Goal: Task Accomplishment & Management: Complete application form

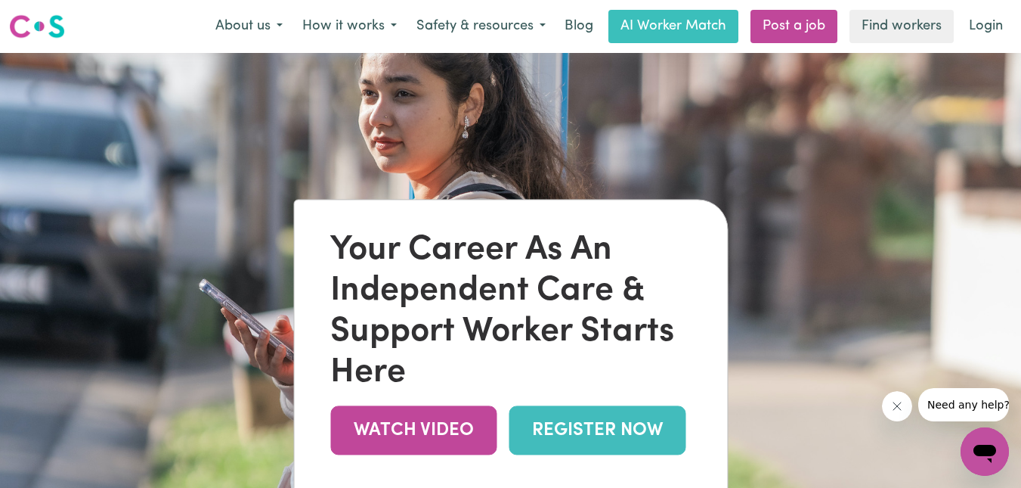
click at [613, 425] on link "REGISTER NOW" at bounding box center [597, 429] width 177 height 49
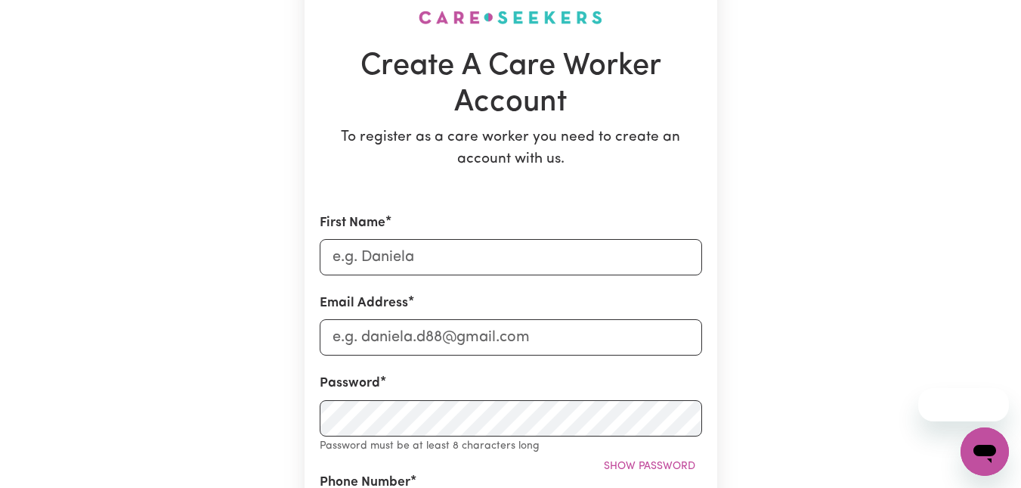
scroll to position [151, 0]
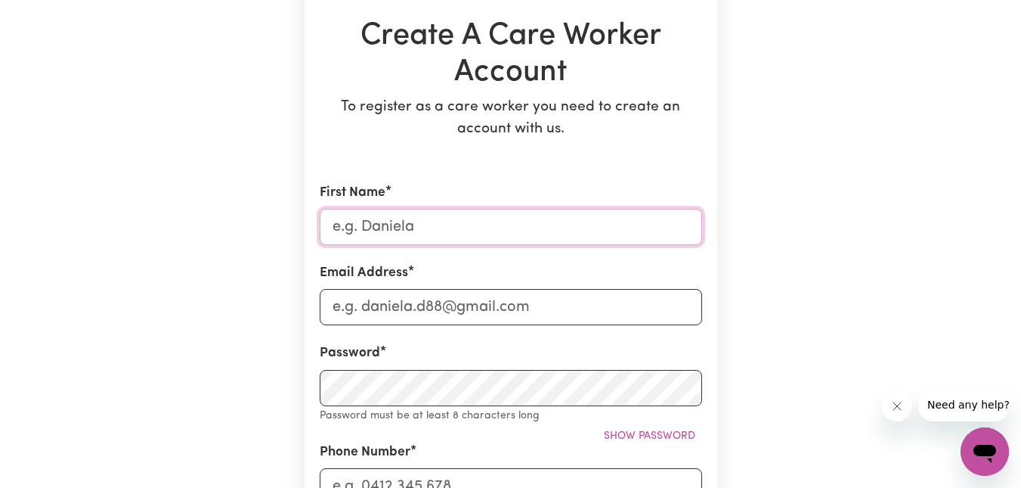
click at [541, 218] on input "First Name" at bounding box center [511, 227] width 383 height 36
type input "[PERSON_NAME]"
type input "[EMAIL_ADDRESS][DOMAIN_NAME]"
type input "[PHONE_NUMBER]"
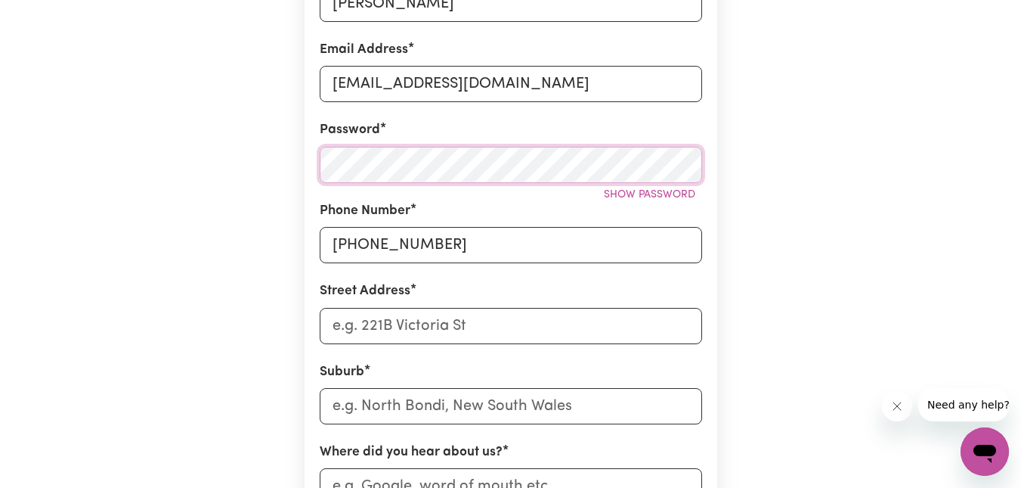
scroll to position [378, 0]
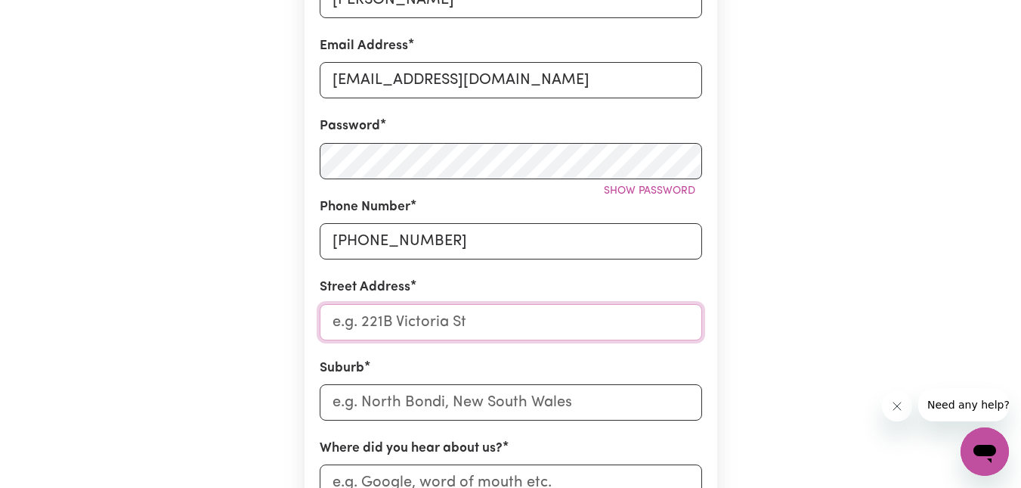
click at [414, 318] on input "Street Address" at bounding box center [511, 322] width 383 height 36
type input "[STREET_ADDRESS][PERSON_NAME]"
click at [620, 404] on input "text" at bounding box center [511, 402] width 383 height 36
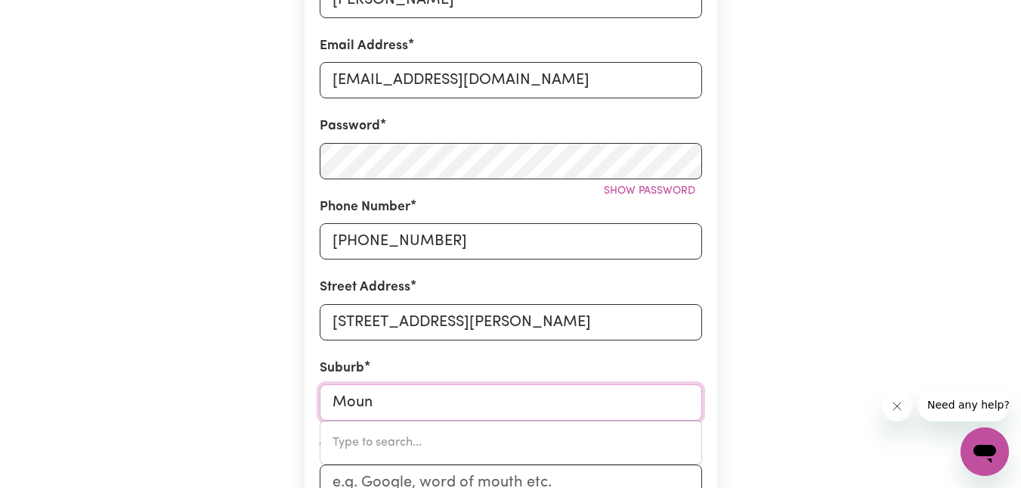
type input "Mount"
type input "Mount ABUNDANCE, [GEOGRAPHIC_DATA], 4455"
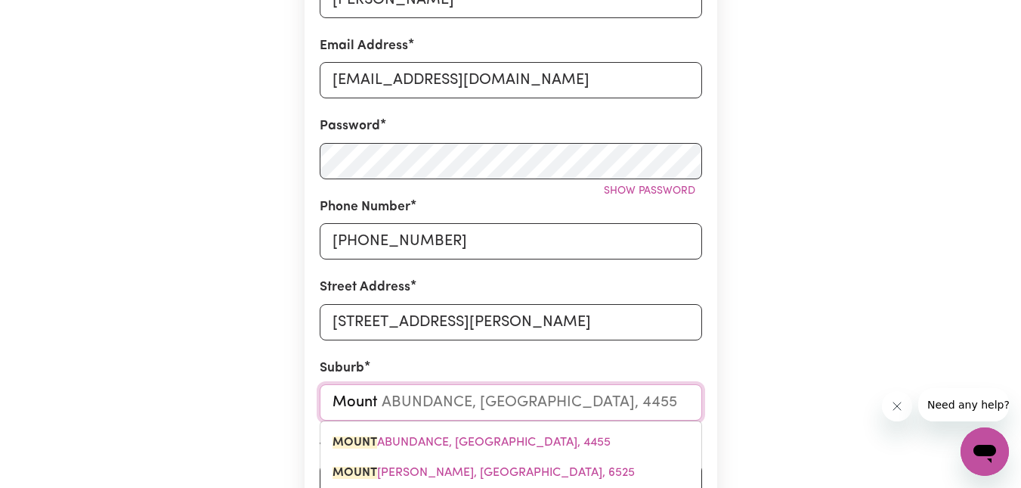
type input "Mount E"
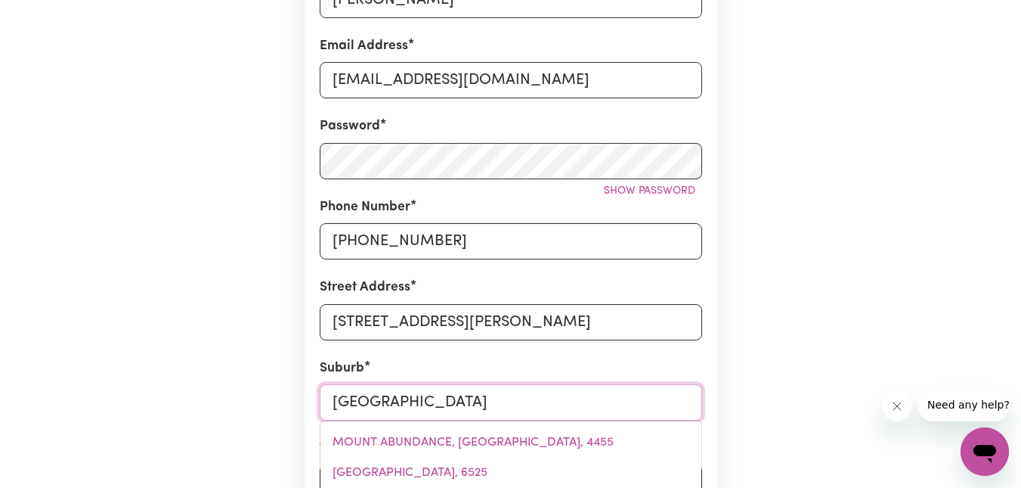
type input "[GEOGRAPHIC_DATA][PERSON_NAME]"
type input "[GEOGRAPHIC_DATA], [GEOGRAPHIC_DATA], 3930"
type input "Mount Eliz"
type input "[GEOGRAPHIC_DATA], [GEOGRAPHIC_DATA], 3930"
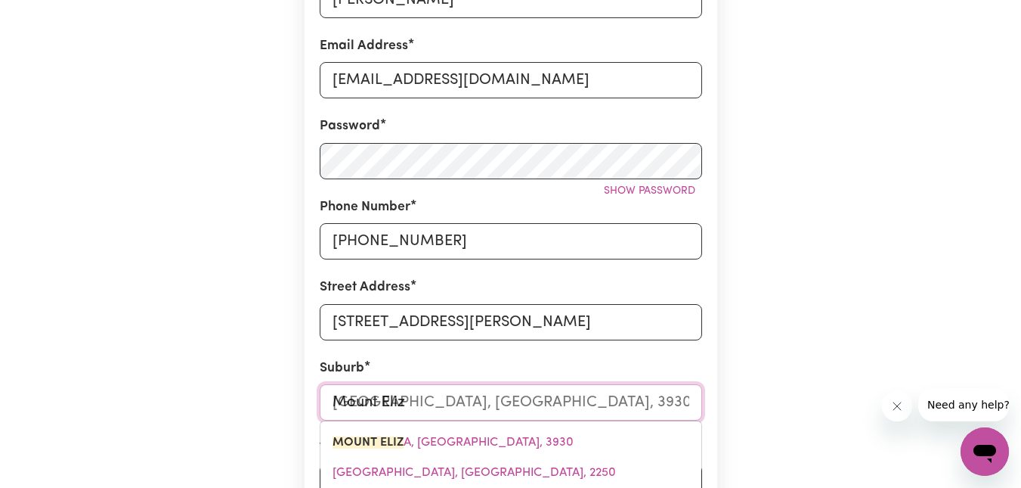
type input "Mount [PERSON_NAME]"
type input "[GEOGRAPHIC_DATA], 3930"
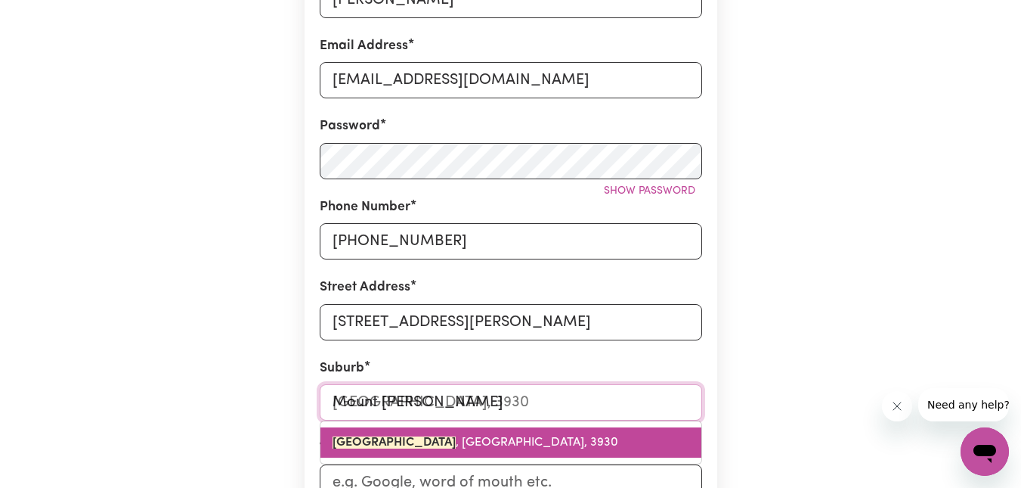
click at [476, 451] on link "[GEOGRAPHIC_DATA], 3930" at bounding box center [511, 442] width 381 height 30
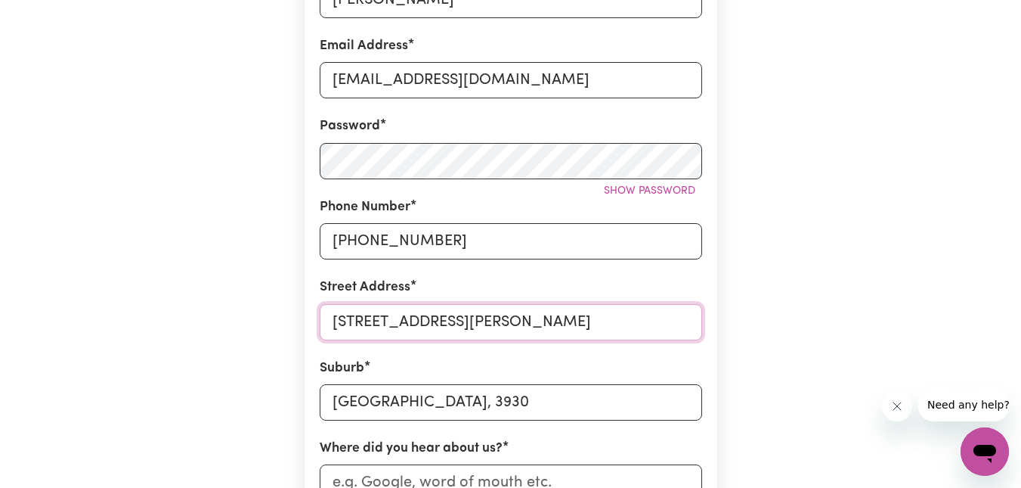
drag, startPoint x: 457, startPoint y: 320, endPoint x: 480, endPoint y: 323, distance: 23.6
click at [457, 320] on input "[STREET_ADDRESS][PERSON_NAME]" at bounding box center [511, 322] width 383 height 36
drag, startPoint x: 471, startPoint y: 321, endPoint x: 778, endPoint y: 321, distance: 307.0
click at [775, 318] on div "Create A Care Worker Account To register as a care worker you need to create an…" at bounding box center [511, 247] width 862 height 1144
type input "[STREET_ADDRESS][PERSON_NAME]"
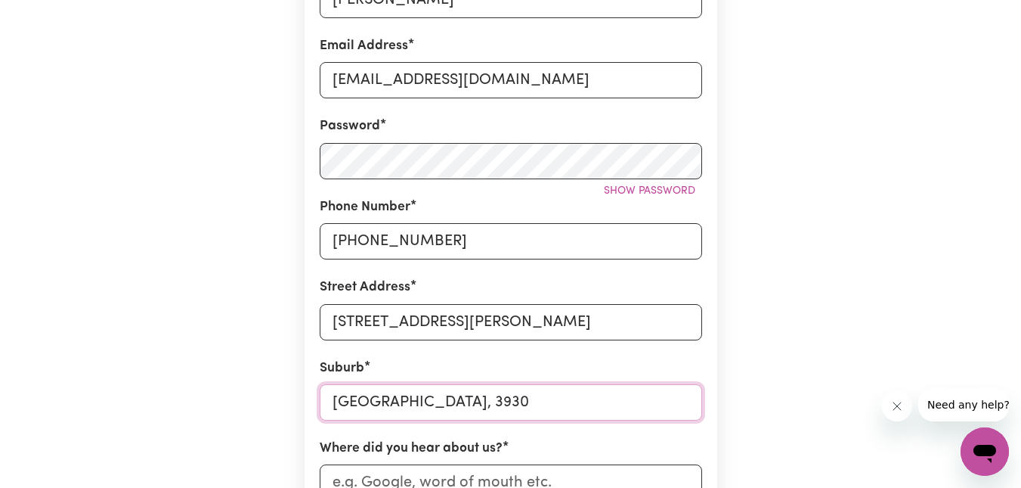
type input "[GEOGRAPHIC_DATA], 3930"
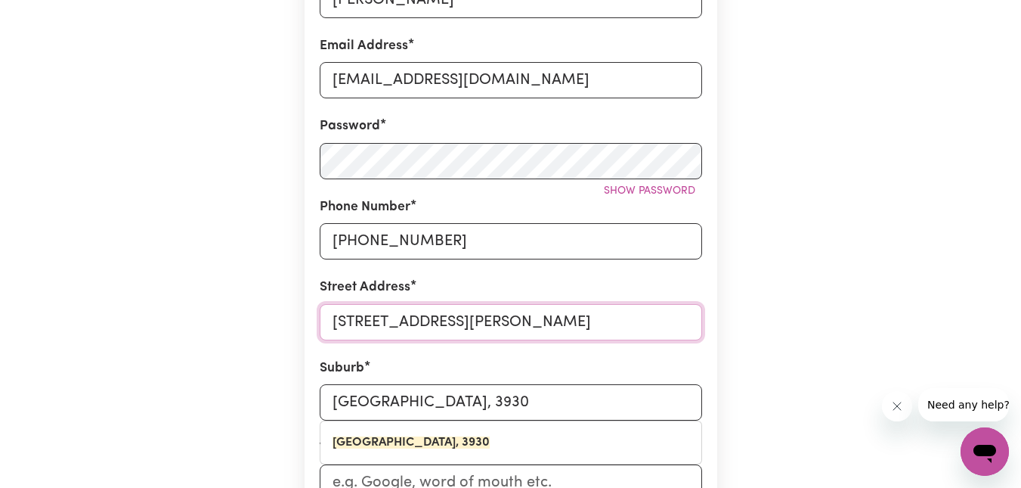
drag, startPoint x: 620, startPoint y: 309, endPoint x: 668, endPoint y: 340, distance: 57.5
click at [620, 309] on input "[STREET_ADDRESS][PERSON_NAME]" at bounding box center [511, 322] width 383 height 36
click at [851, 303] on div "Create A Care Worker Account To register as a care worker you need to create an…" at bounding box center [511, 247] width 862 height 1144
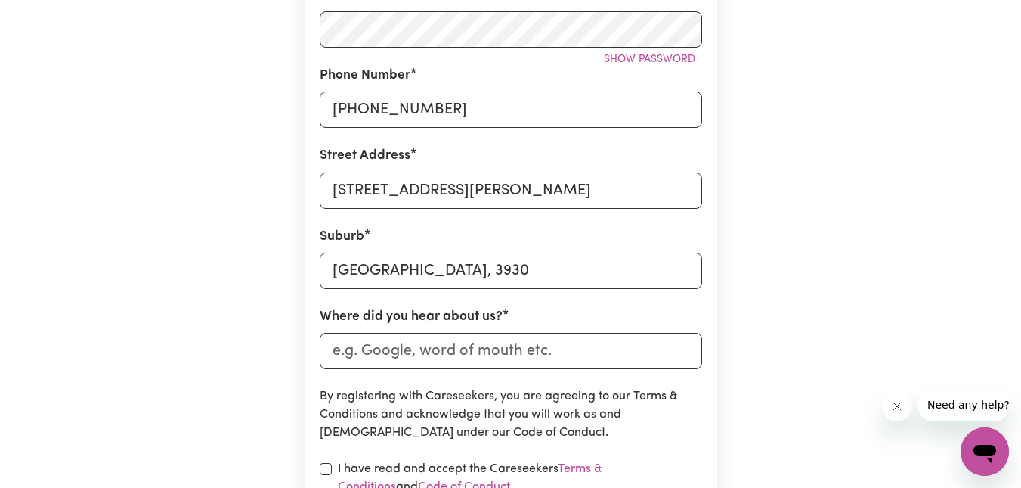
scroll to position [529, 0]
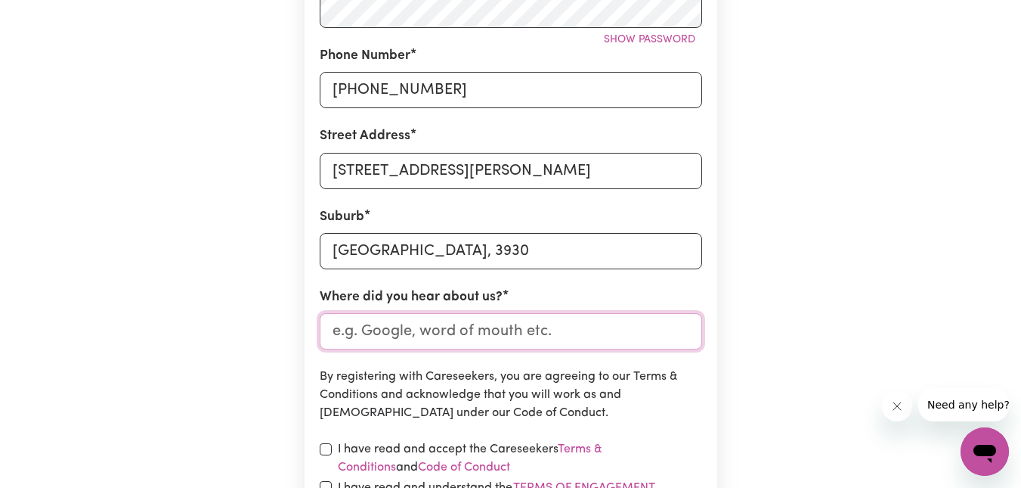
click at [479, 331] on input "Where did you hear about us?" at bounding box center [511, 331] width 383 height 36
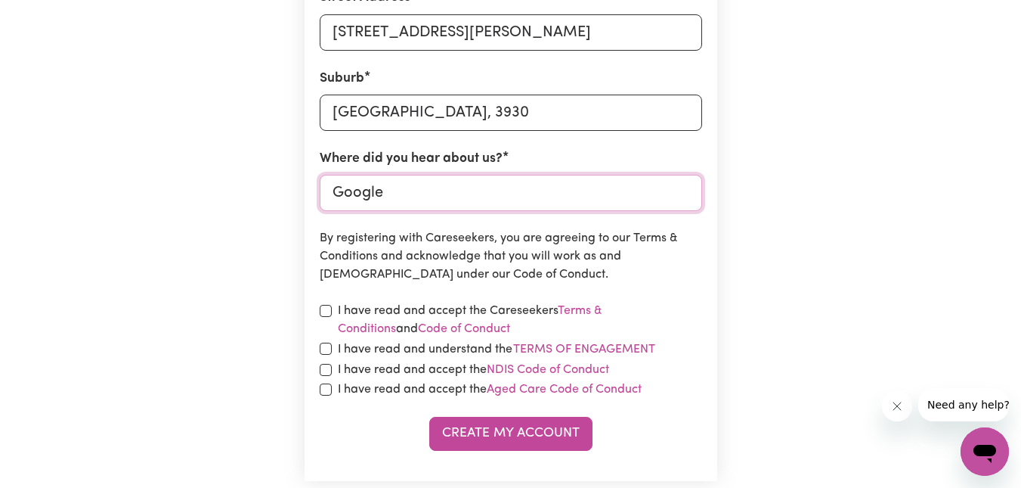
scroll to position [680, 0]
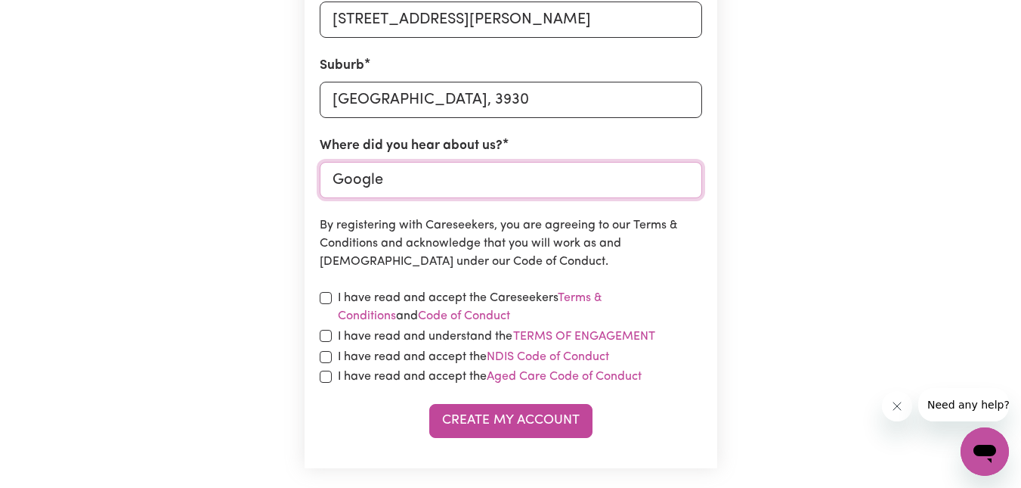
type input "Google"
click at [326, 298] on input "checkbox" at bounding box center [326, 298] width 12 height 12
checkbox input "true"
click at [325, 336] on input "checkbox" at bounding box center [326, 336] width 12 height 12
checkbox input "true"
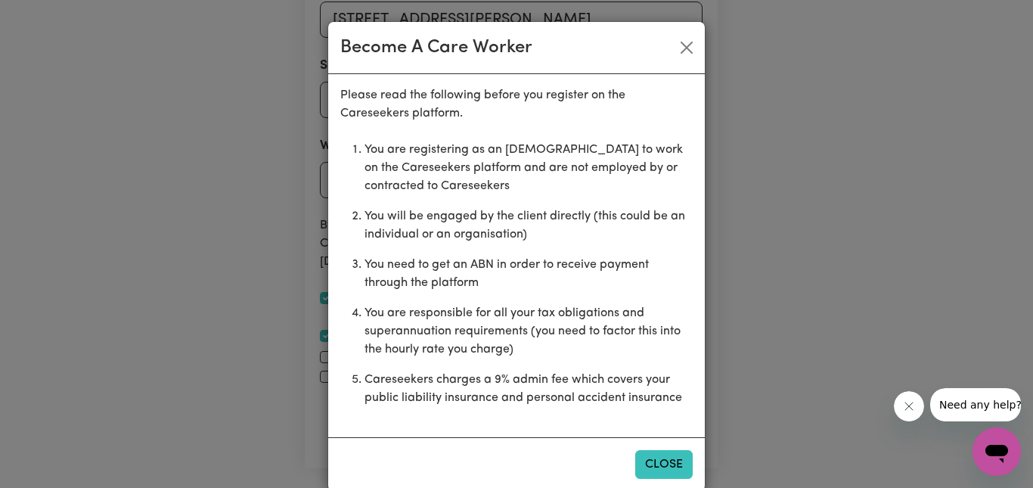
click at [651, 466] on button "Close" at bounding box center [663, 464] width 57 height 29
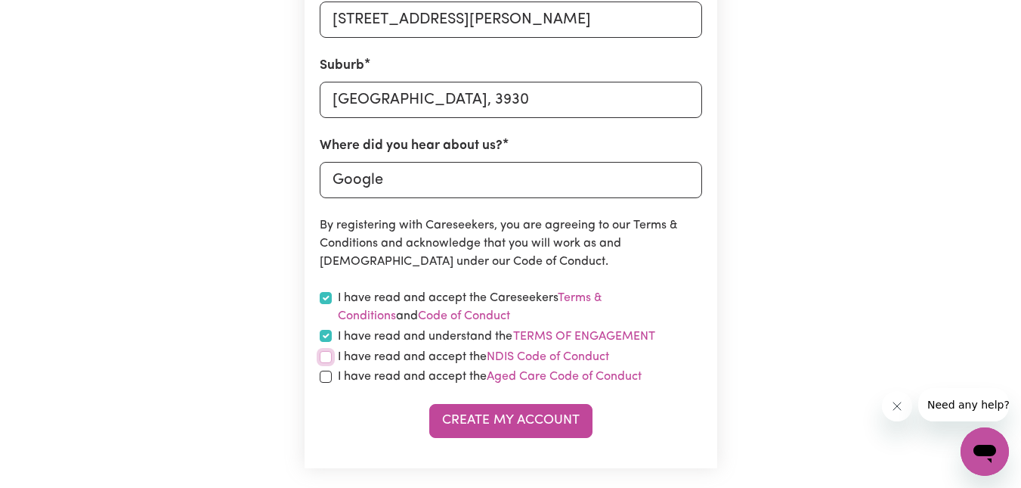
click at [324, 356] on input "checkbox" at bounding box center [326, 357] width 12 height 12
checkbox input "true"
click at [324, 377] on input "checkbox" at bounding box center [326, 376] width 12 height 12
checkbox input "true"
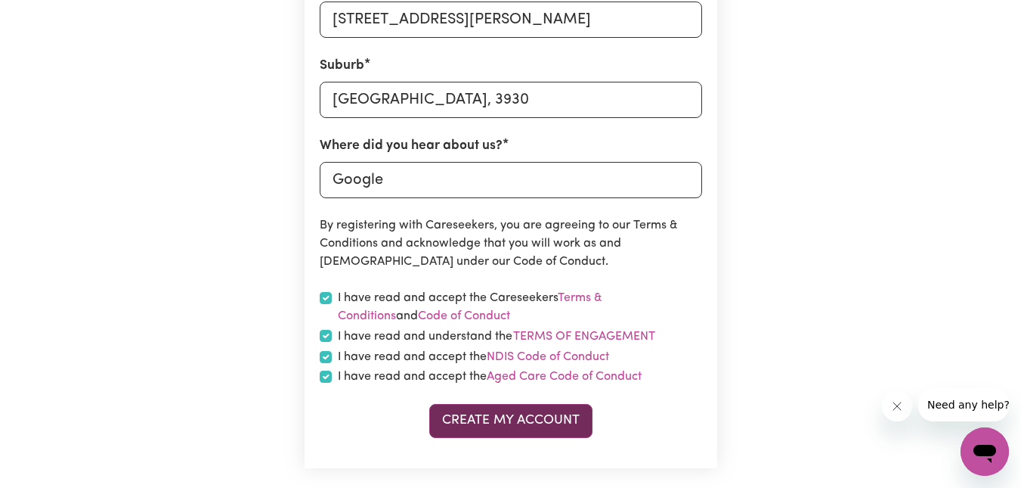
click at [522, 422] on button "Create My Account" at bounding box center [510, 420] width 163 height 33
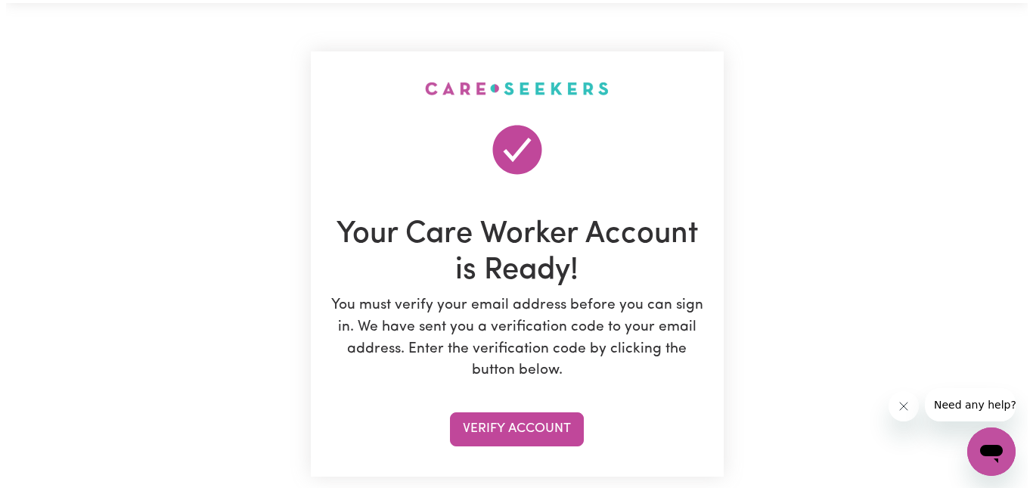
scroll to position [76, 0]
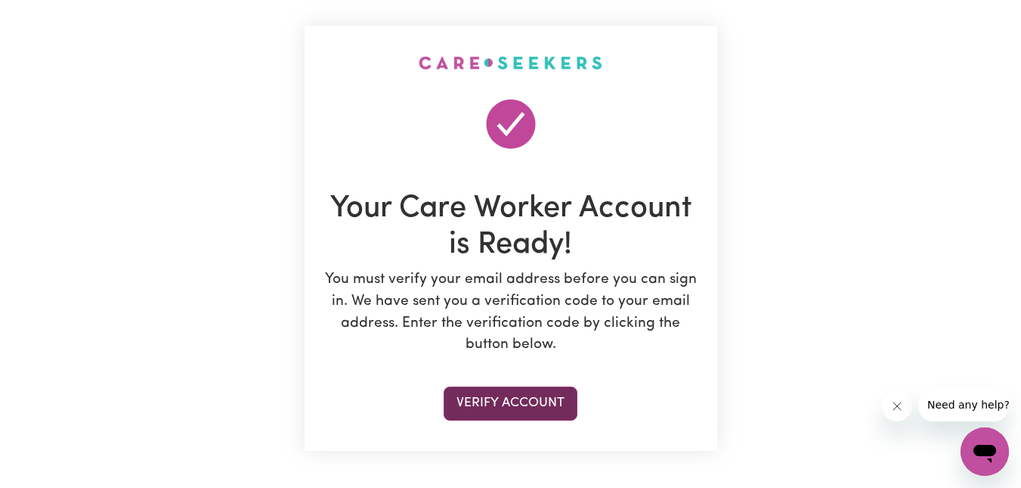
click at [506, 398] on button "Verify Account" at bounding box center [511, 402] width 134 height 33
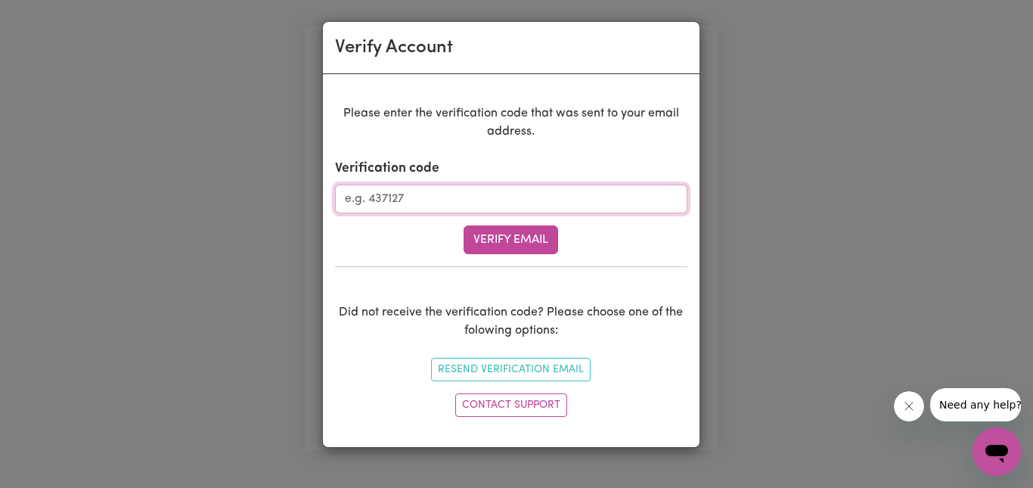
click at [457, 194] on input "Verification code" at bounding box center [511, 198] width 352 height 29
paste input "179658"
type input "179658"
click at [518, 240] on button "Verify Email" at bounding box center [510, 239] width 95 height 29
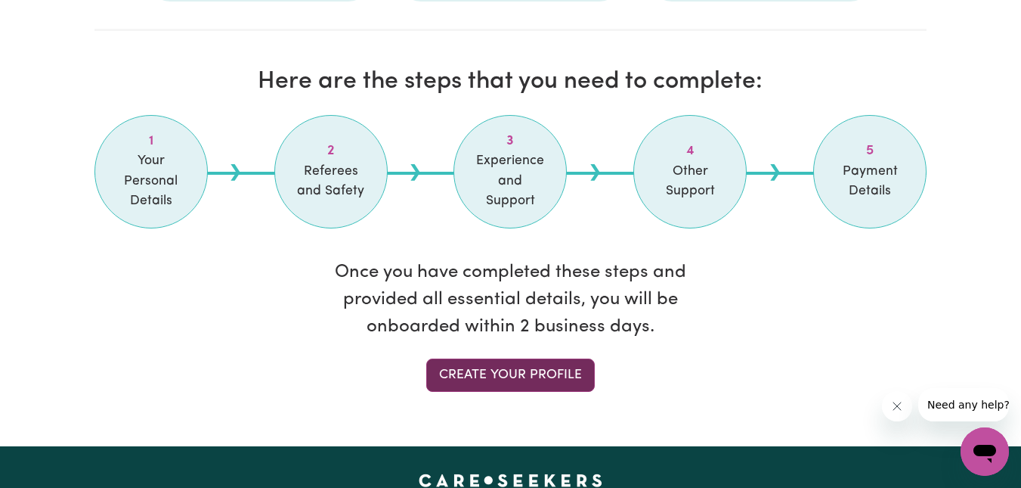
scroll to position [1285, 0]
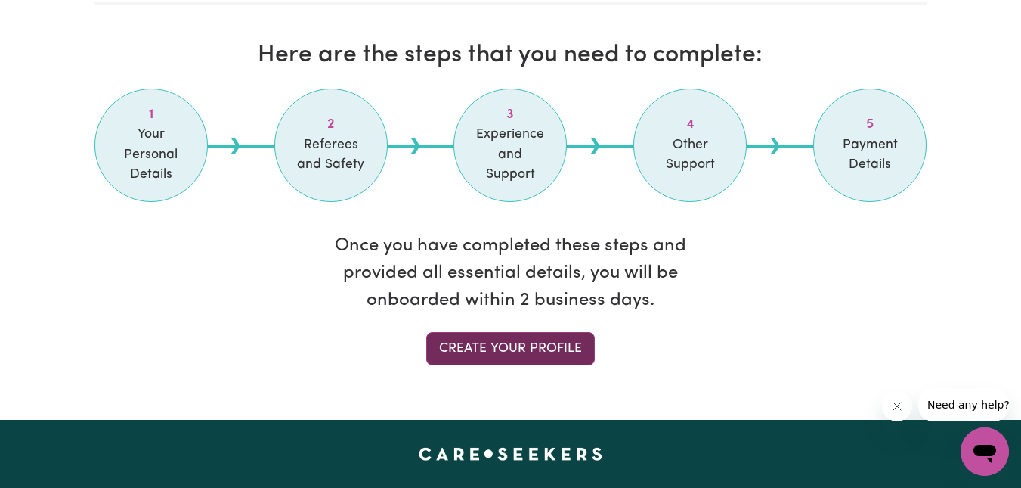
click at [510, 332] on link "Create your profile" at bounding box center [510, 348] width 169 height 33
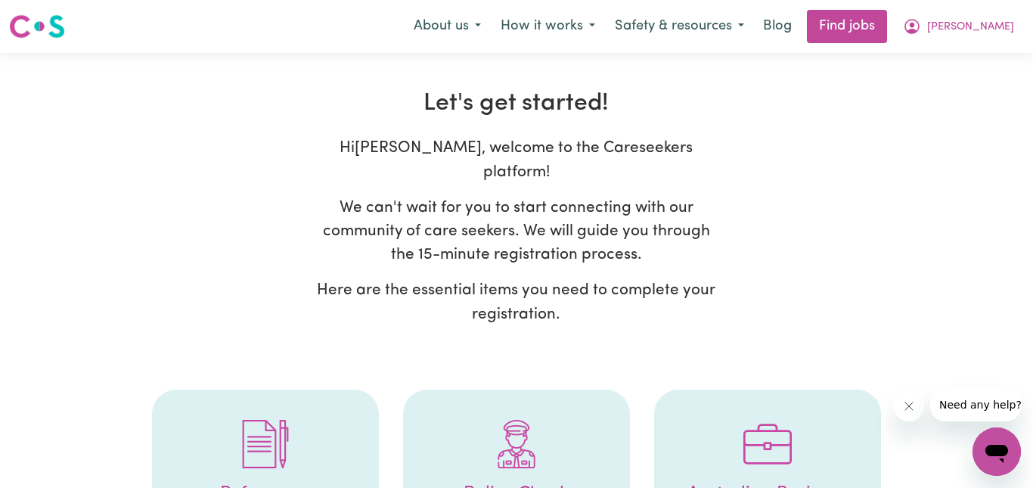
select select "Studying a healthcare related degree or qualification"
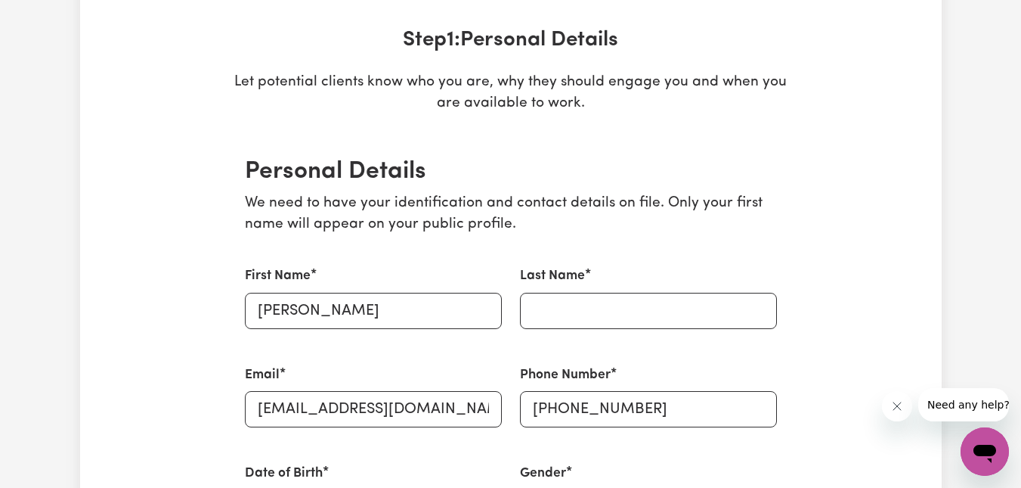
scroll to position [227, 0]
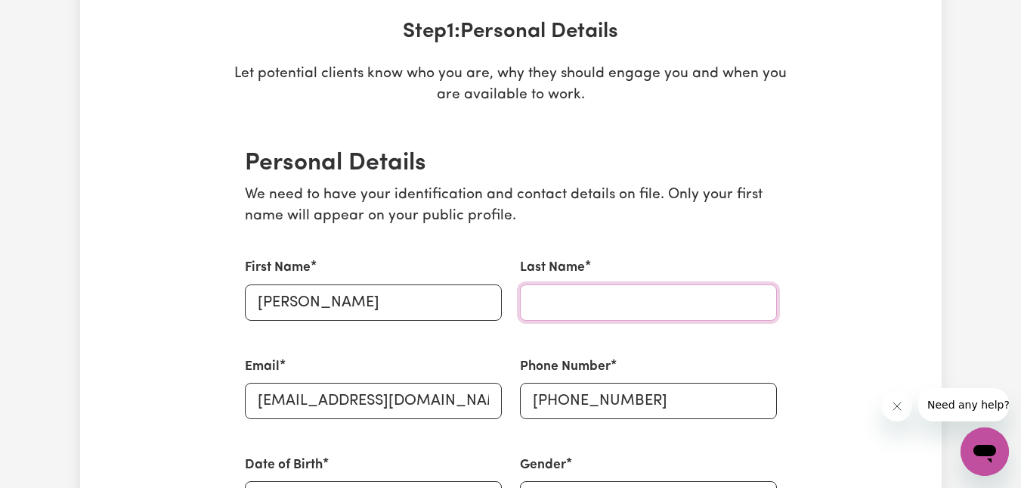
click at [574, 302] on input "Last Name" at bounding box center [648, 302] width 257 height 36
type input "Bivolcheff"
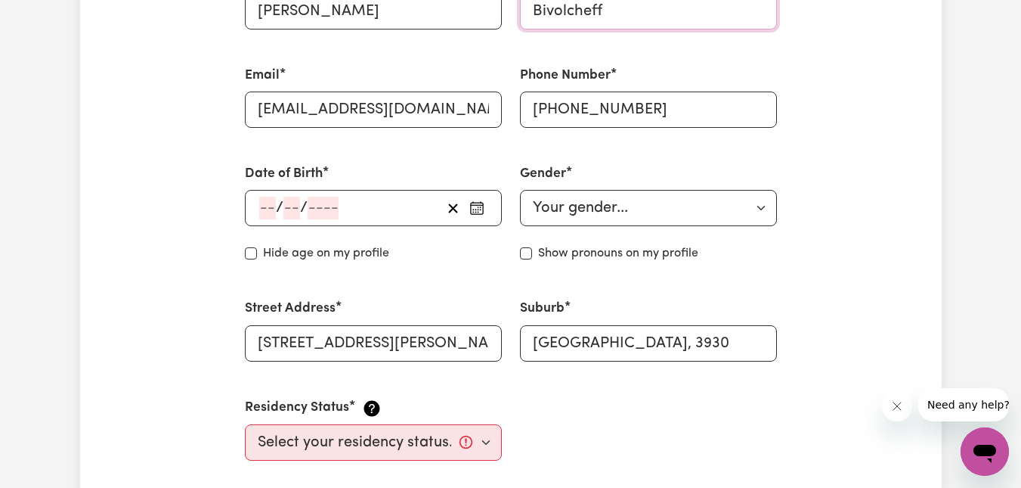
scroll to position [529, 0]
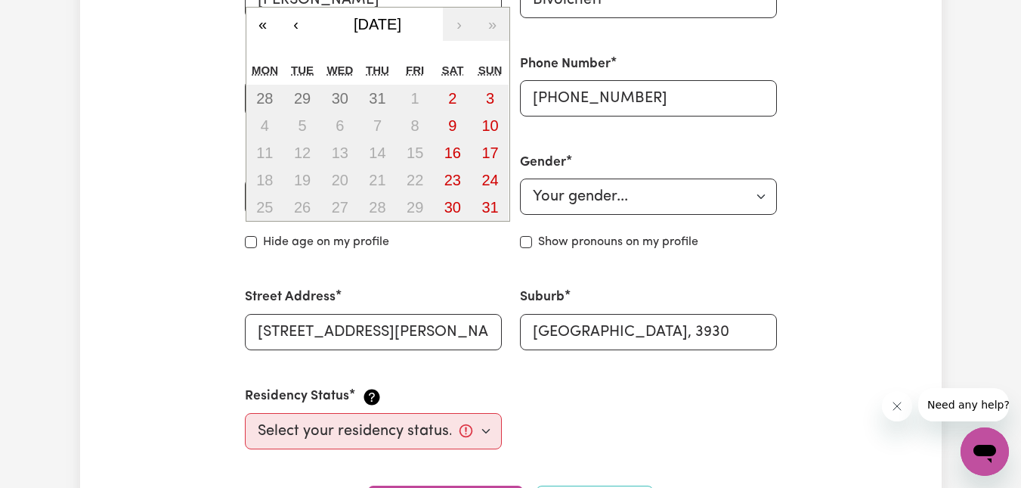
click at [262, 197] on div "/ / « ‹ [DATE] › » Mon Tue Wed Thu Fri Sat Sun 28 29 30 31 1 2 3 4 5 6 7 8 9 10…" at bounding box center [373, 196] width 257 height 36
click at [297, 26] on button "‹" at bounding box center [296, 24] width 33 height 33
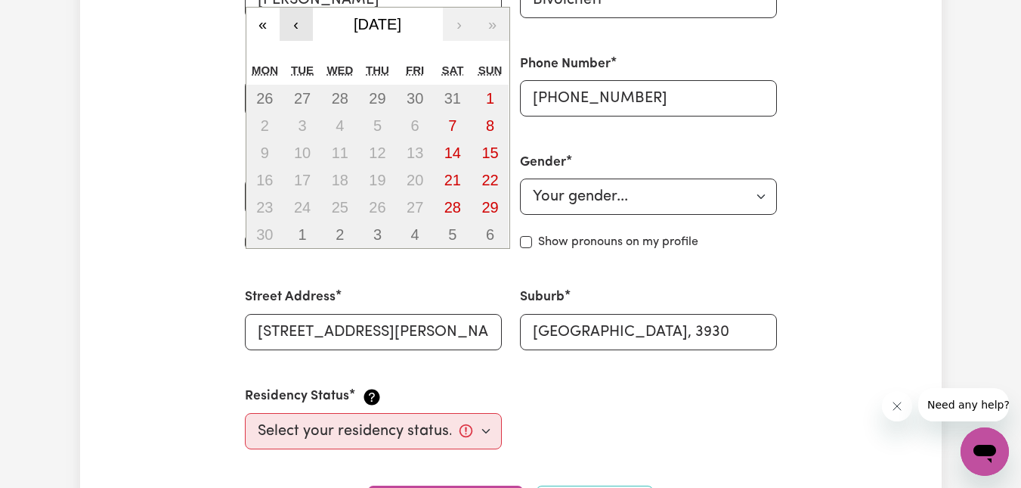
click at [297, 26] on button "‹" at bounding box center [296, 24] width 33 height 33
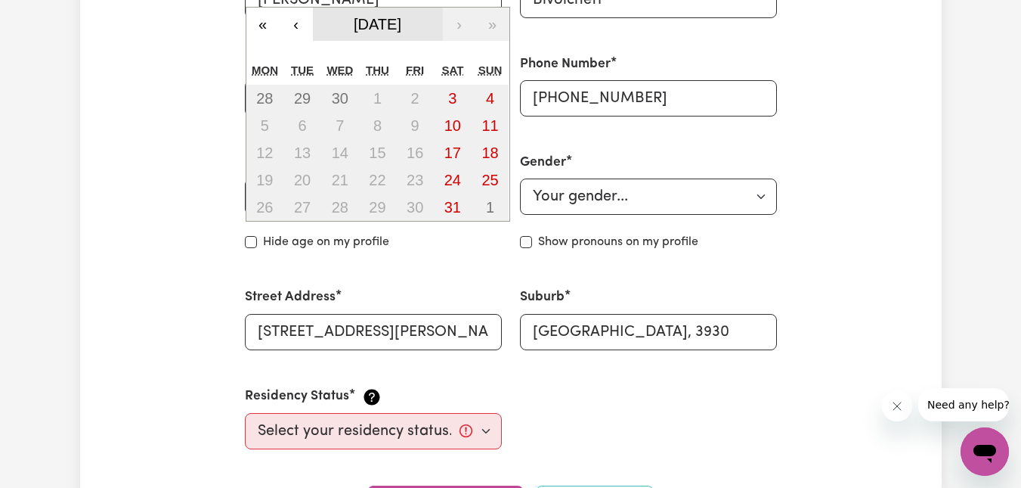
click at [398, 24] on span "[DATE]" at bounding box center [378, 24] width 48 height 17
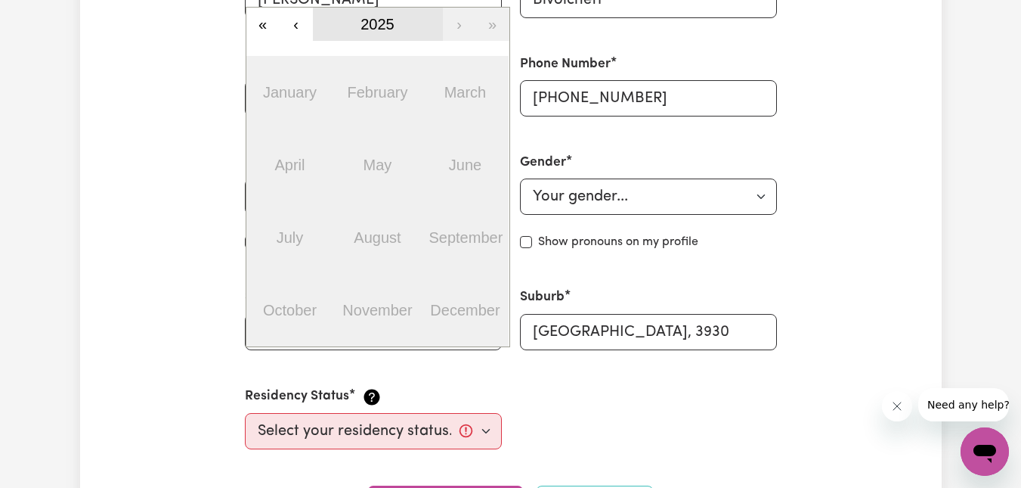
click at [404, 20] on button "2025" at bounding box center [378, 24] width 130 height 33
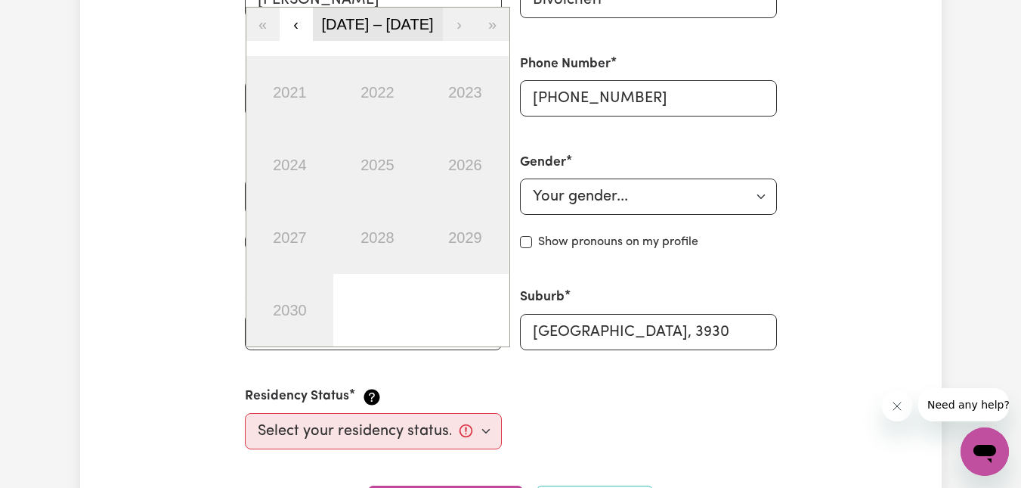
click at [398, 17] on span "[DATE] – [DATE]" at bounding box center [377, 24] width 112 height 17
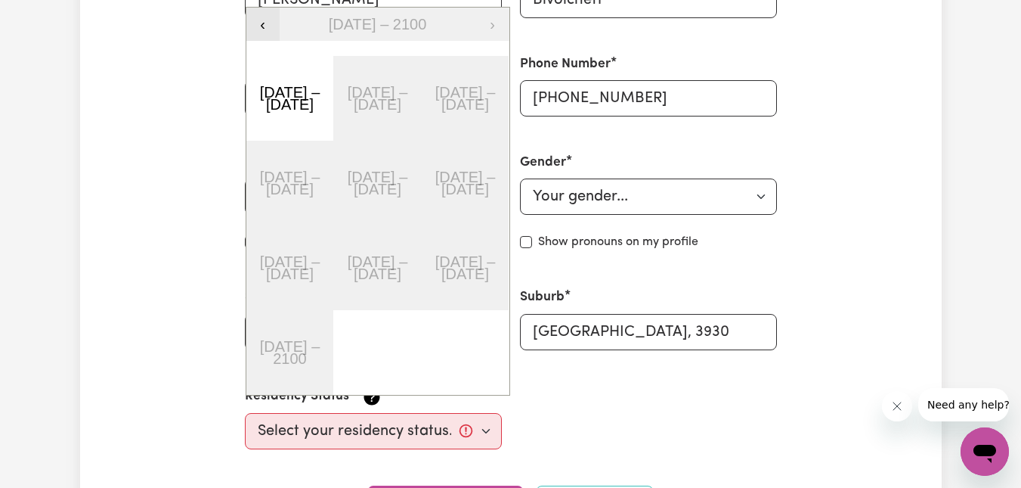
click at [268, 26] on button "‹" at bounding box center [262, 24] width 33 height 33
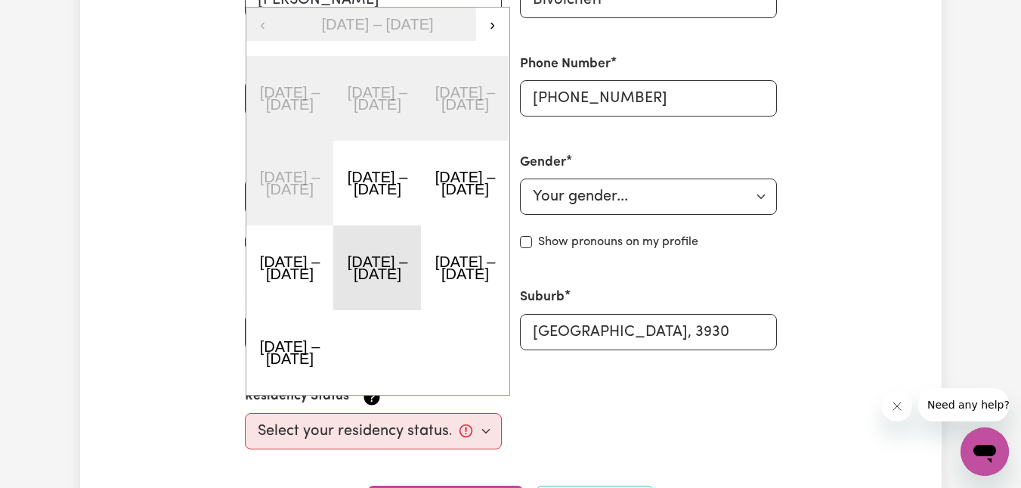
click at [385, 266] on button "[DATE] – [DATE]" at bounding box center [377, 267] width 88 height 85
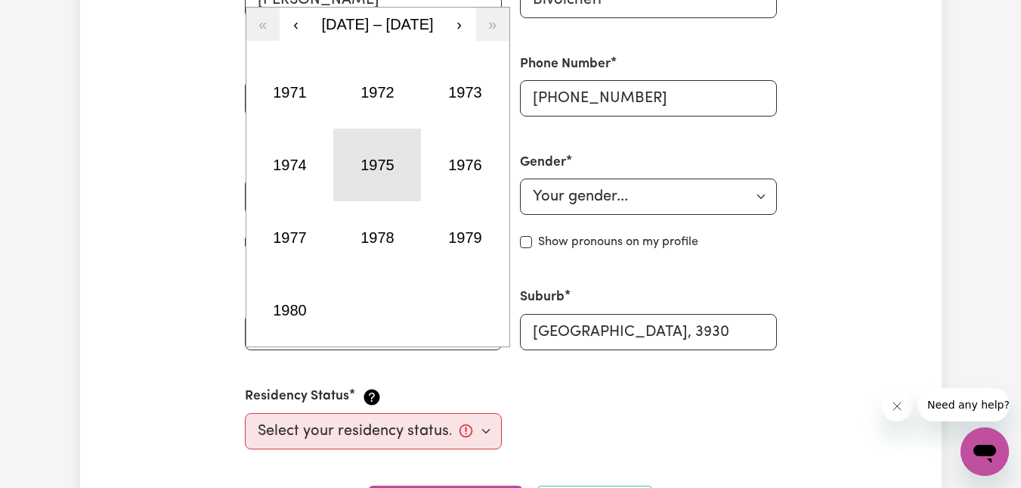
click at [389, 169] on button "1975" at bounding box center [377, 165] width 88 height 73
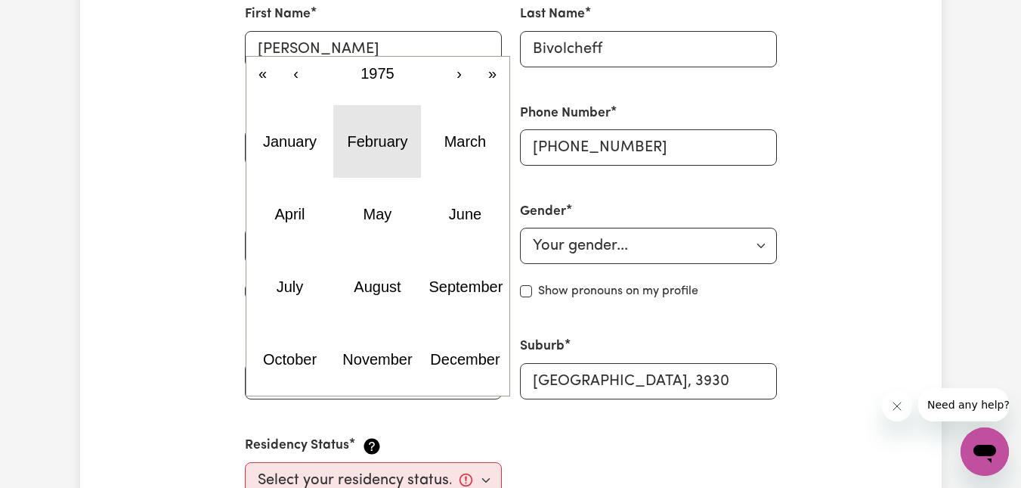
scroll to position [454, 0]
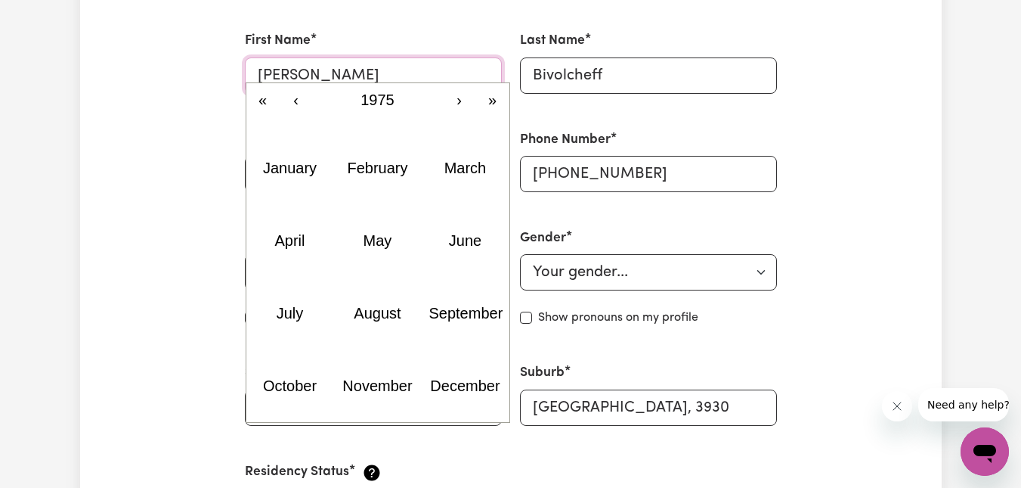
click at [353, 66] on input "[PERSON_NAME]" at bounding box center [373, 75] width 257 height 36
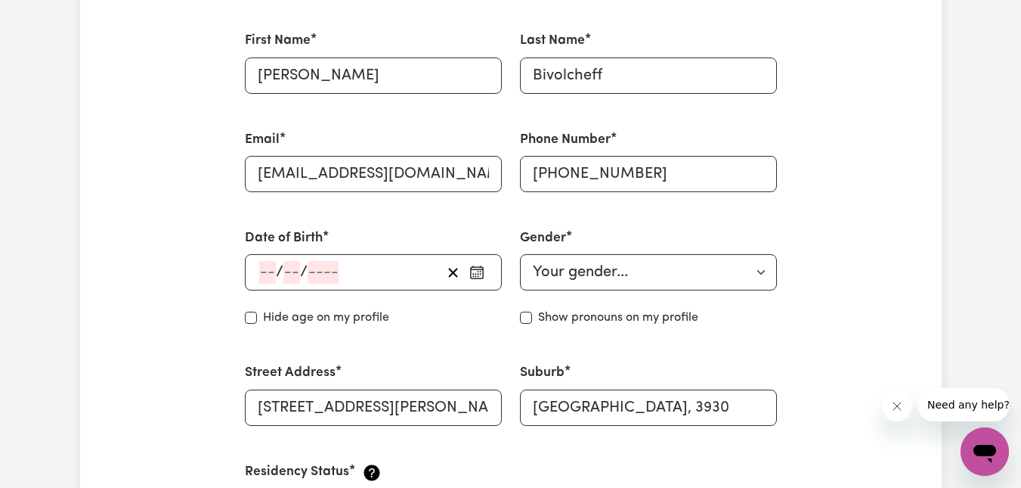
click at [260, 273] on div "/ / « ‹ 1975 › » January February March April May June July August September Oc…" at bounding box center [373, 272] width 257 height 36
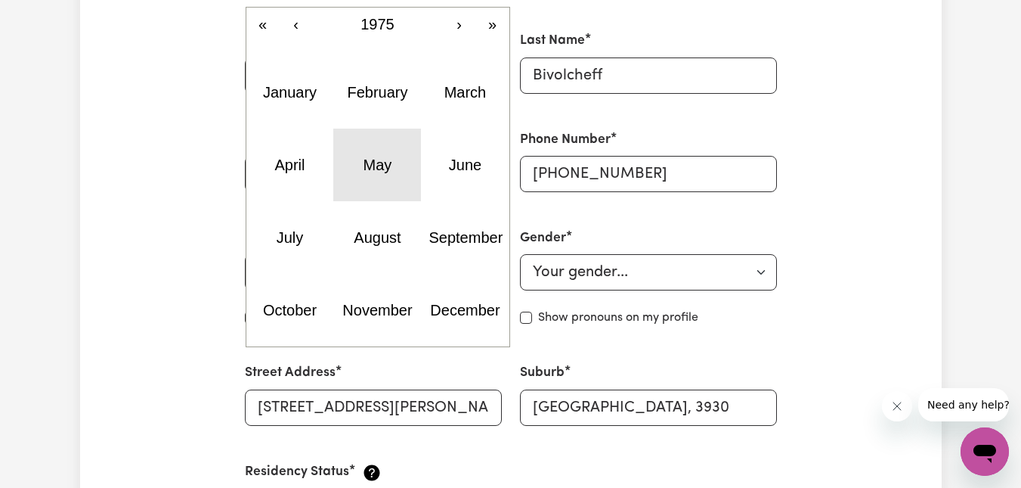
click at [374, 163] on abbr "May" at bounding box center [378, 165] width 29 height 17
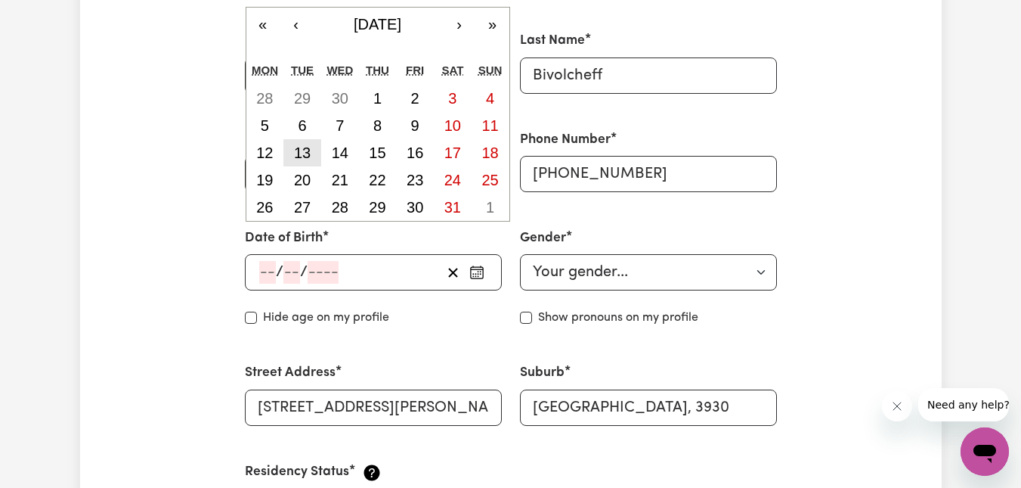
click at [296, 150] on abbr "13" at bounding box center [302, 152] width 17 height 17
type input "[DATE]"
type input "13"
type input "5"
type input "1975"
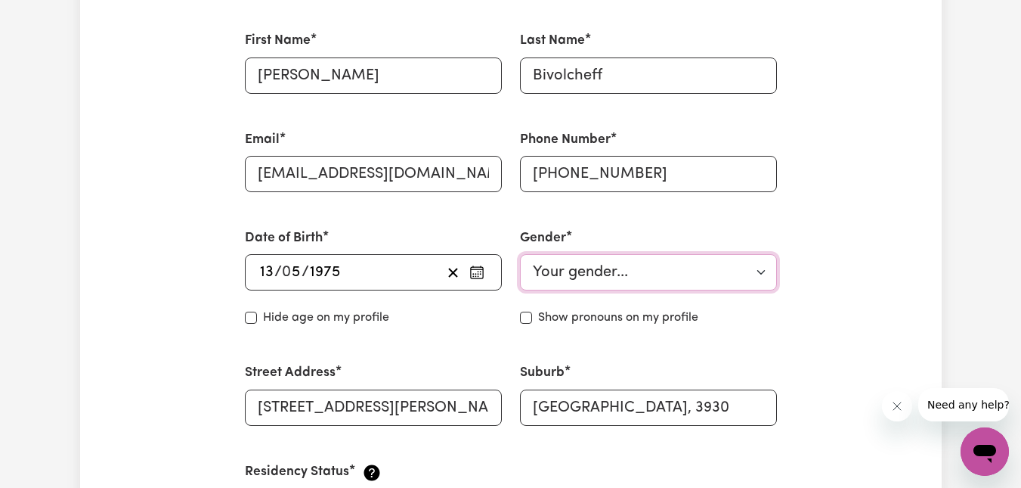
click at [569, 271] on select "Your gender... [DEMOGRAPHIC_DATA] [DEMOGRAPHIC_DATA] [DEMOGRAPHIC_DATA] Other P…" at bounding box center [648, 272] width 257 height 36
select select "[DEMOGRAPHIC_DATA]"
click at [520, 254] on select "Your gender... [DEMOGRAPHIC_DATA] [DEMOGRAPHIC_DATA] [DEMOGRAPHIC_DATA] Other P…" at bounding box center [648, 272] width 257 height 36
click at [252, 316] on input "Hide age" at bounding box center [251, 318] width 12 height 12
checkbox input "true"
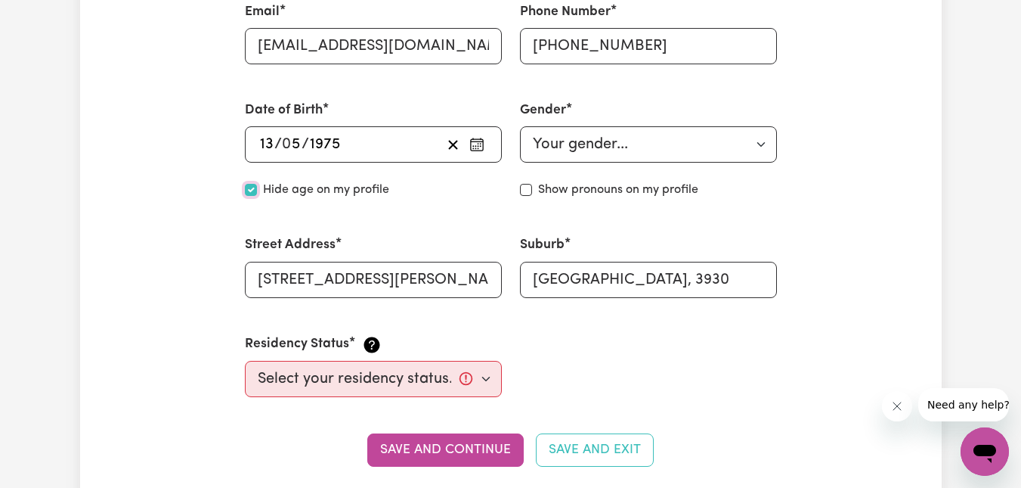
scroll to position [605, 0]
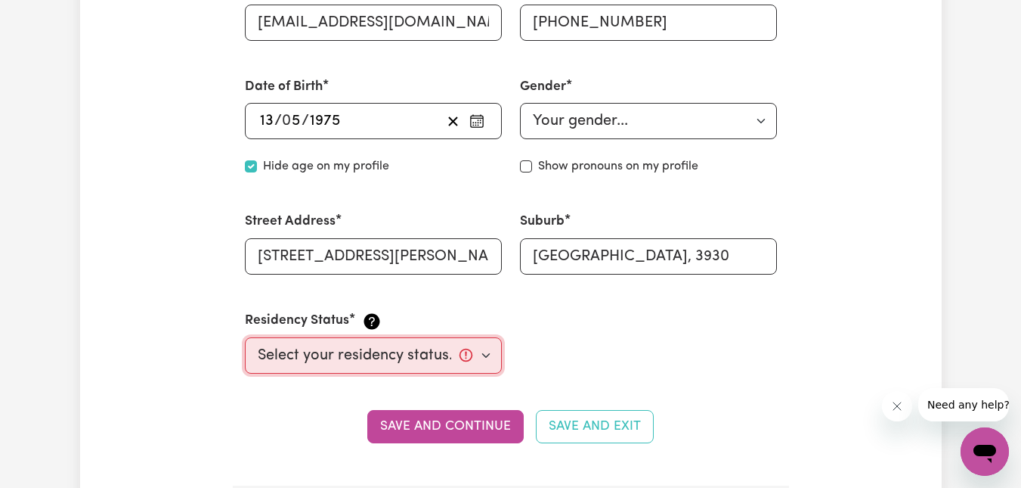
click at [450, 352] on select "Select your residency status... [DEMOGRAPHIC_DATA] citizen Australian PR [DEMOG…" at bounding box center [373, 355] width 257 height 36
select select "[DEMOGRAPHIC_DATA] Citizen"
click at [245, 337] on select "Select your residency status... [DEMOGRAPHIC_DATA] citizen Australian PR [DEMOG…" at bounding box center [373, 355] width 257 height 36
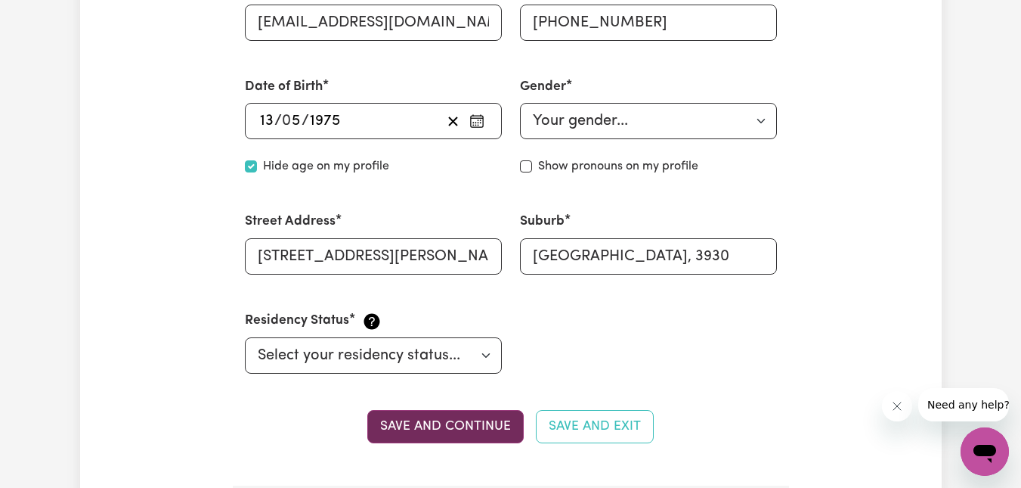
click at [471, 421] on button "Save and continue" at bounding box center [445, 426] width 157 height 33
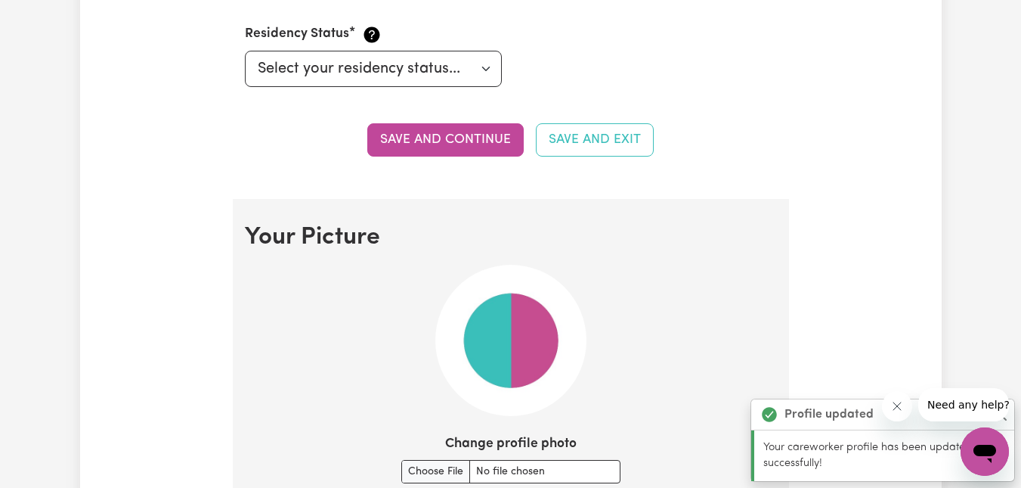
scroll to position [1090, 0]
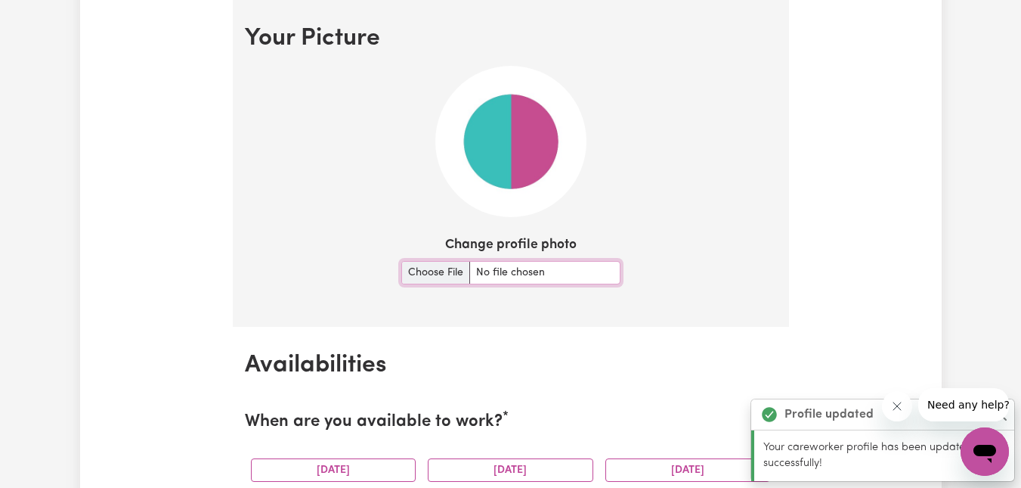
click at [502, 272] on input "Change profile photo" at bounding box center [510, 272] width 219 height 23
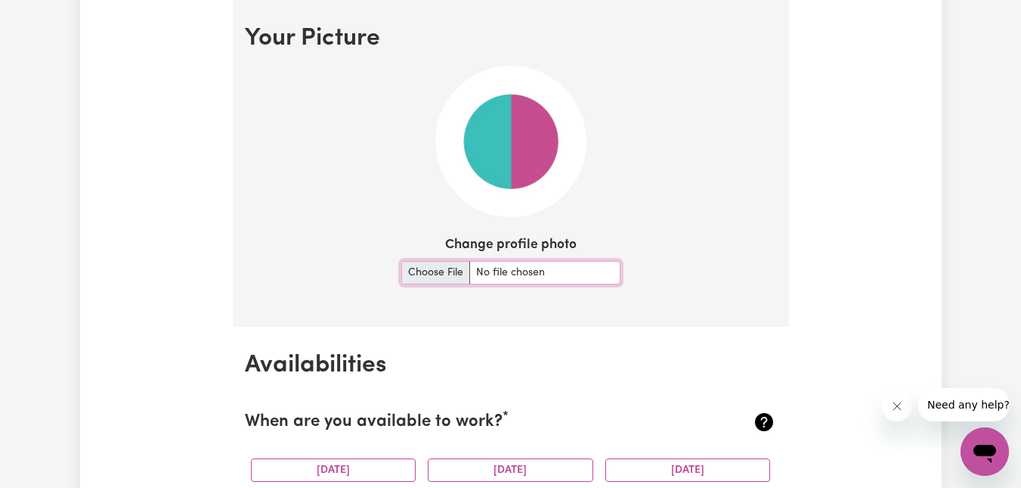
type input "C:\fakepath\CB Profile Photo.jpg"
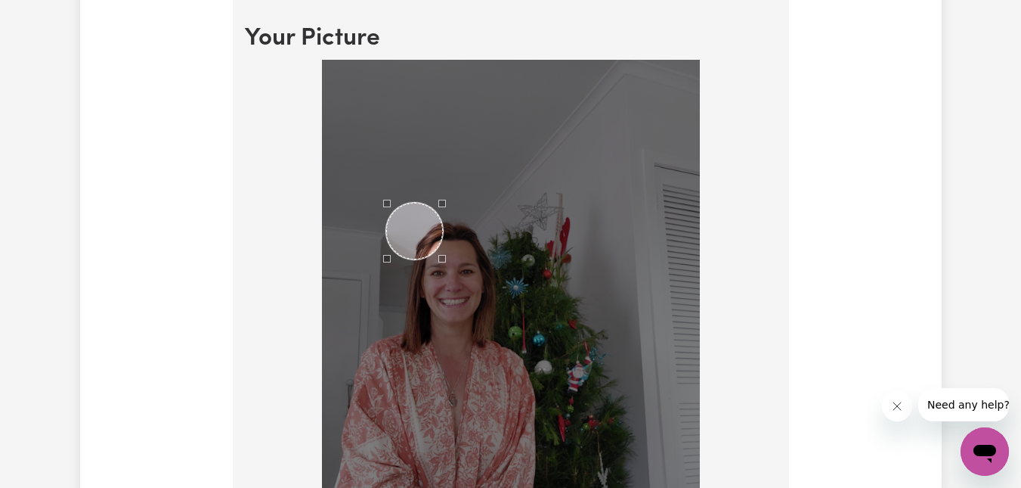
click at [423, 228] on div "Use the arrow keys to move the crop selection area" at bounding box center [414, 231] width 57 height 57
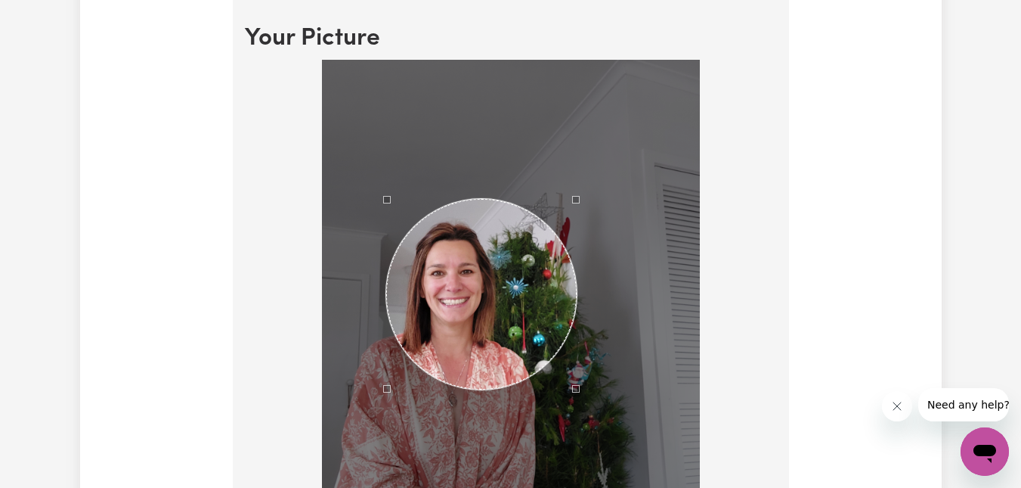
click at [576, 418] on div at bounding box center [511, 312] width 378 height 504
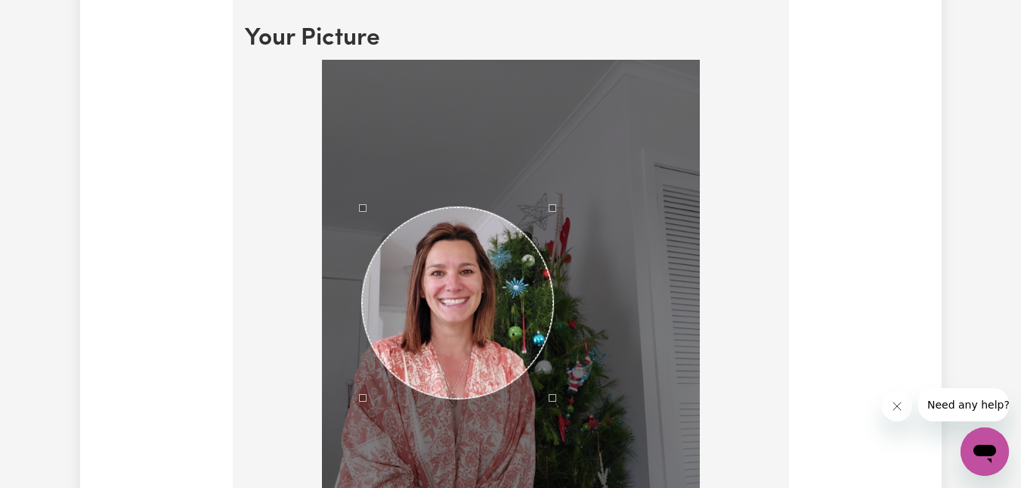
click at [494, 367] on div "Use the arrow keys to move the crop selection area" at bounding box center [457, 302] width 191 height 191
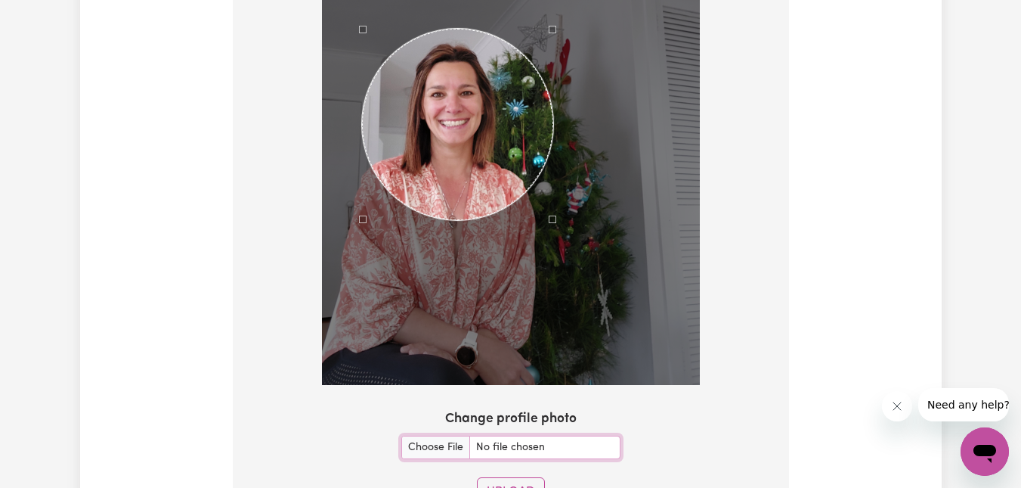
scroll to position [1317, 0]
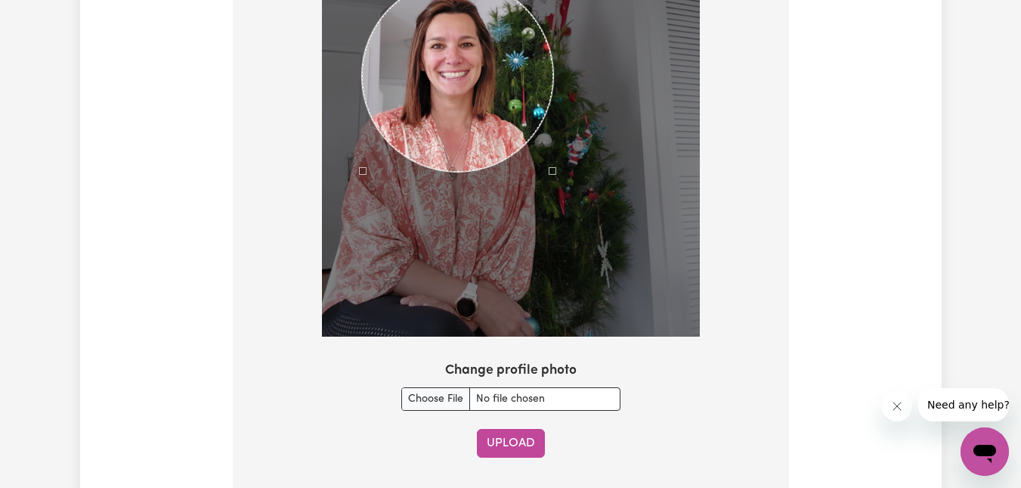
click at [504, 441] on button "Upload" at bounding box center [511, 443] width 68 height 29
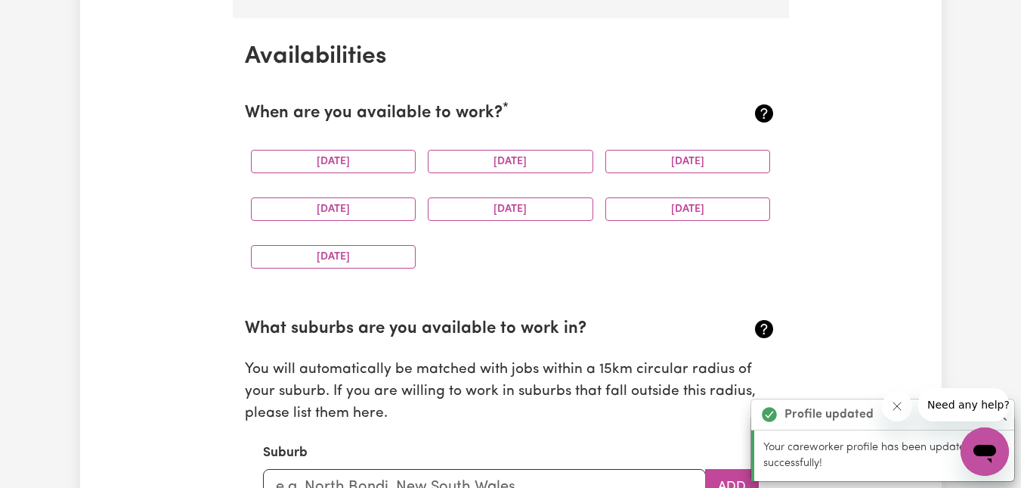
scroll to position [1416, 0]
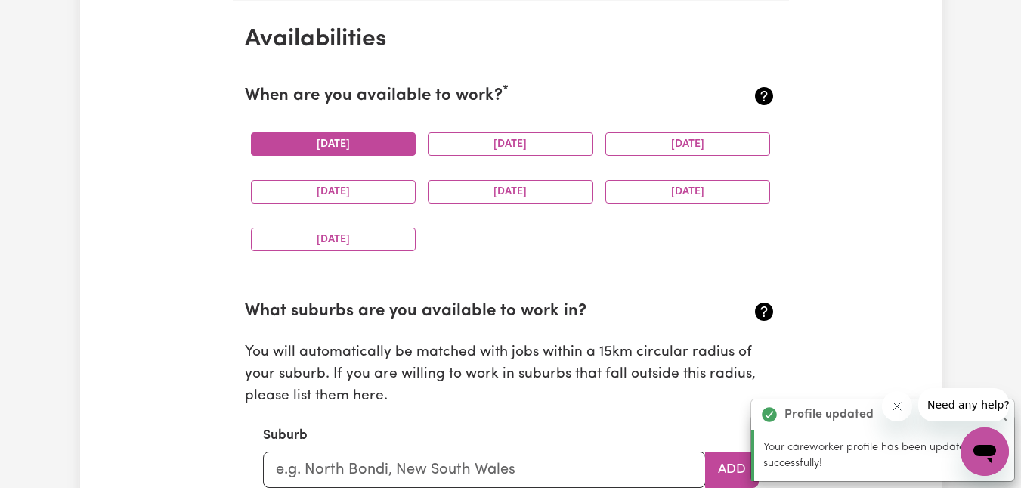
click at [334, 147] on button "[DATE]" at bounding box center [334, 143] width 166 height 23
click at [459, 138] on button "[DATE]" at bounding box center [511, 143] width 166 height 23
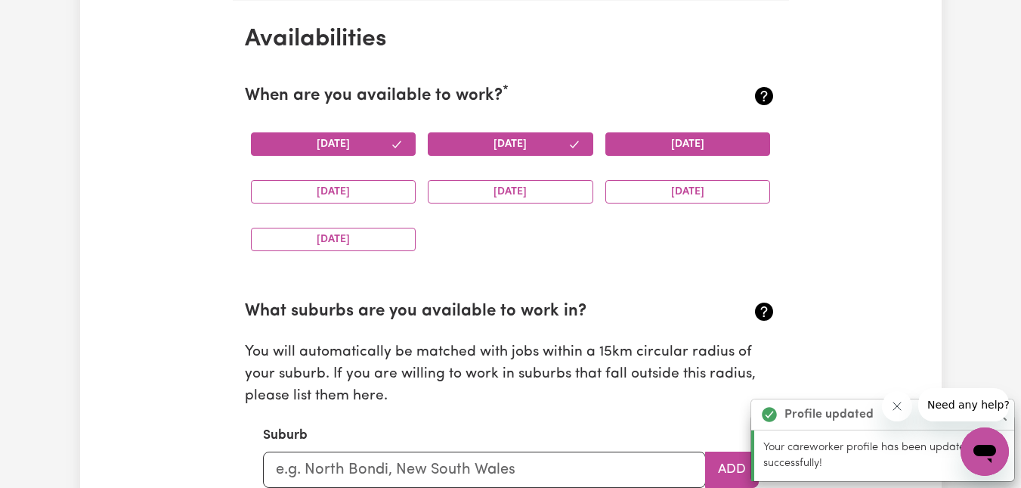
click at [658, 135] on button "[DATE]" at bounding box center [689, 143] width 166 height 23
click at [656, 192] on button "[DATE]" at bounding box center [689, 191] width 166 height 23
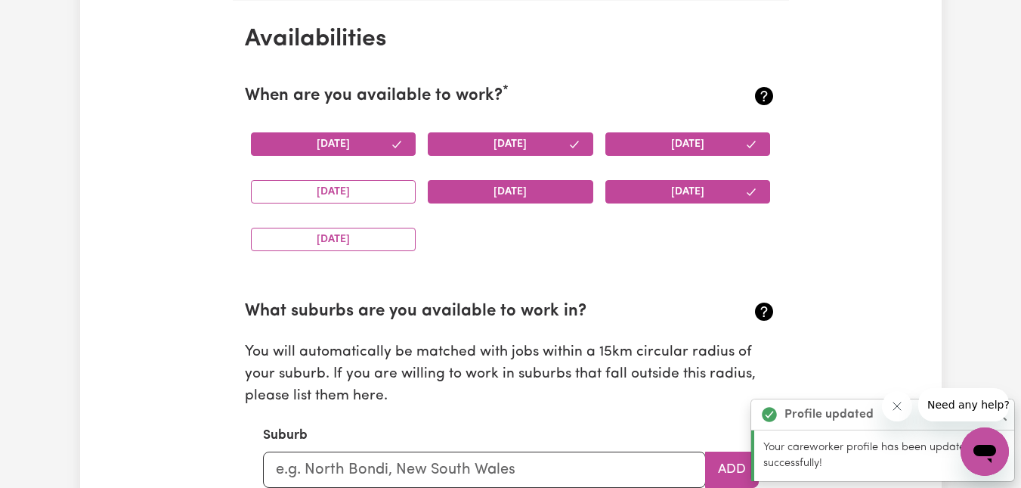
click at [547, 202] on button "[DATE]" at bounding box center [511, 191] width 166 height 23
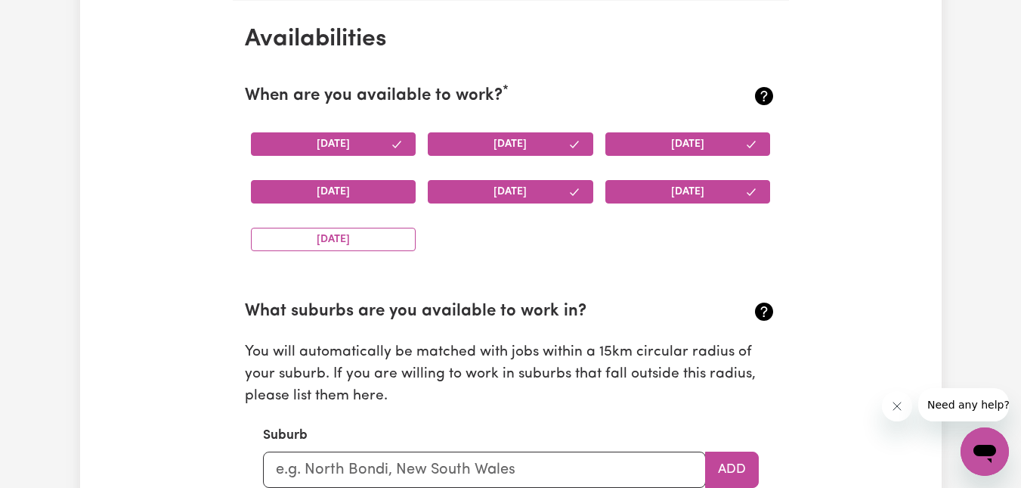
click at [375, 188] on button "[DATE]" at bounding box center [334, 191] width 166 height 23
click at [374, 237] on button "[DATE]" at bounding box center [334, 239] width 166 height 23
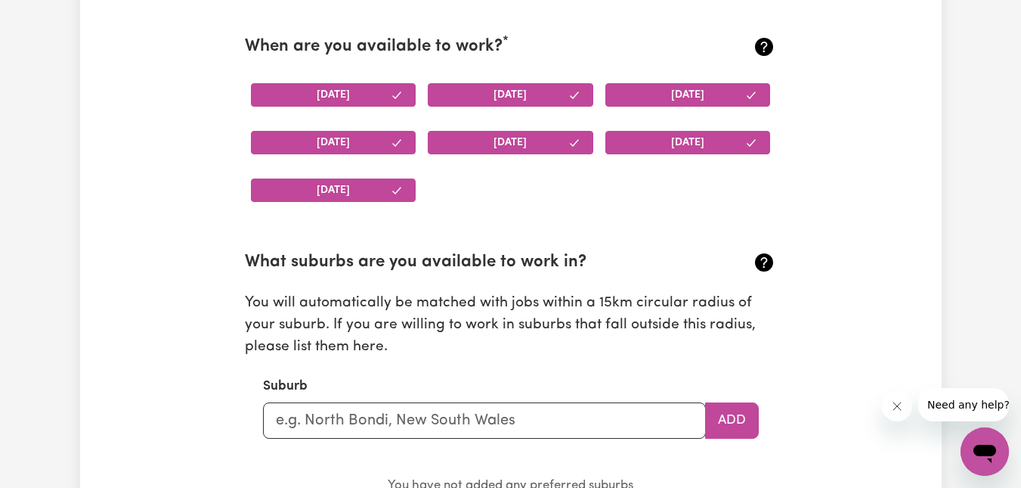
scroll to position [1567, 0]
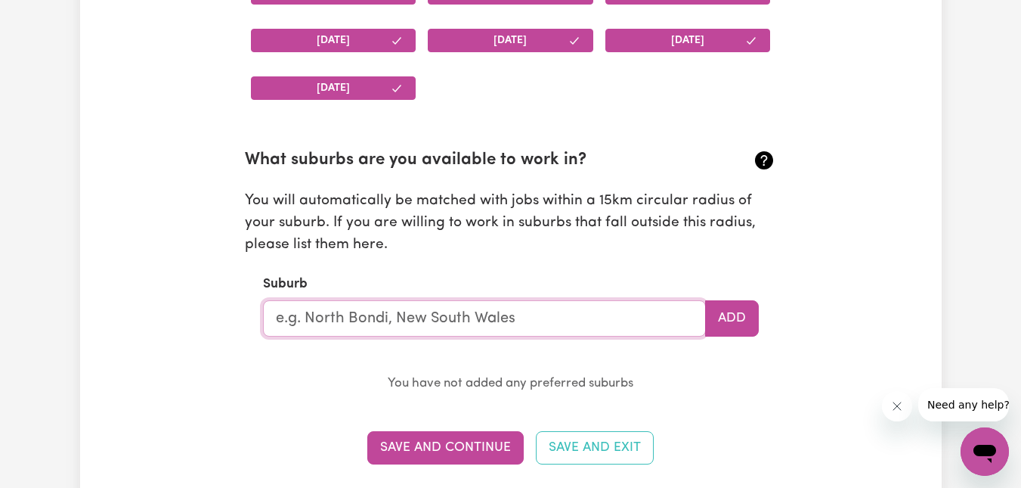
click at [496, 317] on input "text" at bounding box center [484, 318] width 443 height 36
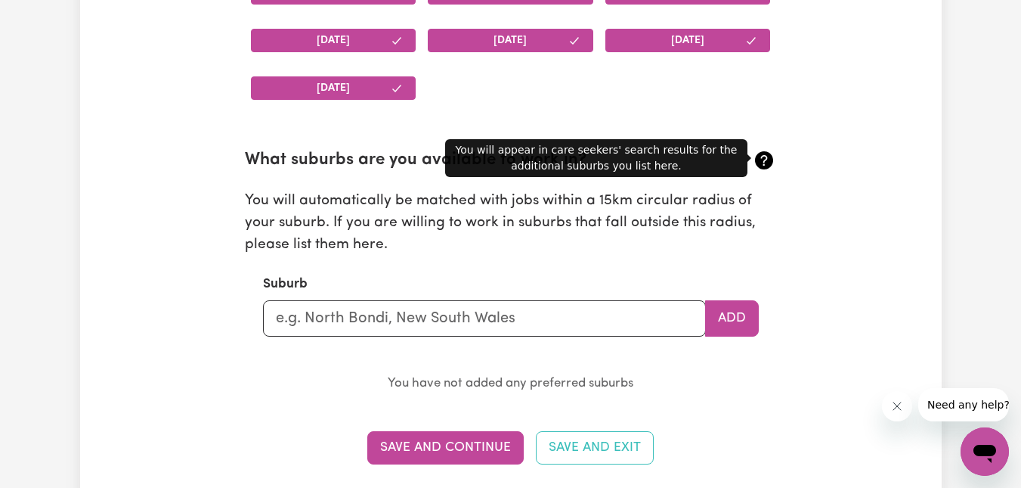
click at [762, 158] on icon at bounding box center [764, 160] width 24 height 24
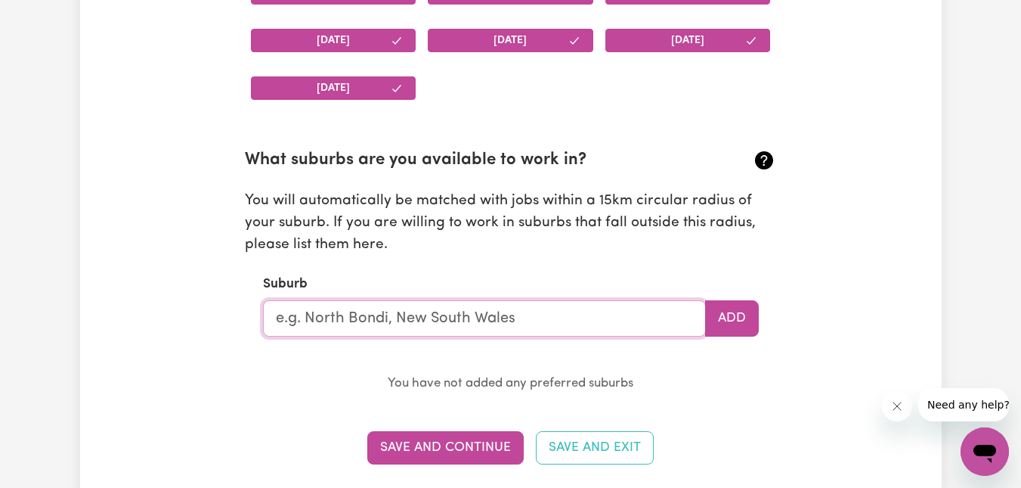
click at [459, 315] on input "text" at bounding box center [484, 318] width 443 height 36
type input "Morningto"
type input "MorningtoN, [GEOGRAPHIC_DATA], 4825"
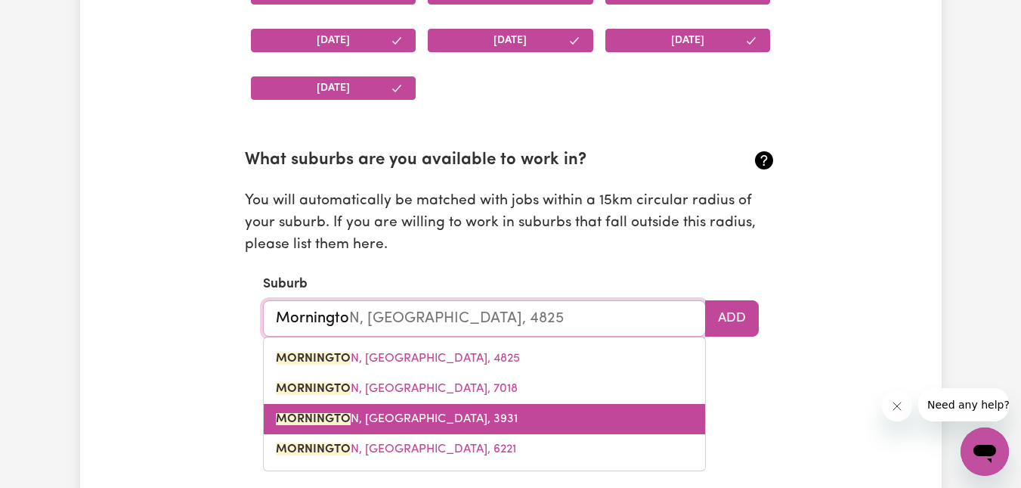
click at [399, 414] on span "MORNINGTO N, [GEOGRAPHIC_DATA], 3931" at bounding box center [397, 419] width 242 height 12
type input "MORNINGTON, [GEOGRAPHIC_DATA], 3931"
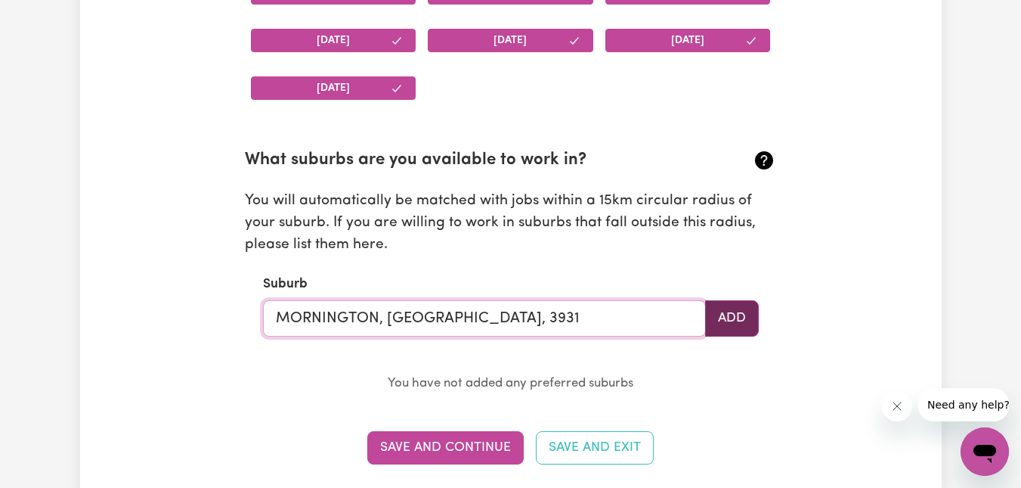
type input "MORNINGTON, [GEOGRAPHIC_DATA], 3931"
click at [729, 319] on button "Add" at bounding box center [732, 318] width 54 height 36
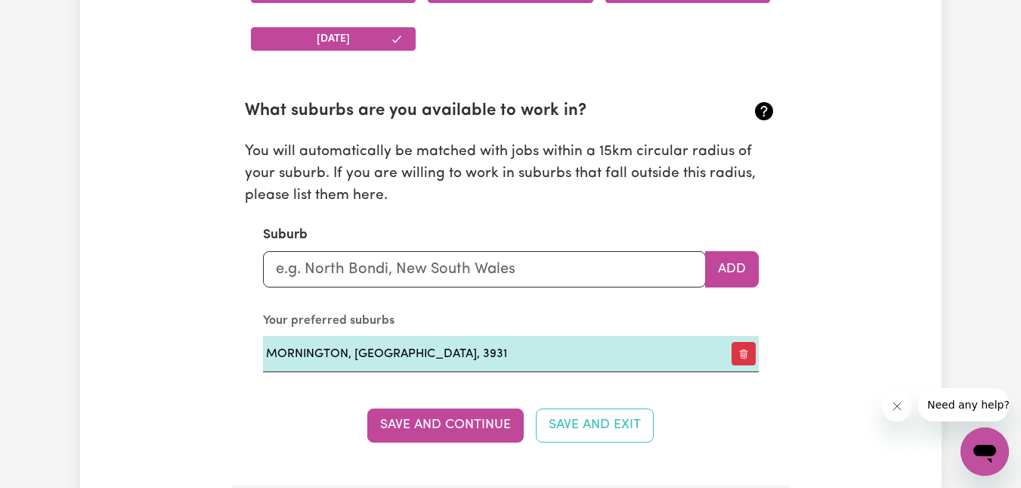
scroll to position [1643, 0]
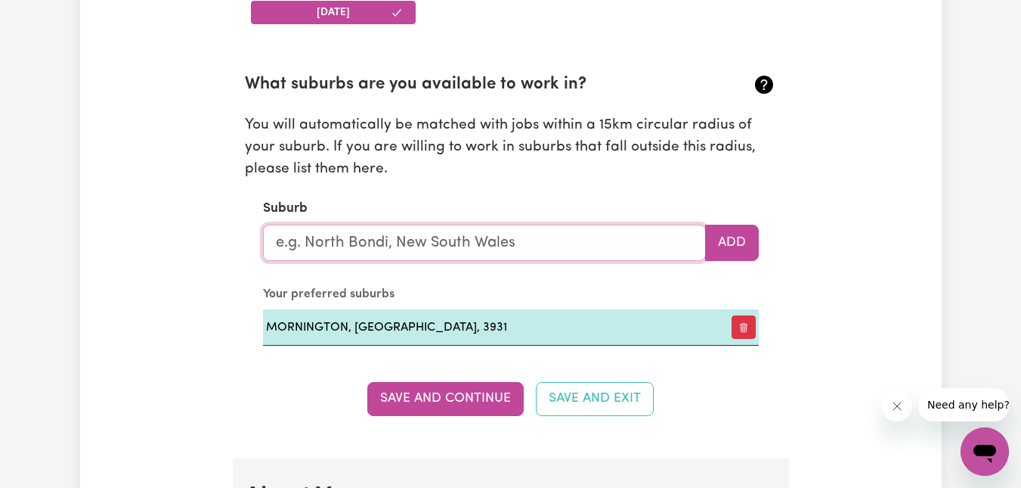
click at [414, 243] on input "text" at bounding box center [484, 243] width 443 height 36
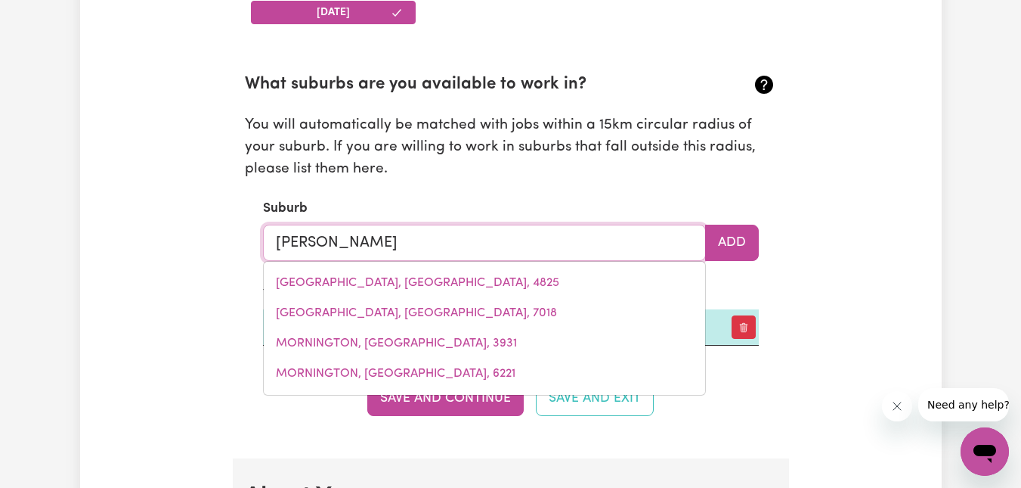
type input "Frankst"
type input "FrankstON, [GEOGRAPHIC_DATA], 3199"
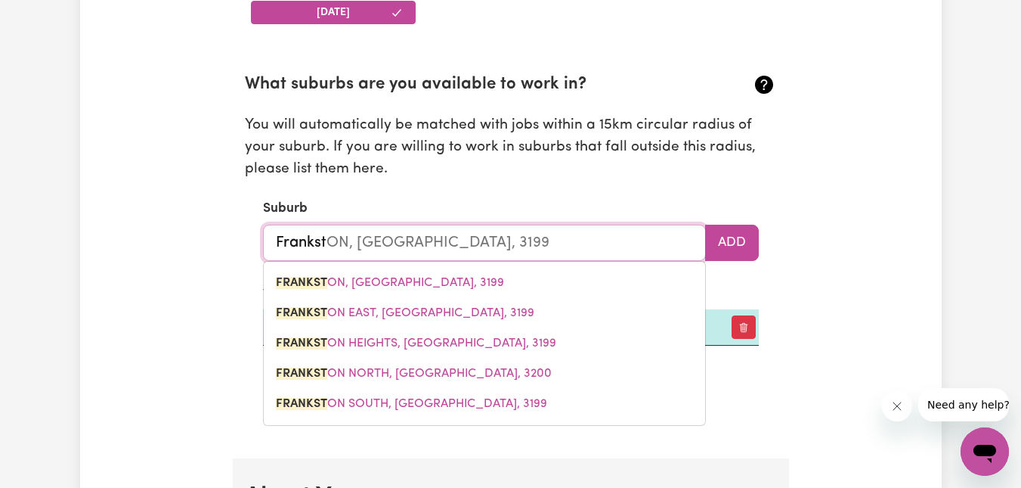
type input "Franksto"
type input "FrankstoN, [GEOGRAPHIC_DATA], 3199"
type input "Frankston"
type input "[PERSON_NAME], [GEOGRAPHIC_DATA], 3199"
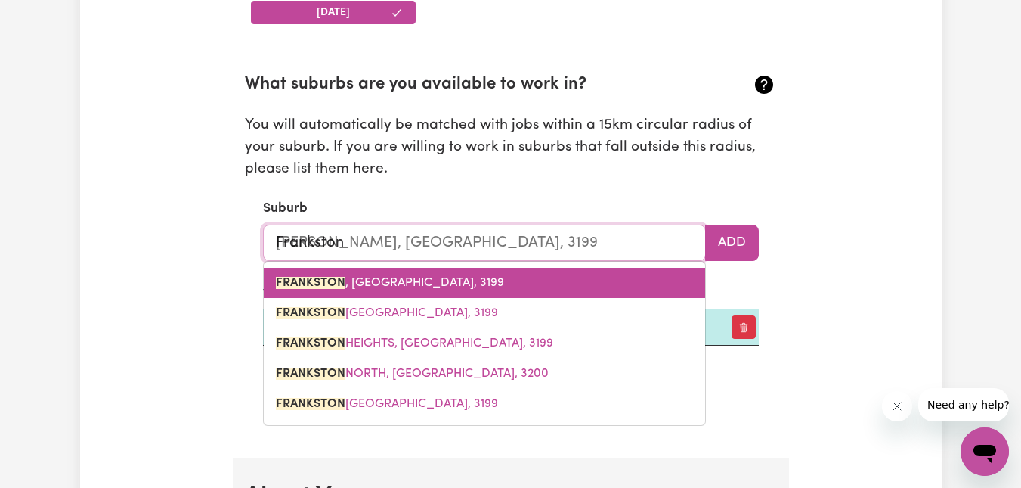
click at [369, 281] on span "[GEOGRAPHIC_DATA] , [GEOGRAPHIC_DATA], 3199" at bounding box center [390, 283] width 228 height 12
type input "[GEOGRAPHIC_DATA], [GEOGRAPHIC_DATA], 3199"
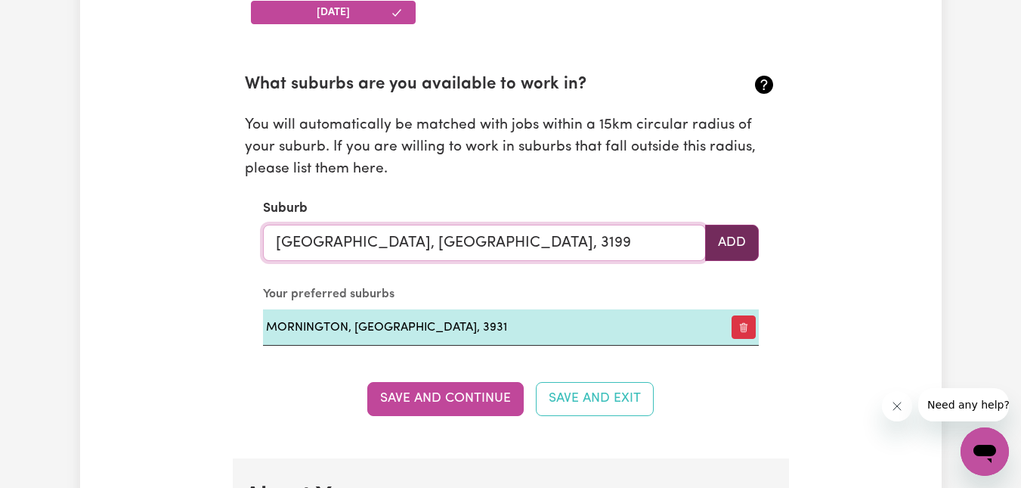
type input "[GEOGRAPHIC_DATA], [GEOGRAPHIC_DATA], 3199"
click at [734, 240] on button "Add" at bounding box center [732, 243] width 54 height 36
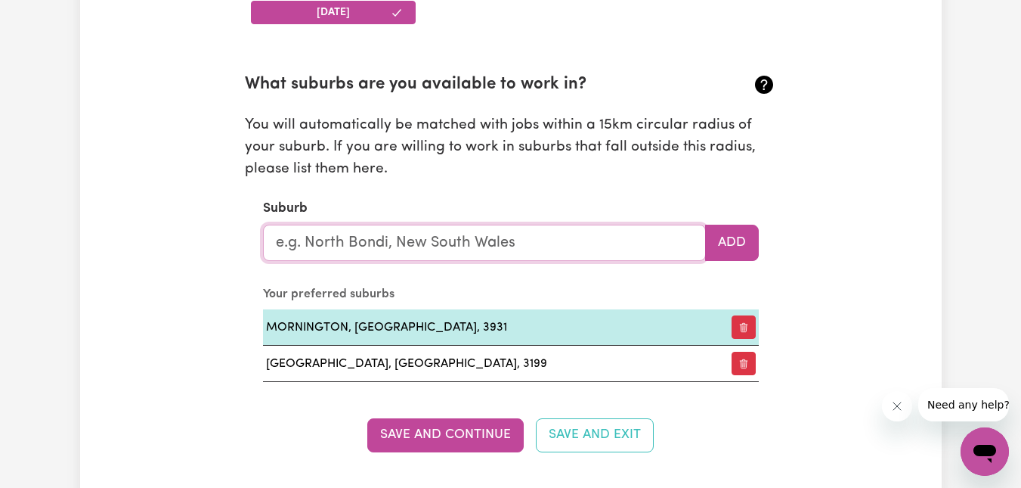
click at [565, 242] on input "text" at bounding box center [484, 243] width 443 height 36
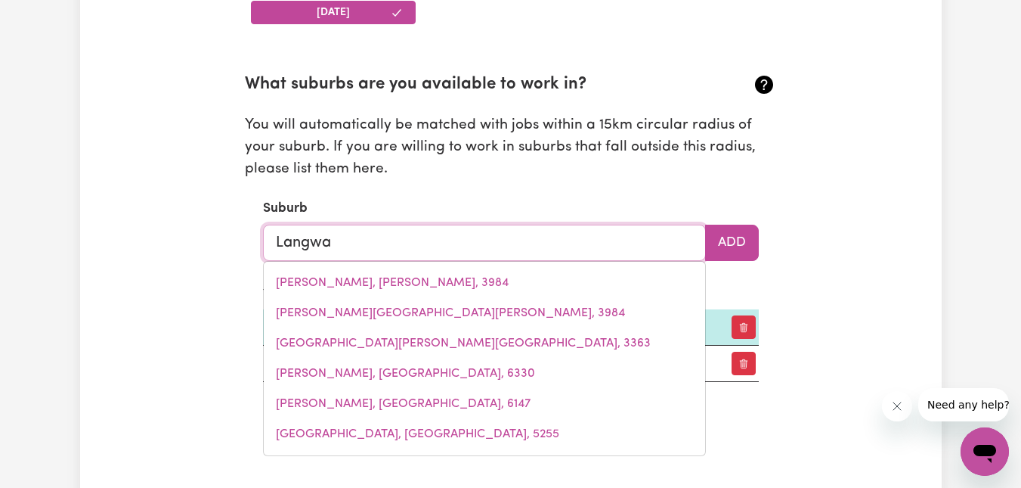
type input "Langwar"
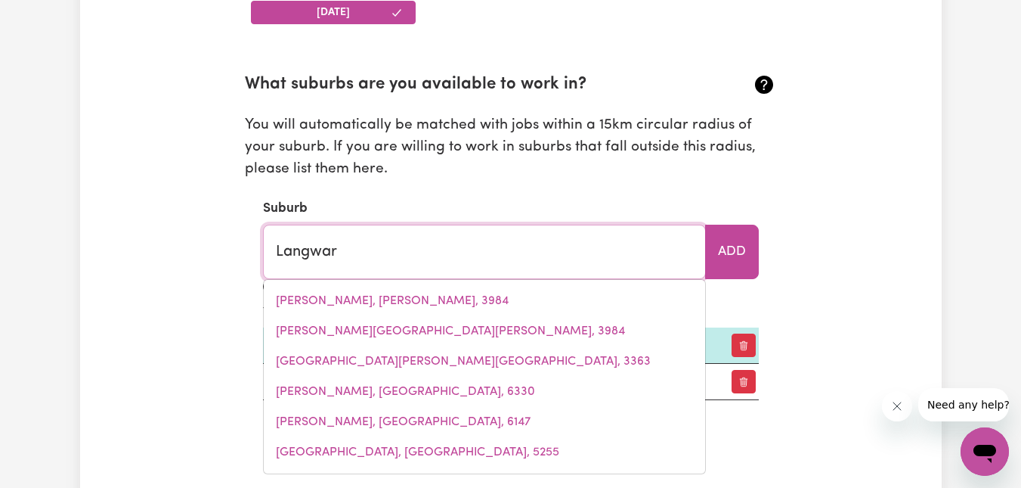
type input "LangwarRIN, [GEOGRAPHIC_DATA], 3910"
type input "Langwarr"
type input "LangwarrIN, [GEOGRAPHIC_DATA], 3910"
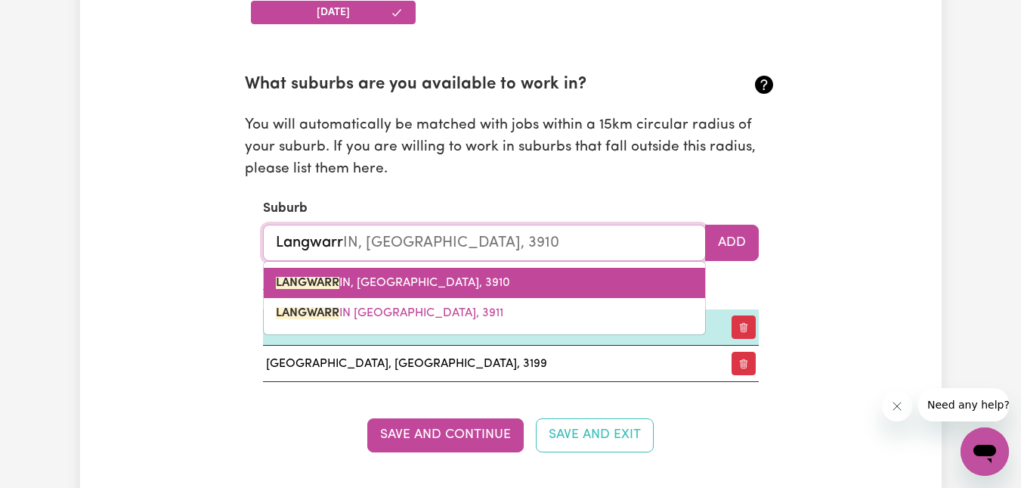
click at [397, 281] on span "LANGWARR IN, [GEOGRAPHIC_DATA], 3910" at bounding box center [393, 283] width 234 height 12
type input "LANGWARRIN, [GEOGRAPHIC_DATA], 3910"
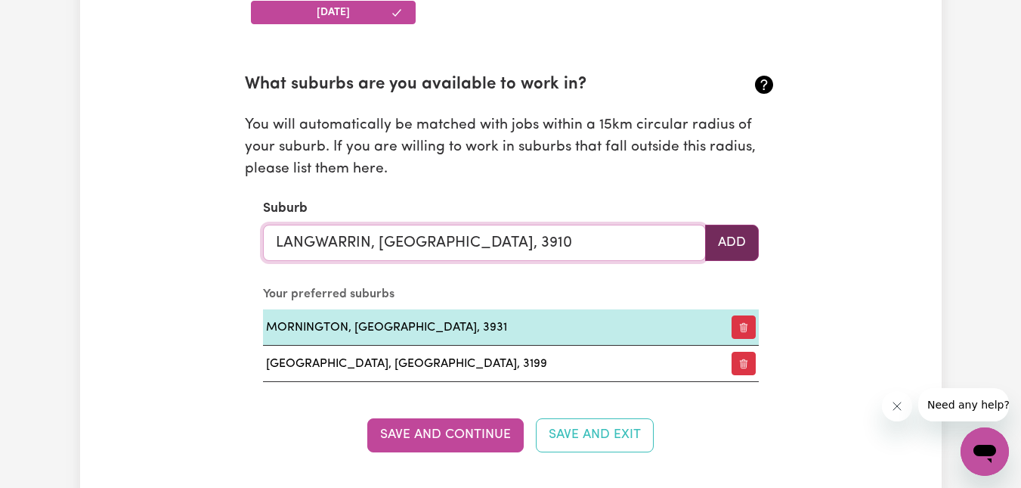
type input "LANGWARRIN, [GEOGRAPHIC_DATA], 3910"
click at [736, 241] on button "Add" at bounding box center [732, 243] width 54 height 36
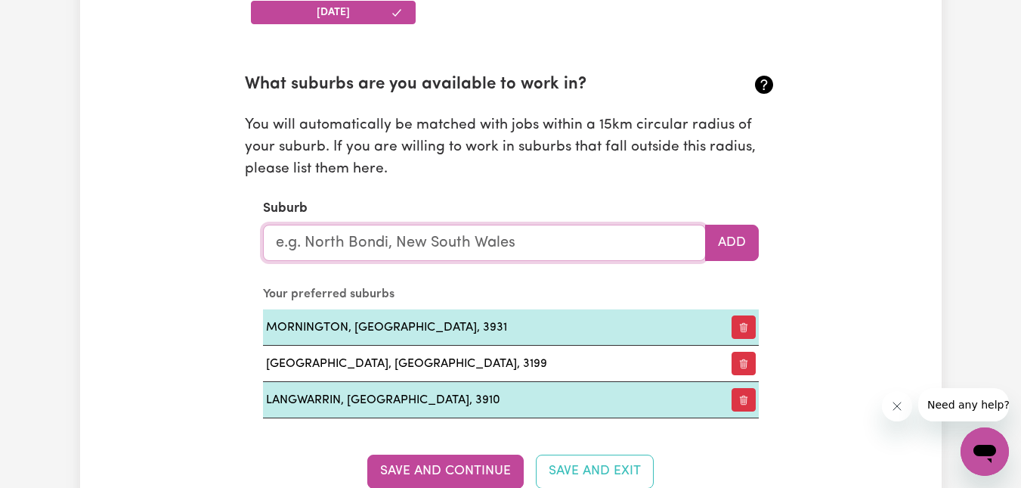
click at [600, 243] on input "text" at bounding box center [484, 243] width 443 height 36
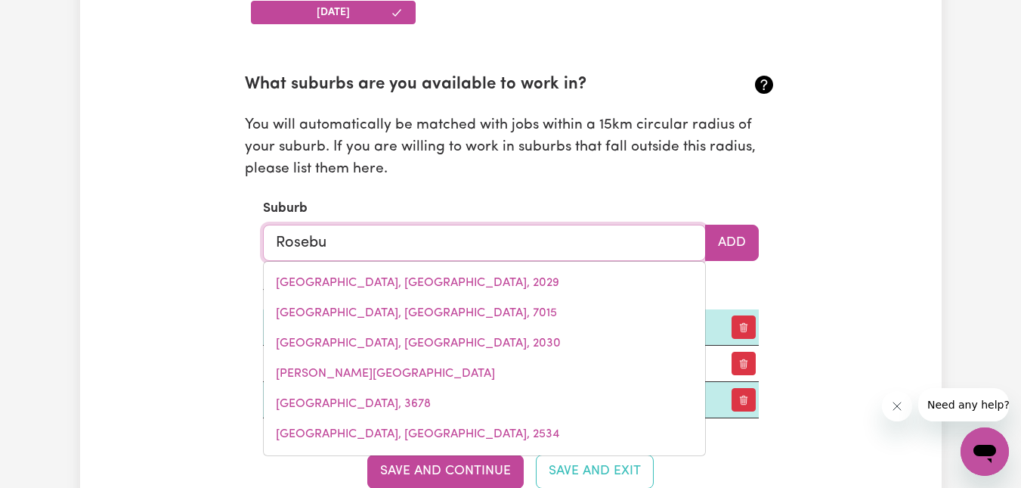
type input "Rosebud"
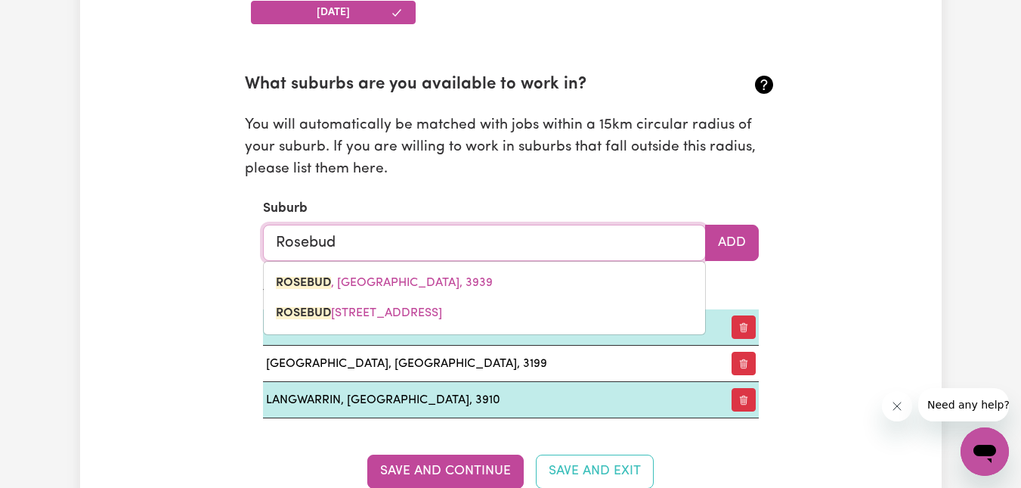
type input "Rosebud, [GEOGRAPHIC_DATA], 3939"
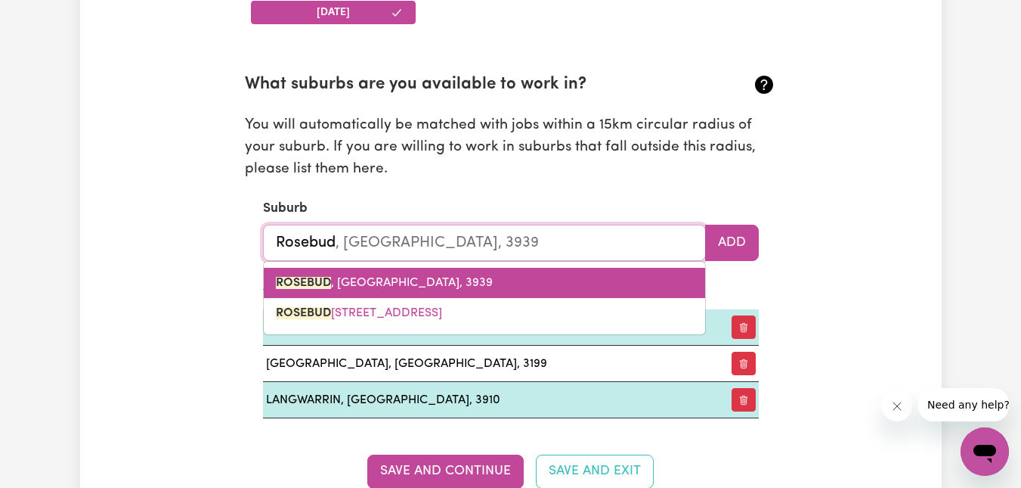
click at [383, 286] on span "ROSEBUD , [GEOGRAPHIC_DATA], 3939" at bounding box center [384, 283] width 217 height 12
type input "ROSEBUD, [GEOGRAPHIC_DATA], 3939"
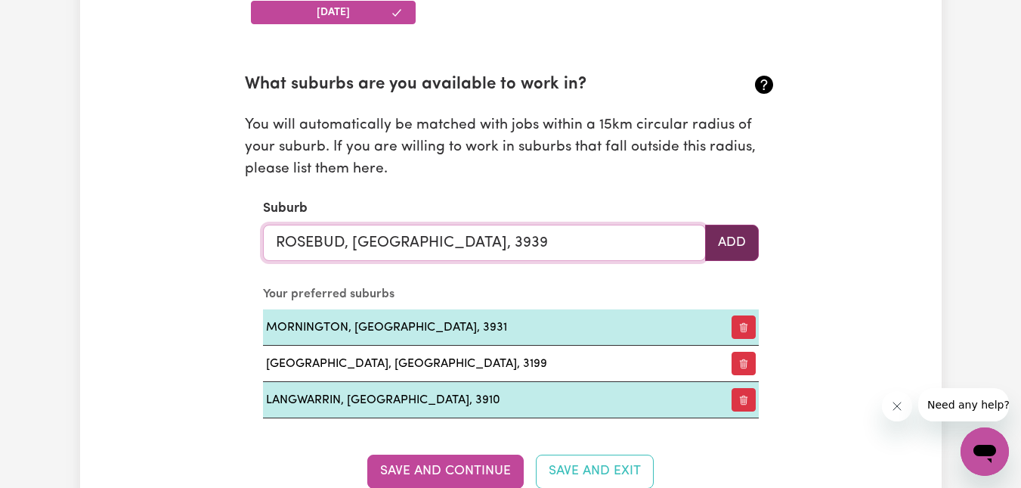
type input "ROSEBUD, [GEOGRAPHIC_DATA], 3939"
click at [746, 233] on button "Add" at bounding box center [732, 243] width 54 height 36
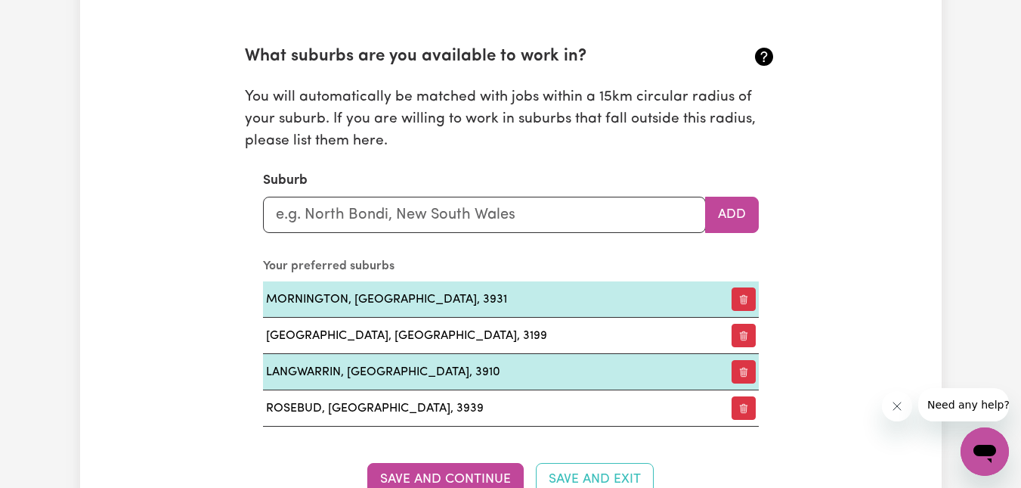
scroll to position [1719, 0]
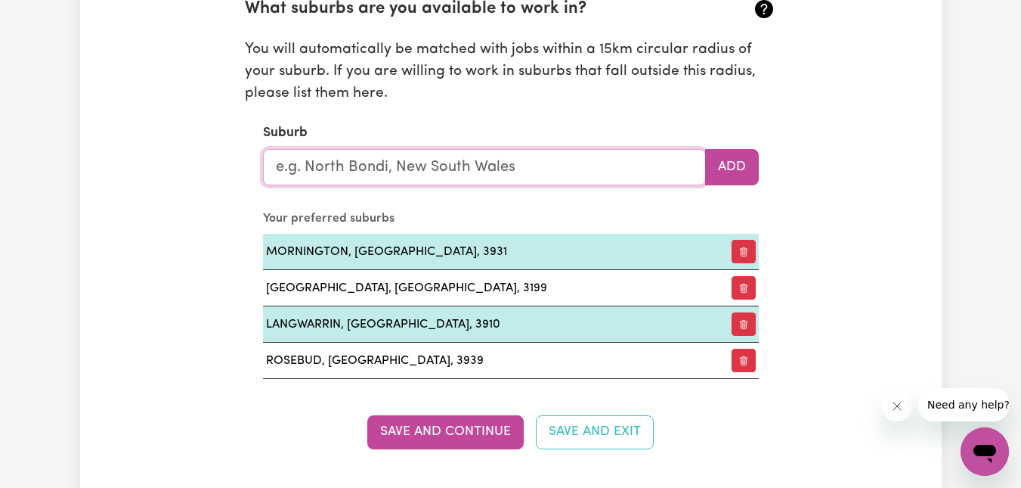
click at [426, 157] on input "text" at bounding box center [484, 167] width 443 height 36
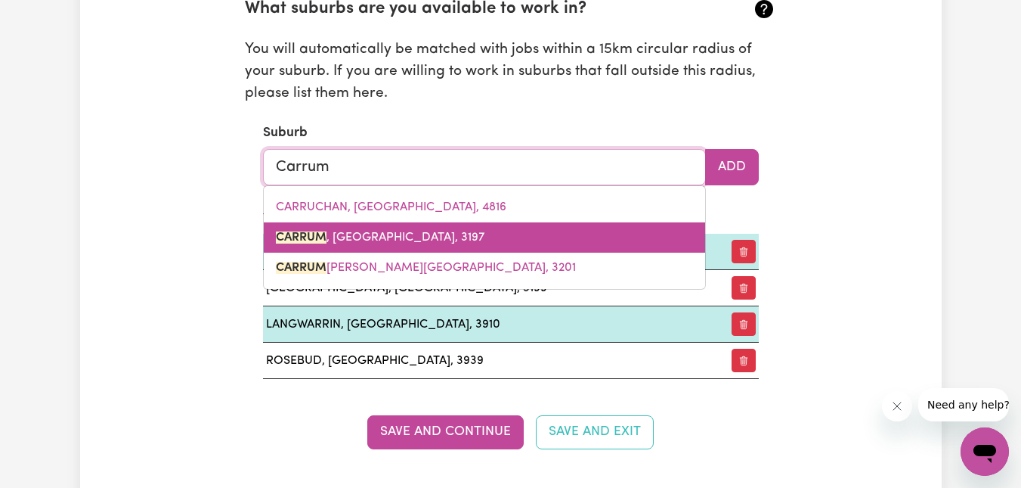
click at [352, 235] on span "CARRUM , [GEOGRAPHIC_DATA], 3197" at bounding box center [380, 237] width 209 height 12
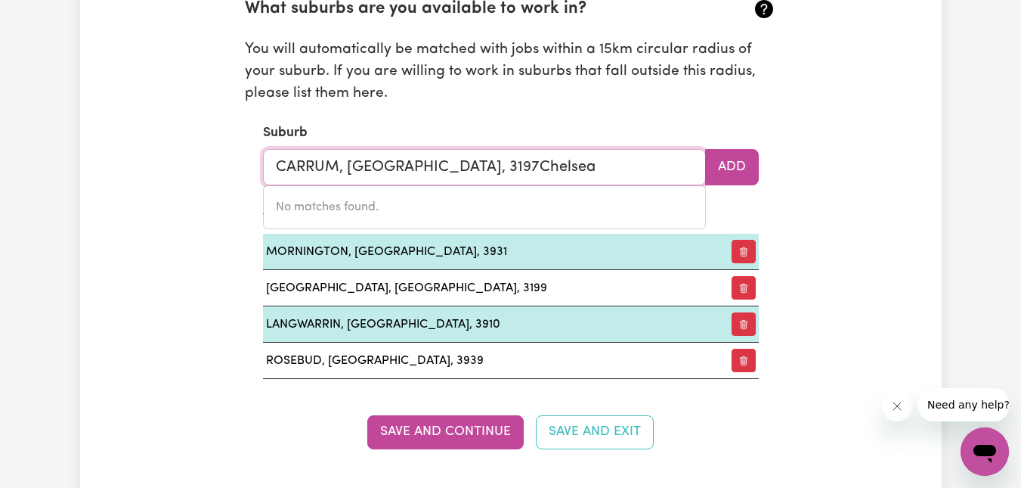
drag, startPoint x: 442, startPoint y: 164, endPoint x: 566, endPoint y: 161, distance: 124.0
click at [566, 160] on input "CARRUM, [GEOGRAPHIC_DATA], 3197Chelsea" at bounding box center [484, 167] width 443 height 36
type input "CARRUM, [GEOGRAPHIC_DATA], 3197"
click at [742, 166] on button "Add" at bounding box center [732, 167] width 54 height 36
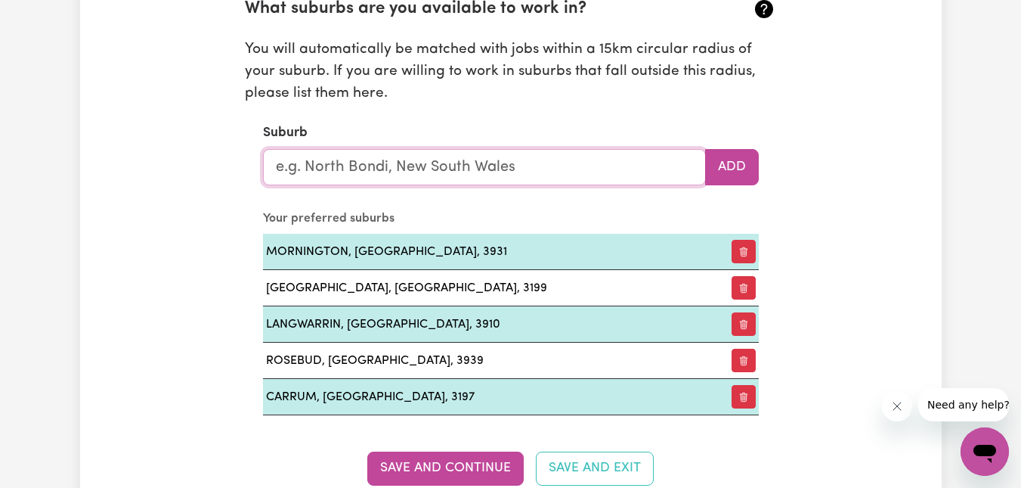
click at [448, 169] on input "text" at bounding box center [484, 167] width 443 height 36
type input "Chelsea"
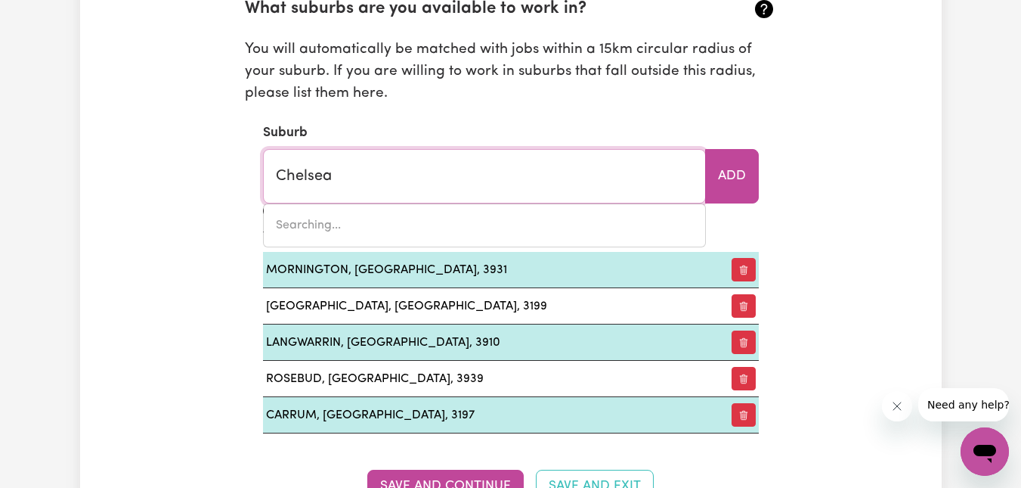
type input "[PERSON_NAME], [GEOGRAPHIC_DATA], 3196"
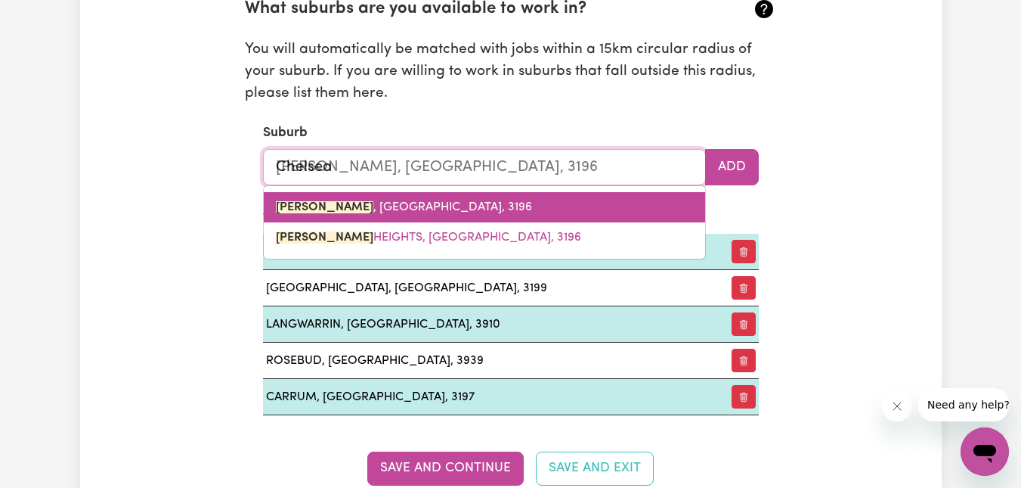
click at [343, 206] on span "[GEOGRAPHIC_DATA] , [GEOGRAPHIC_DATA], 3196" at bounding box center [404, 207] width 256 height 12
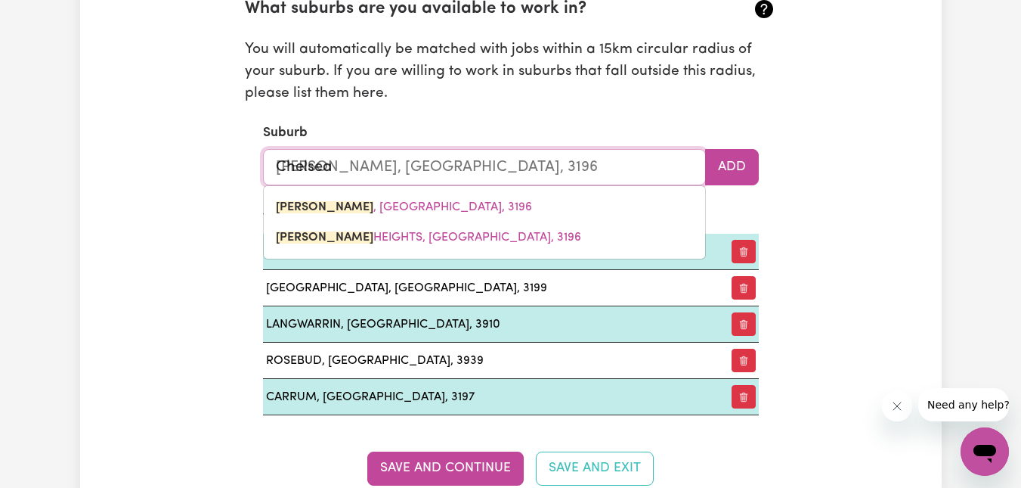
type input "[GEOGRAPHIC_DATA], [GEOGRAPHIC_DATA], 3196"
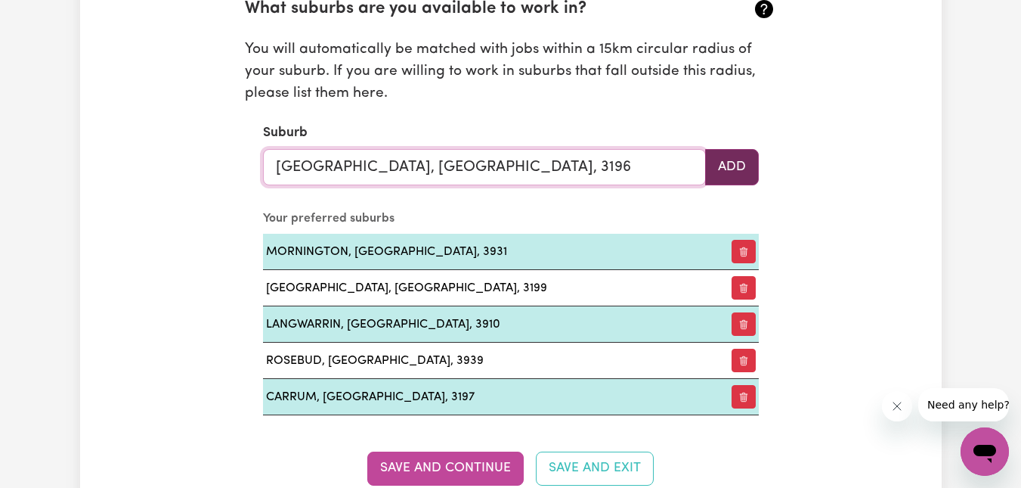
type input "[GEOGRAPHIC_DATA], [GEOGRAPHIC_DATA], 3196"
click at [746, 161] on button "Add" at bounding box center [732, 167] width 54 height 36
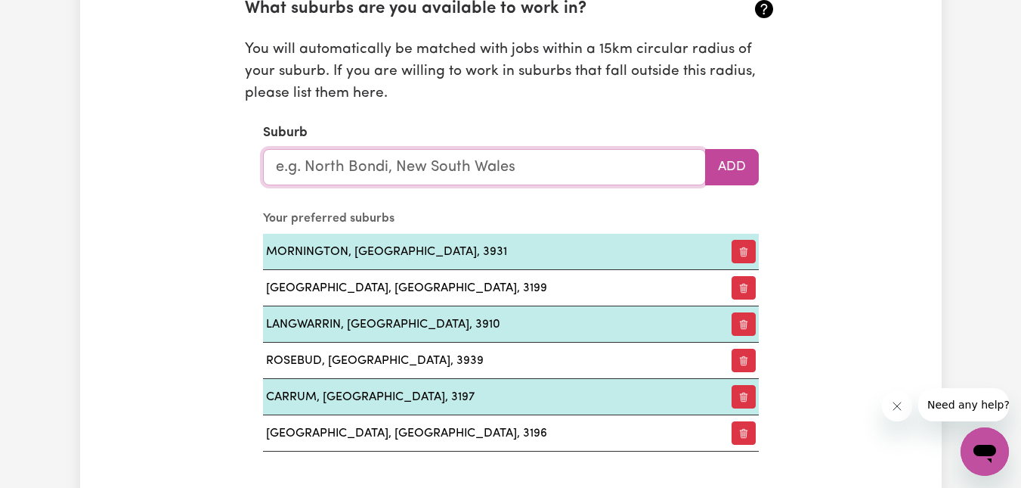
click at [387, 170] on input "text" at bounding box center [484, 167] width 443 height 36
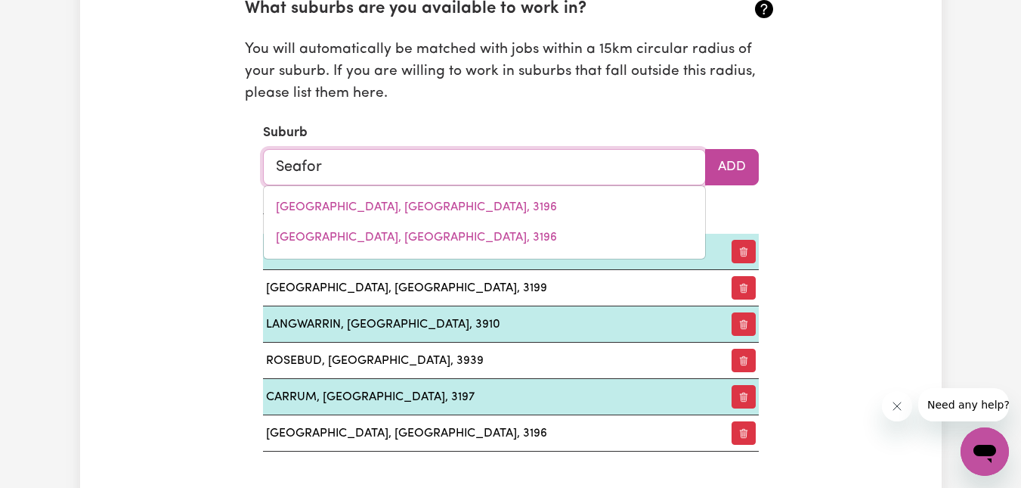
type input "Seaford"
type input "[GEOGRAPHIC_DATA], [GEOGRAPHIC_DATA], 5169"
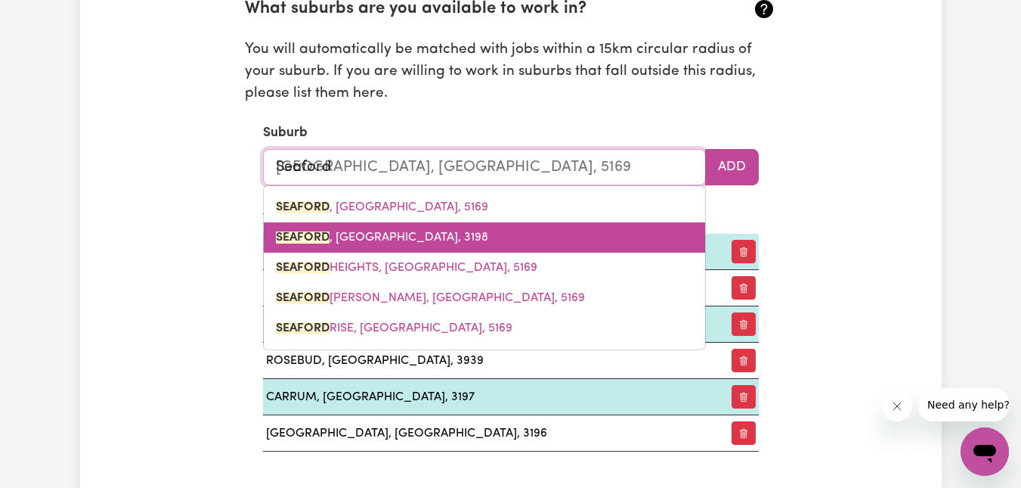
click at [339, 236] on span "SEAFORD , [GEOGRAPHIC_DATA], 3198" at bounding box center [382, 237] width 212 height 12
type input "SEAFORD, [GEOGRAPHIC_DATA], 3198"
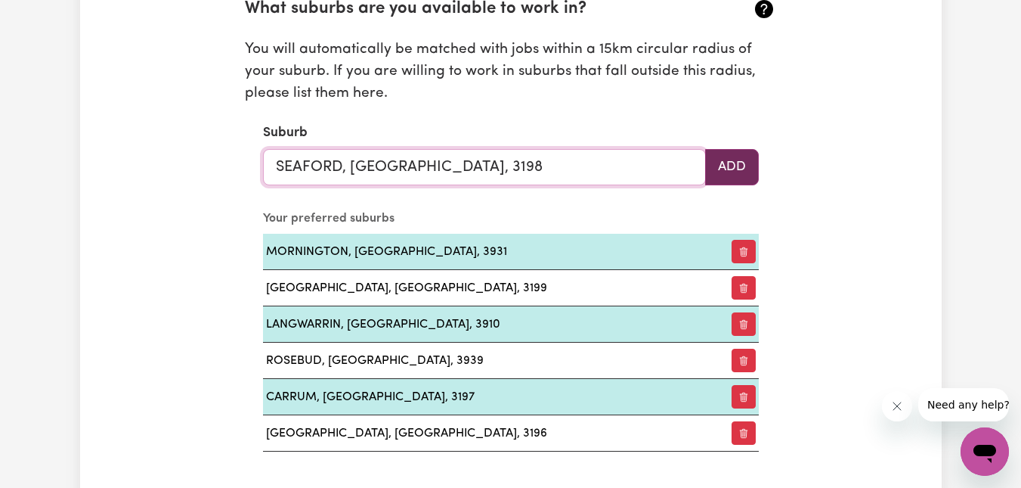
type input "SEAFORD, [GEOGRAPHIC_DATA], 3198"
click at [734, 170] on button "Add" at bounding box center [732, 167] width 54 height 36
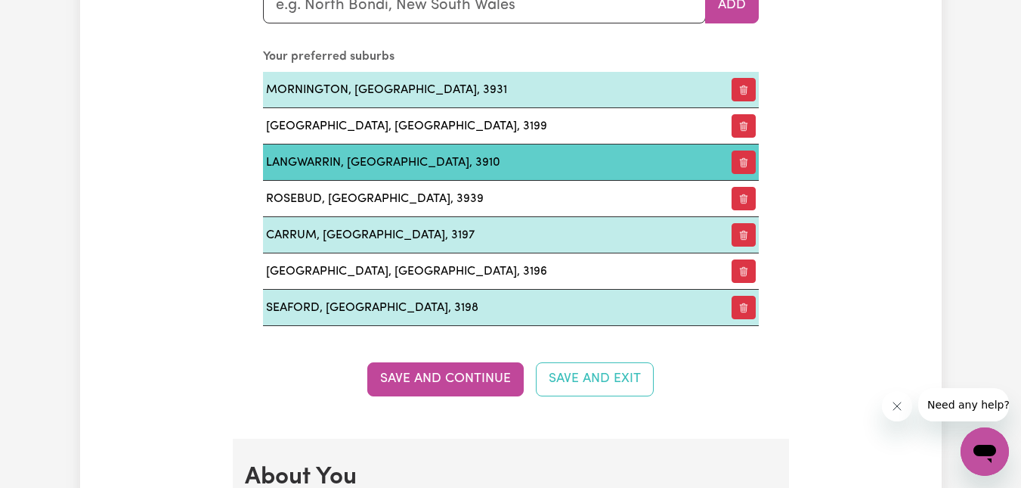
scroll to position [1945, 0]
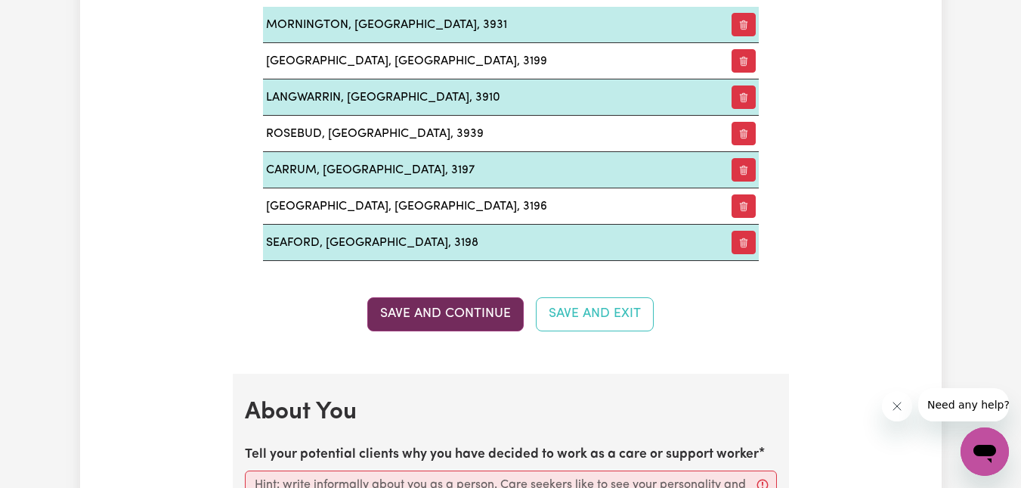
click at [470, 312] on button "Save and Continue" at bounding box center [445, 313] width 157 height 33
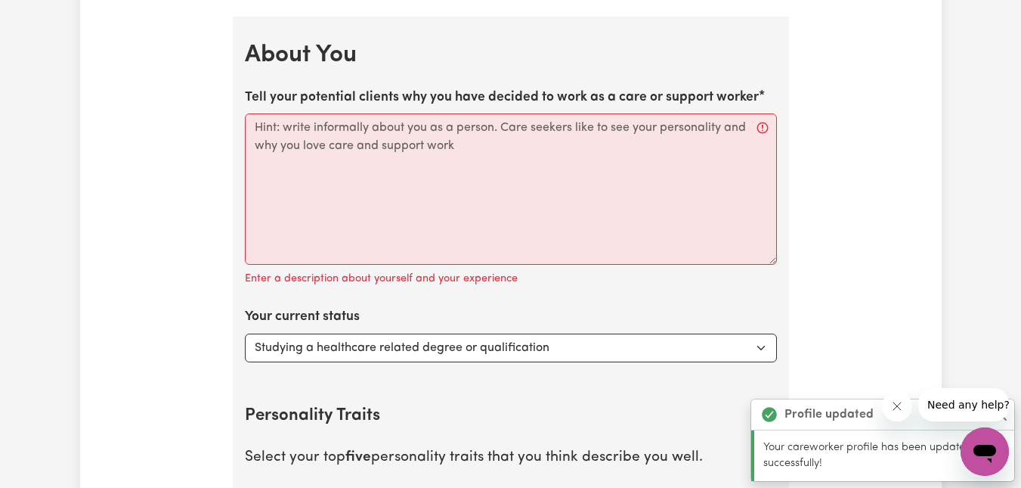
scroll to position [2318, 0]
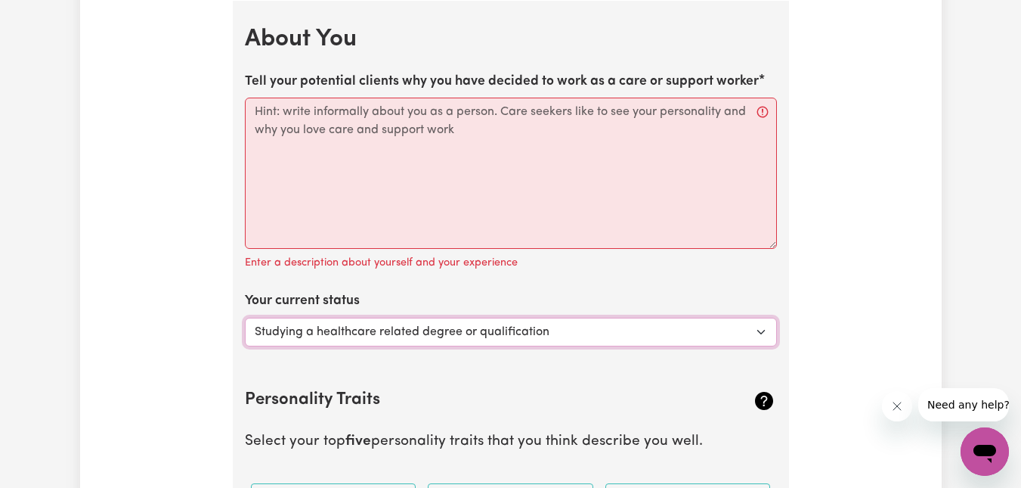
drag, startPoint x: 693, startPoint y: 326, endPoint x: 649, endPoint y: 330, distance: 44.0
click at [695, 325] on select "Select... Studying a healthcare related degree or qualification Studying a non-…" at bounding box center [511, 332] width 532 height 29
select select "Embarking on a career change into the care industry"
click at [245, 318] on select "Select... Studying a healthcare related degree or qualification Studying a non-…" at bounding box center [511, 332] width 532 height 29
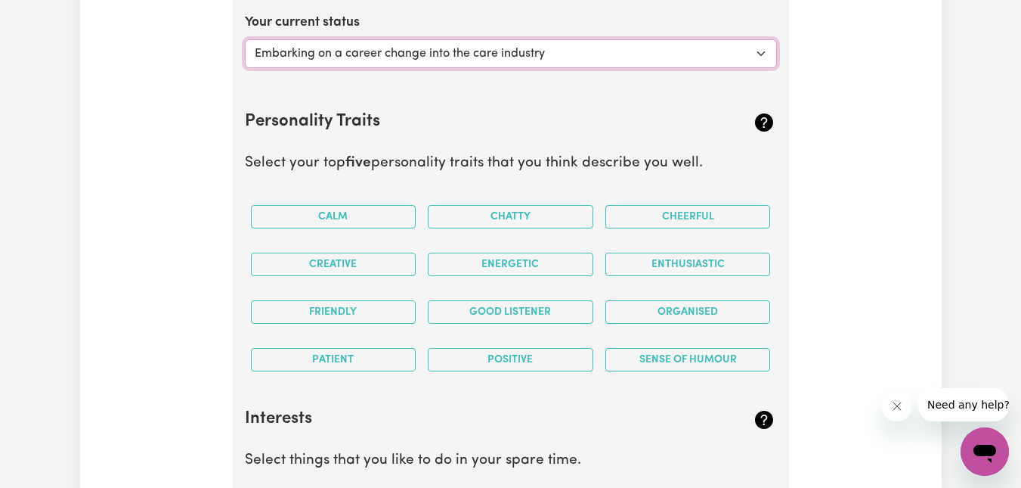
scroll to position [2621, 0]
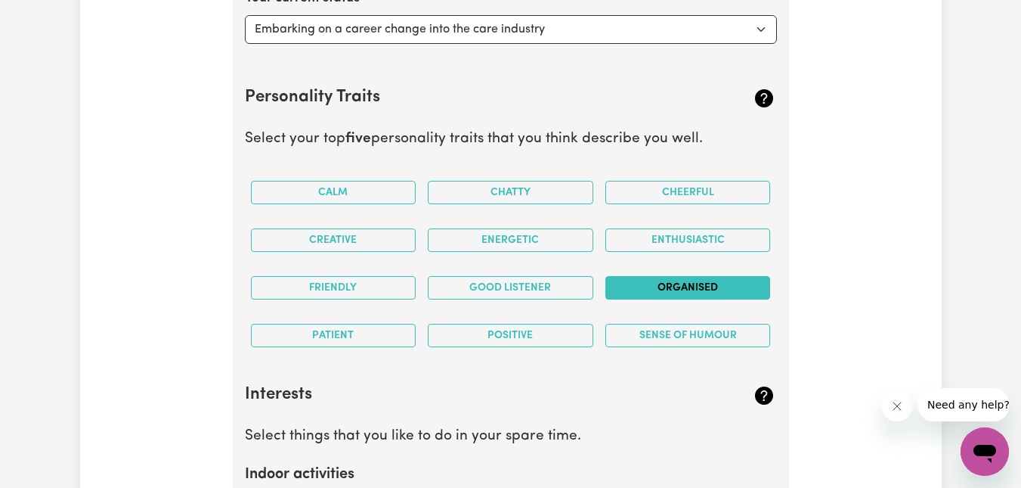
click at [706, 287] on button "Organised" at bounding box center [689, 287] width 166 height 23
click at [702, 234] on button "Enthusiastic" at bounding box center [689, 239] width 166 height 23
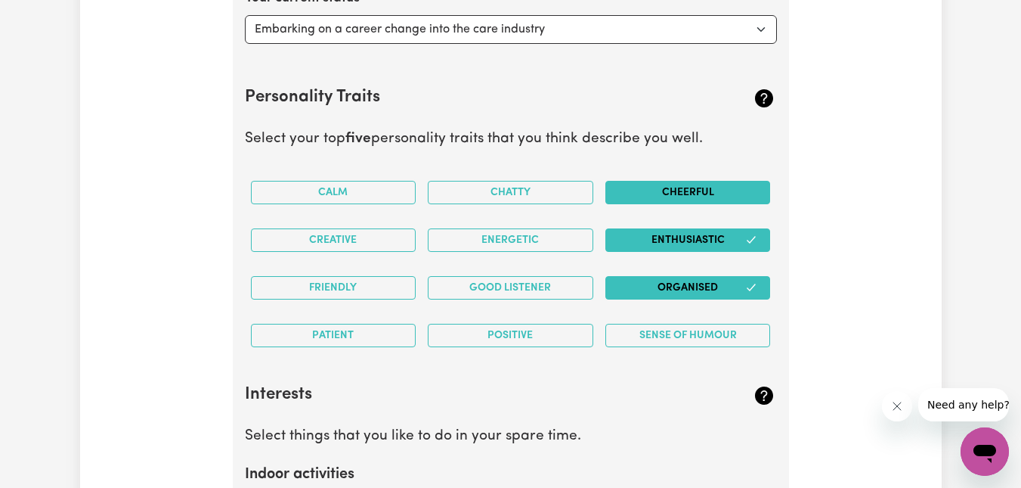
click at [683, 191] on button "Cheerful" at bounding box center [689, 192] width 166 height 23
click at [349, 190] on button "Calm" at bounding box center [334, 192] width 166 height 23
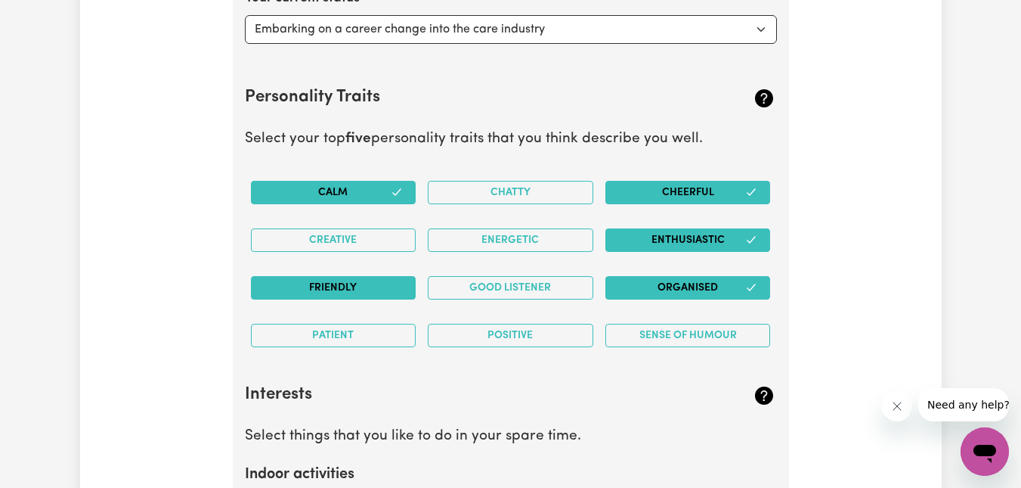
click at [361, 283] on button "Friendly" at bounding box center [334, 287] width 166 height 23
click at [361, 336] on button "Patient" at bounding box center [334, 335] width 166 height 23
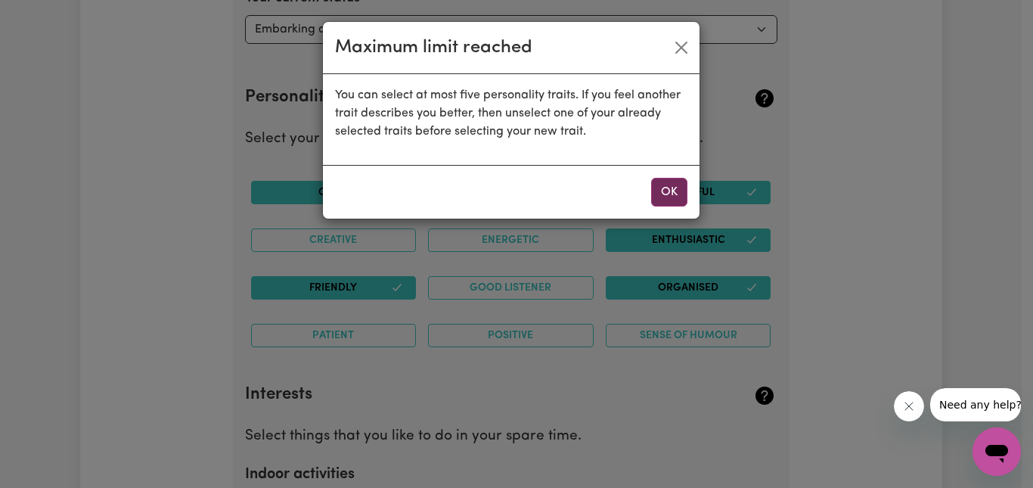
click at [669, 188] on button "OK" at bounding box center [669, 192] width 36 height 29
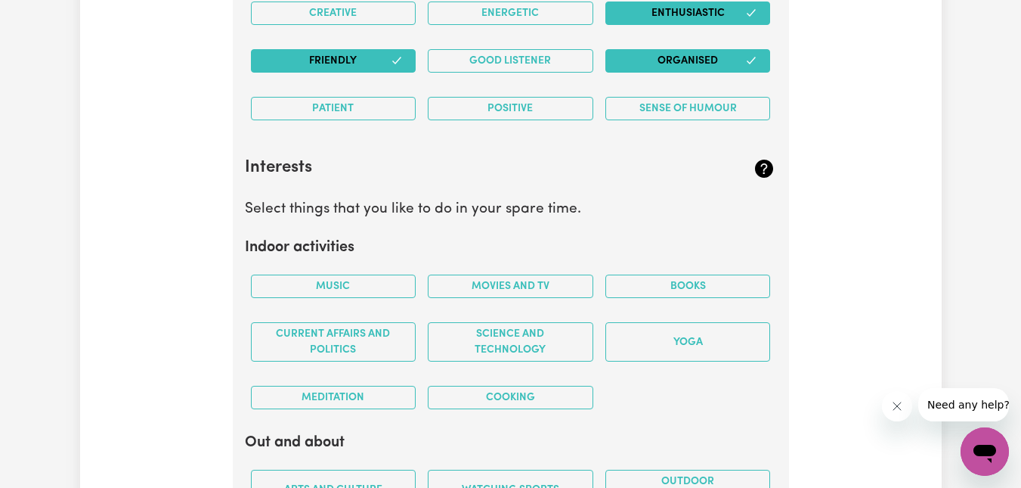
scroll to position [2923, 0]
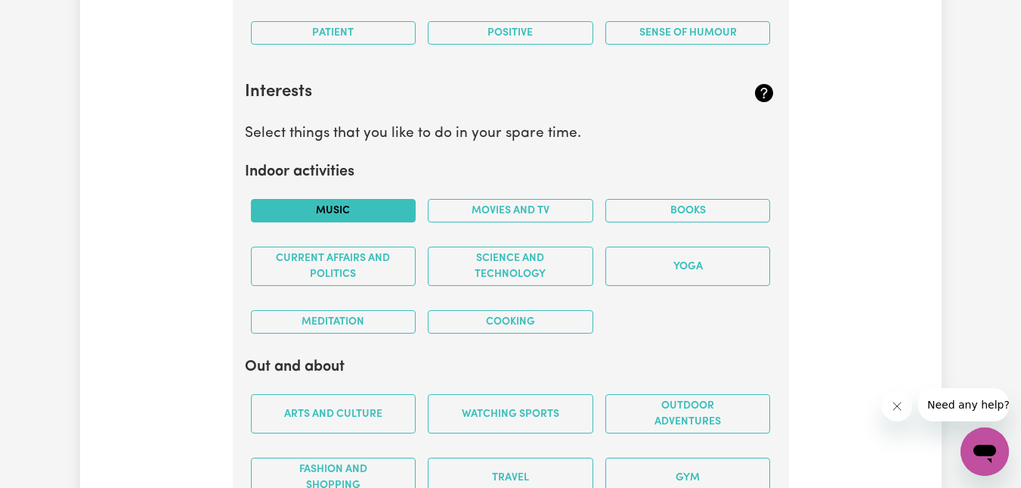
click at [379, 205] on button "Music" at bounding box center [334, 210] width 166 height 23
click at [525, 318] on button "Cooking" at bounding box center [511, 321] width 166 height 23
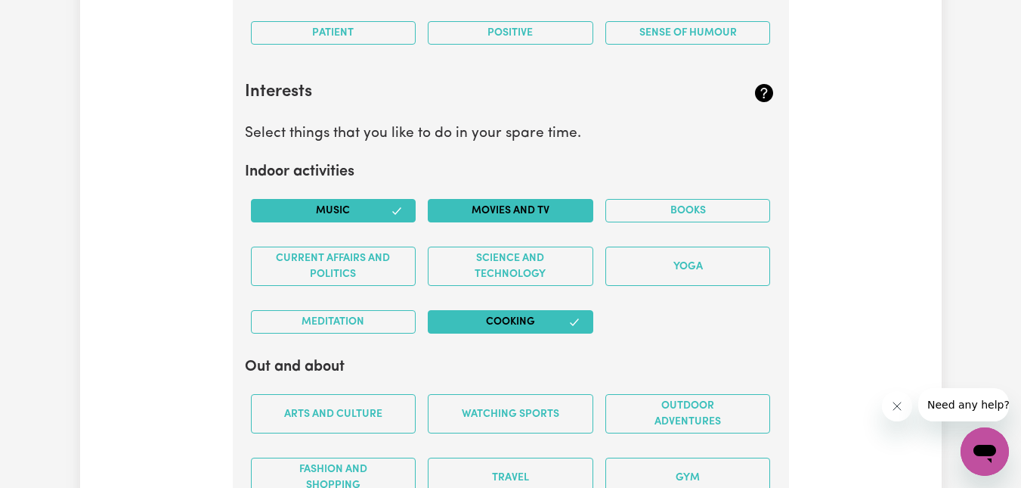
click at [569, 208] on button "Movies and TV" at bounding box center [511, 210] width 166 height 23
click at [718, 208] on button "Books" at bounding box center [689, 210] width 166 height 23
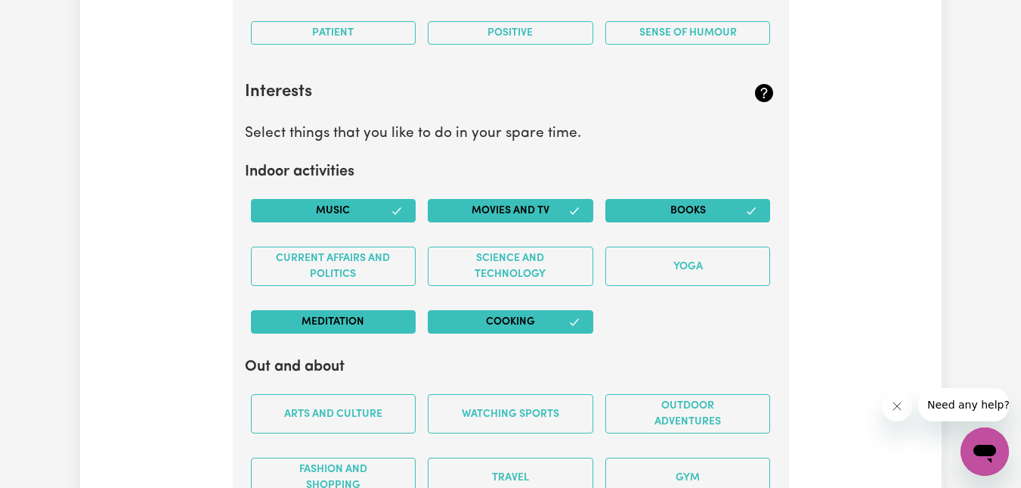
scroll to position [2999, 0]
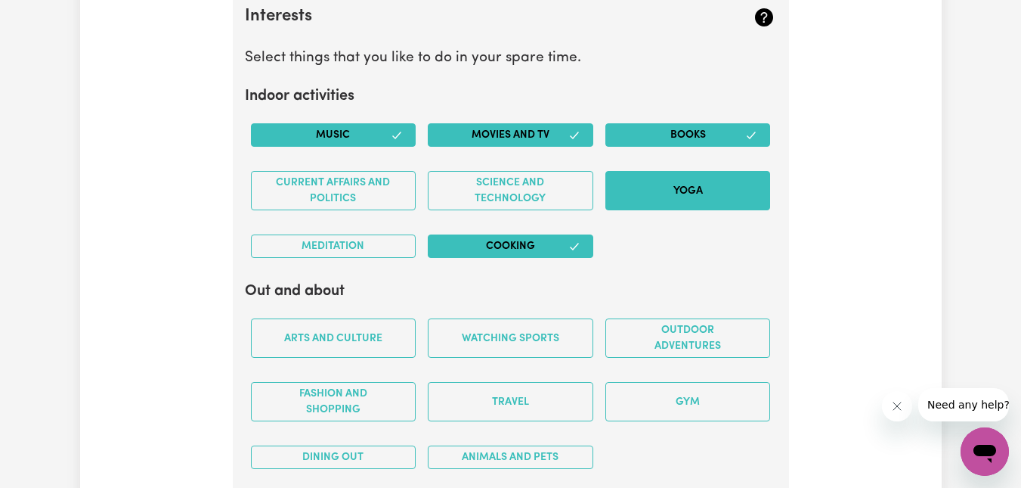
click at [708, 178] on button "Yoga" at bounding box center [689, 190] width 166 height 39
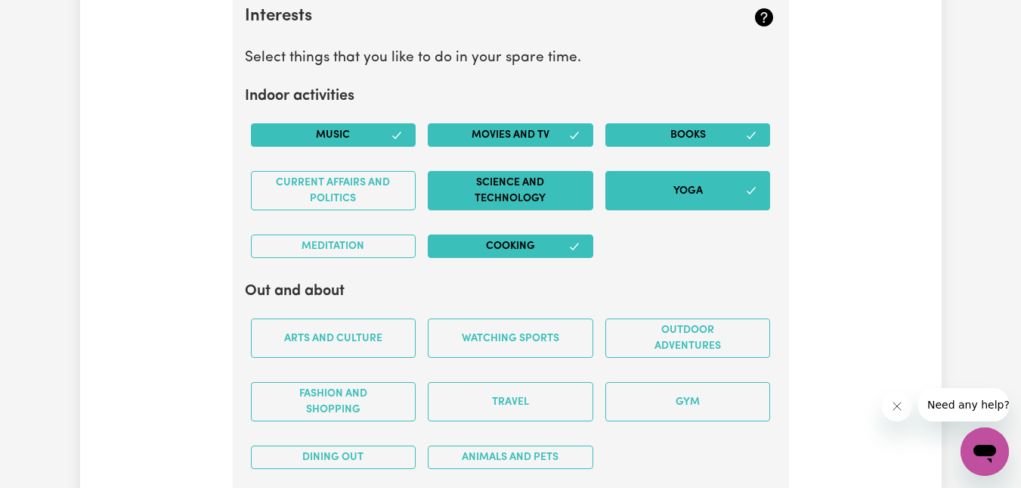
click at [480, 192] on button "Science and Technology" at bounding box center [511, 190] width 166 height 39
click at [375, 246] on button "Meditation" at bounding box center [334, 245] width 166 height 23
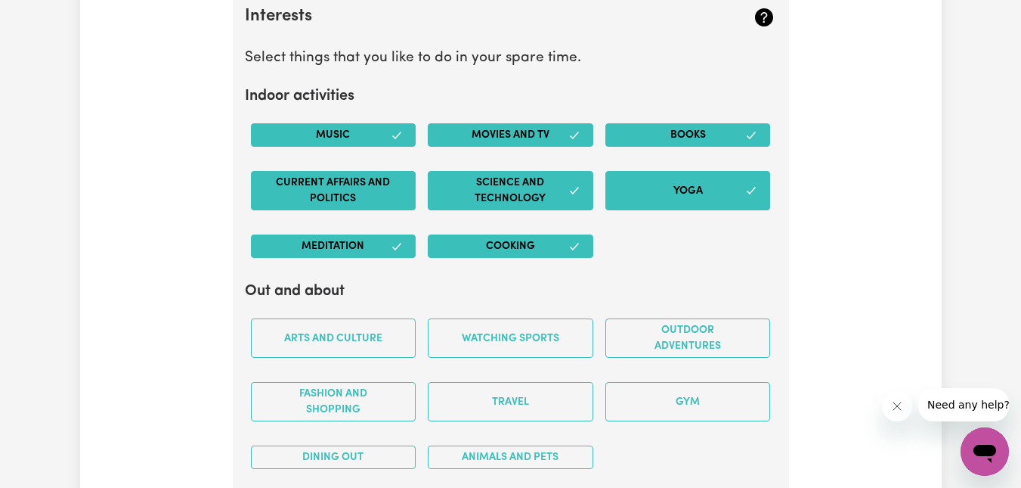
click at [370, 209] on button "Current Affairs and Politics" at bounding box center [334, 190] width 166 height 39
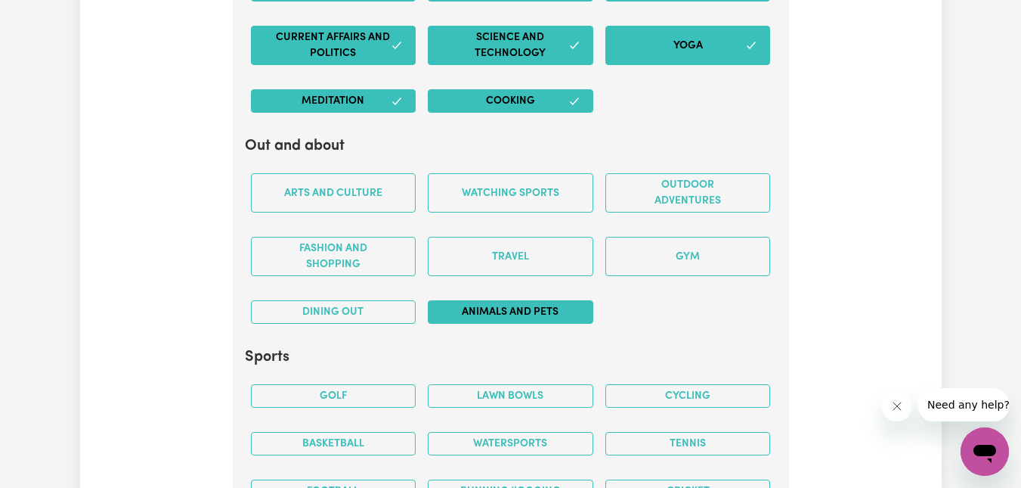
scroll to position [3150, 0]
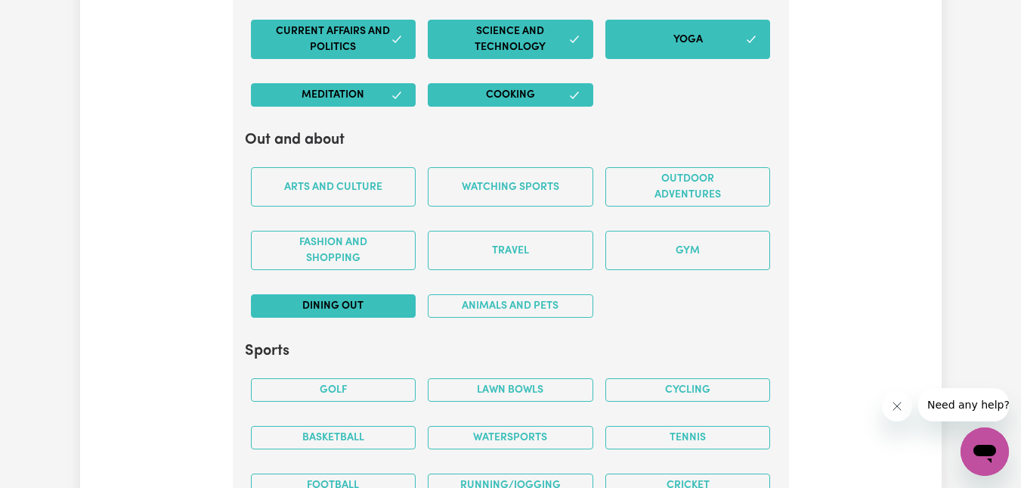
click at [367, 302] on button "Dining out" at bounding box center [334, 305] width 166 height 23
click at [495, 303] on button "Animals and pets" at bounding box center [511, 305] width 166 height 23
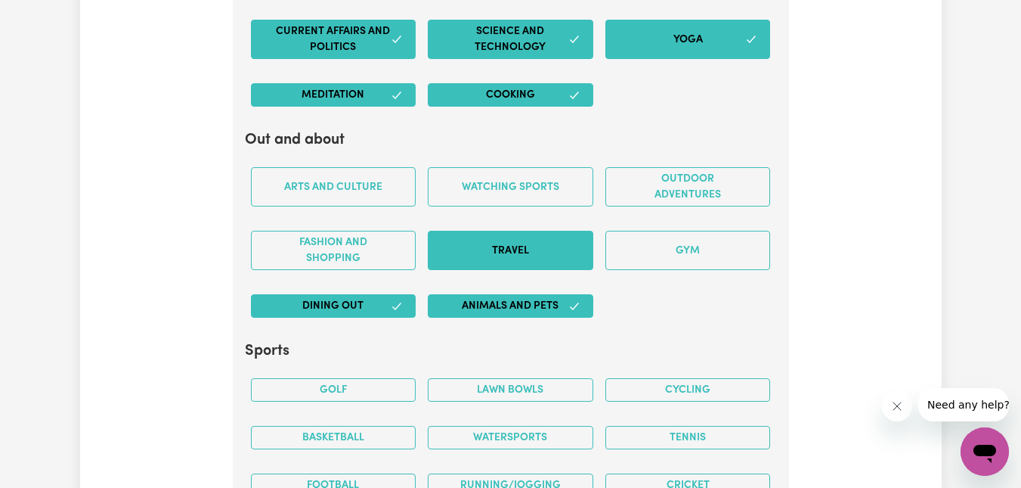
click at [537, 239] on button "Travel" at bounding box center [511, 250] width 166 height 39
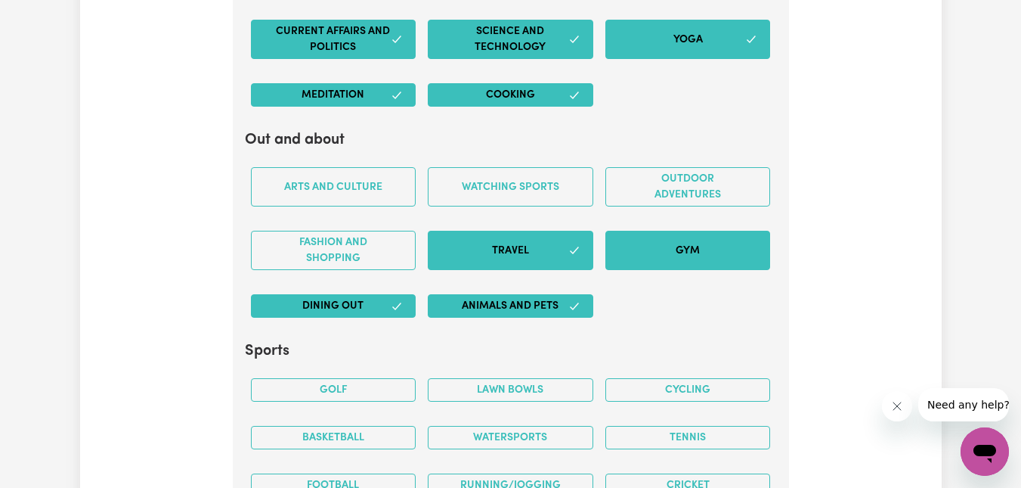
click at [682, 244] on button "Gym" at bounding box center [689, 250] width 166 height 39
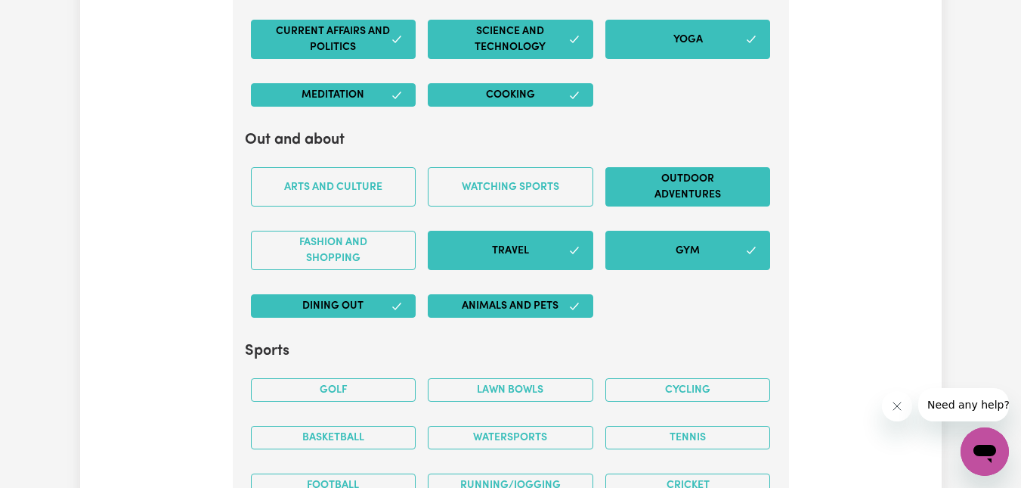
click at [672, 188] on button "Outdoor adventures" at bounding box center [689, 186] width 166 height 39
click at [652, 250] on button "Gym" at bounding box center [689, 250] width 166 height 39
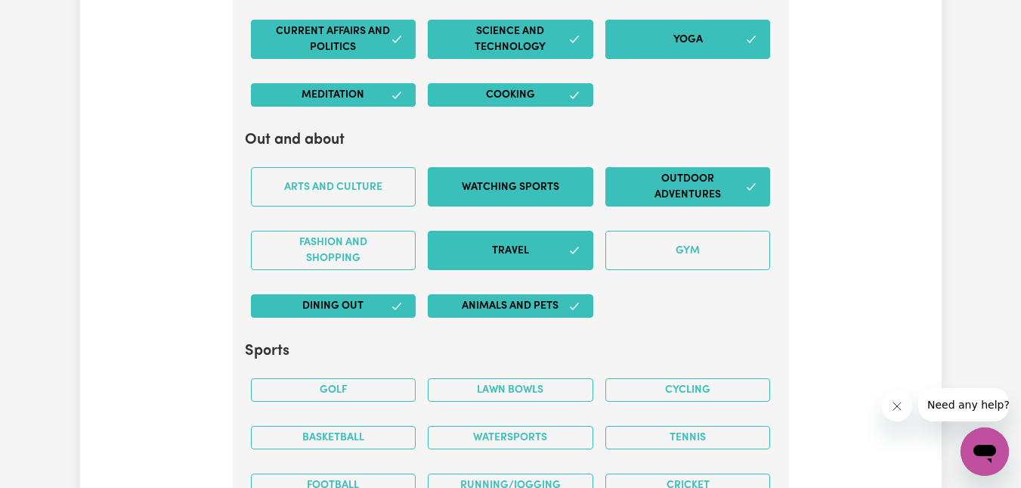
click at [501, 183] on button "Watching sports" at bounding box center [511, 186] width 166 height 39
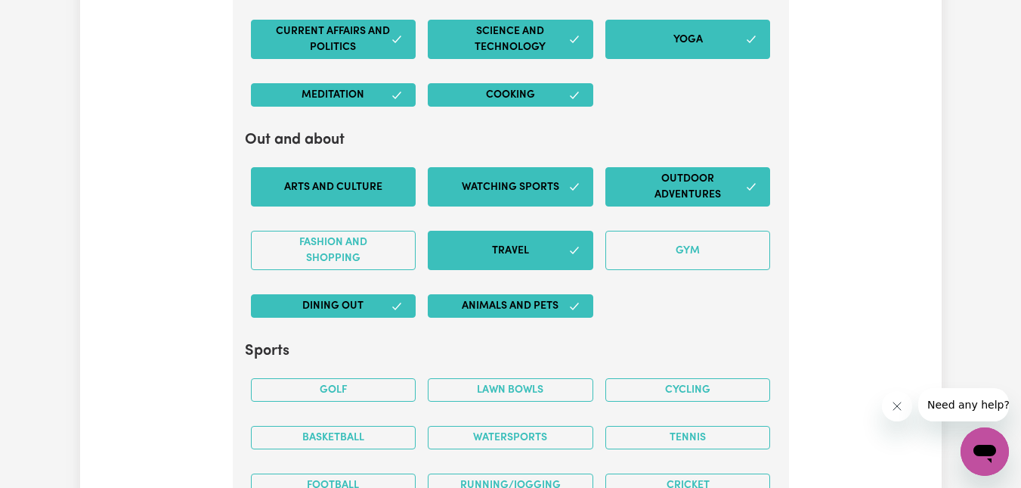
click at [370, 190] on button "Arts and Culture" at bounding box center [334, 186] width 166 height 39
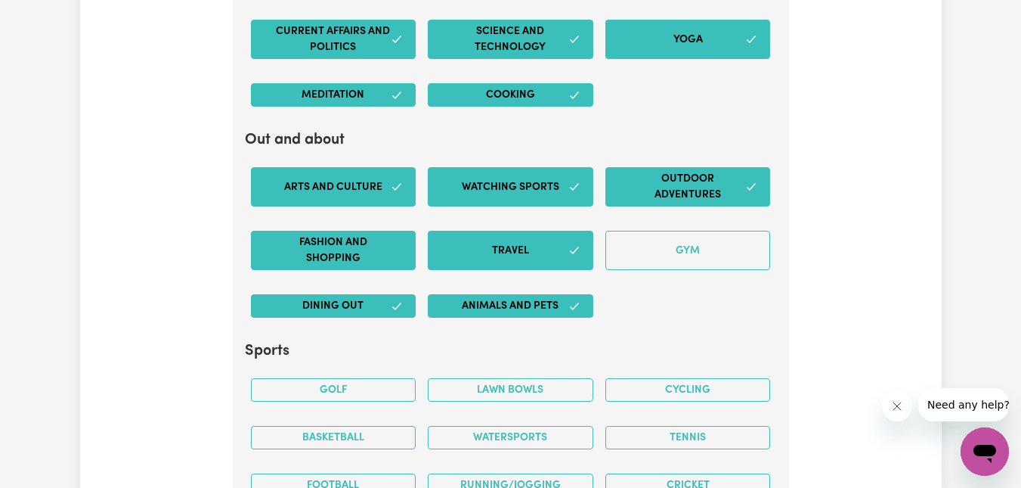
click at [349, 246] on button "Fashion and shopping" at bounding box center [334, 250] width 166 height 39
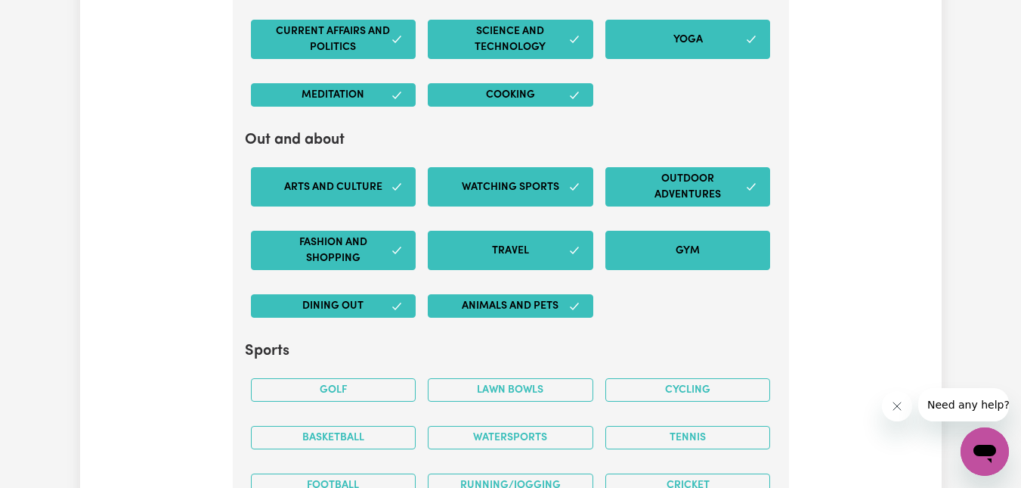
click at [668, 246] on button "Gym" at bounding box center [689, 250] width 166 height 39
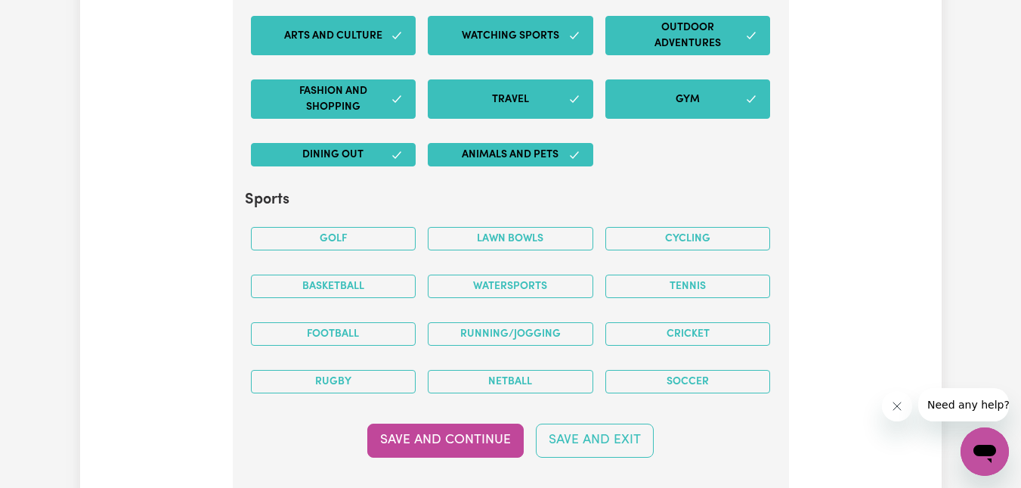
scroll to position [3377, 0]
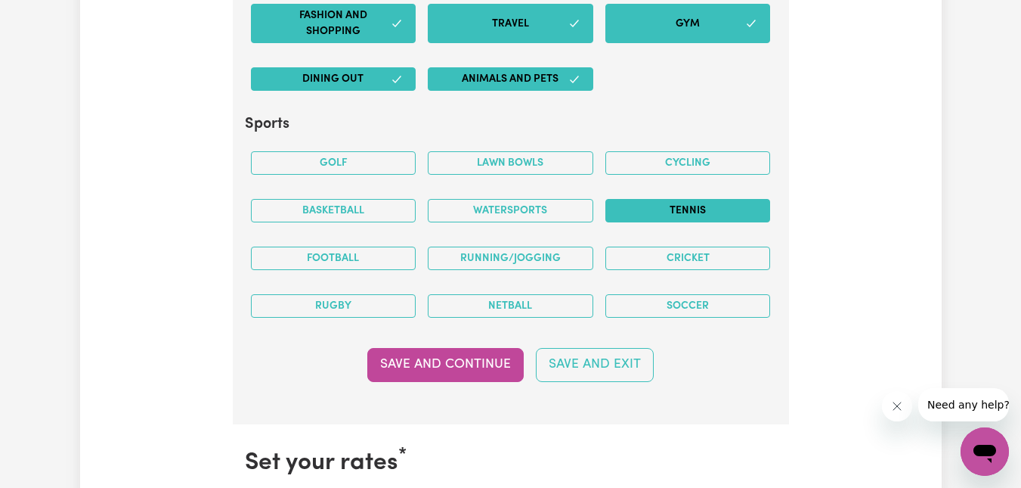
click at [676, 211] on button "Tennis" at bounding box center [689, 210] width 166 height 23
click at [659, 257] on button "Cricket" at bounding box center [689, 257] width 166 height 23
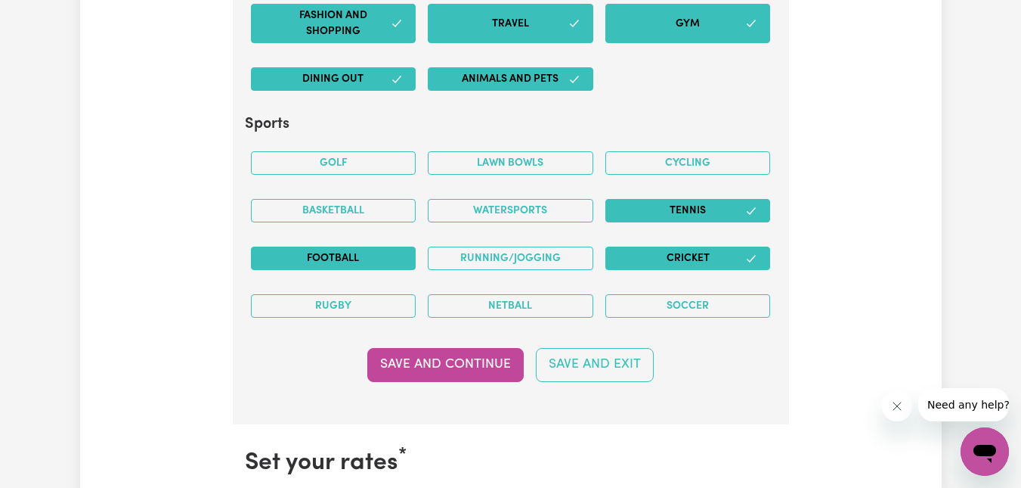
click at [364, 259] on button "Football" at bounding box center [334, 257] width 166 height 23
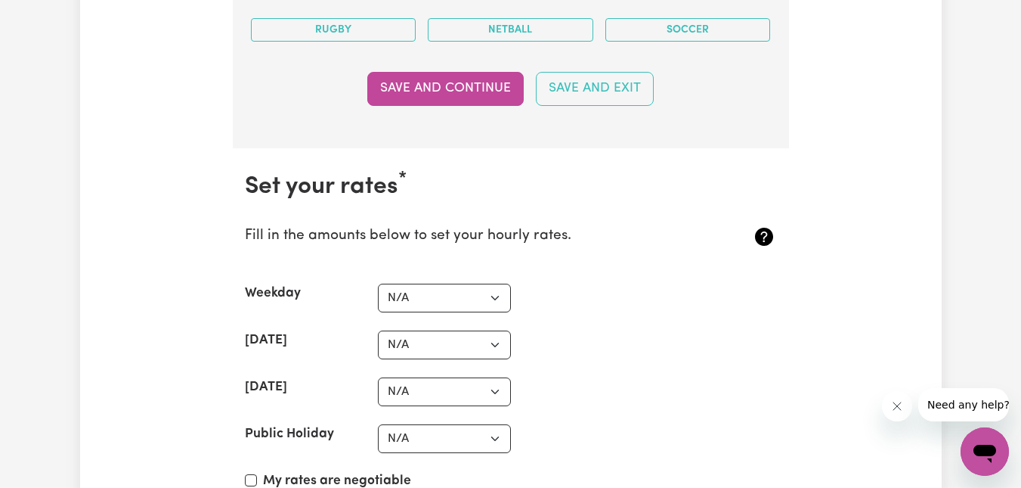
scroll to position [3679, 0]
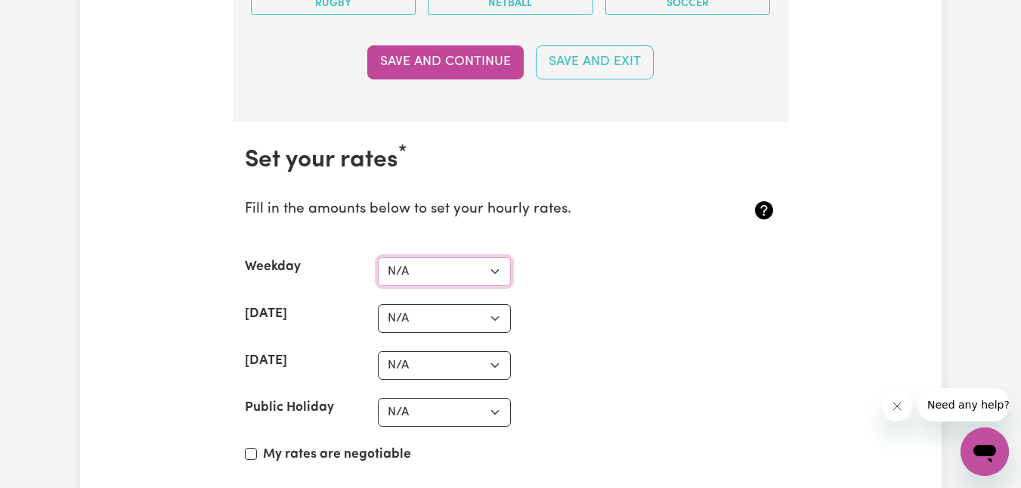
click at [494, 266] on select "N/A $37 $38 $39 $40 $41 $42 $43 $44 $45 $46 $47 $48 $49 $50 $51 $52 $53 $54 $55…" at bounding box center [444, 271] width 133 height 29
select select "70"
click at [378, 257] on select "N/A $37 $38 $39 $40 $41 $42 $43 $44 $45 $46 $47 $48 $49 $50 $51 $52 $53 $54 $55…" at bounding box center [444, 271] width 133 height 29
click at [500, 320] on select "N/A $37 $38 $39 $40 $41 $42 $43 $44 $45 $46 $47 $48 $49 $50 $51 $52 $53 $54 $55…" at bounding box center [444, 318] width 133 height 29
click at [248, 454] on input "My rates are negotiable" at bounding box center [251, 454] width 12 height 12
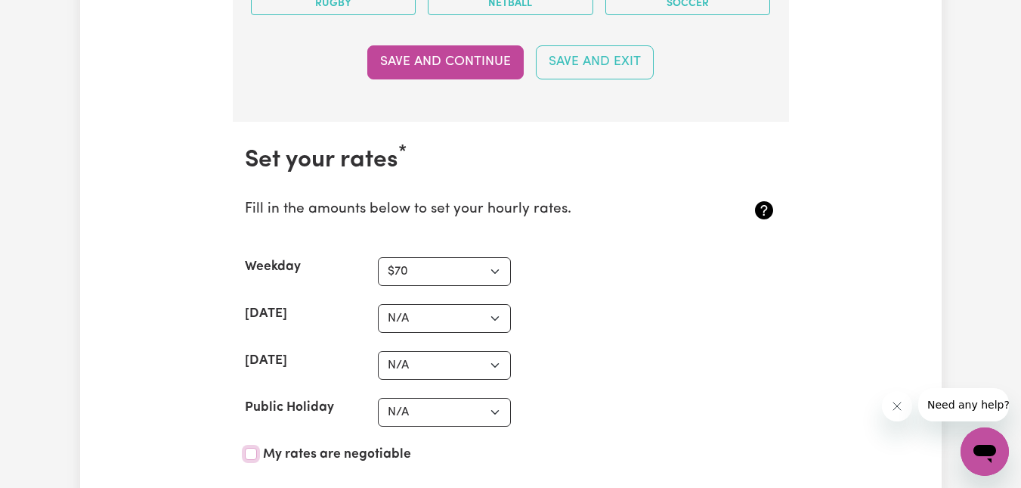
checkbox input "true"
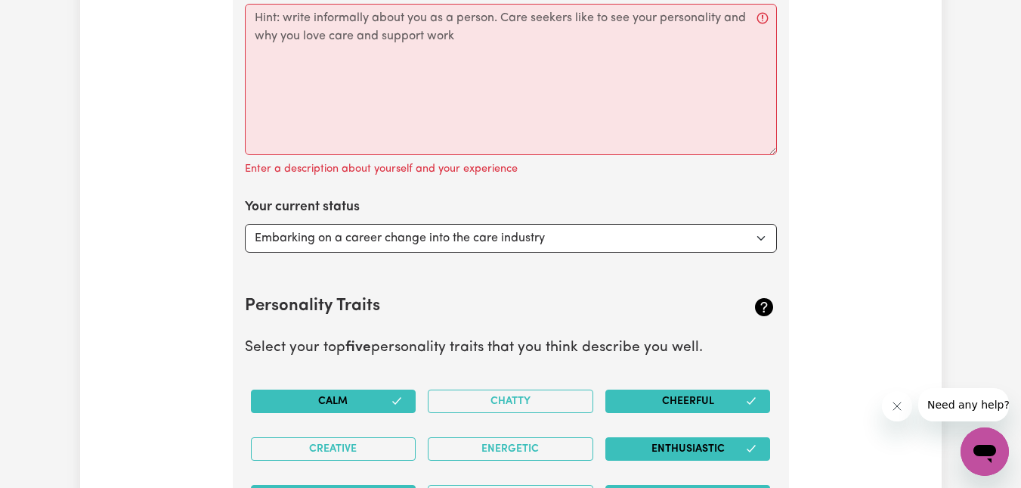
scroll to position [2318, 0]
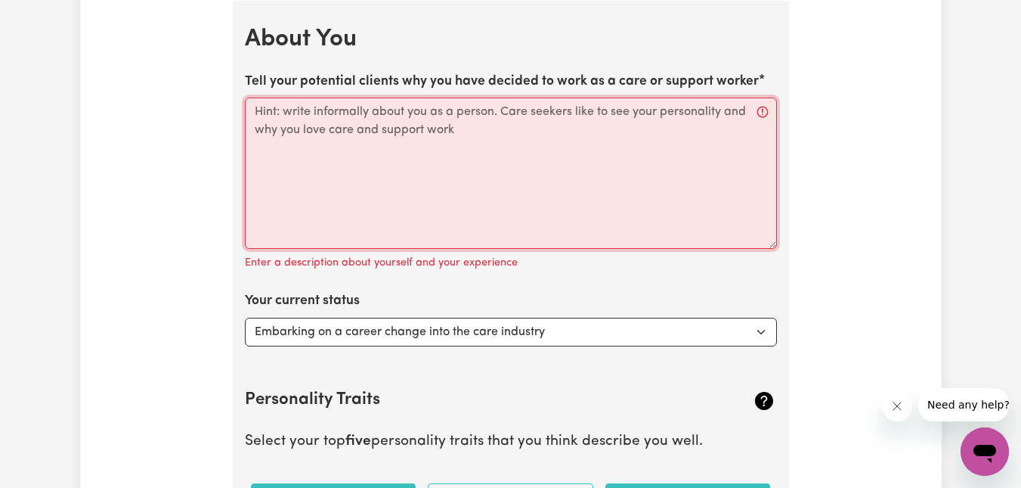
click at [436, 118] on textarea "Tell your potential clients why you have decided to work as a care or support w…" at bounding box center [511, 173] width 532 height 151
paste textarea "As a [GEOGRAPHIC_DATA] local, I have provided voluntary work to kindergartens, …"
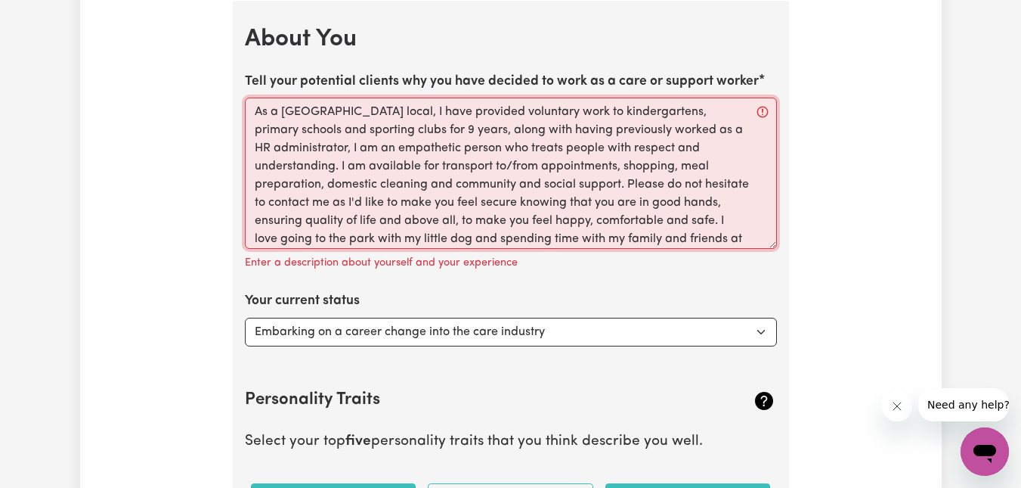
scroll to position [35, 0]
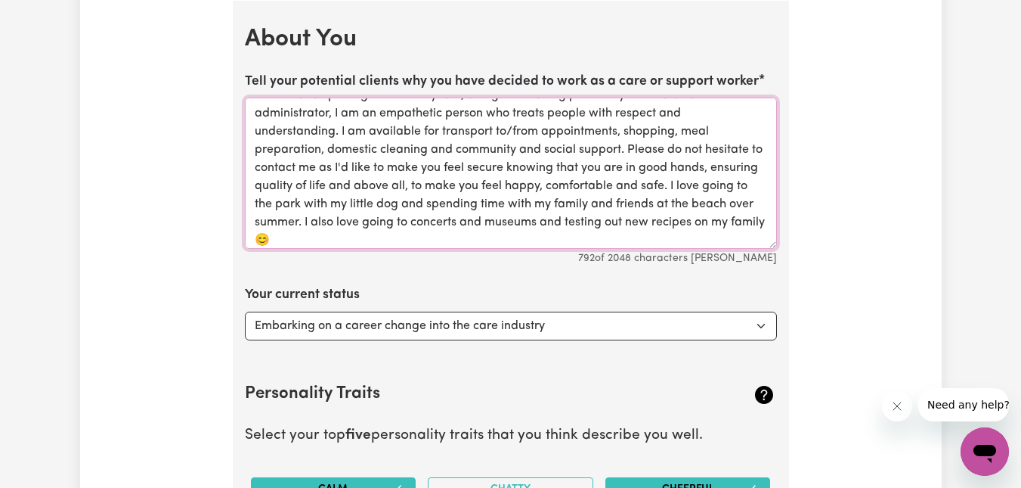
click at [622, 150] on textarea "As a [GEOGRAPHIC_DATA] local, I have provided voluntary work to kindergartens, …" at bounding box center [511, 173] width 532 height 151
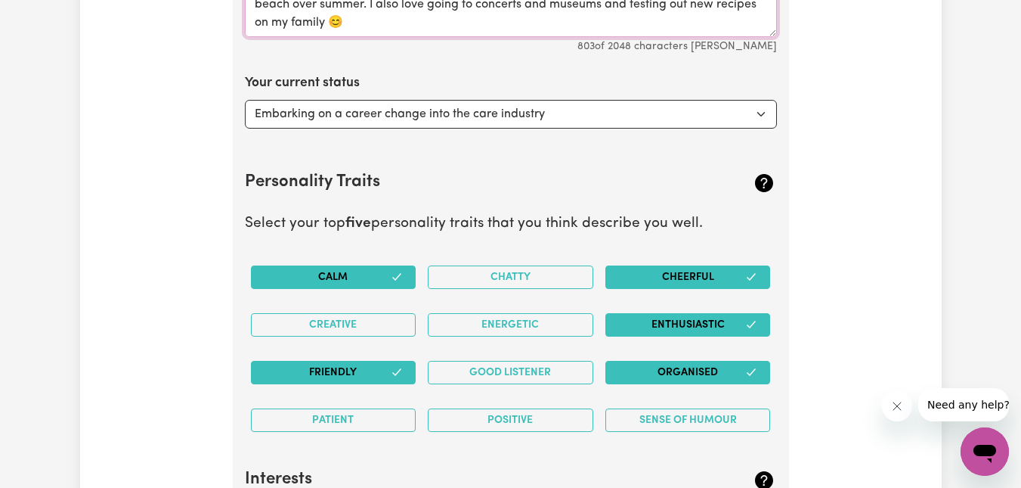
scroll to position [2538, 0]
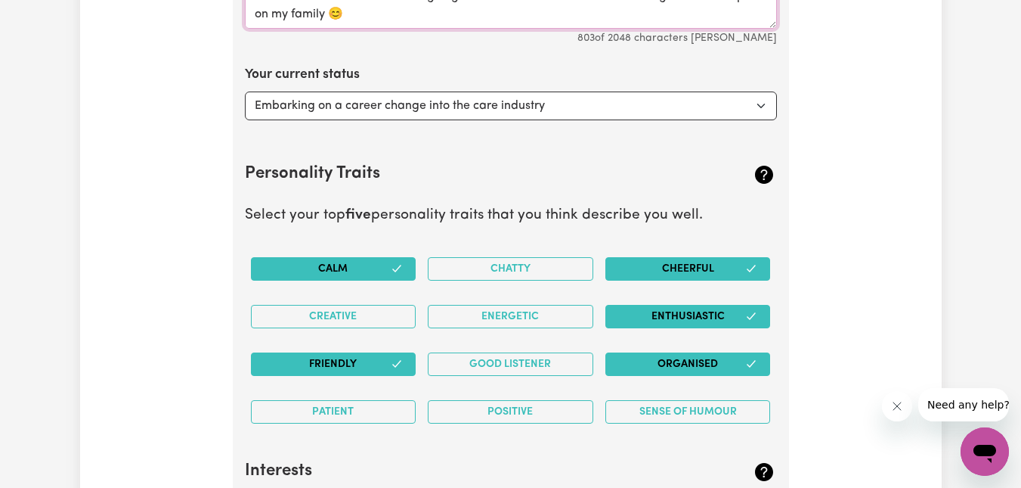
type textarea "As a [GEOGRAPHIC_DATA] local, I have provided voluntary work to kindergartens, …"
drag, startPoint x: 689, startPoint y: 312, endPoint x: 503, endPoint y: 355, distance: 190.9
click at [688, 312] on button "Enthusiastic" at bounding box center [689, 316] width 166 height 23
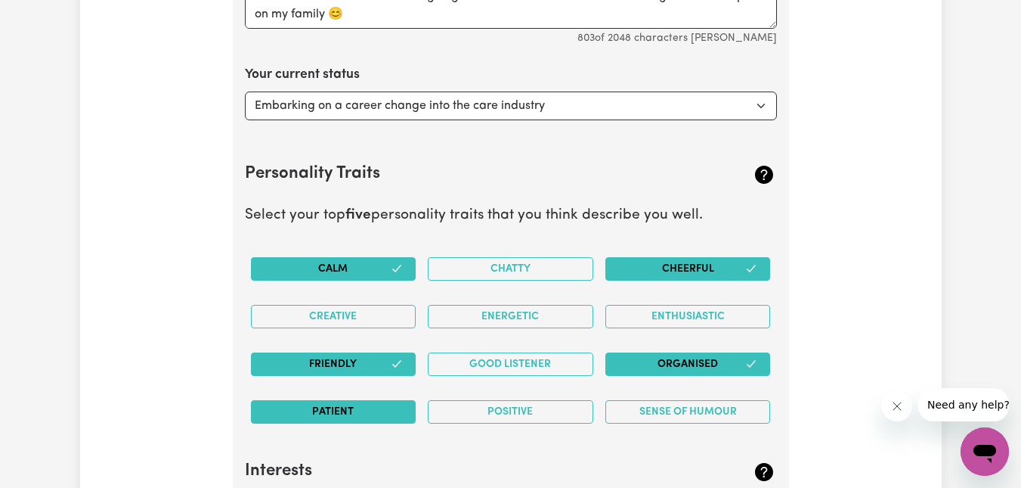
click at [361, 411] on button "Patient" at bounding box center [334, 411] width 166 height 23
click at [517, 364] on button "Good Listener" at bounding box center [511, 363] width 166 height 23
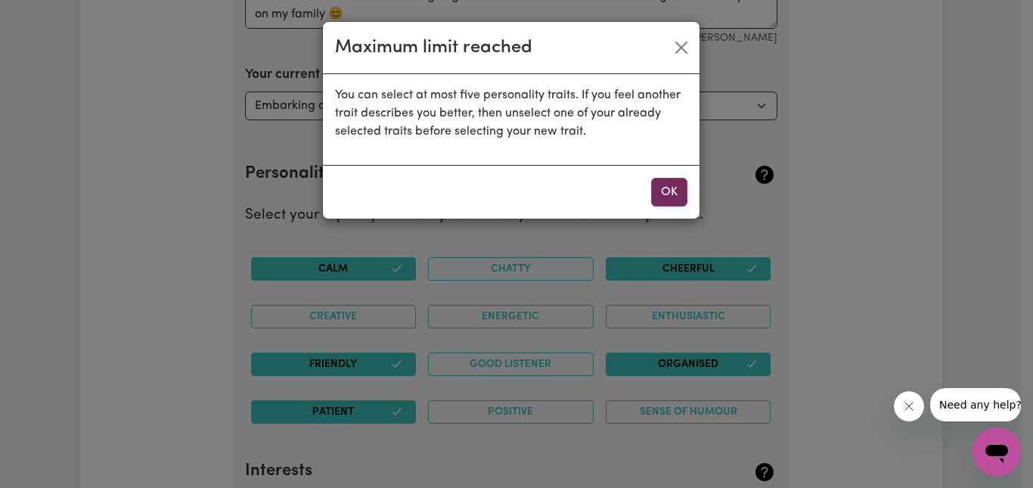
click at [677, 187] on button "OK" at bounding box center [669, 192] width 36 height 29
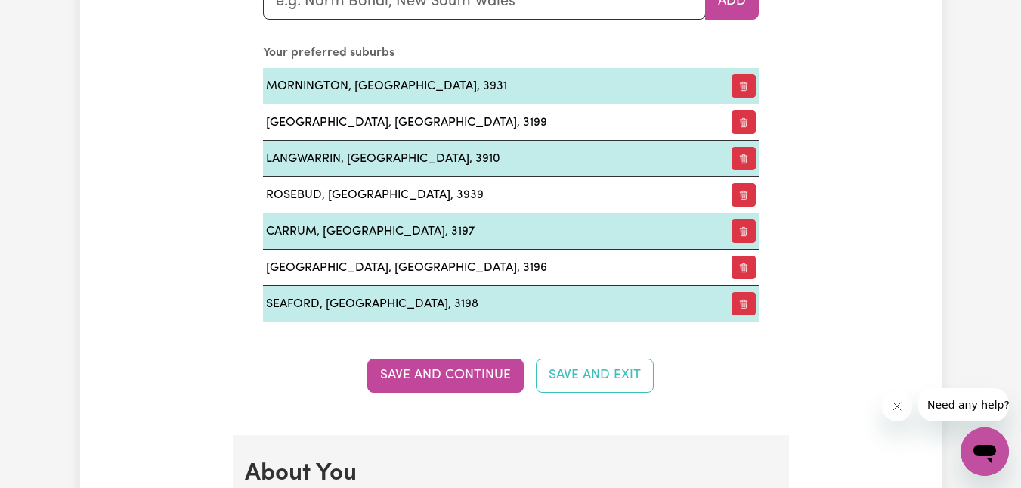
scroll to position [1858, 0]
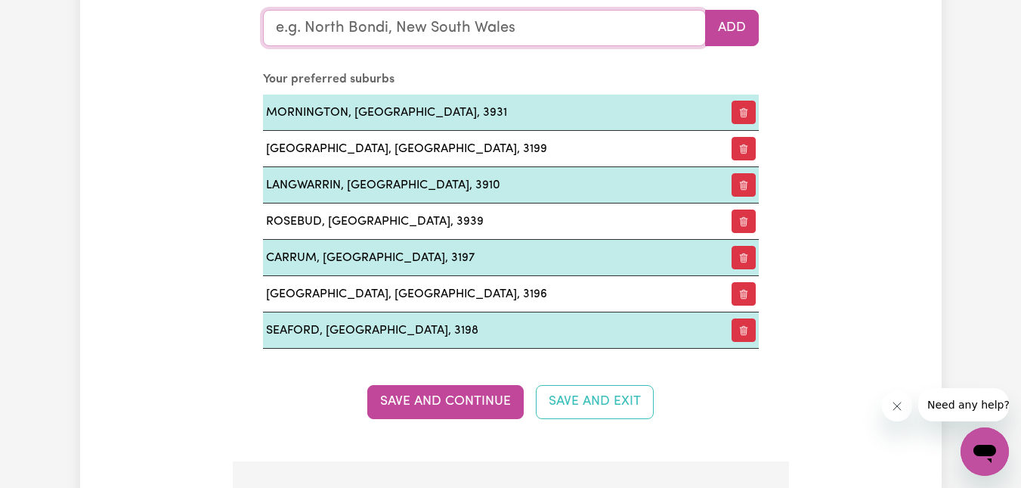
click at [500, 22] on input "text" at bounding box center [484, 28] width 443 height 36
click at [307, 27] on input "[PERSON_NAME]" at bounding box center [484, 28] width 443 height 36
type input "[PERSON_NAME]"
type input "[PERSON_NAME][GEOGRAPHIC_DATA], 3938"
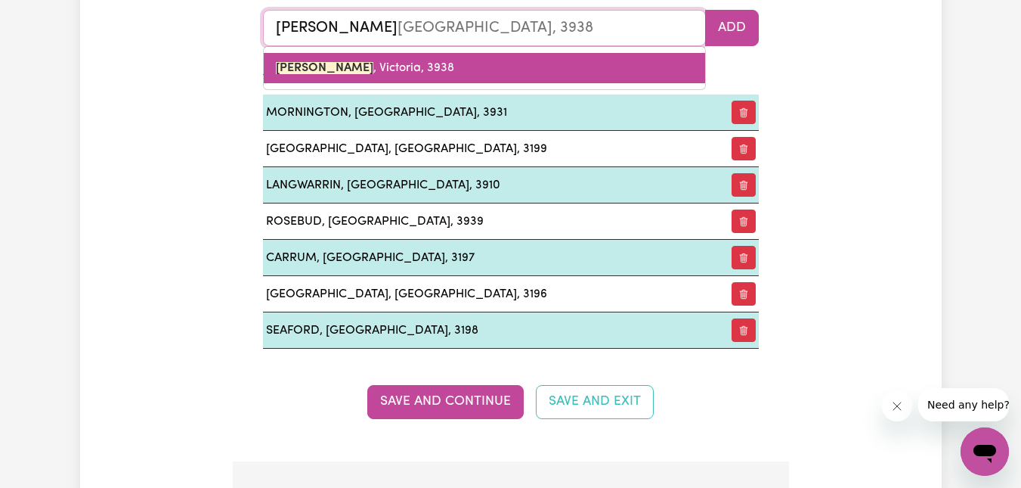
click at [382, 68] on span "[PERSON_NAME][GEOGRAPHIC_DATA], 3938" at bounding box center [365, 68] width 178 height 12
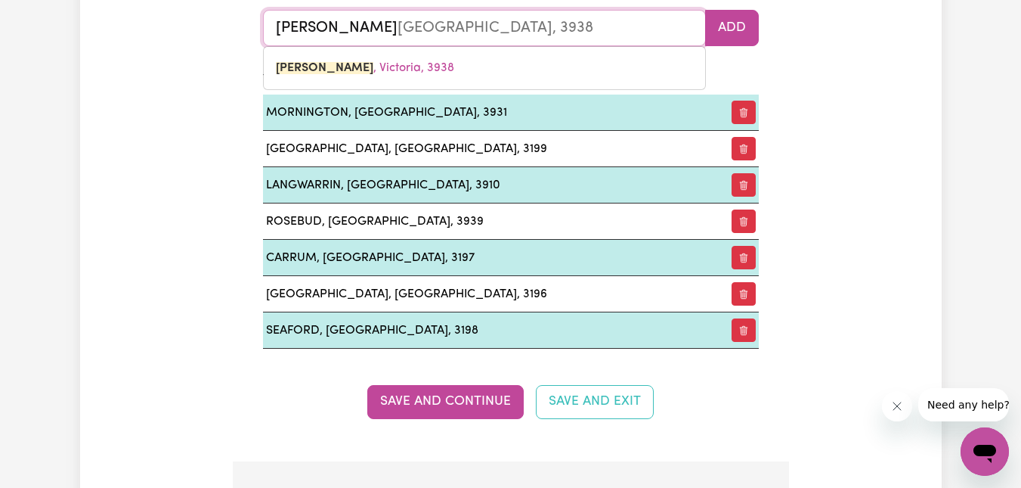
type input "[PERSON_NAME][GEOGRAPHIC_DATA], 3938"
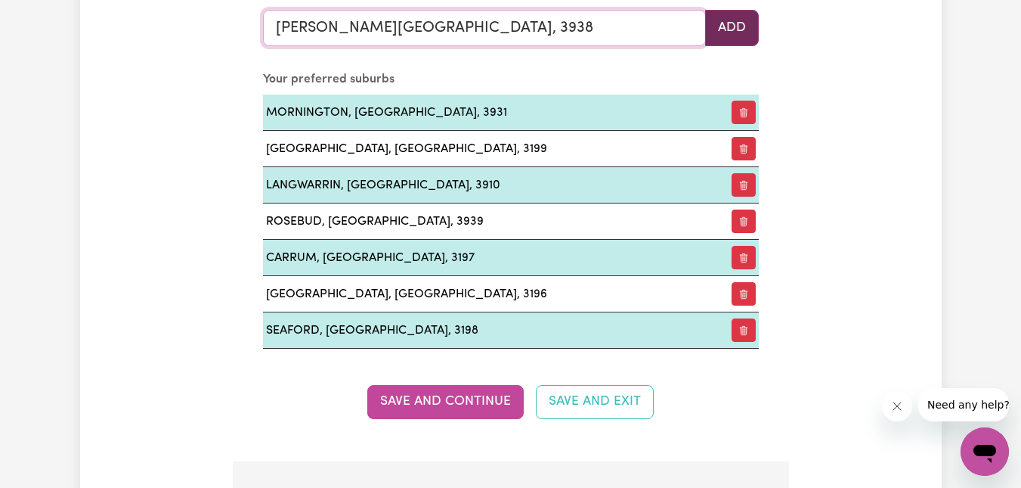
type input "[PERSON_NAME][GEOGRAPHIC_DATA], 3938"
click at [736, 32] on button "Add" at bounding box center [732, 28] width 54 height 36
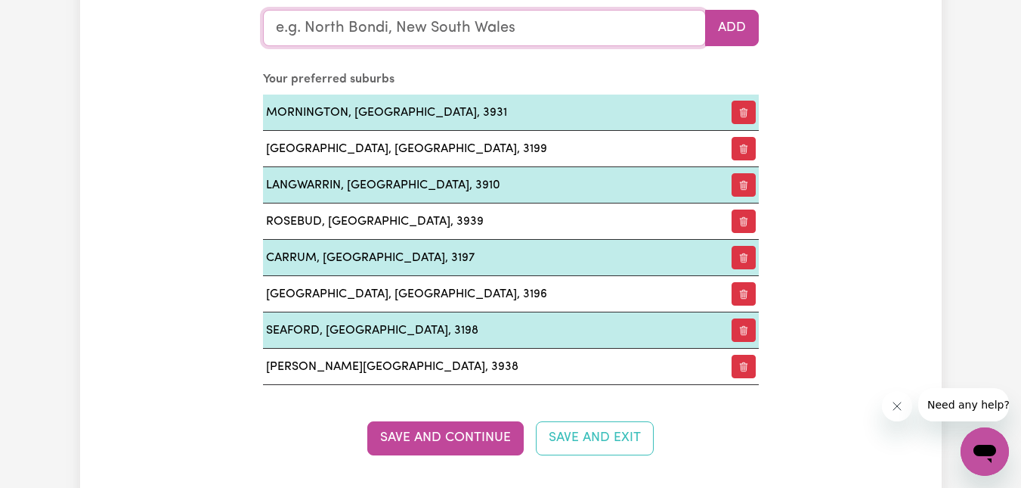
click at [436, 32] on input "text" at bounding box center [484, 28] width 443 height 36
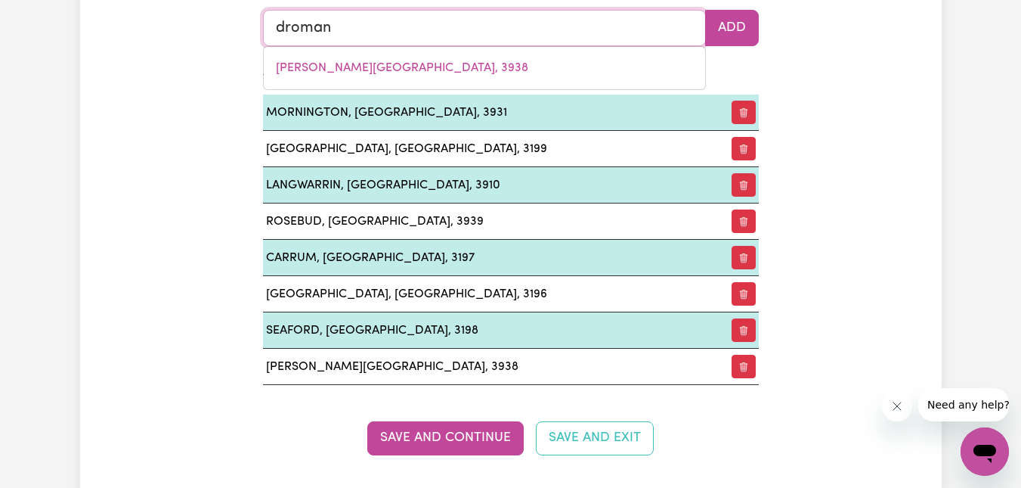
type input "dromana"
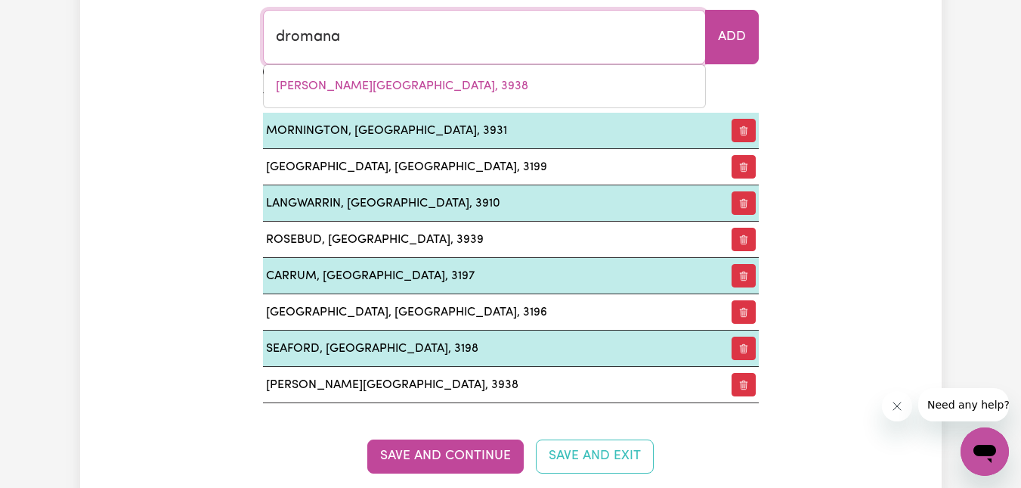
type input "dromana, [GEOGRAPHIC_DATA], 3936"
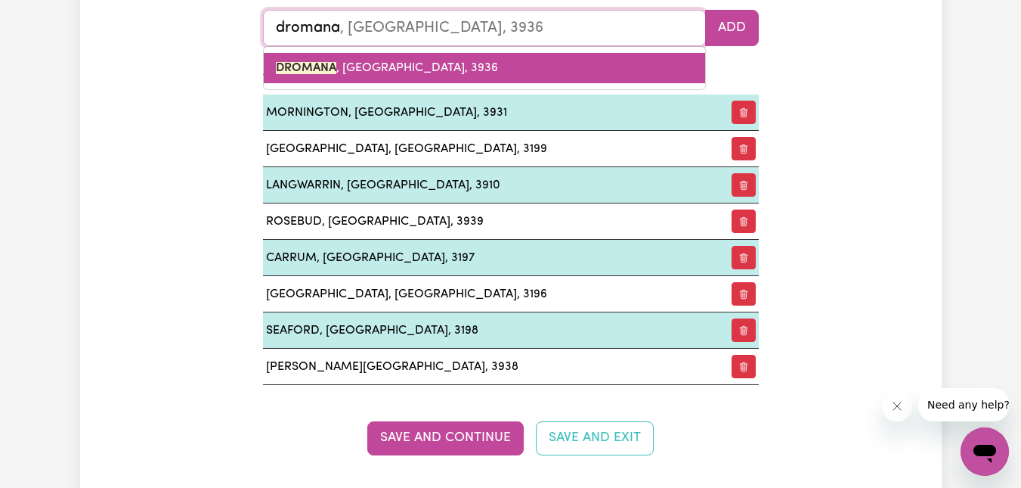
click at [353, 62] on span "DROMANA , [GEOGRAPHIC_DATA], 3936" at bounding box center [387, 68] width 222 height 12
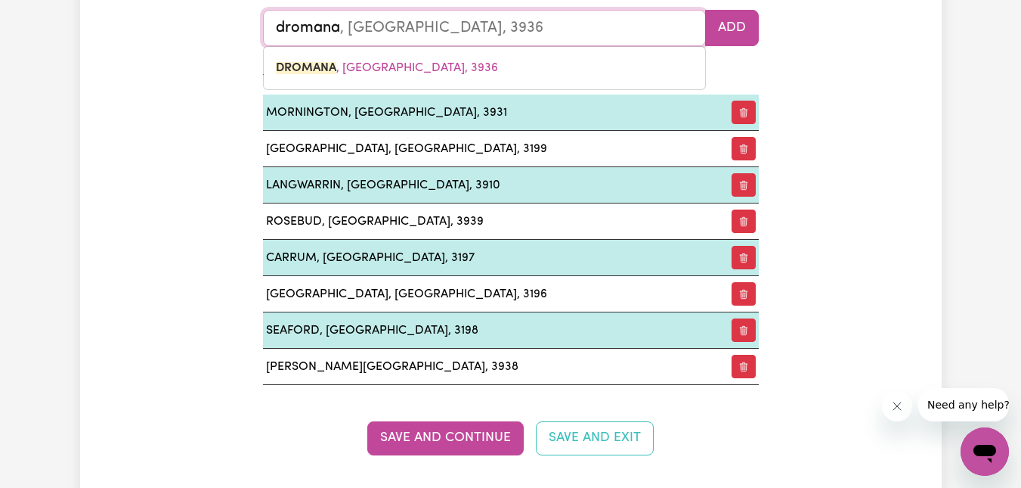
type input "DROMANA, [GEOGRAPHIC_DATA], 3936"
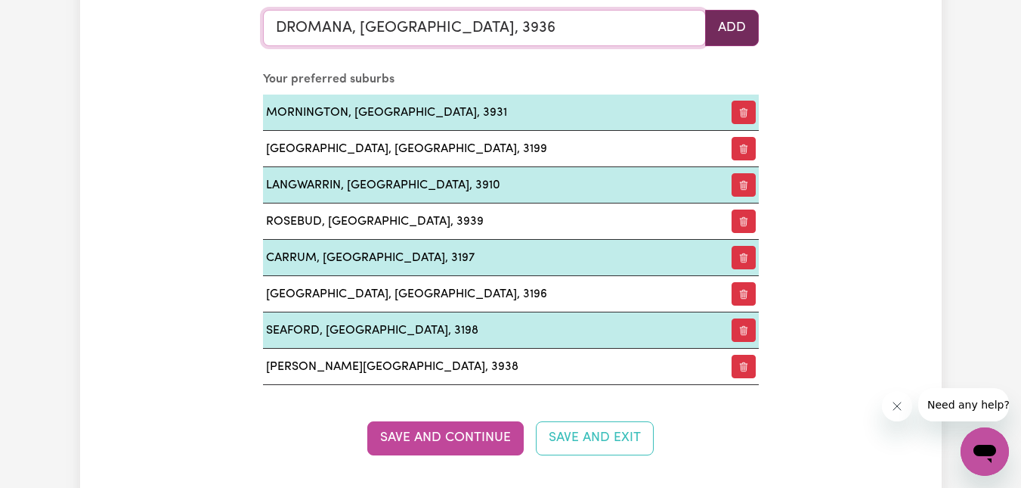
type input "DROMANA, [GEOGRAPHIC_DATA], 3936"
click at [731, 26] on button "Add" at bounding box center [732, 28] width 54 height 36
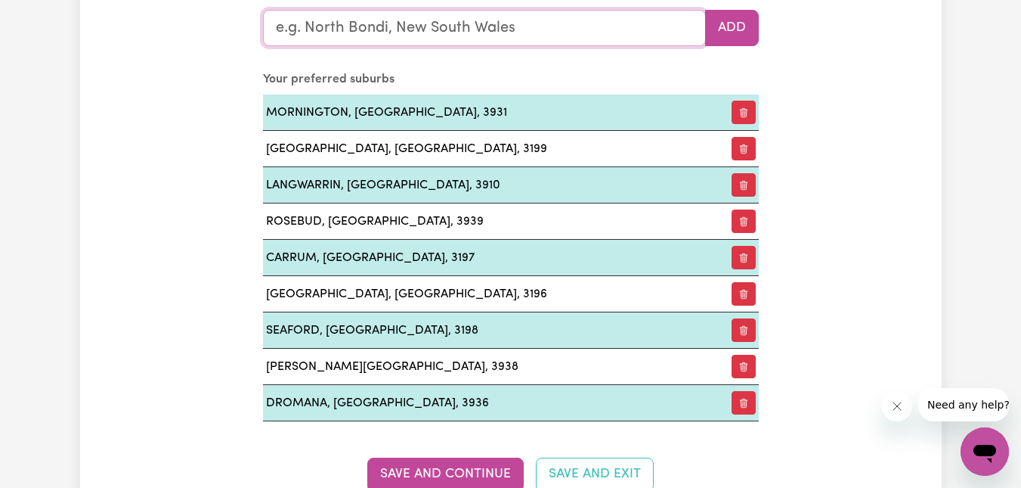
click at [610, 33] on input "text" at bounding box center [484, 28] width 443 height 36
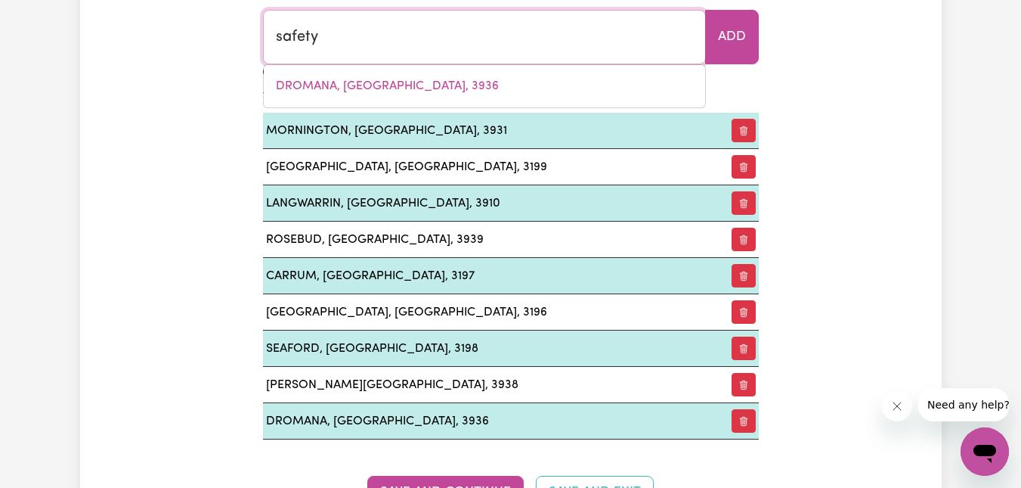
type input "safety"
type input "safety BAY, [GEOGRAPHIC_DATA]"
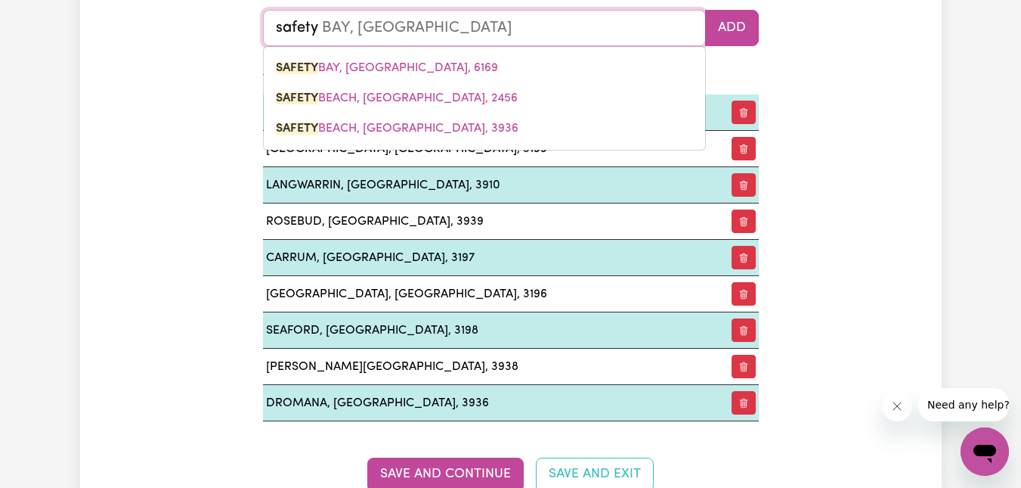
type input "safety b"
type input "safety bAY, [GEOGRAPHIC_DATA], 6169"
type input "safety be"
type input "safety beach"
type input "[GEOGRAPHIC_DATA], [GEOGRAPHIC_DATA], 2456"
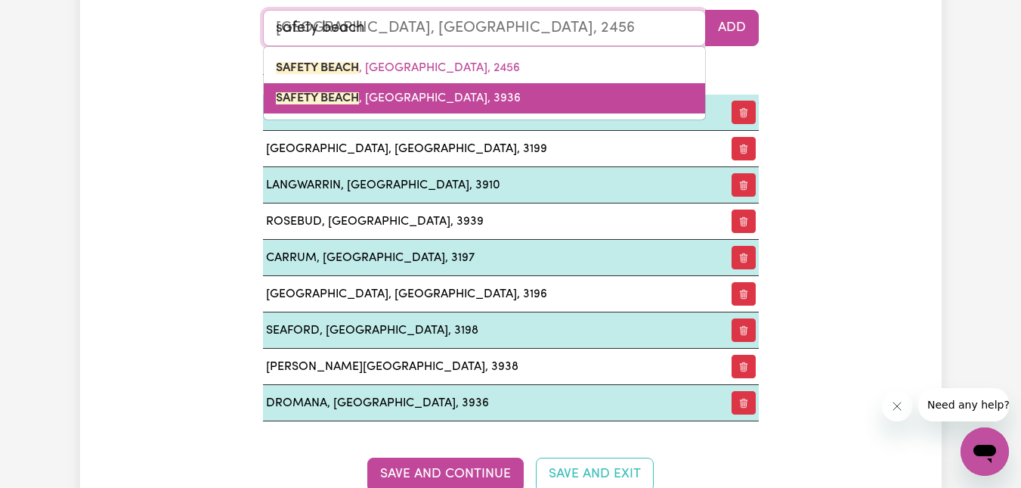
click at [451, 101] on link "[GEOGRAPHIC_DATA] , [GEOGRAPHIC_DATA], 3936" at bounding box center [485, 98] width 442 height 30
type input "[GEOGRAPHIC_DATA], [GEOGRAPHIC_DATA], 3936"
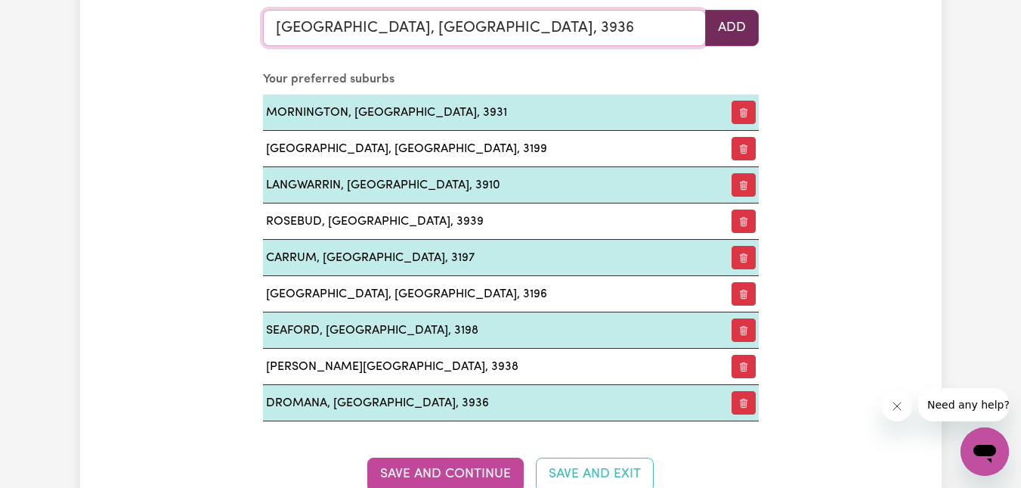
type input "[GEOGRAPHIC_DATA], [GEOGRAPHIC_DATA], 3936"
click at [739, 23] on button "Add" at bounding box center [732, 28] width 54 height 36
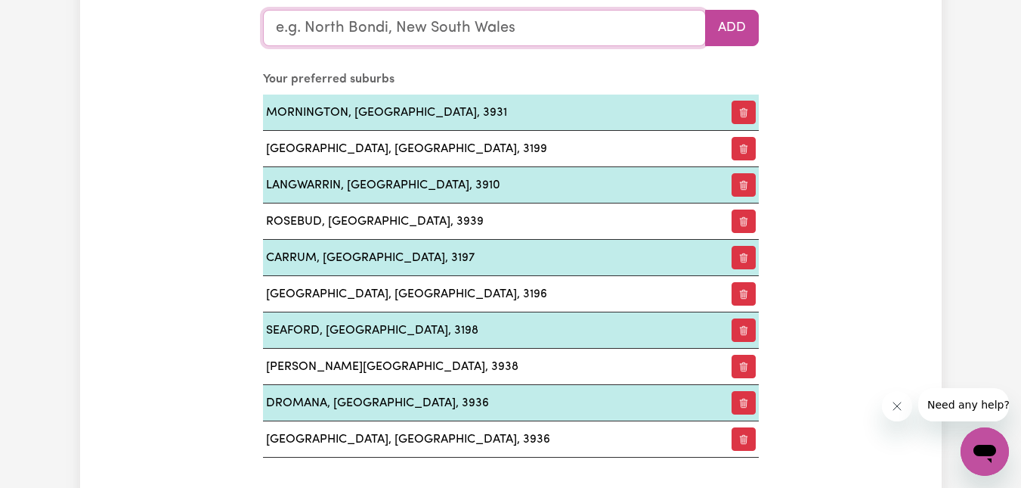
click at [516, 14] on input "text" at bounding box center [484, 28] width 443 height 36
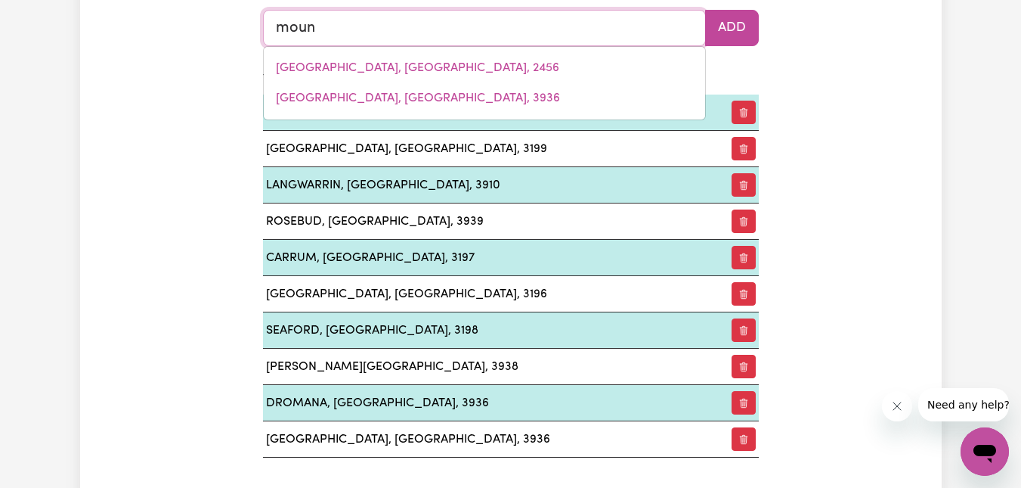
type input "mount"
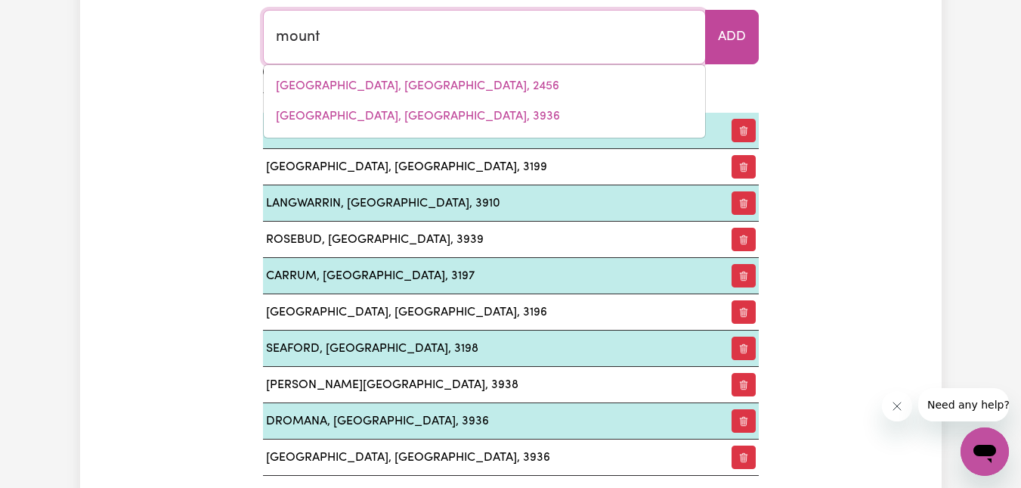
type input "mount ABUNDANCE, [GEOGRAPHIC_DATA], 4455"
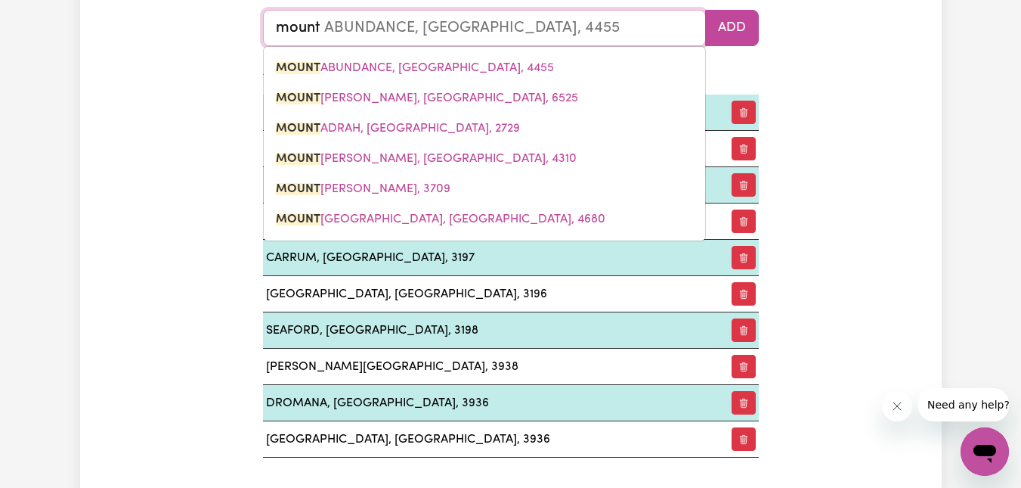
type input "mount m"
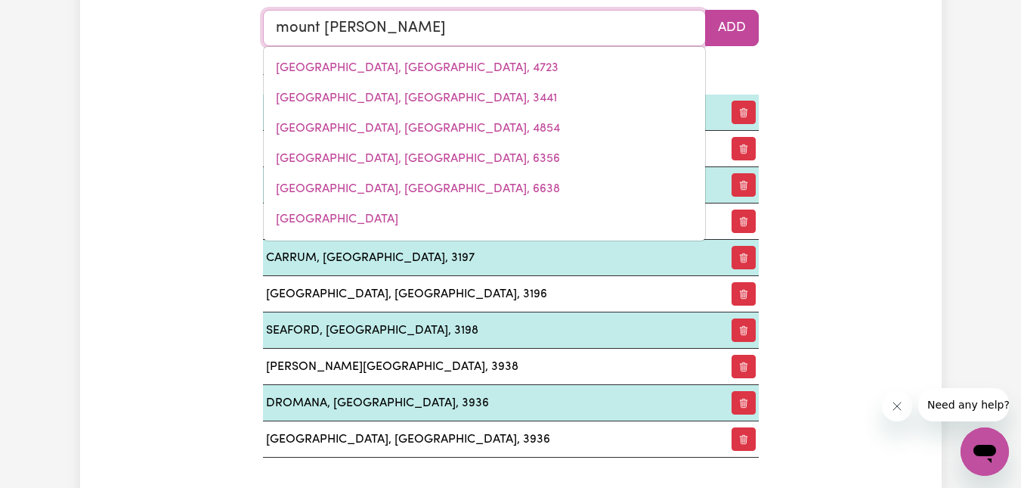
type input "mount [PERSON_NAME]"
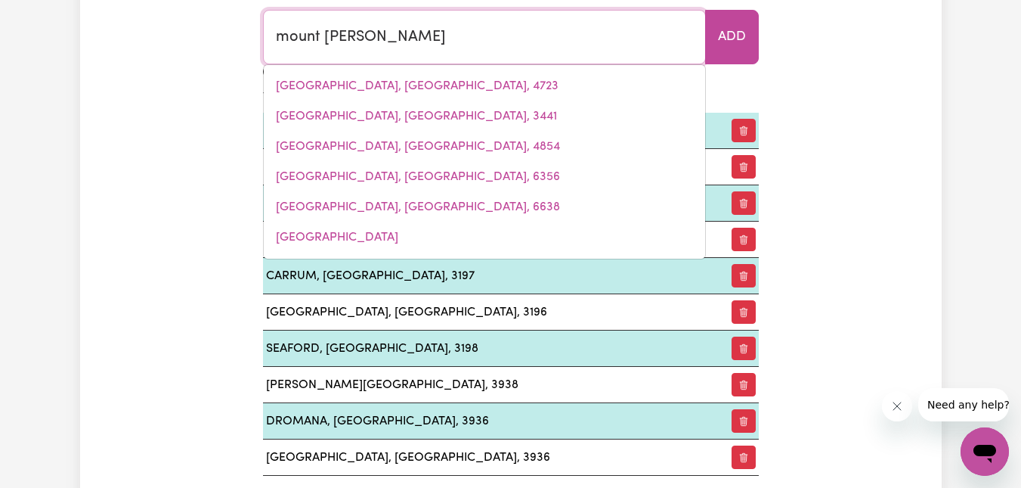
type input "[GEOGRAPHIC_DATA], [GEOGRAPHIC_DATA], 3934"
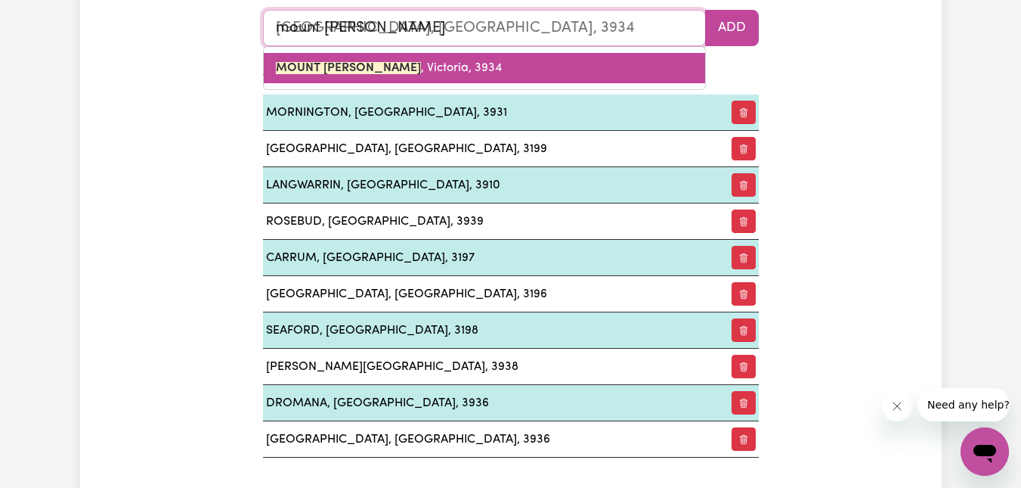
click at [319, 65] on mark "MOUNT [PERSON_NAME]" at bounding box center [348, 68] width 145 height 12
type input "[GEOGRAPHIC_DATA], Victoria, 3934"
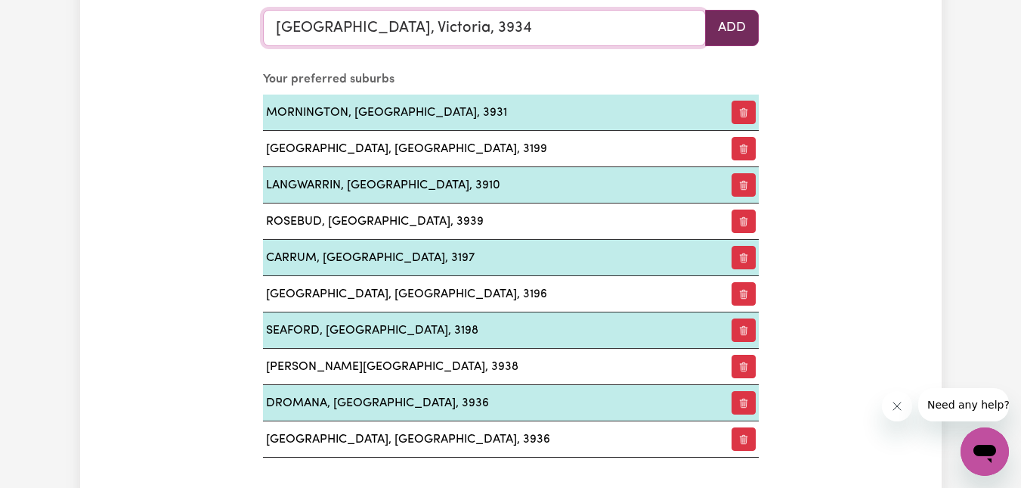
type input "[GEOGRAPHIC_DATA], Victoria, 3934"
click at [742, 29] on button "Add" at bounding box center [732, 28] width 54 height 36
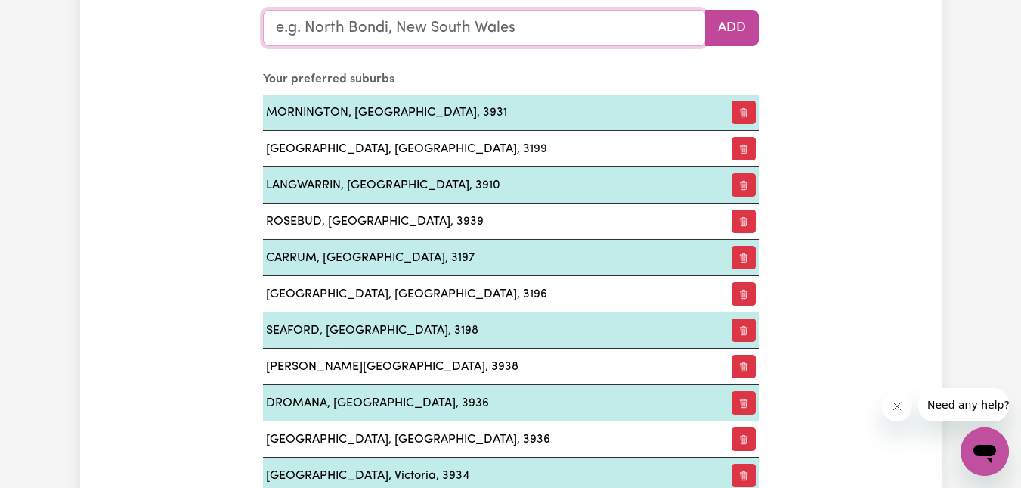
click at [615, 26] on input "text" at bounding box center [484, 28] width 443 height 36
type input "mou"
type input "mouNT [PERSON_NAME], 3934"
type input "moun"
type input "[PERSON_NAME], Victoria, 3934"
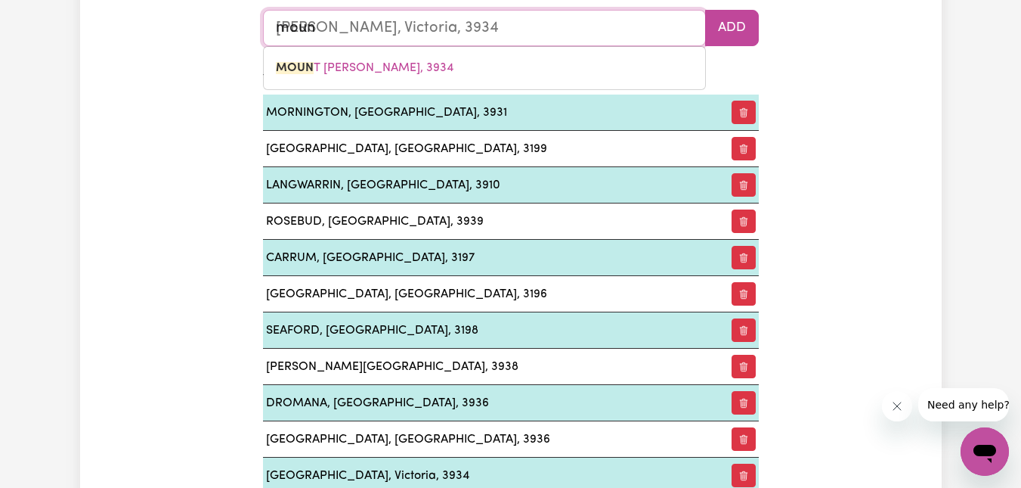
type input "mount"
type input "[GEOGRAPHIC_DATA], Victoria, 3934"
type input "mount e"
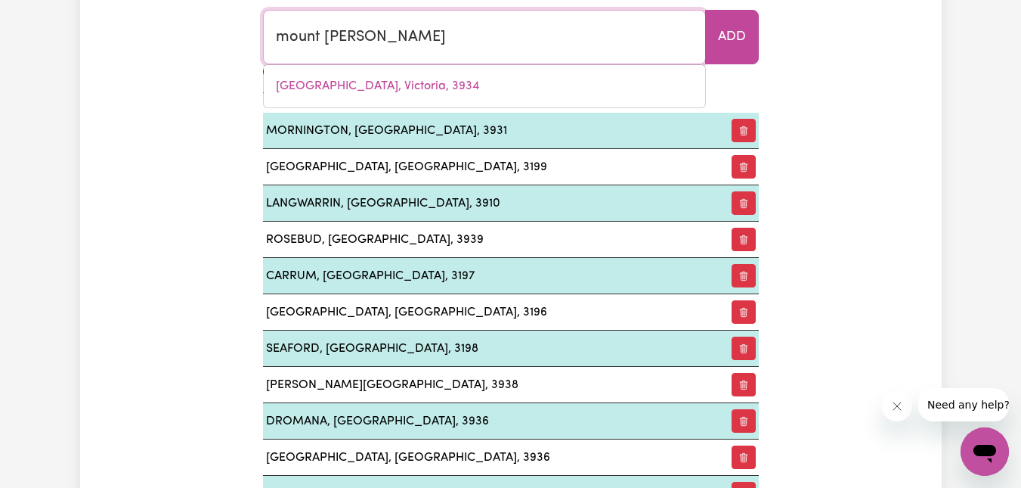
type input "mount eliz"
type input "mount elizA, [GEOGRAPHIC_DATA], 3930"
type input "mount [PERSON_NAME]"
type input "[GEOGRAPHIC_DATA], [GEOGRAPHIC_DATA], 3930"
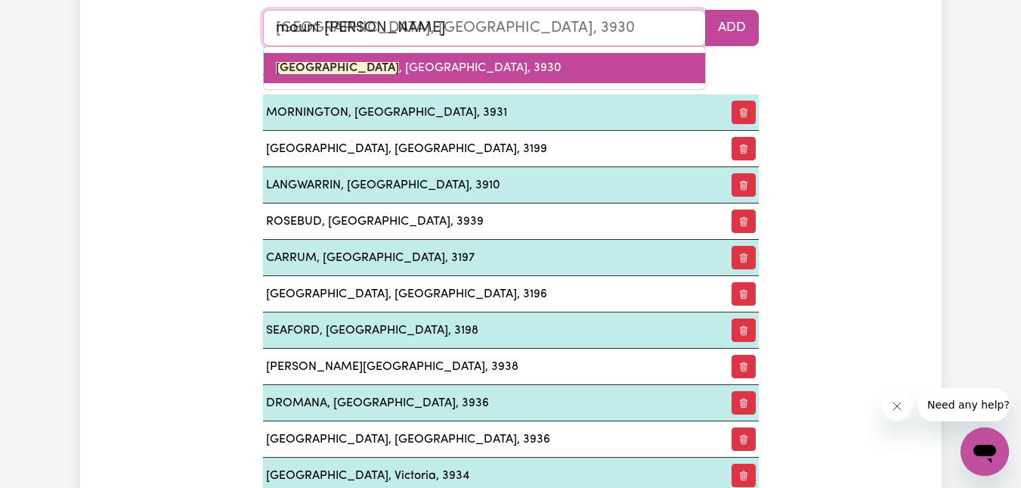
click at [377, 73] on span "[GEOGRAPHIC_DATA], 3930" at bounding box center [419, 68] width 286 height 12
type input "[GEOGRAPHIC_DATA], 3930"
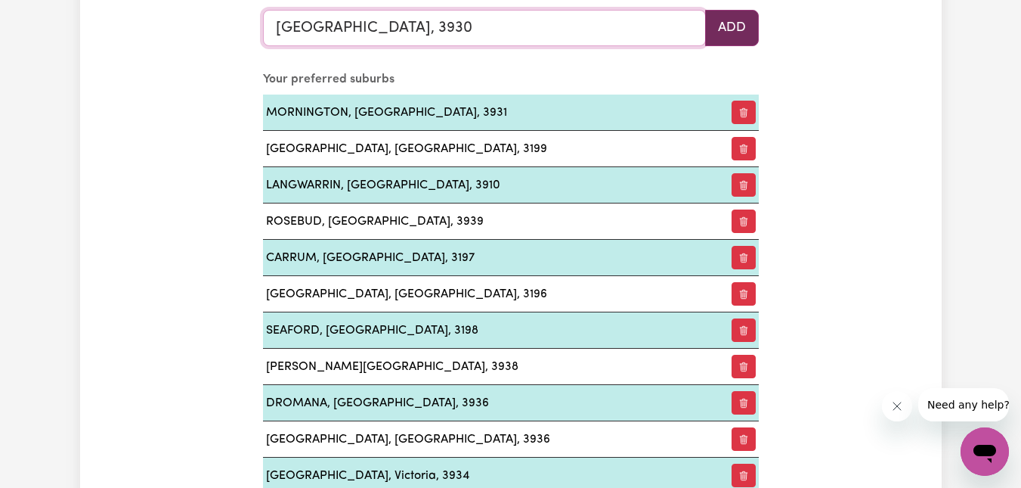
type input "[GEOGRAPHIC_DATA], 3930"
click at [724, 25] on button "Add" at bounding box center [732, 28] width 54 height 36
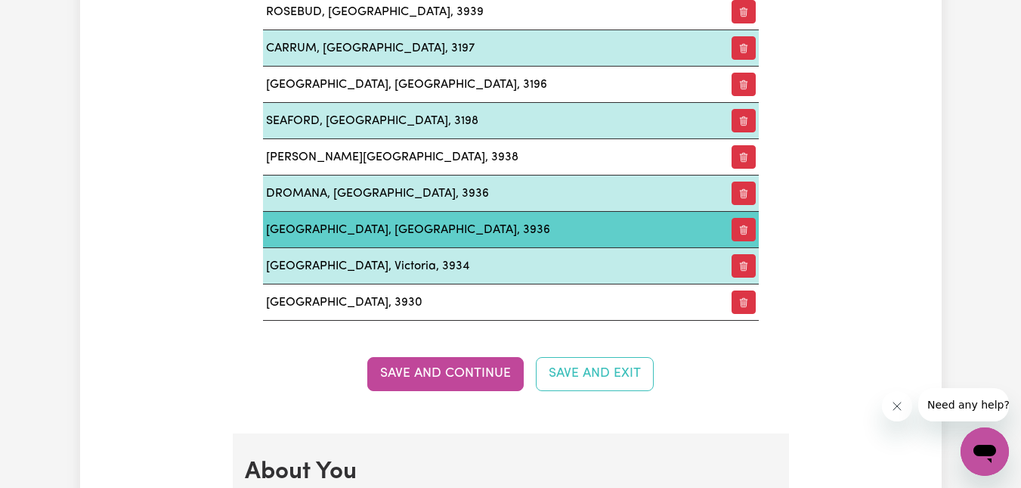
scroll to position [2085, 0]
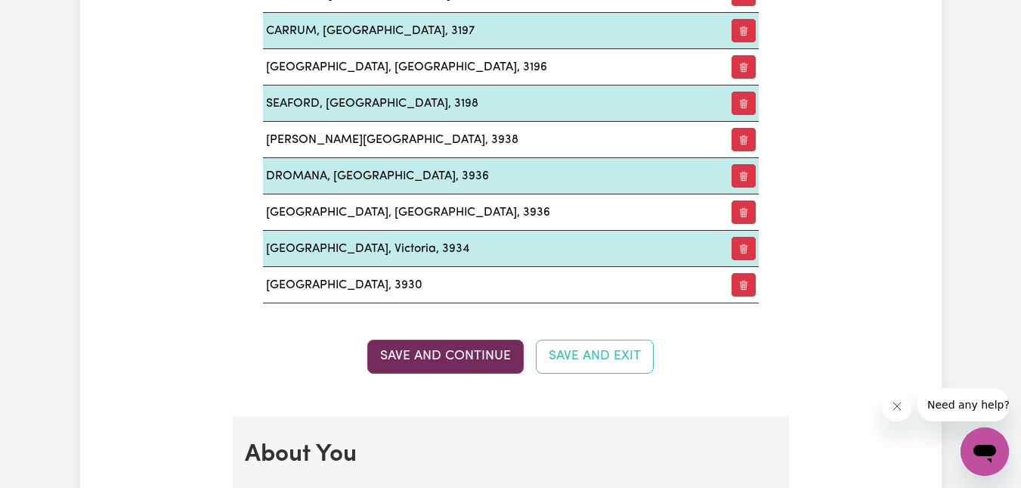
click at [454, 347] on button "Save and Continue" at bounding box center [445, 355] width 157 height 33
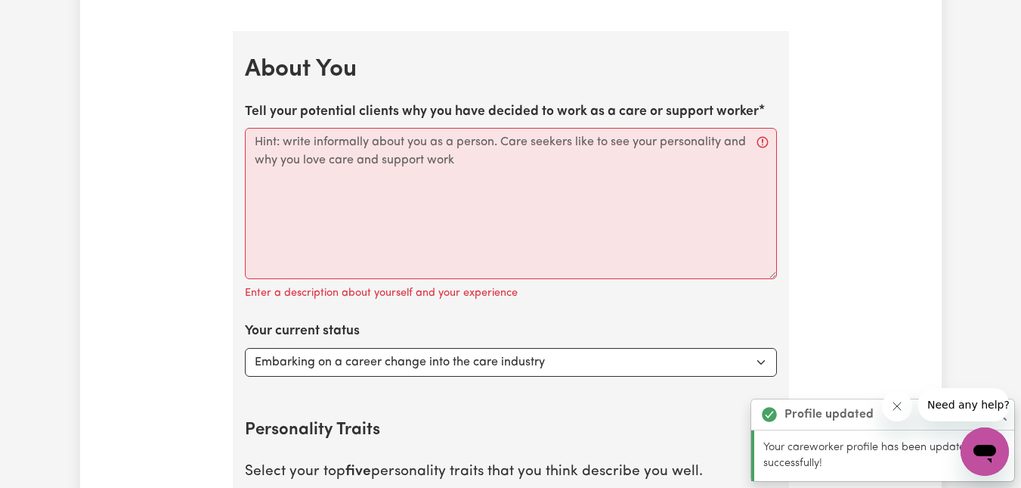
scroll to position [2500, 0]
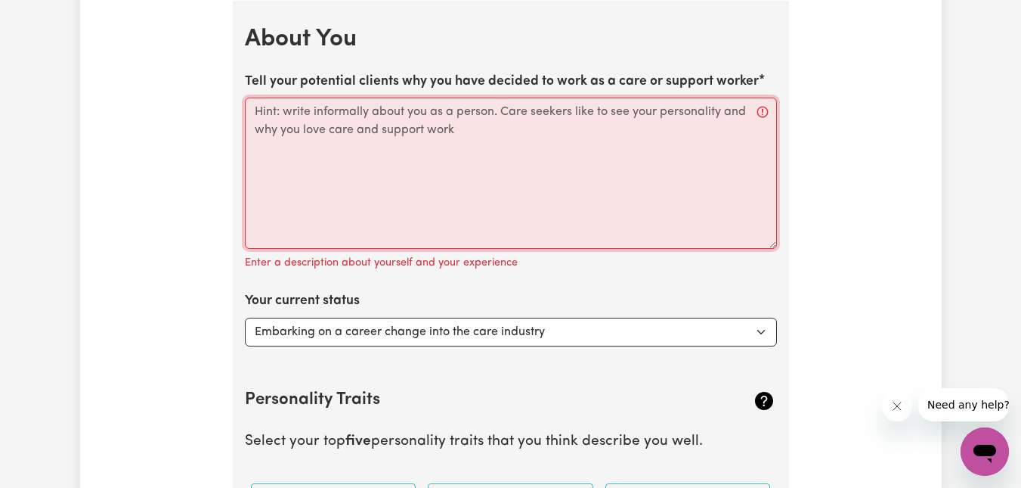
click at [262, 116] on textarea "Tell your potential clients why you have decided to work as a care or support w…" at bounding box center [511, 173] width 532 height 151
paste textarea "As a [GEOGRAPHIC_DATA] local, I have provided voluntary work to kindergartens, …"
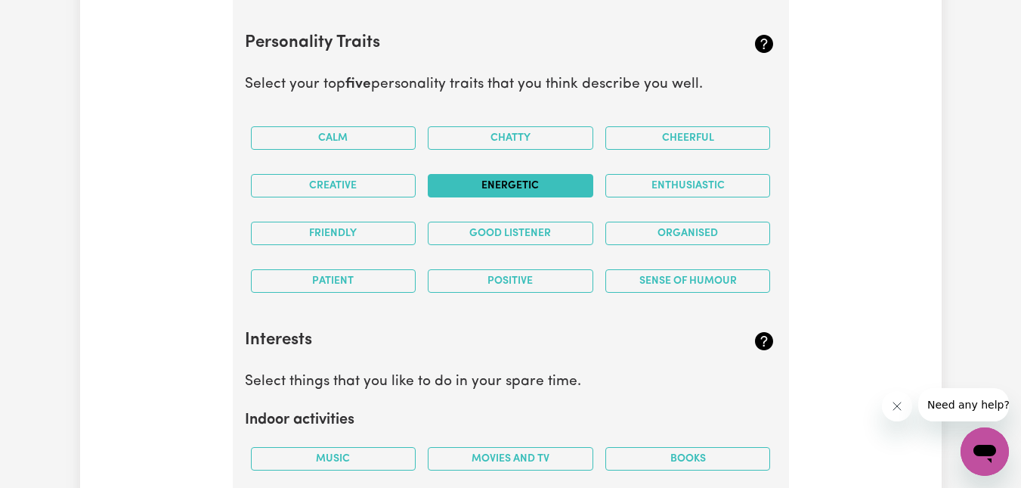
scroll to position [2878, 0]
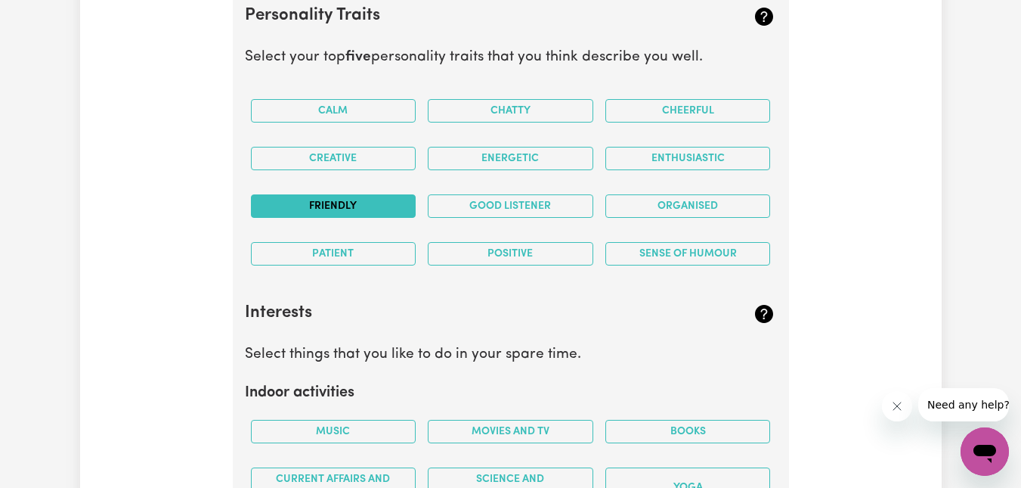
type textarea "As a [GEOGRAPHIC_DATA] local, I have provided voluntary work to kindergartens, …"
click at [362, 206] on button "Friendly" at bounding box center [334, 205] width 166 height 23
drag, startPoint x: 379, startPoint y: 250, endPoint x: 415, endPoint y: 250, distance: 36.3
click at [380, 250] on button "Patient" at bounding box center [334, 253] width 166 height 23
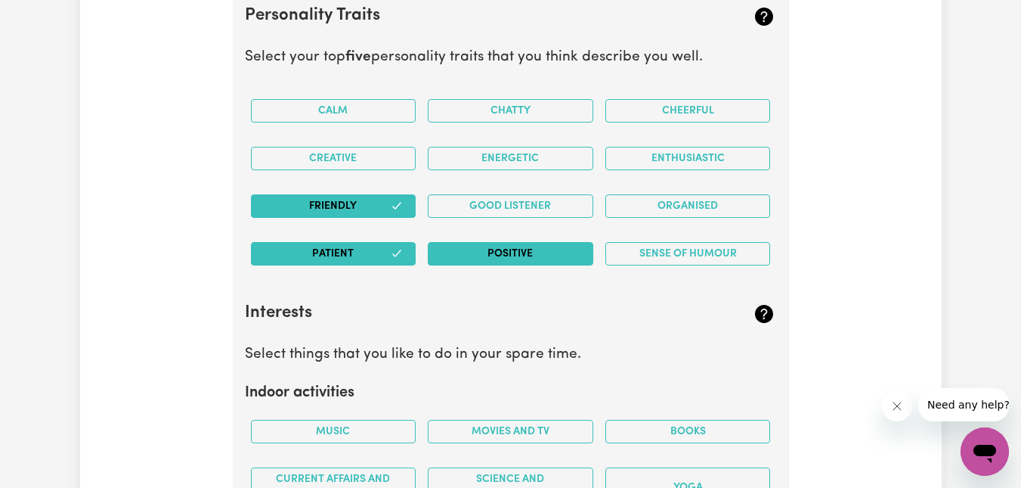
click at [540, 250] on button "Positive" at bounding box center [511, 253] width 166 height 23
click at [638, 201] on button "Organised" at bounding box center [689, 205] width 166 height 23
click at [501, 249] on button "Positive" at bounding box center [511, 253] width 166 height 23
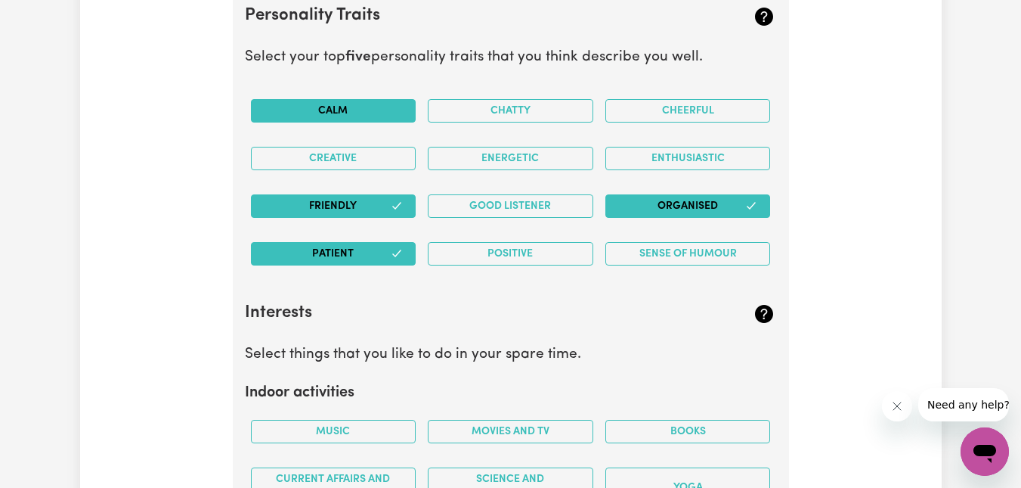
click at [394, 113] on button "Calm" at bounding box center [334, 110] width 166 height 23
click at [706, 156] on button "Enthusiastic" at bounding box center [689, 158] width 166 height 23
click at [364, 259] on button "Patient" at bounding box center [334, 253] width 166 height 23
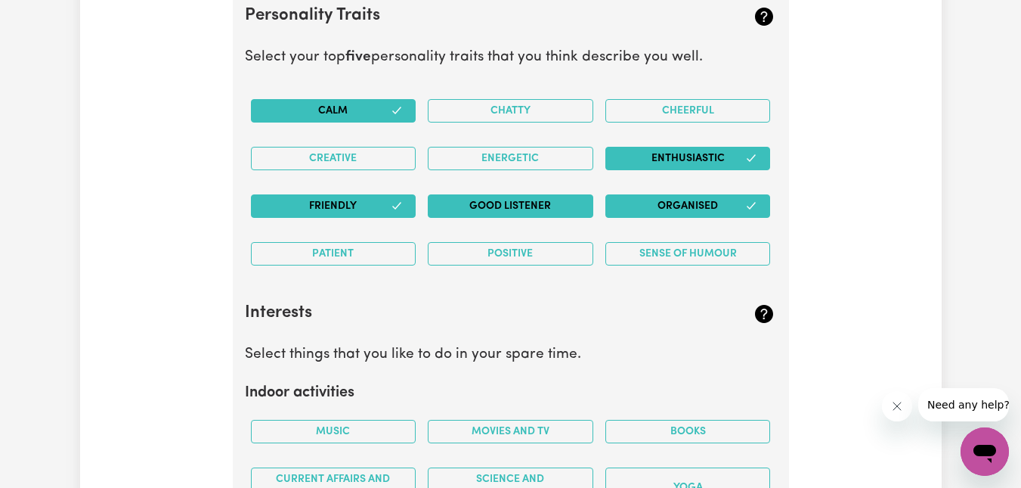
click at [527, 199] on button "Good Listener" at bounding box center [511, 205] width 166 height 23
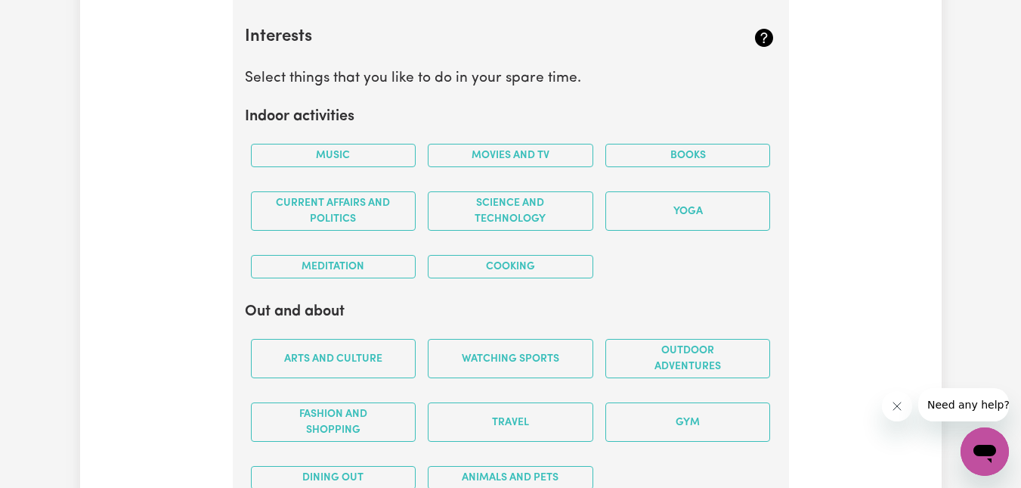
scroll to position [3180, 0]
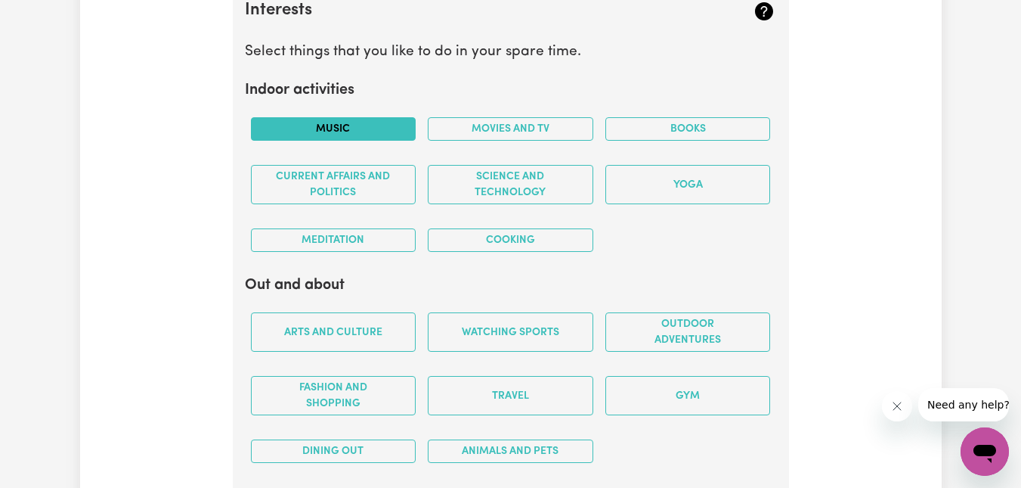
click at [374, 128] on button "Music" at bounding box center [334, 128] width 166 height 23
click at [562, 128] on button "Movies and TV" at bounding box center [511, 128] width 166 height 23
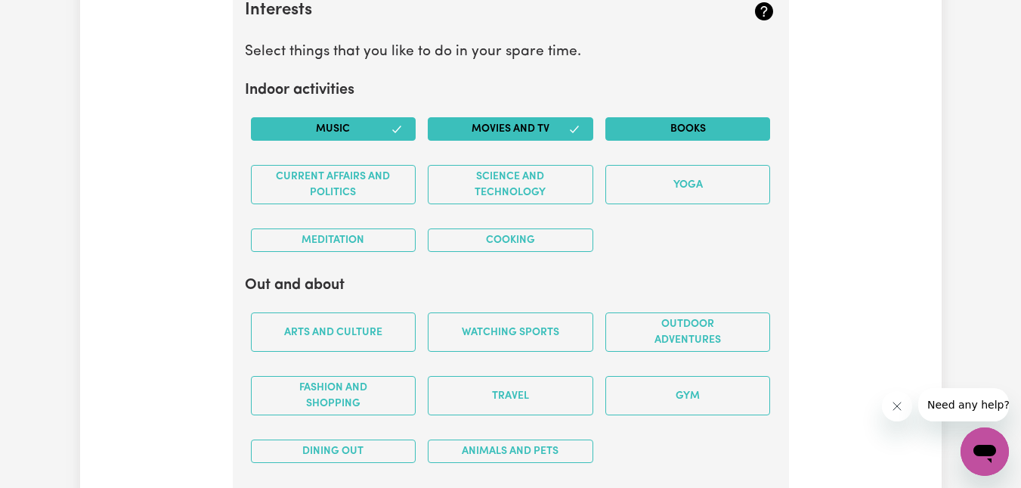
click at [668, 126] on button "Books" at bounding box center [689, 128] width 166 height 23
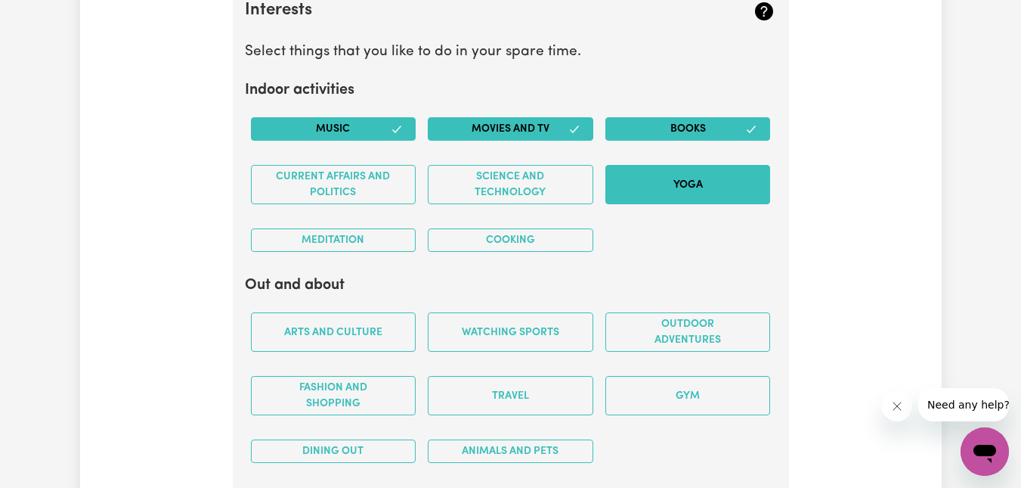
click at [675, 184] on button "Yoga" at bounding box center [689, 184] width 166 height 39
click at [543, 237] on button "Cooking" at bounding box center [511, 239] width 166 height 23
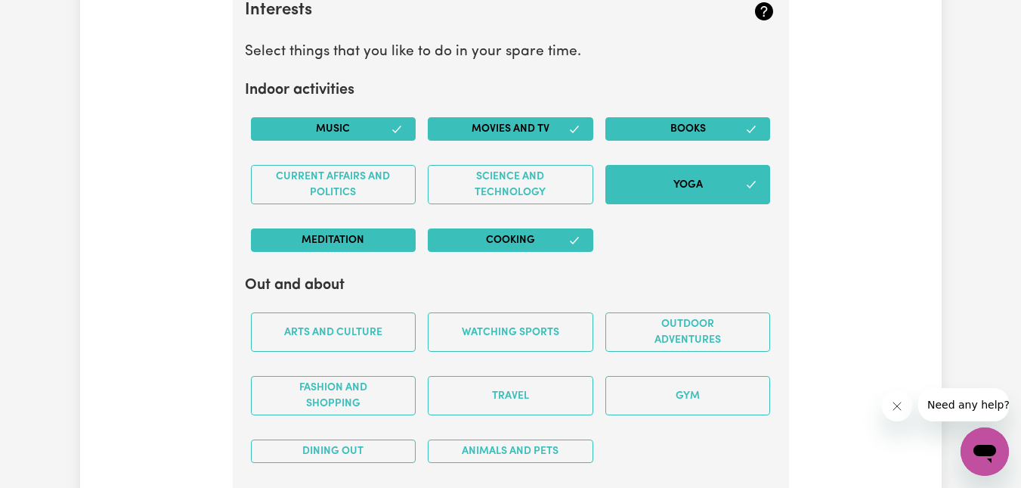
click at [375, 240] on button "Meditation" at bounding box center [334, 239] width 166 height 23
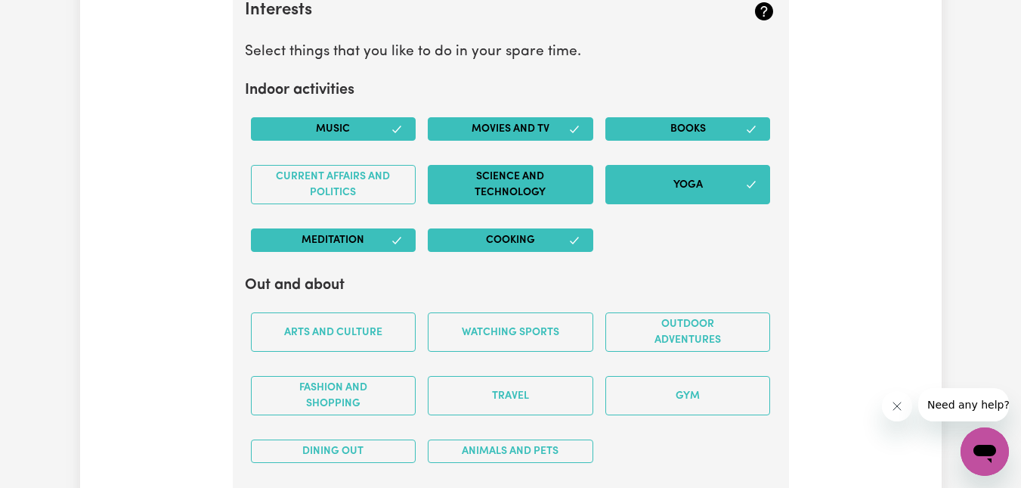
click at [485, 175] on button "Science and Technology" at bounding box center [511, 184] width 166 height 39
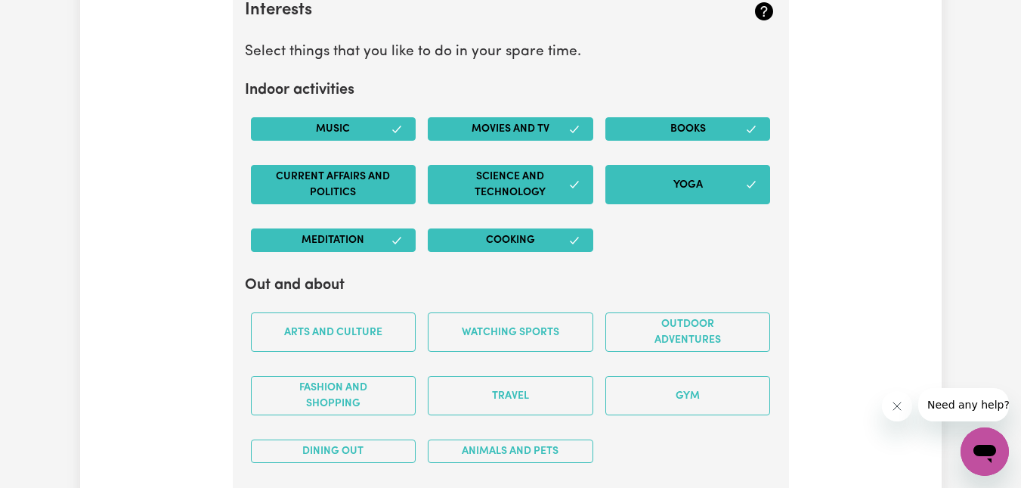
click at [372, 172] on button "Current Affairs and Politics" at bounding box center [334, 184] width 166 height 39
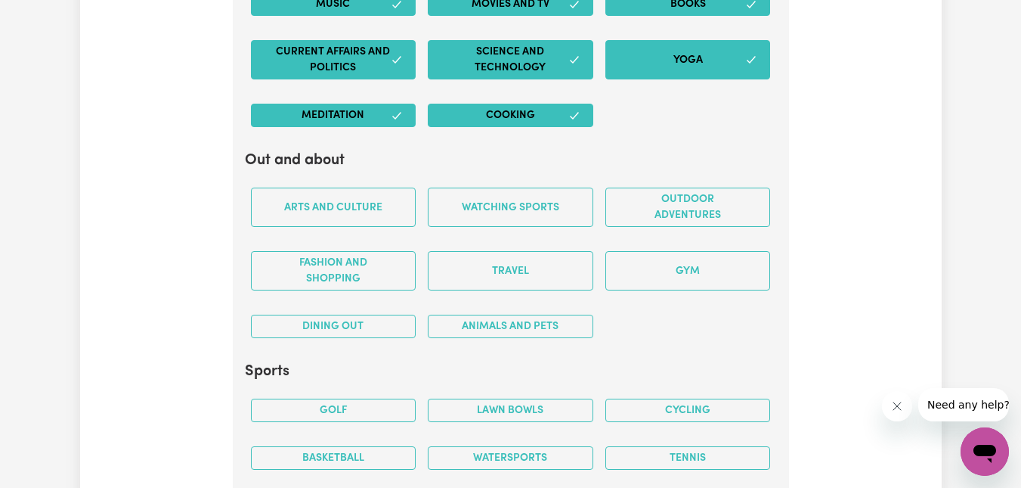
scroll to position [3331, 0]
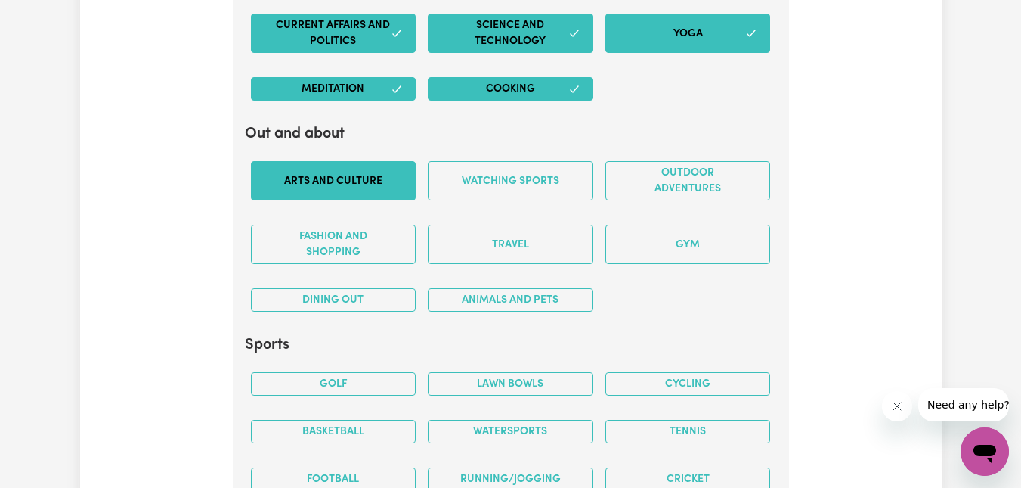
click at [346, 176] on button "Arts and Culture" at bounding box center [334, 180] width 166 height 39
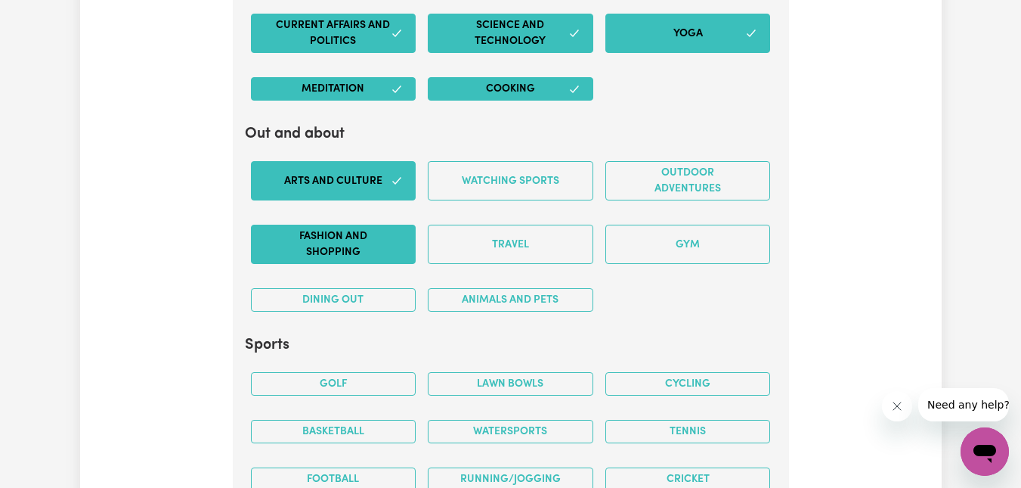
click at [355, 251] on button "Fashion and shopping" at bounding box center [334, 244] width 166 height 39
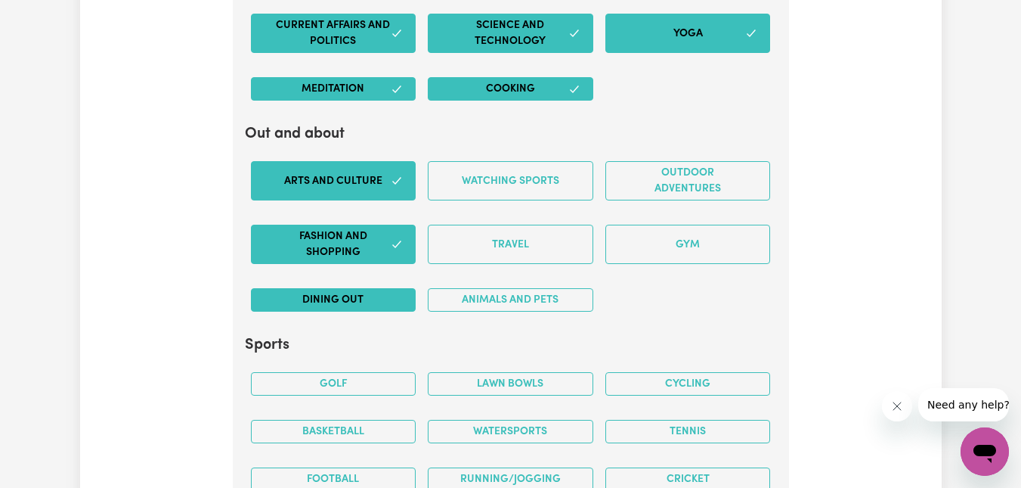
click at [367, 296] on button "Dining out" at bounding box center [334, 299] width 166 height 23
click at [501, 300] on button "Animals and pets" at bounding box center [511, 299] width 166 height 23
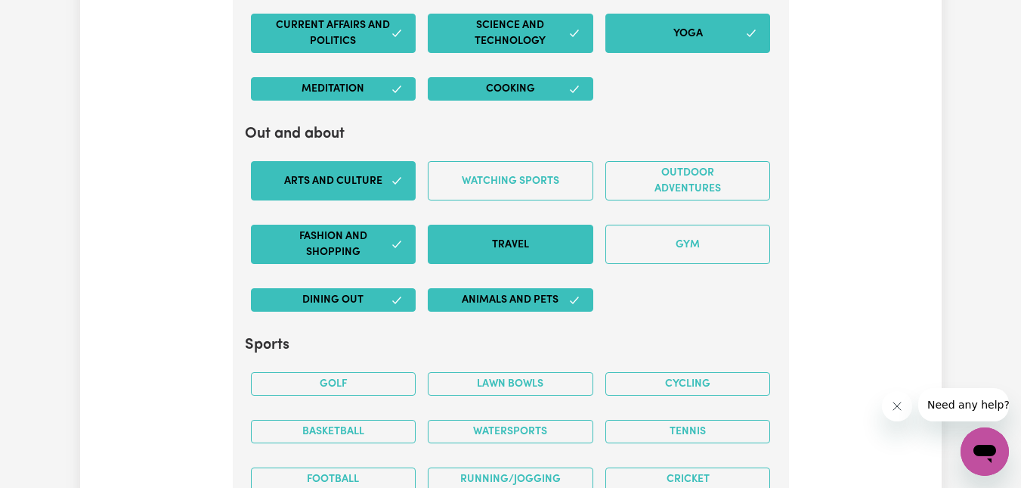
click at [520, 255] on button "Travel" at bounding box center [511, 244] width 166 height 39
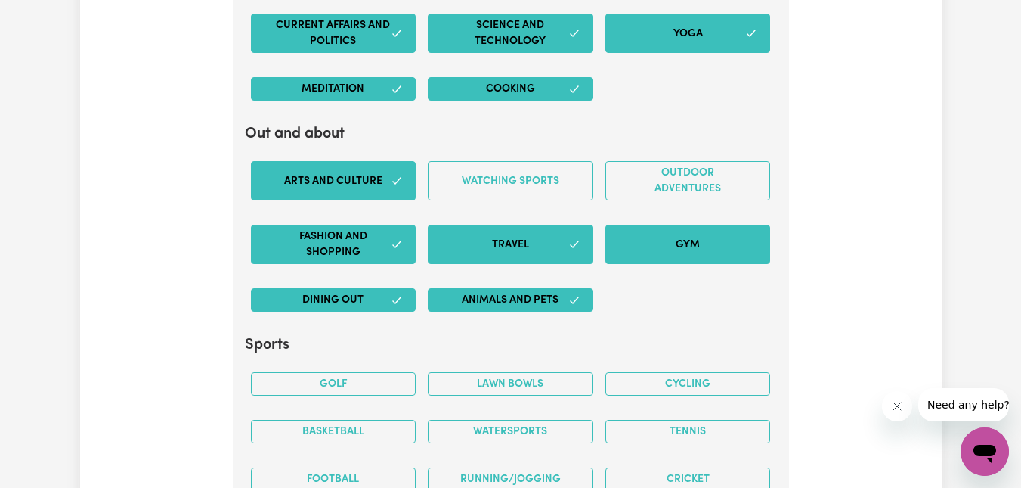
click at [679, 241] on button "Gym" at bounding box center [689, 244] width 166 height 39
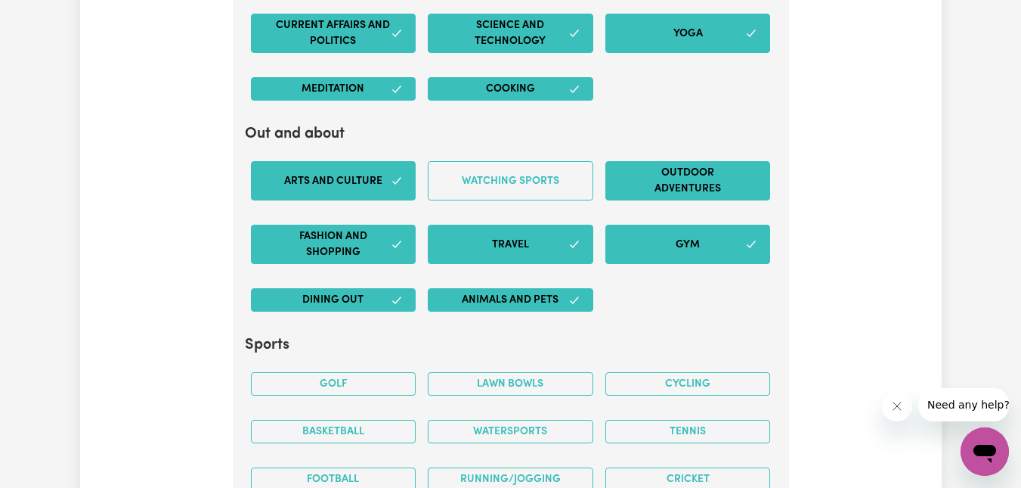
click at [671, 171] on button "Outdoor adventures" at bounding box center [689, 180] width 166 height 39
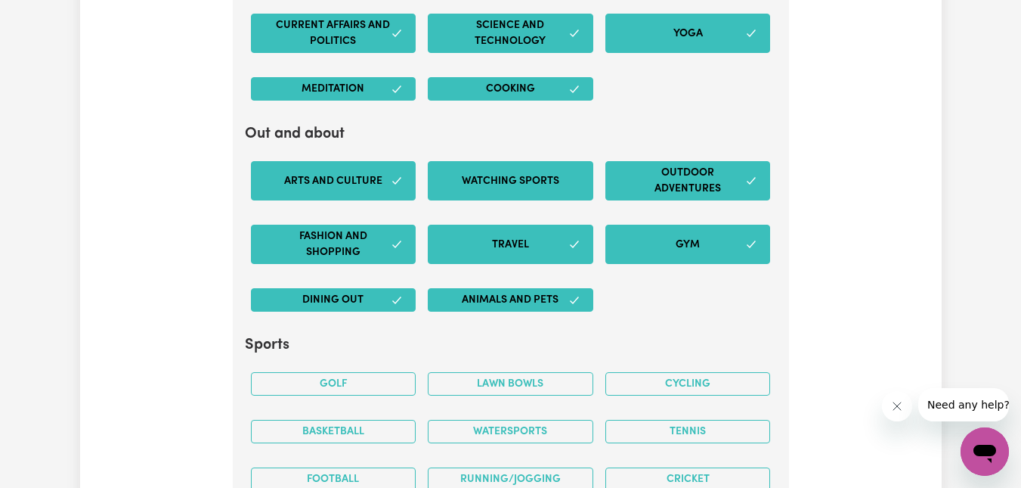
drag, startPoint x: 558, startPoint y: 178, endPoint x: 565, endPoint y: 182, distance: 7.8
click at [558, 179] on button "Watching sports" at bounding box center [511, 180] width 166 height 39
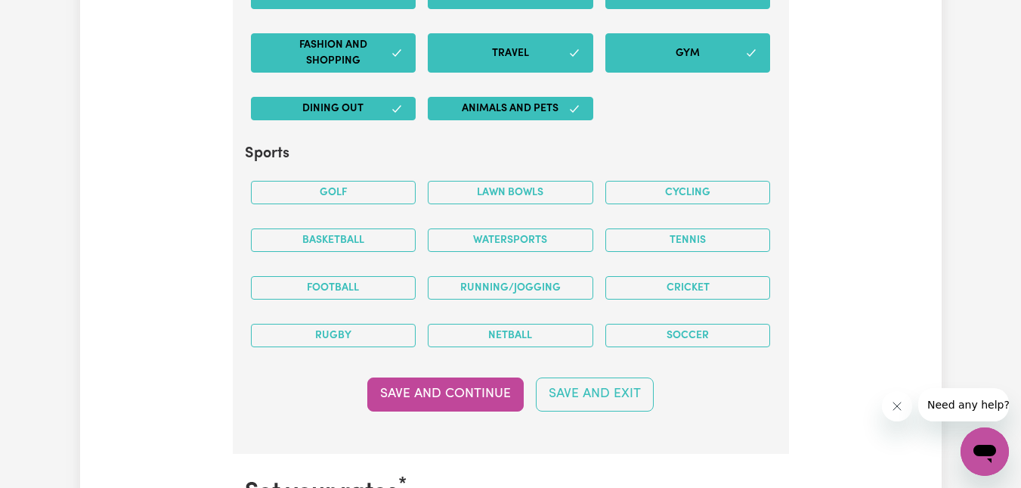
scroll to position [3558, 0]
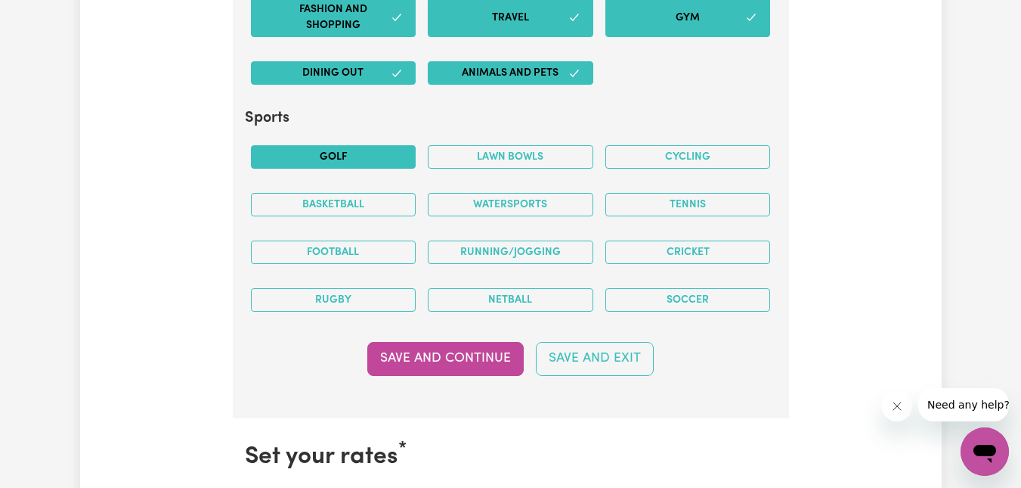
click at [374, 160] on button "Golf" at bounding box center [334, 156] width 166 height 23
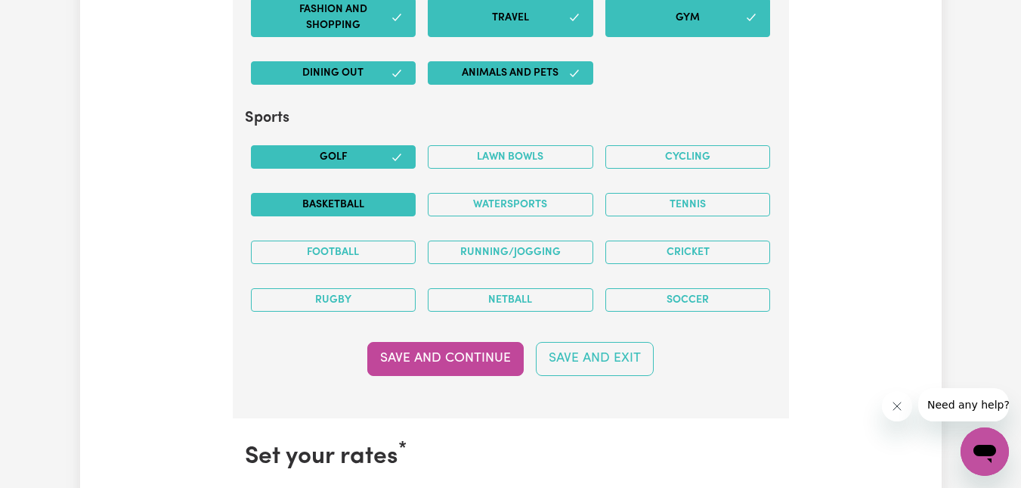
click at [376, 201] on button "Basketball" at bounding box center [334, 204] width 166 height 23
click at [380, 250] on button "Football" at bounding box center [334, 251] width 166 height 23
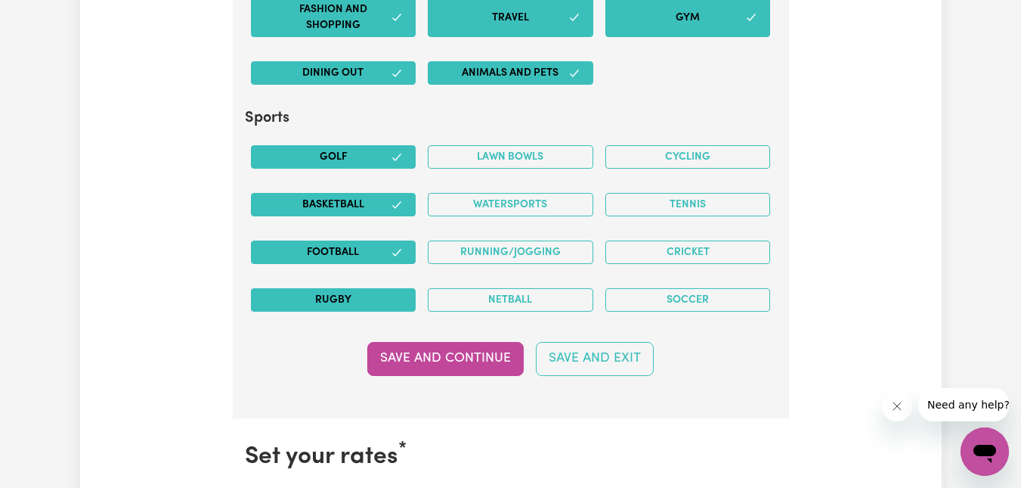
click at [352, 302] on button "Rugby" at bounding box center [334, 299] width 166 height 23
click at [680, 253] on button "Cricket" at bounding box center [689, 251] width 166 height 23
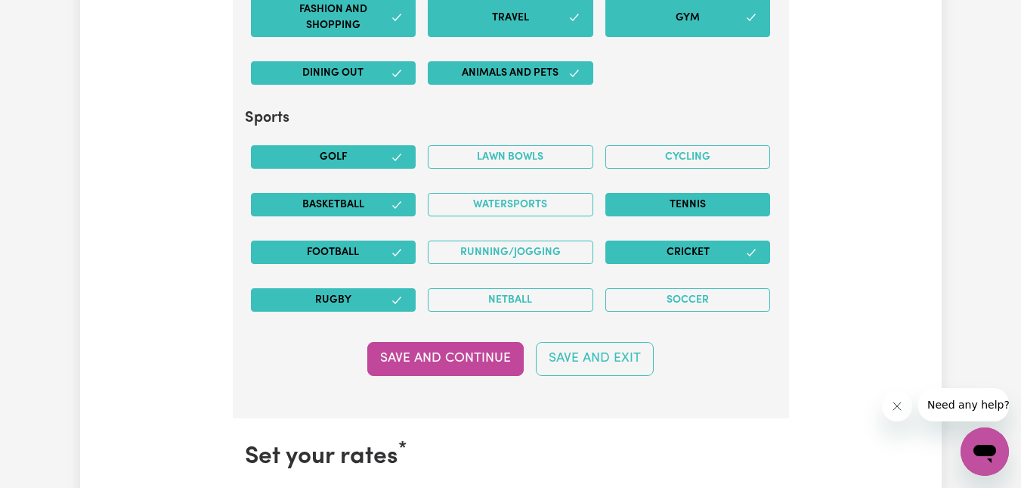
click at [691, 203] on button "Tennis" at bounding box center [689, 204] width 166 height 23
click at [534, 156] on button "Lawn bowls" at bounding box center [511, 156] width 166 height 23
click at [374, 156] on button "Golf" at bounding box center [334, 156] width 166 height 23
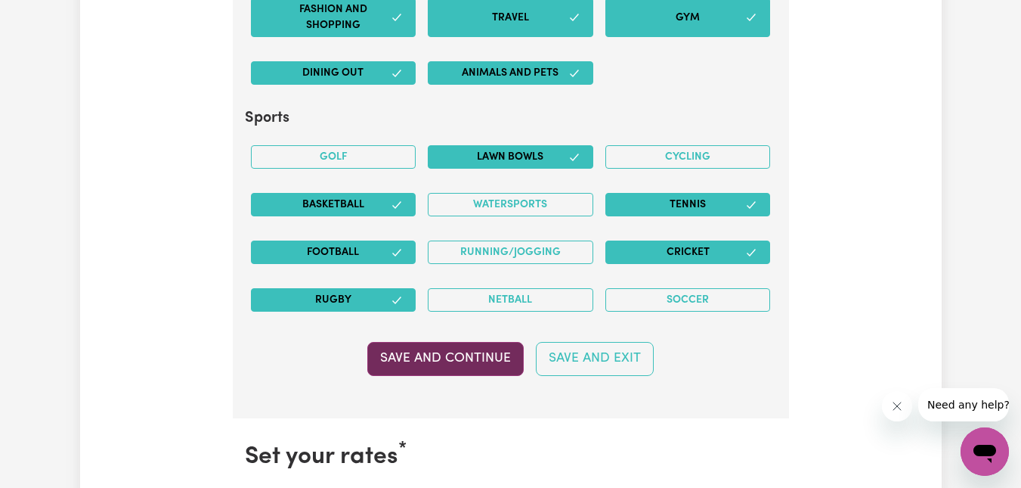
click at [456, 358] on button "Save and Continue" at bounding box center [445, 358] width 157 height 33
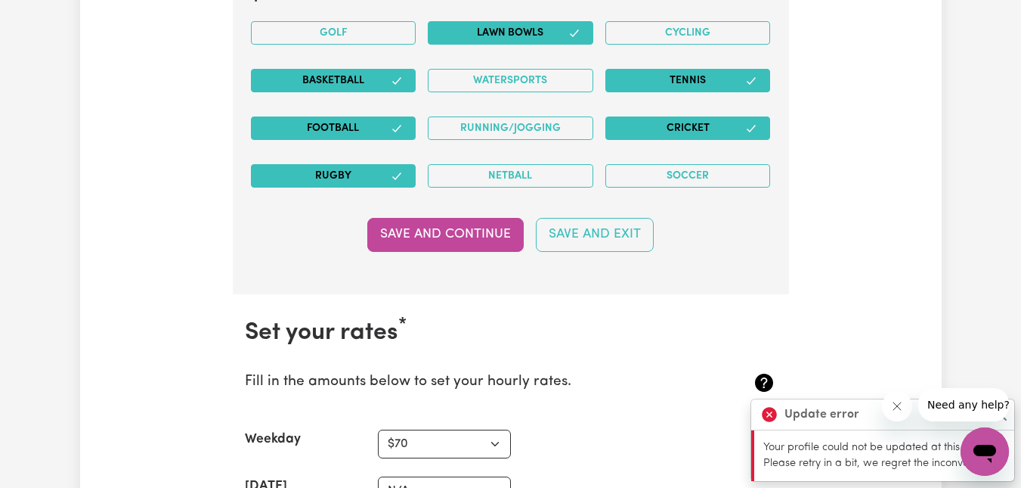
scroll to position [3709, 0]
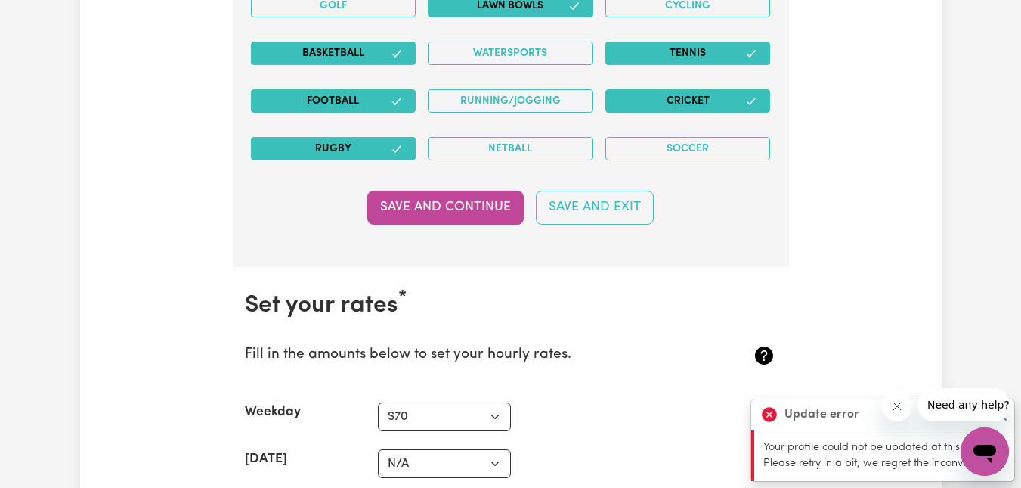
click at [894, 408] on icon "Close message from company" at bounding box center [897, 406] width 12 height 12
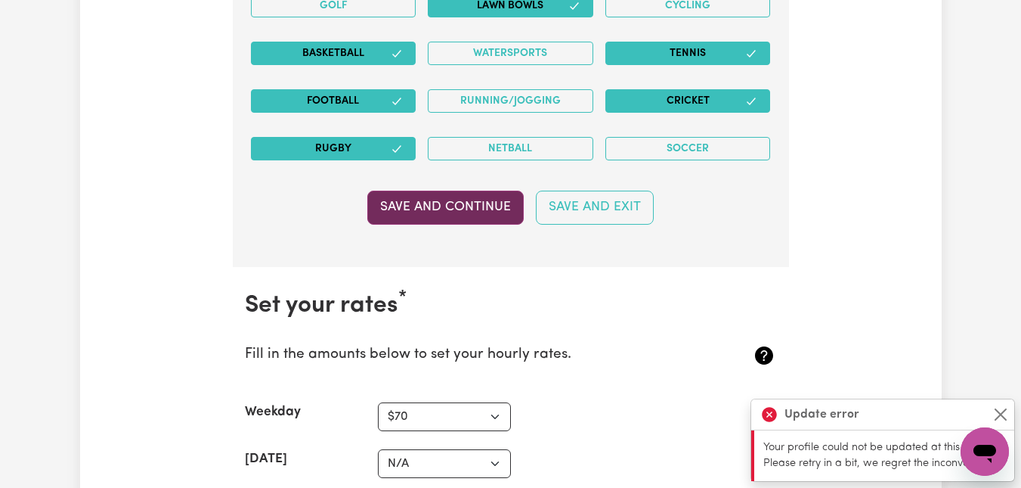
click at [451, 210] on button "Save and Continue" at bounding box center [445, 207] width 157 height 33
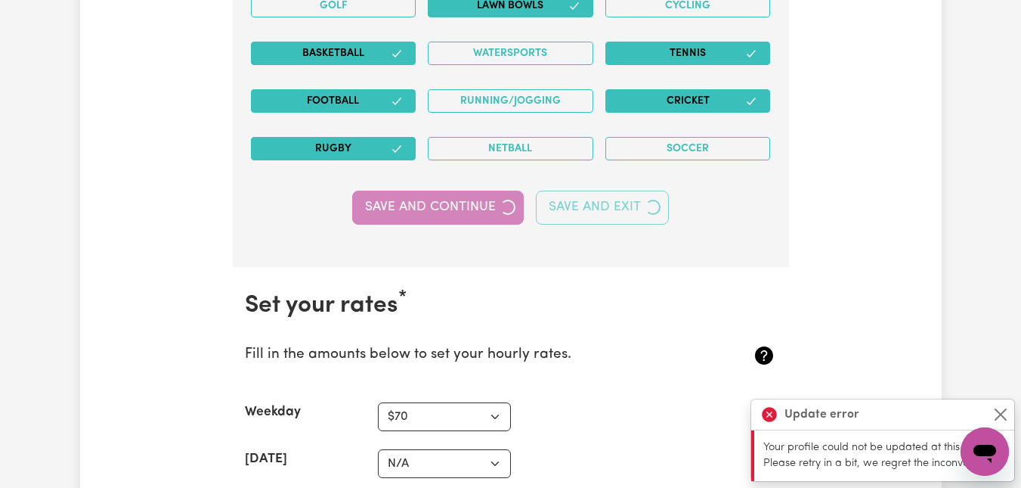
click at [448, 209] on div "Save and Continue Save and Exit" at bounding box center [511, 207] width 532 height 33
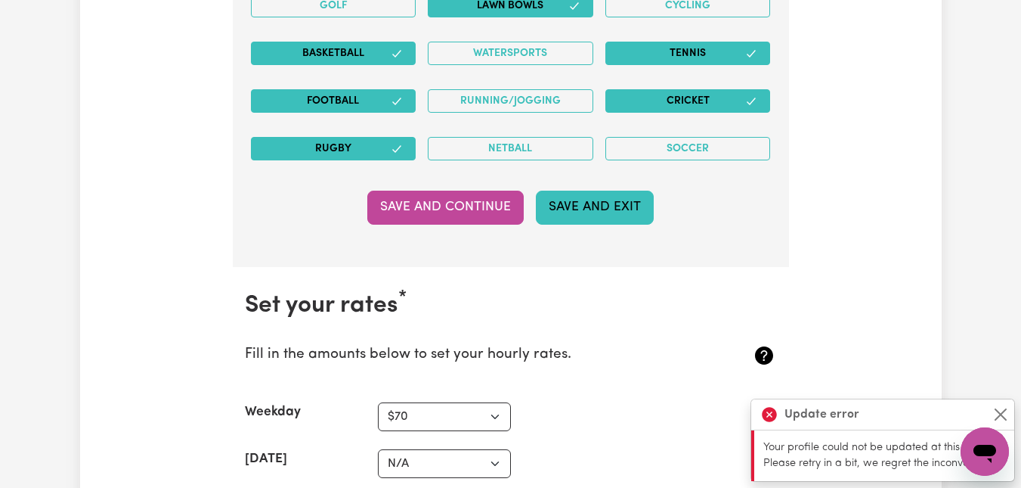
click at [609, 205] on button "Save and Exit" at bounding box center [595, 207] width 118 height 33
click at [770, 412] on icon at bounding box center [769, 414] width 15 height 15
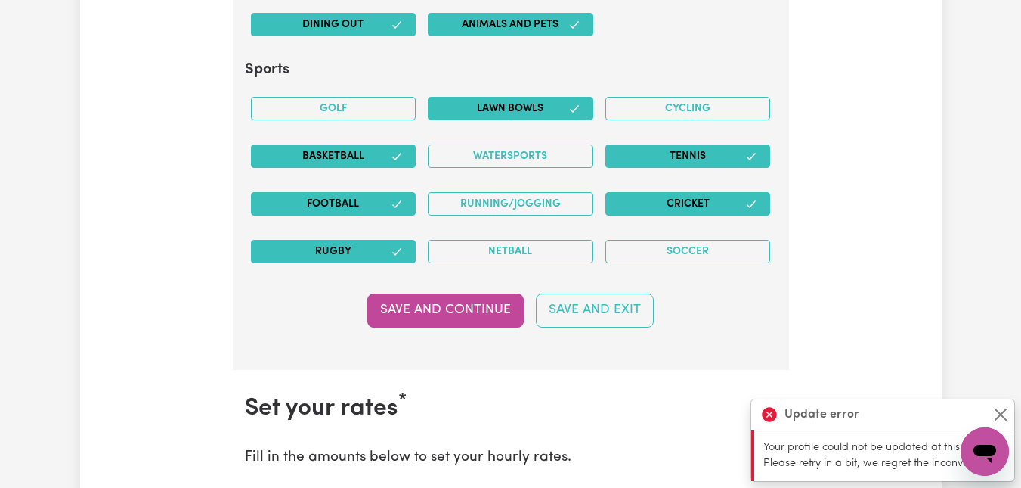
scroll to position [3634, 0]
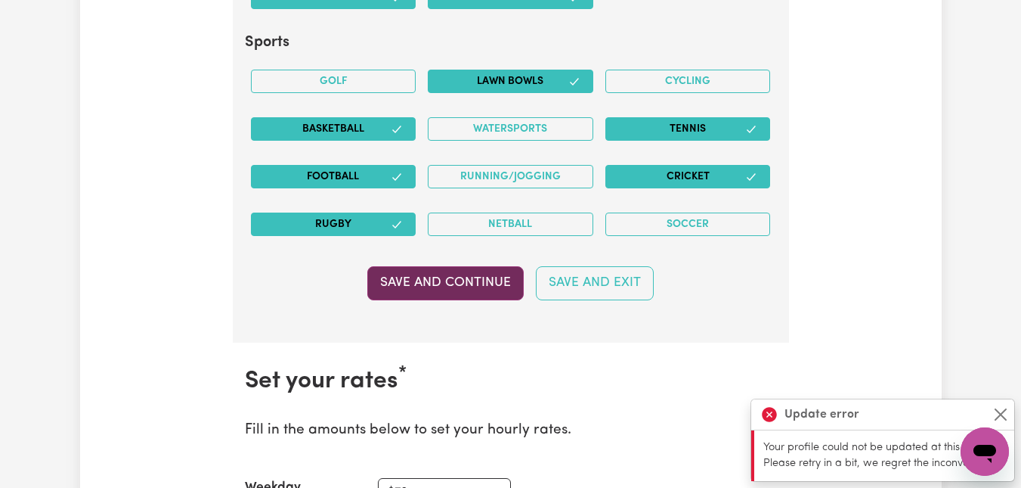
click at [453, 275] on button "Save and Continue" at bounding box center [445, 282] width 157 height 33
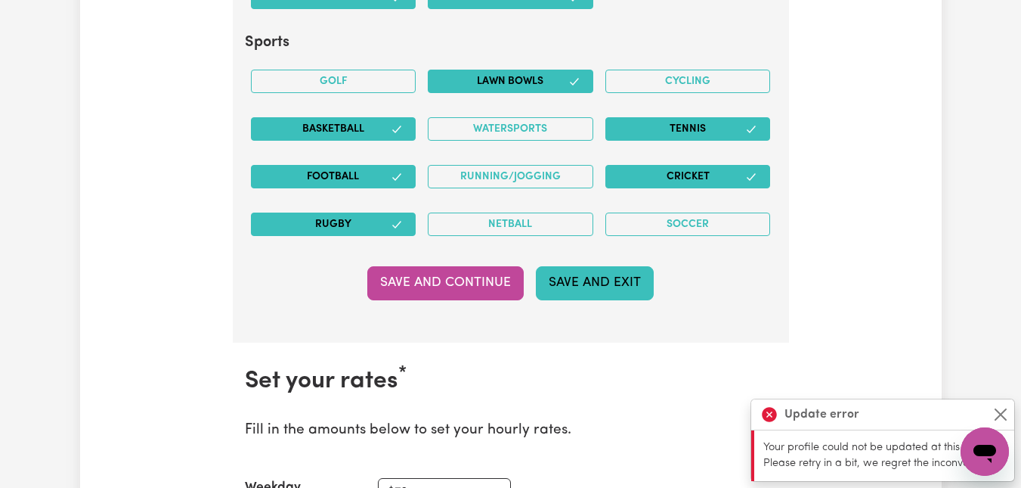
click at [584, 277] on button "Save and Exit" at bounding box center [595, 282] width 118 height 33
click at [997, 410] on button "Close" at bounding box center [1001, 414] width 18 height 18
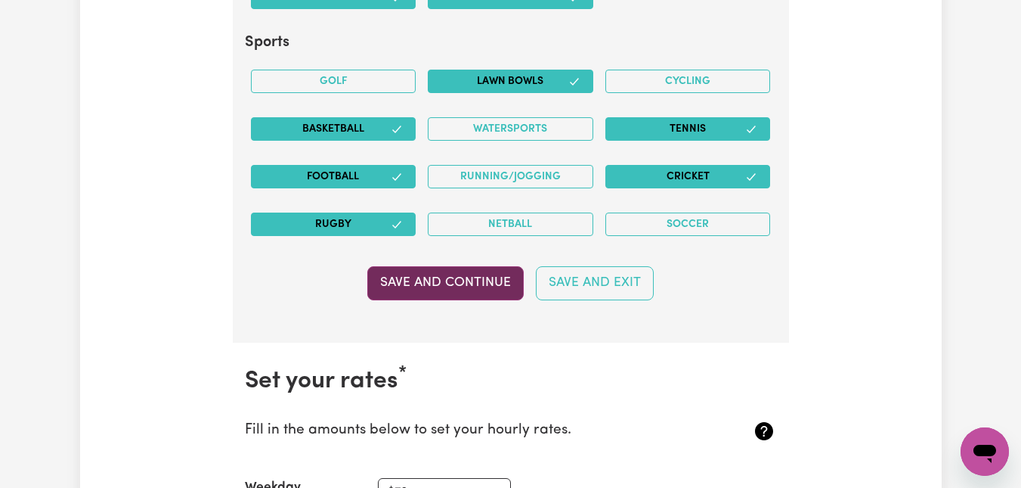
click at [463, 283] on button "Save and Continue" at bounding box center [445, 282] width 157 height 33
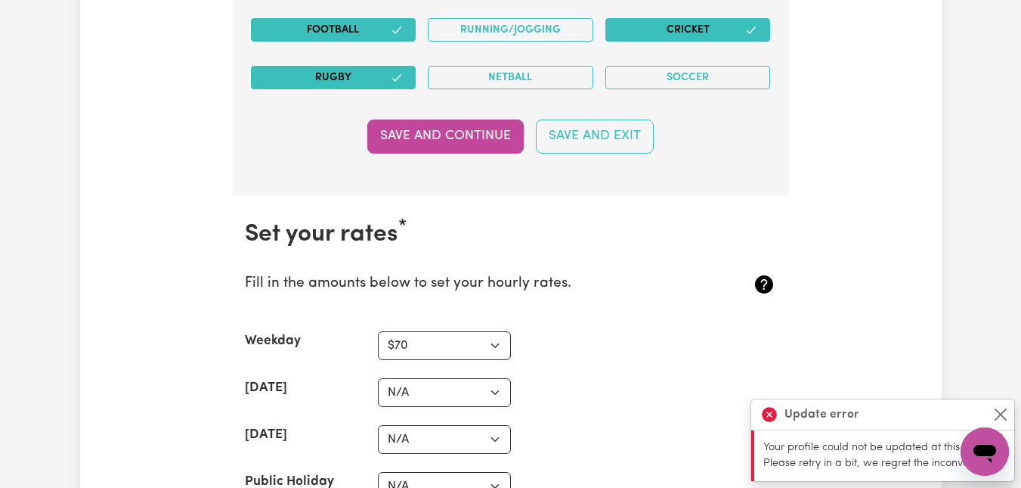
scroll to position [3785, 0]
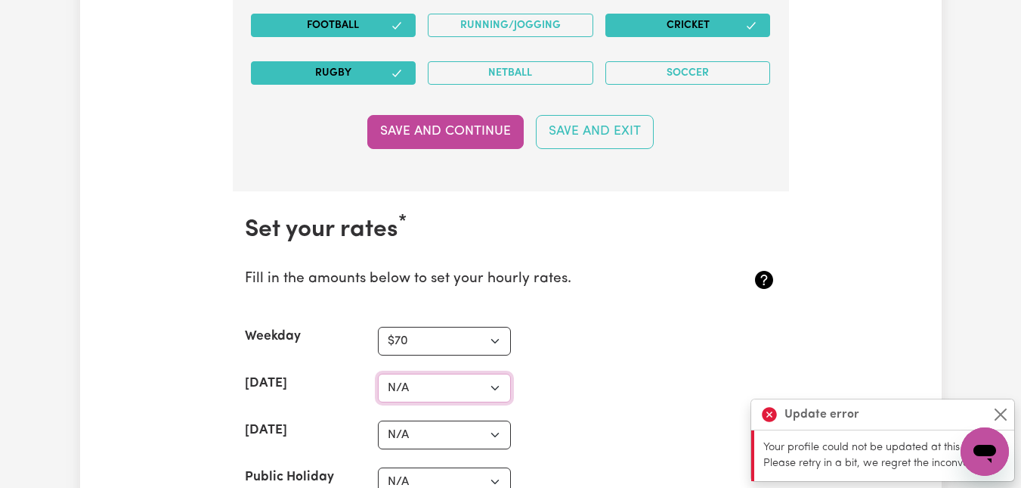
click at [425, 389] on select "N/A $37 $38 $39 $40 $41 $42 $43 $44 $45 $46 $47 $48 $49 $50 $51 $52 $53 $54 $55…" at bounding box center [444, 388] width 133 height 29
select select "98"
click at [378, 374] on select "N/A $37 $38 $39 $40 $41 $42 $43 $44 $45 $46 $47 $48 $49 $50 $51 $52 $53 $54 $55…" at bounding box center [444, 388] width 133 height 29
click at [453, 431] on select "N/A $37 $38 $39 $40 $41 $42 $43 $44 $45 $46 $47 $48 $49 $50 $51 $52 $53 $54 $55…" at bounding box center [444, 434] width 133 height 29
select select "127"
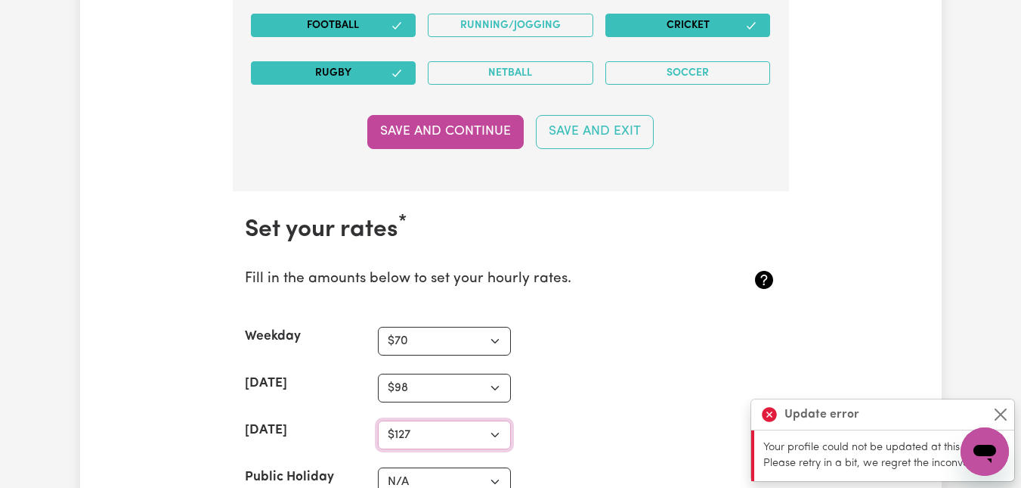
click at [378, 420] on select "N/A $37 $38 $39 $40 $41 $42 $43 $44 $45 $46 $47 $48 $49 $50 $51 $52 $53 $54 $55…" at bounding box center [444, 434] width 133 height 29
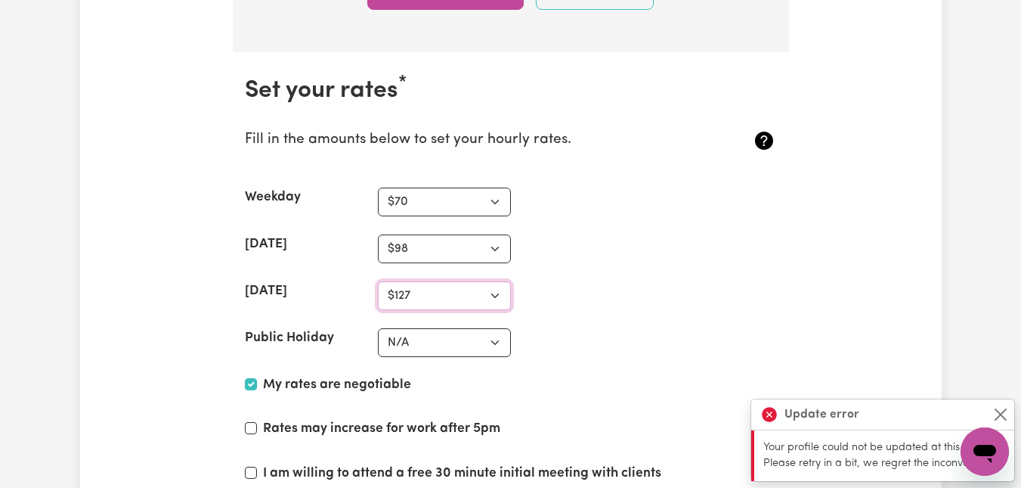
scroll to position [3936, 0]
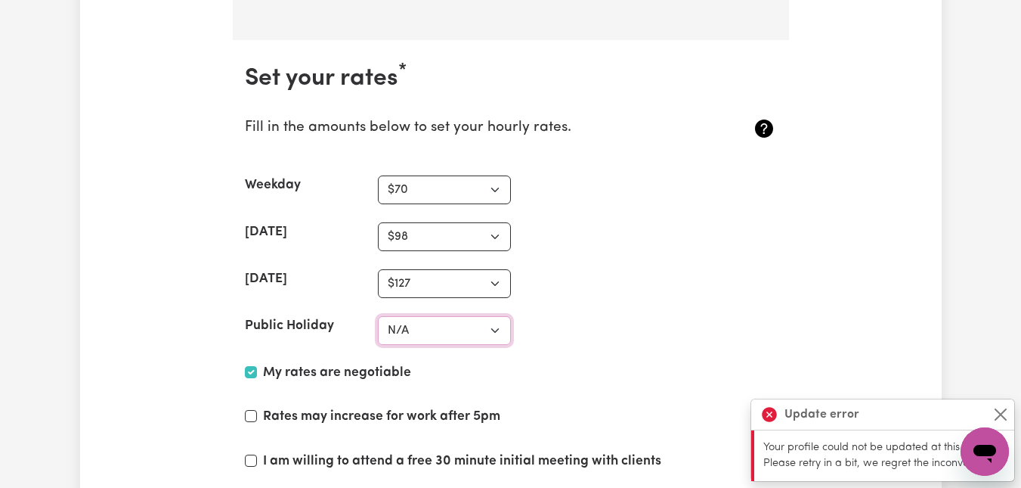
click at [477, 327] on select "N/A $37 $38 $39 $40 $41 $42 $43 $44 $45 $46 $47 $48 $49 $50 $51 $52 $53 $54 $55…" at bounding box center [444, 330] width 133 height 29
click at [378, 316] on select "N/A $37 $38 $39 $40 $41 $42 $43 $44 $45 $46 $47 $48 $49 $50 $51 $52 $53 $54 $55…" at bounding box center [444, 330] width 133 height 29
click at [499, 327] on select "N/A $37 $38 $39 $40 $41 $42 $43 $44 $45 $46 $47 $48 $49 $50 $51 $52 $53 $54 $55…" at bounding box center [444, 330] width 133 height 29
select select "155"
click at [378, 316] on select "N/A $37 $38 $39 $40 $41 $42 $43 $44 $45 $46 $47 $48 $49 $50 $51 $52 $53 $54 $55…" at bounding box center [444, 330] width 133 height 29
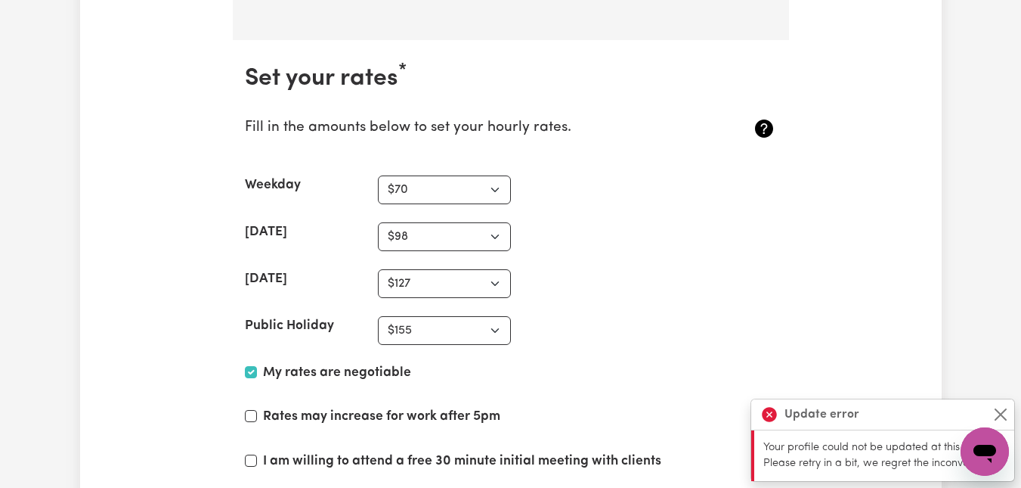
click at [692, 305] on section "Set your rates * Fill in the amounts below to set your hourly rates. Weekday N/…" at bounding box center [511, 306] width 556 height 532
click at [249, 414] on input "Rates may increase for work after 5pm" at bounding box center [251, 416] width 12 height 12
checkbox input "true"
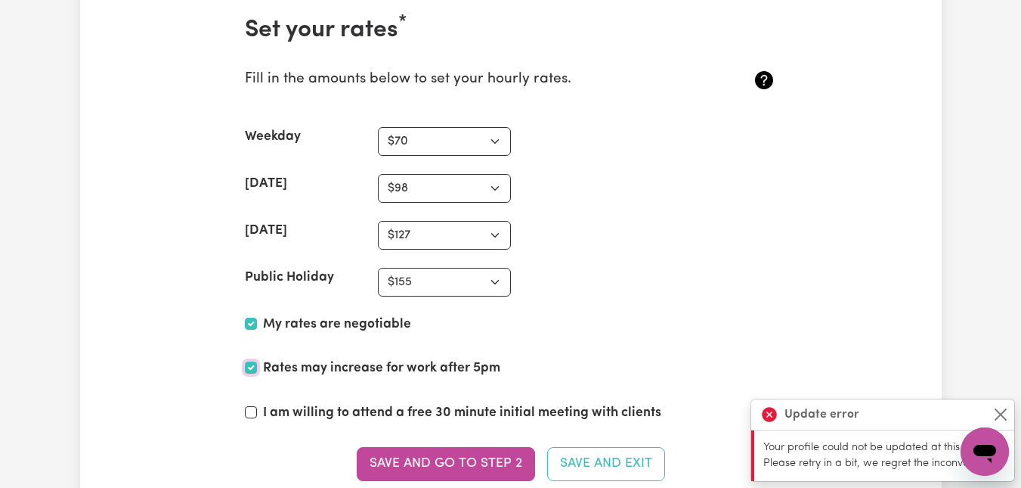
scroll to position [4012, 0]
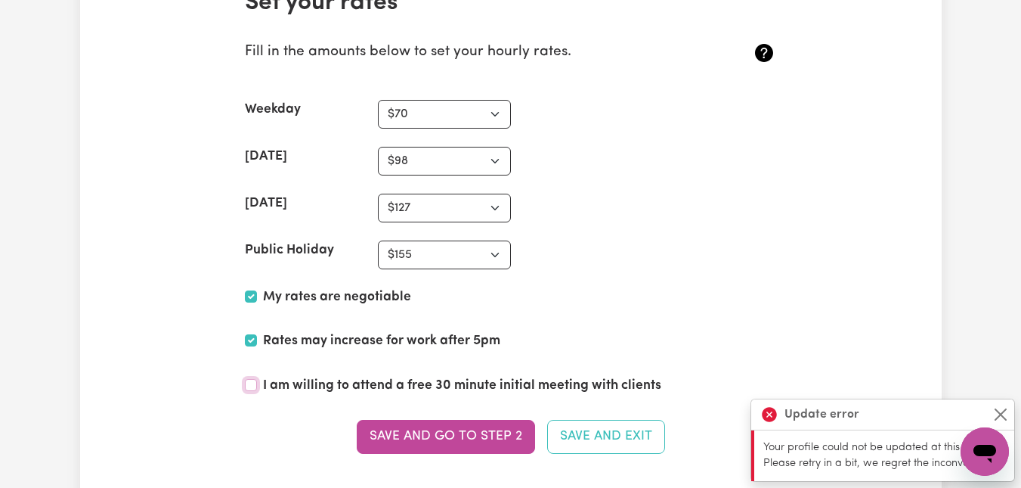
click at [252, 381] on input "I am willing to attend a free 30 minute initial meeting with clients" at bounding box center [251, 385] width 12 height 12
checkbox input "true"
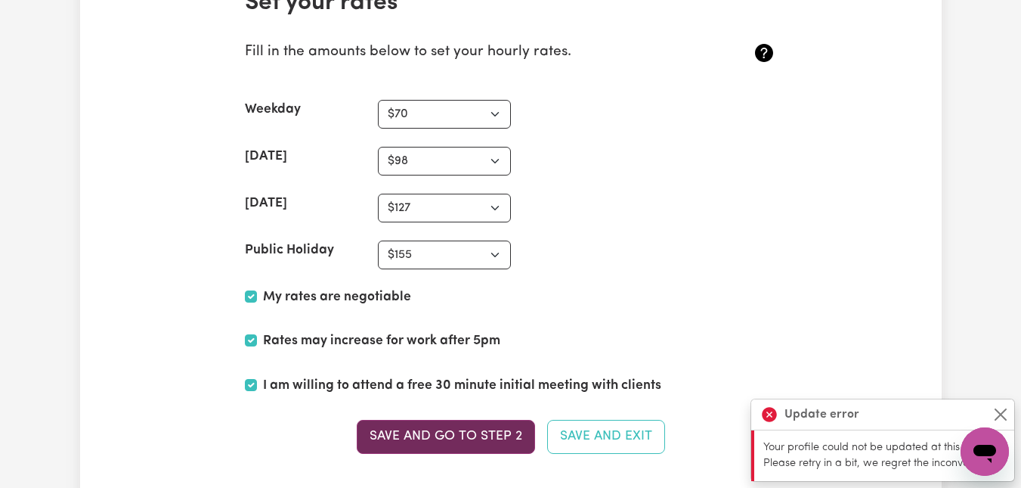
click at [450, 432] on button "Save and go to Step 2" at bounding box center [446, 436] width 178 height 33
click at [433, 429] on button "Save and go to Step 2" at bounding box center [446, 436] width 178 height 33
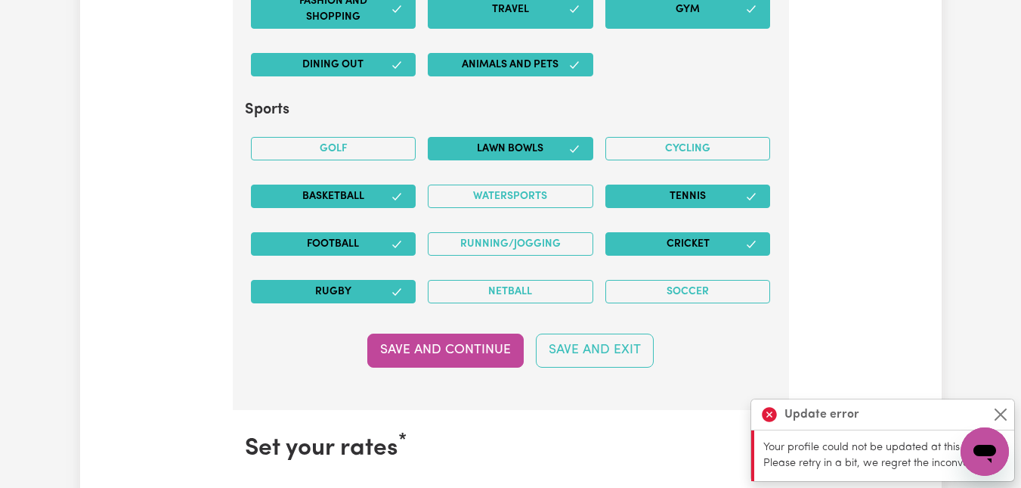
scroll to position [3634, 0]
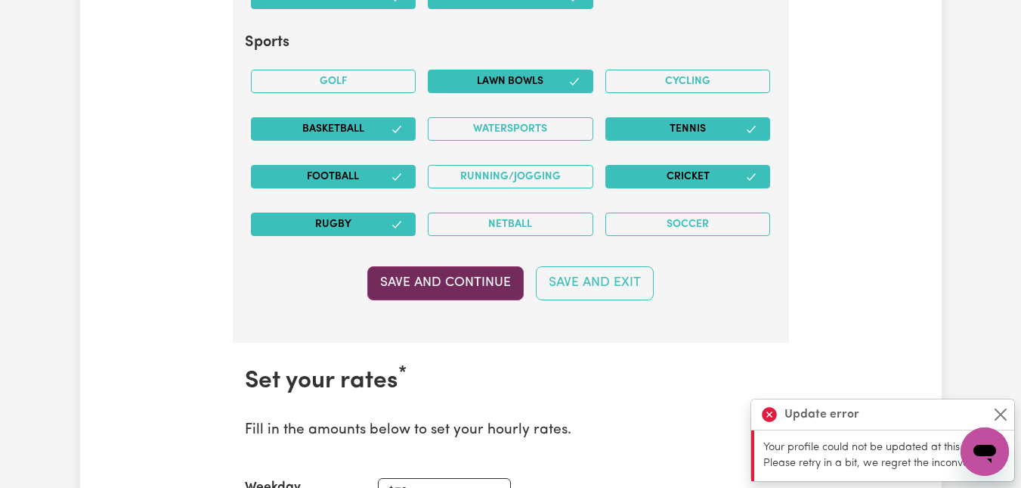
click at [482, 286] on button "Save and Continue" at bounding box center [445, 282] width 157 height 33
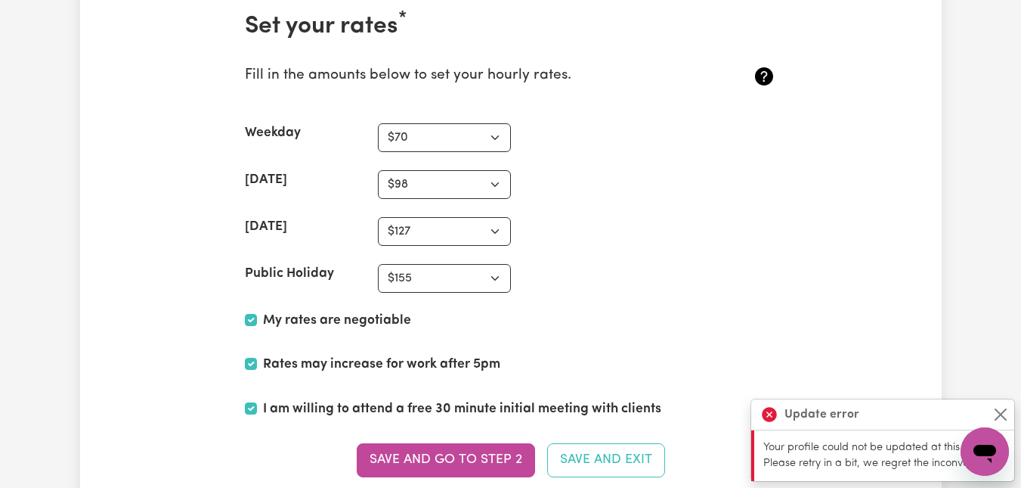
scroll to position [4163, 0]
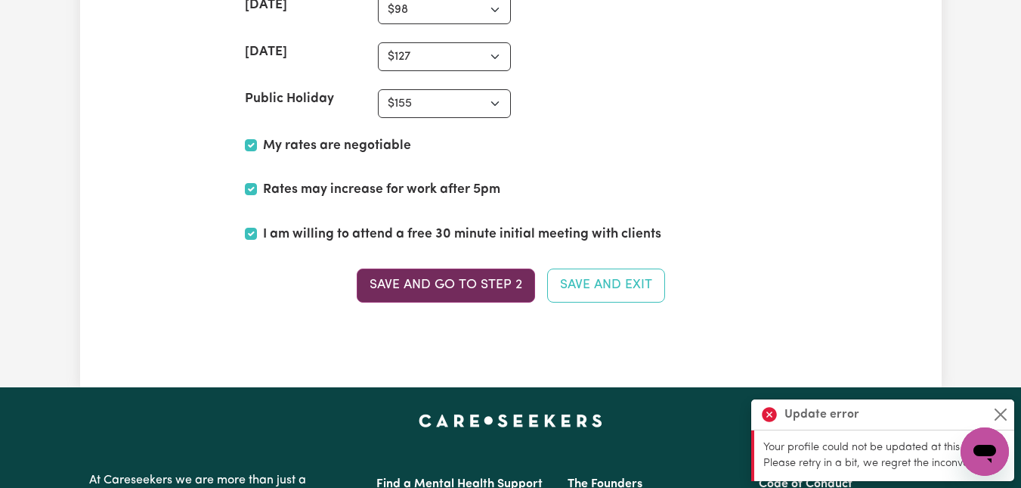
click at [467, 281] on button "Save and go to Step 2" at bounding box center [446, 284] width 178 height 33
click at [460, 284] on button "Save and go to Step 2" at bounding box center [446, 284] width 178 height 33
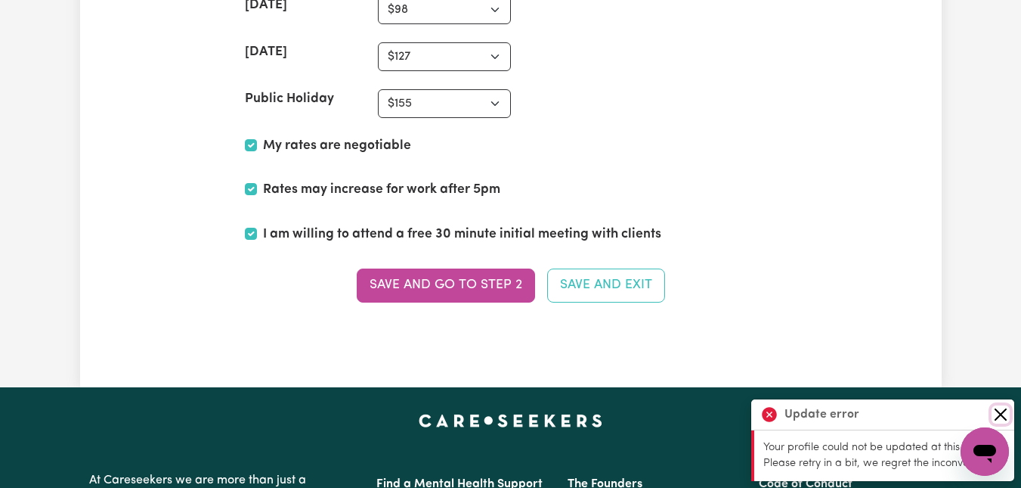
click at [998, 412] on button "Close" at bounding box center [1001, 414] width 18 height 18
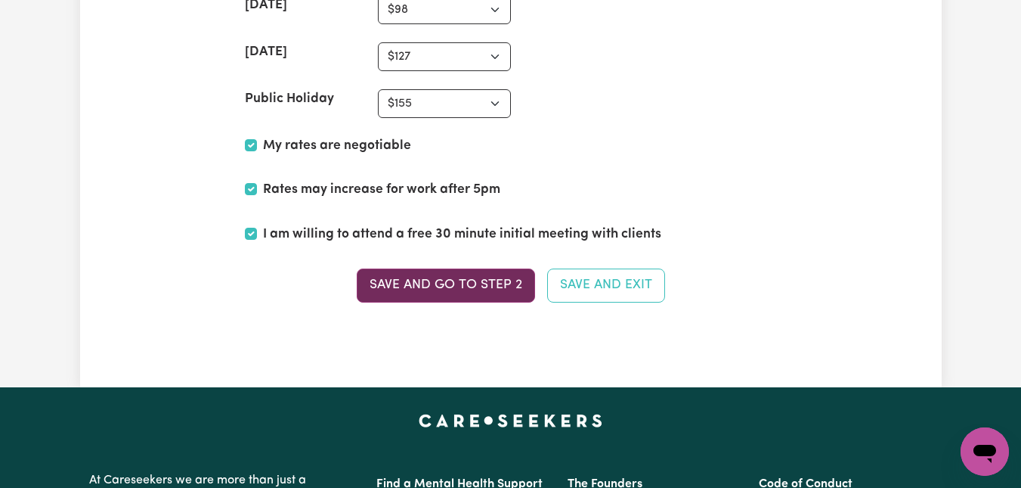
click at [457, 284] on button "Save and go to Step 2" at bounding box center [446, 284] width 178 height 33
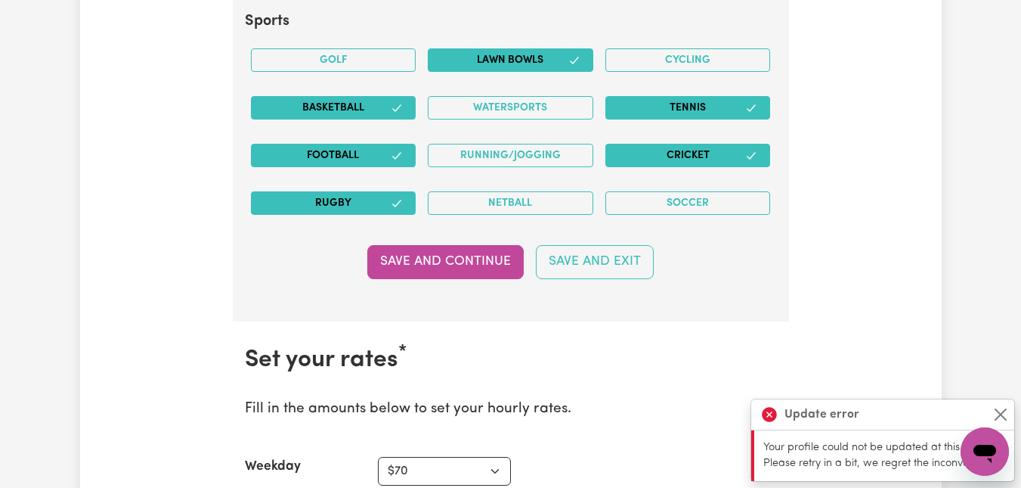
scroll to position [3634, 0]
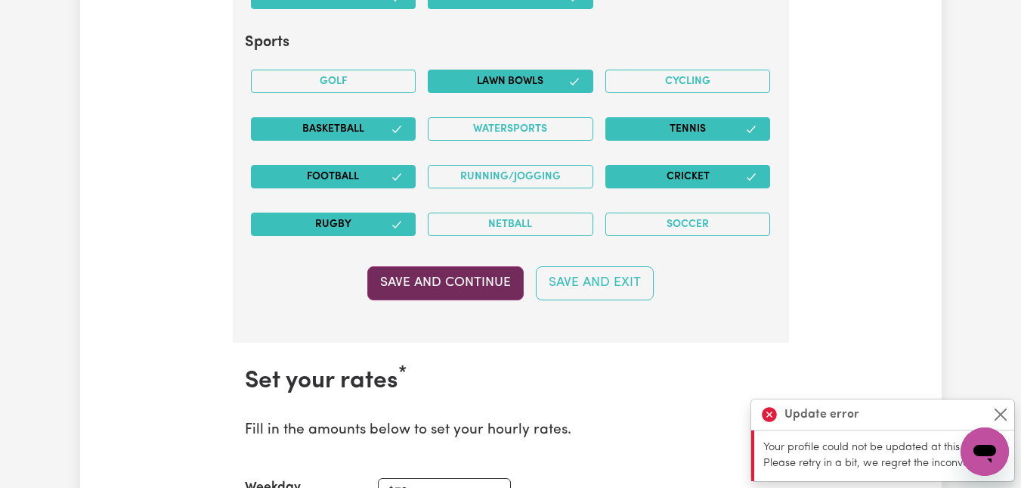
click at [439, 284] on button "Save and Continue" at bounding box center [445, 282] width 157 height 33
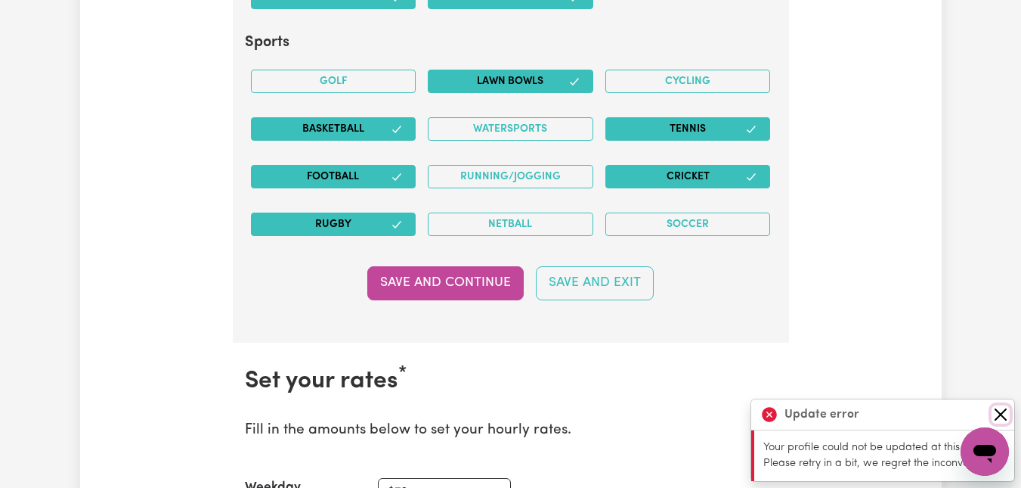
click at [1004, 411] on button "Close" at bounding box center [1001, 414] width 18 height 18
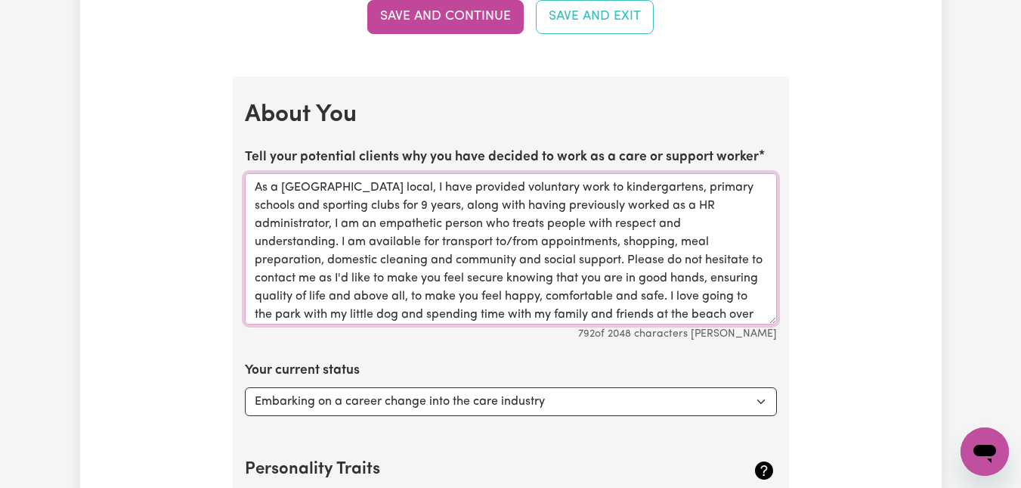
scroll to position [41, 0]
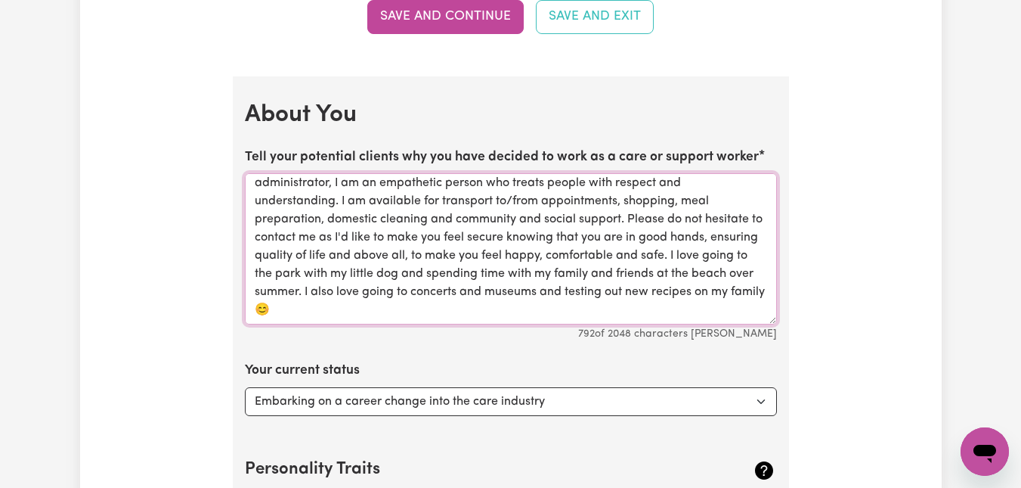
click at [389, 310] on textarea "As a [GEOGRAPHIC_DATA] local, I have provided voluntary work to kindergartens, …" at bounding box center [511, 248] width 532 height 151
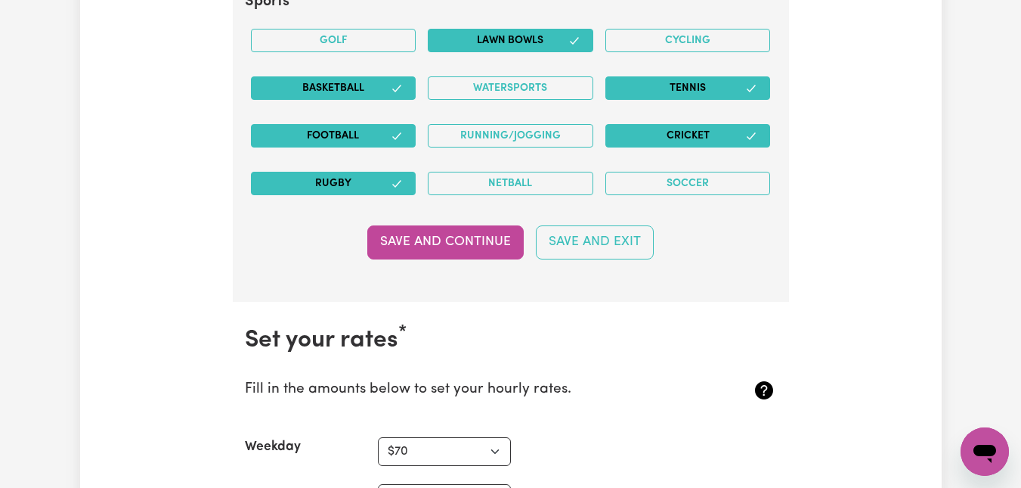
scroll to position [3709, 0]
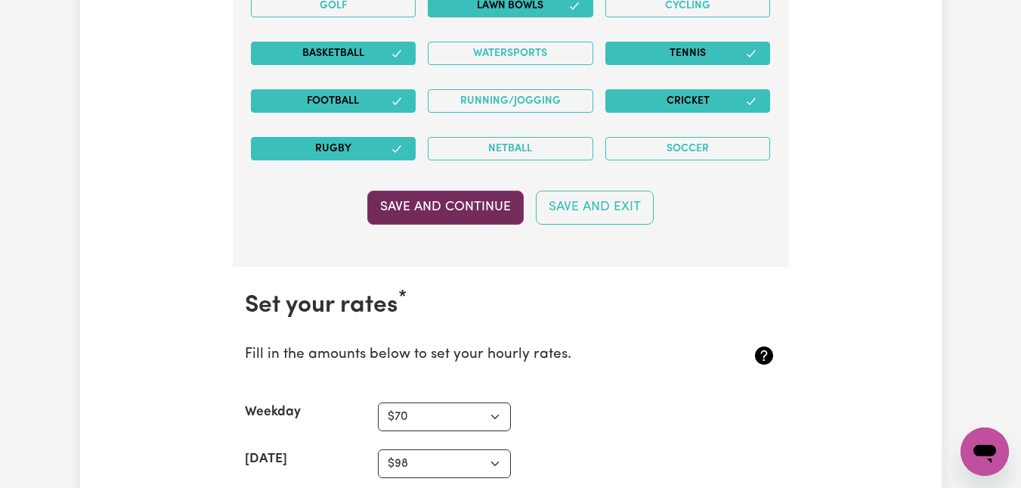
type textarea "As a [GEOGRAPHIC_DATA] local, I have provided voluntary work to kindergartens, …"
click at [464, 206] on button "Save and Continue" at bounding box center [445, 207] width 157 height 33
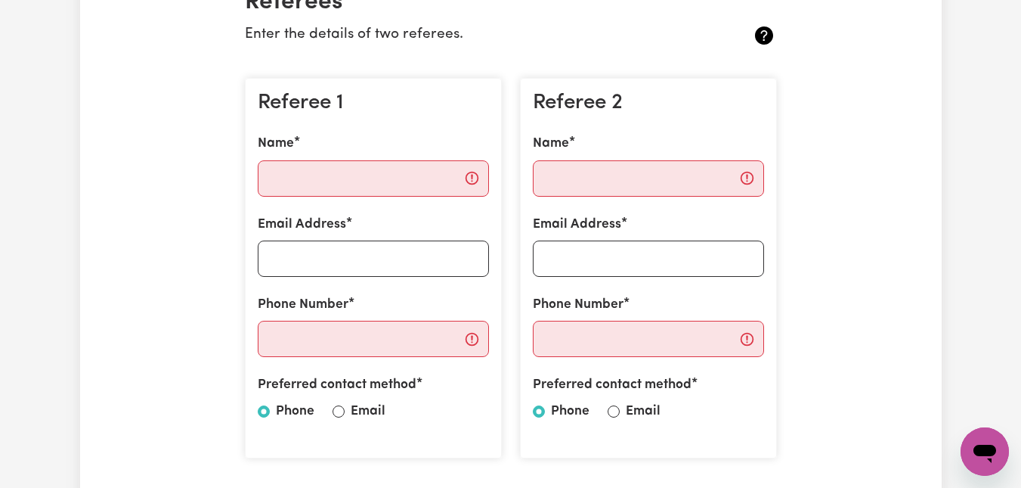
scroll to position [393, 0]
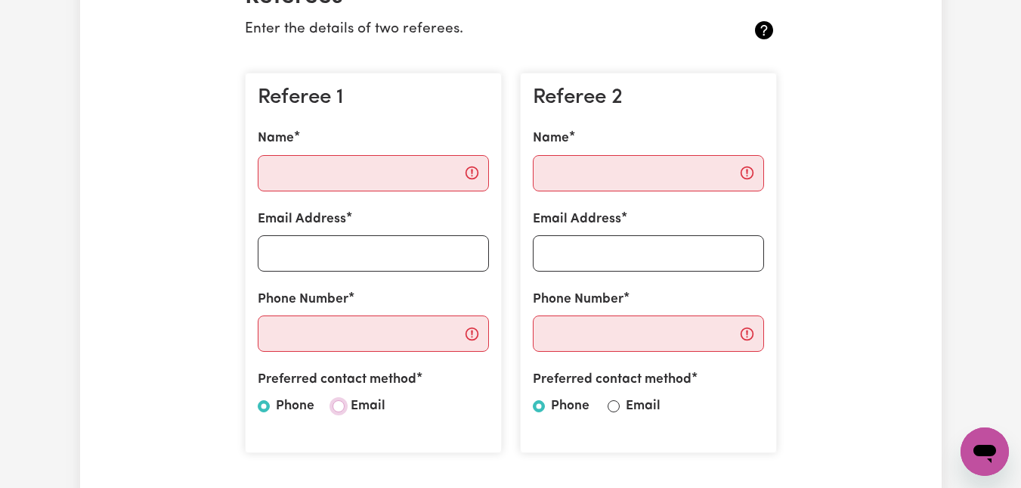
click at [334, 405] on input "Email" at bounding box center [339, 406] width 12 height 12
radio input "true"
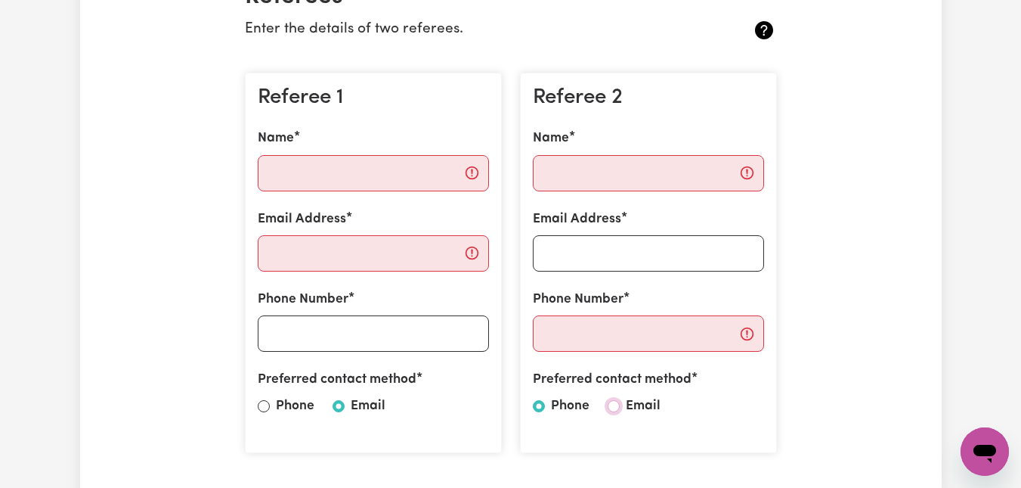
click at [615, 405] on input "Email" at bounding box center [614, 406] width 12 height 12
radio input "true"
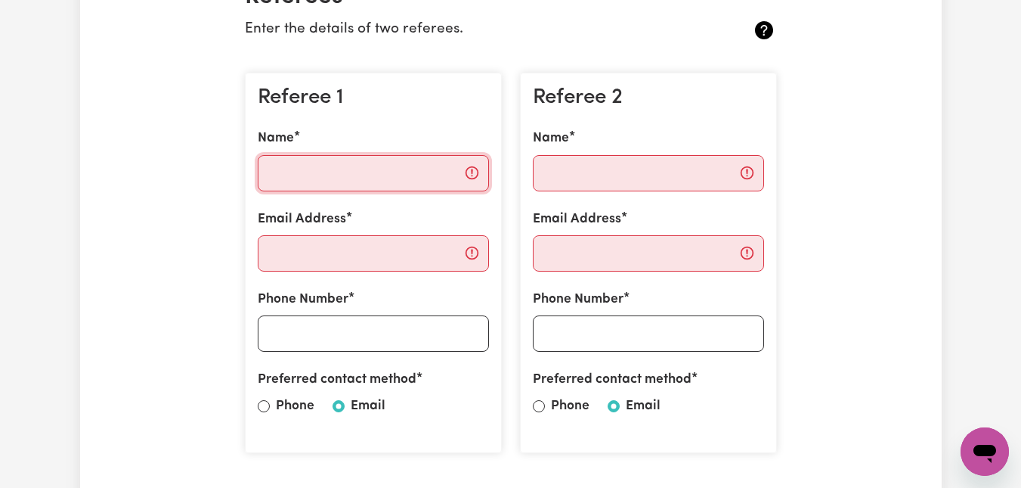
click at [408, 174] on input "Name" at bounding box center [373, 173] width 231 height 36
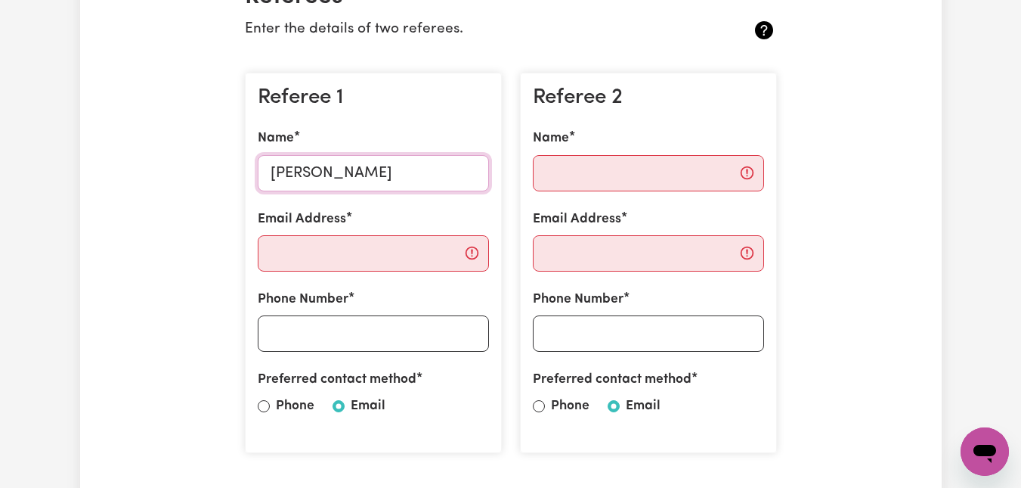
type input "[PERSON_NAME]"
click at [419, 255] on input "Email Address" at bounding box center [373, 253] width 231 height 36
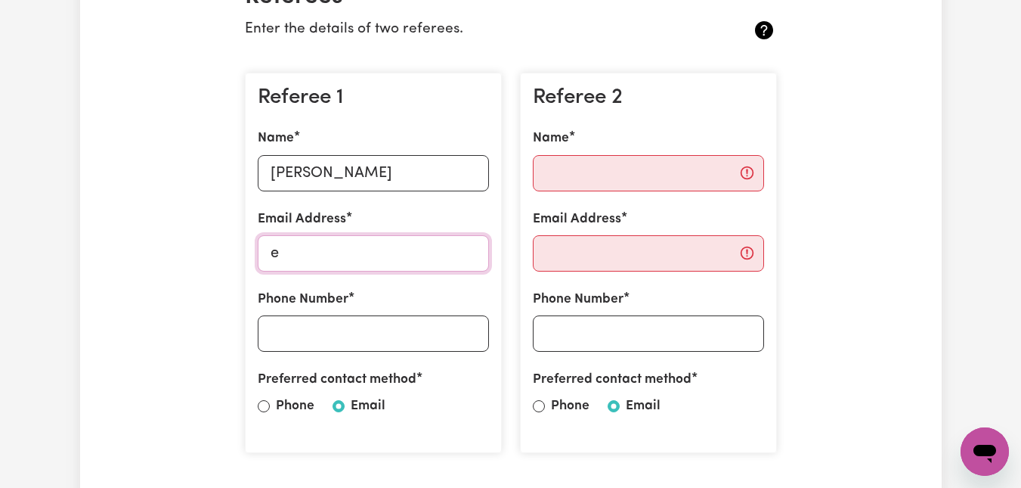
type input "[EMAIL_ADDRESS][PERSON_NAME][DOMAIN_NAME]"
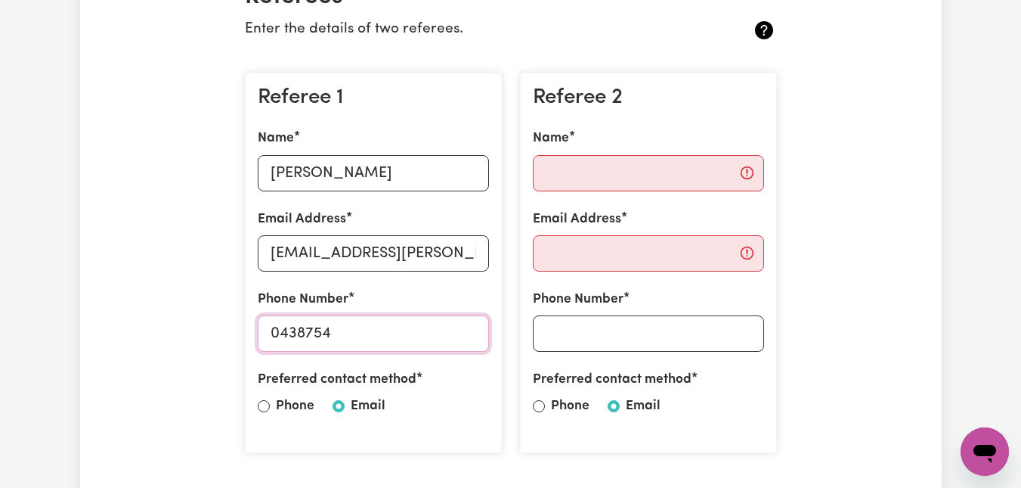
type input "0438754929"
click at [646, 169] on input "Name" at bounding box center [648, 173] width 231 height 36
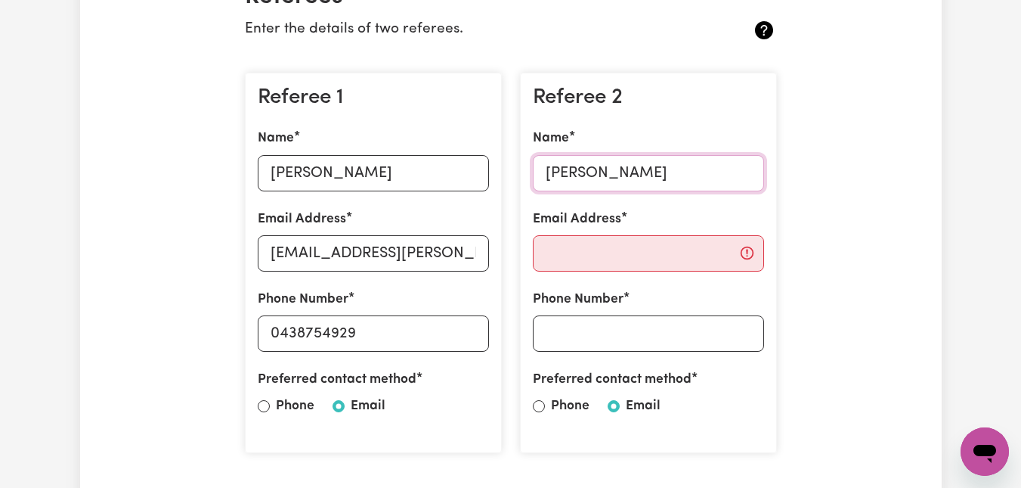
type input "[PERSON_NAME]"
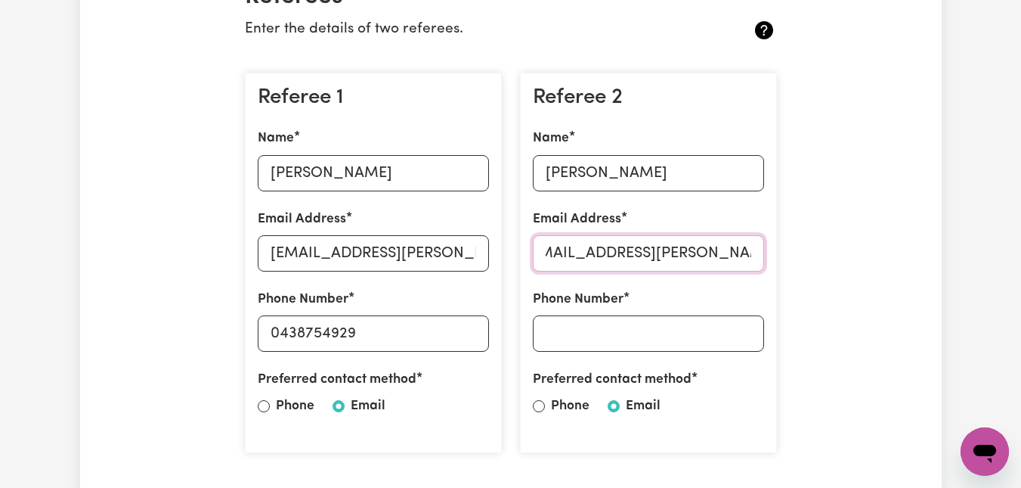
scroll to position [0, 33]
type input "[EMAIL_ADDRESS][PERSON_NAME][DOMAIN_NAME]"
click at [678, 335] on input "Phone Number" at bounding box center [648, 333] width 231 height 36
type input "0403526686"
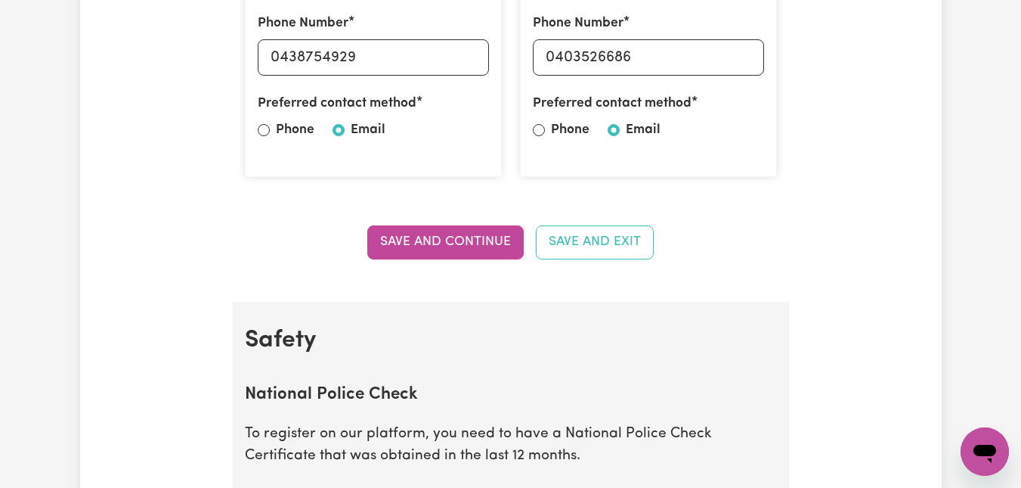
scroll to position [696, 0]
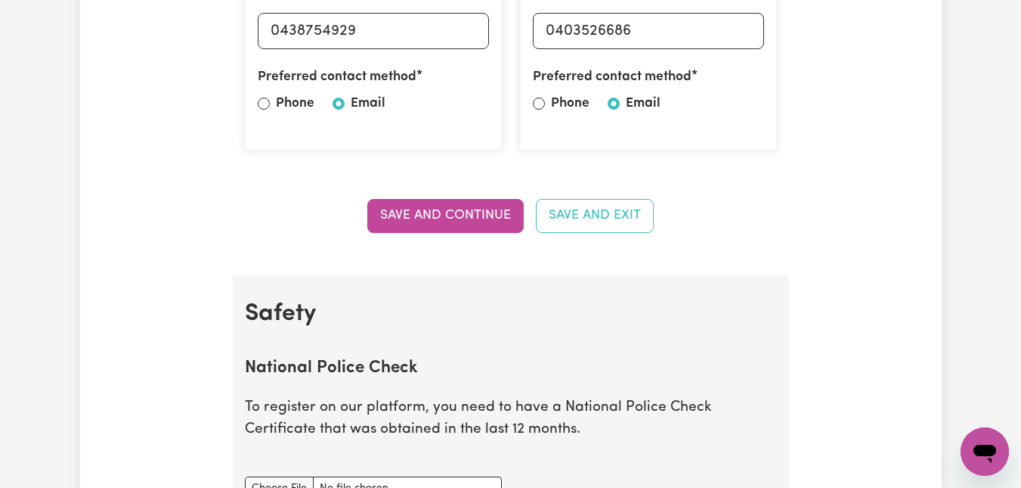
click at [479, 209] on button "Save and Continue" at bounding box center [445, 215] width 157 height 33
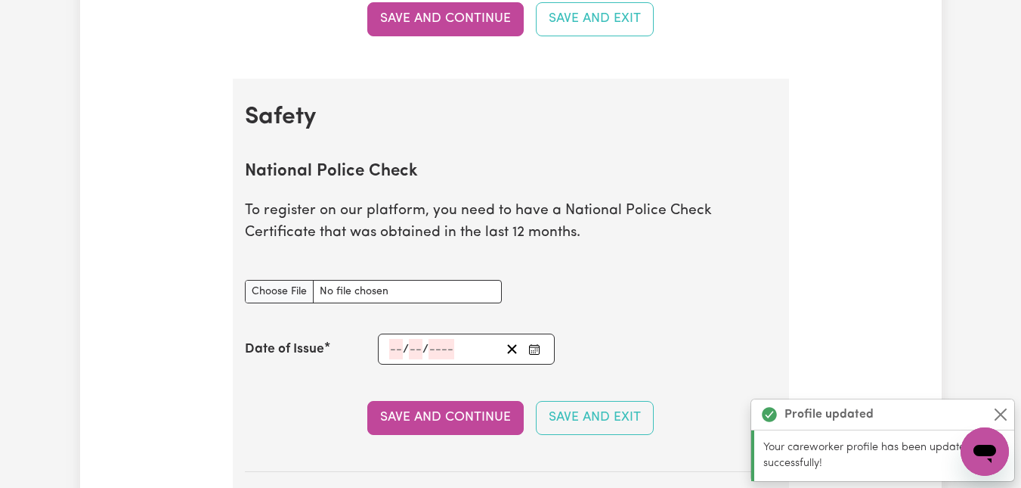
scroll to position [971, 0]
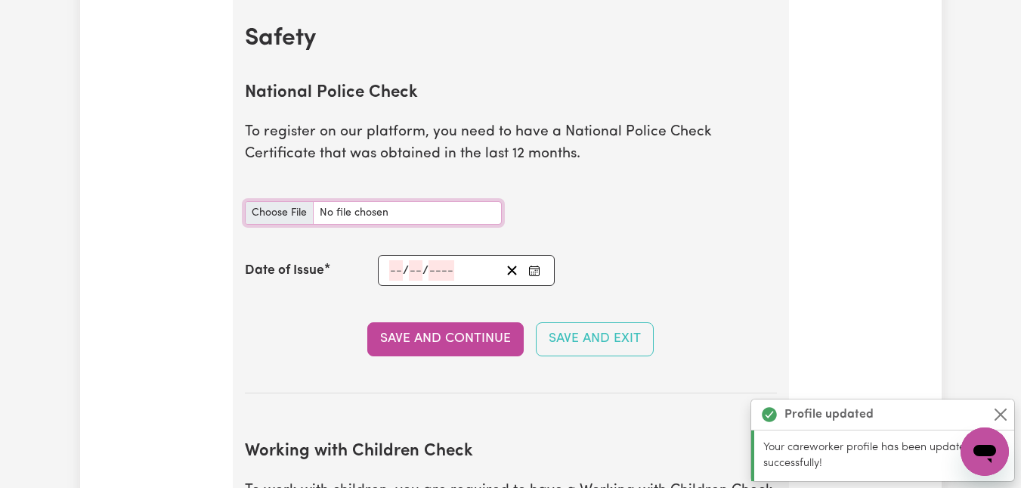
click at [358, 211] on input "National Police Check document" at bounding box center [373, 212] width 257 height 23
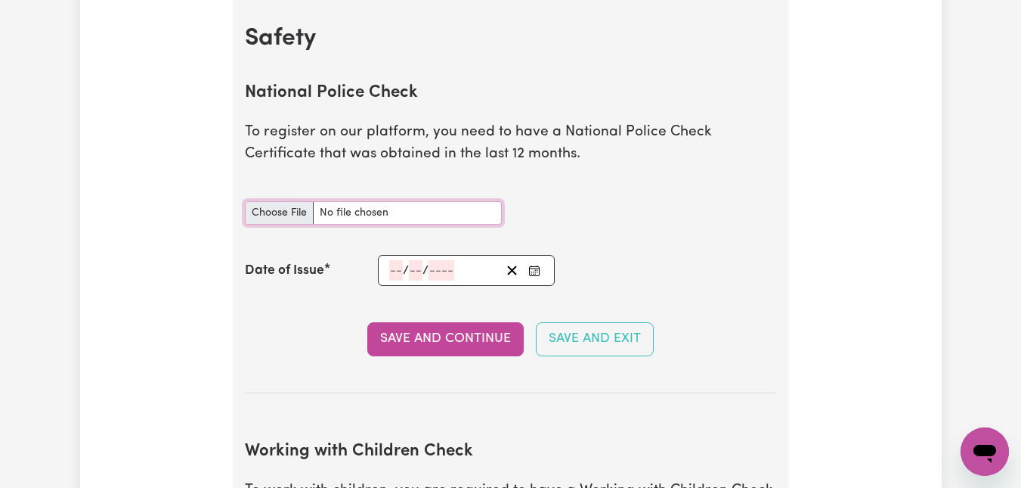
type input "C:\fakepath\CBivolcheff Police Check [DATE].pdf"
click at [394, 270] on input "number" at bounding box center [396, 270] width 14 height 20
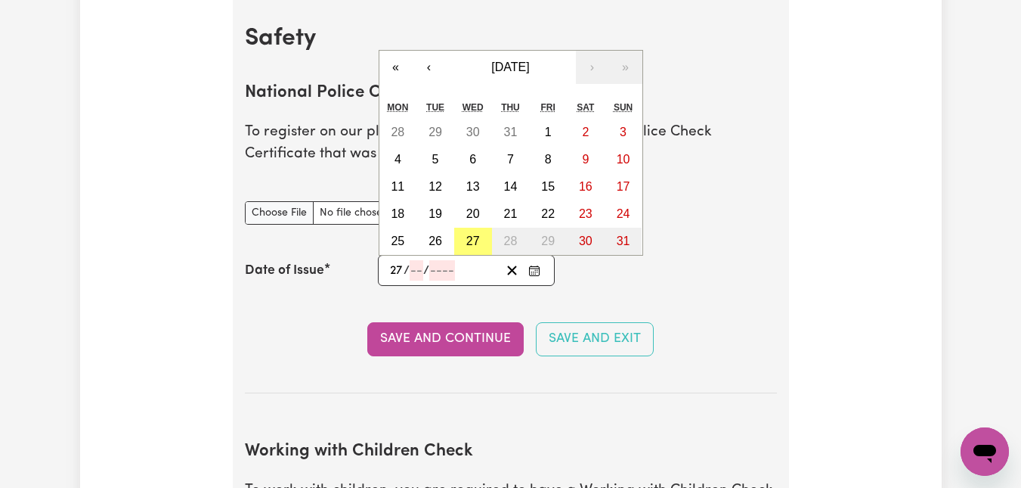
type input "27"
type input "06"
type input "0002-06-27"
type input "6"
type input "2"
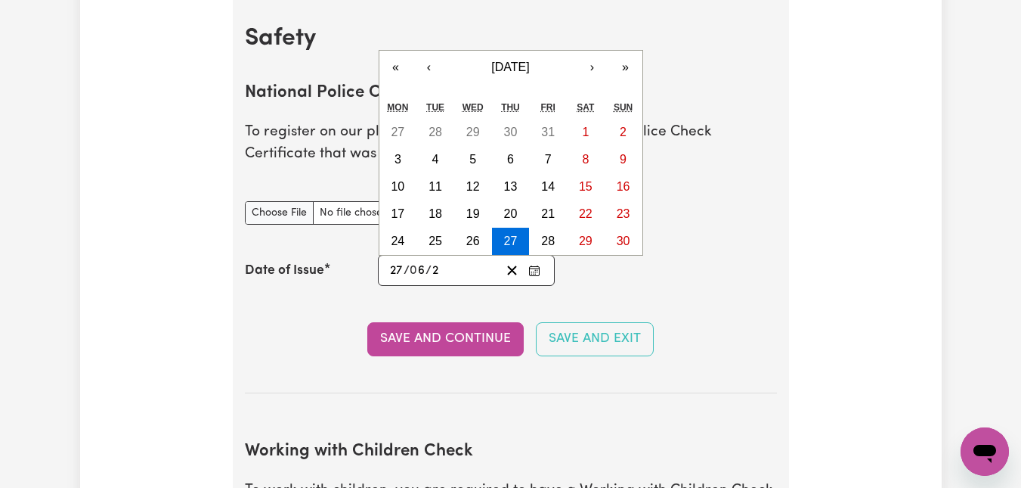
type input "0020-06-27"
type input "20"
type input "0202-06-27"
type input "202"
type input "[DATE]"
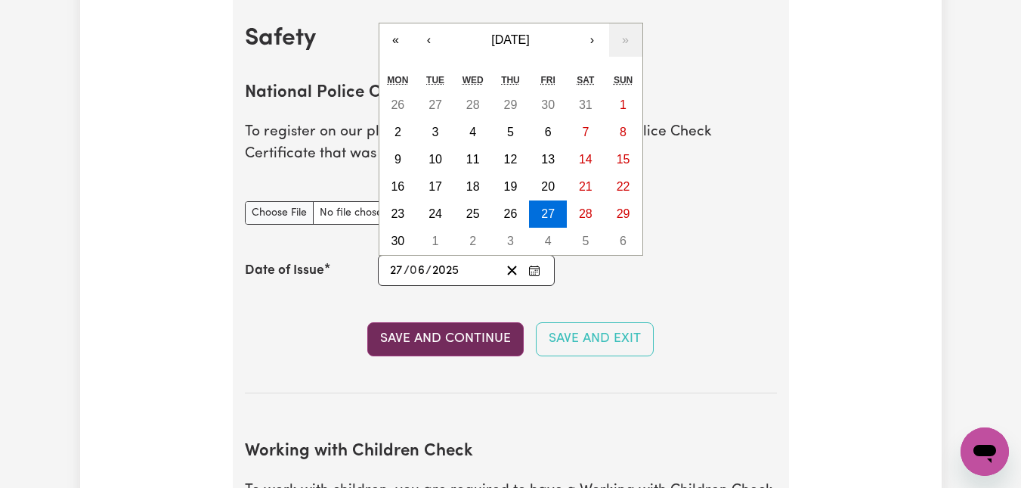
type input "2025"
click at [476, 334] on button "Save and Continue" at bounding box center [445, 338] width 157 height 33
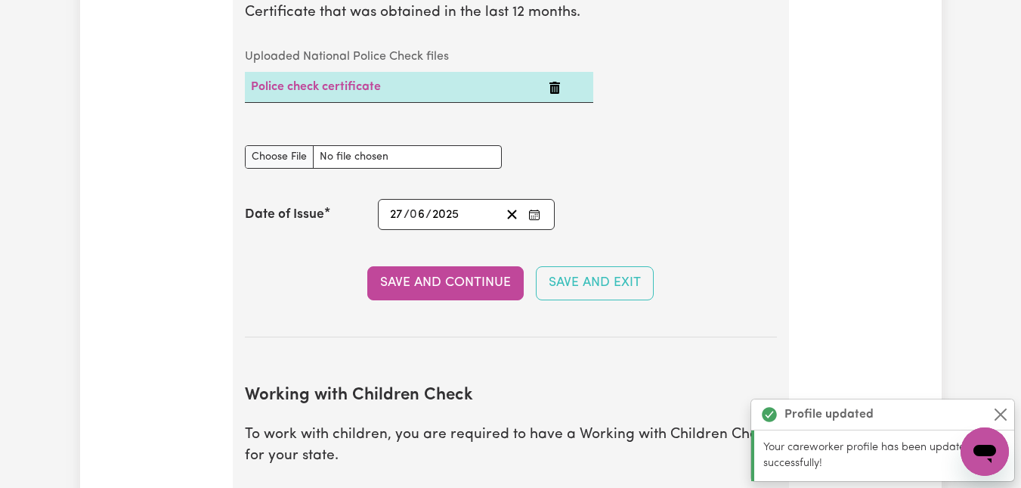
scroll to position [1086, 0]
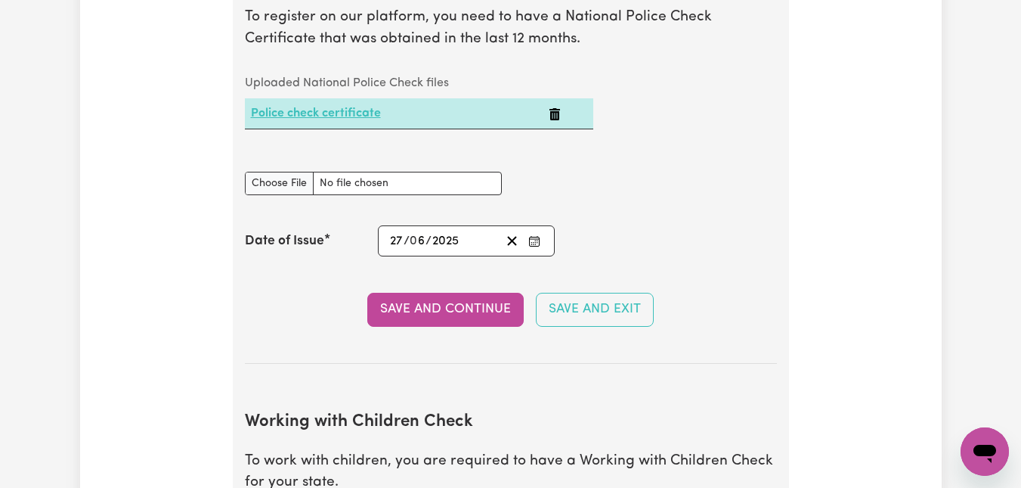
click at [330, 113] on link "Police check certificate" at bounding box center [316, 113] width 130 height 12
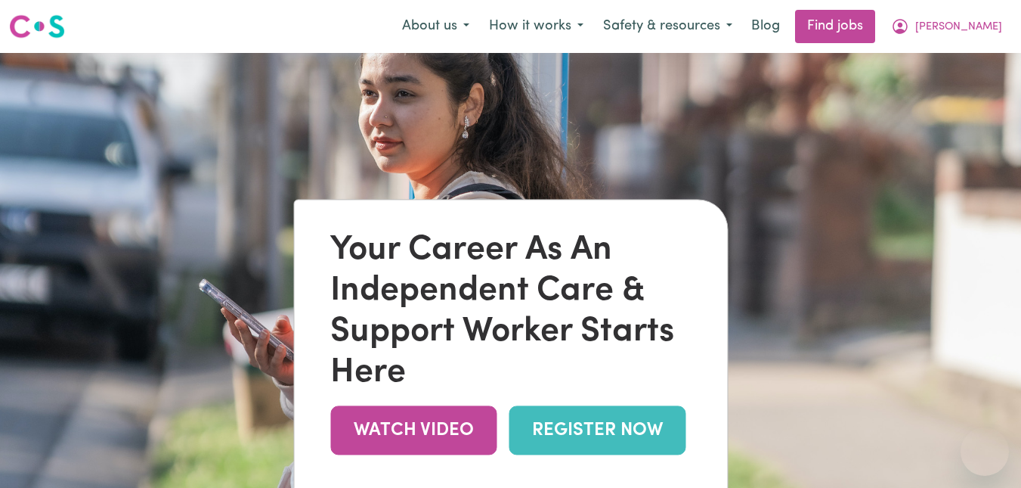
click at [975, 28] on span "[PERSON_NAME]" at bounding box center [959, 27] width 87 height 17
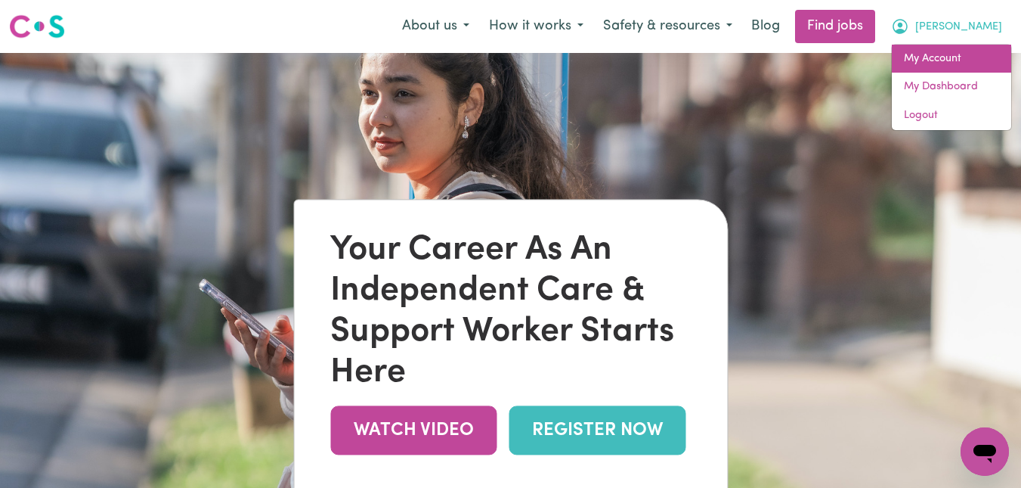
click at [952, 60] on link "My Account" at bounding box center [951, 59] width 119 height 29
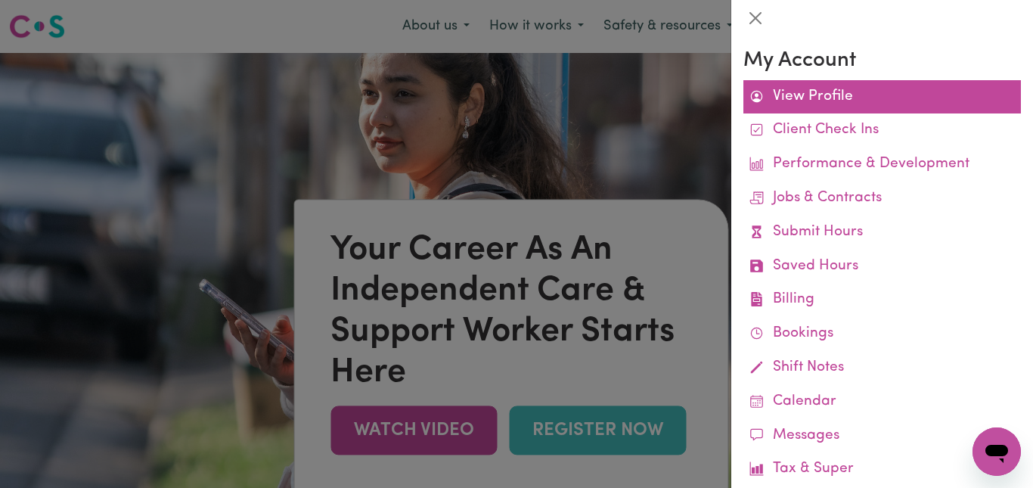
click at [798, 95] on link "View Profile" at bounding box center [881, 97] width 277 height 34
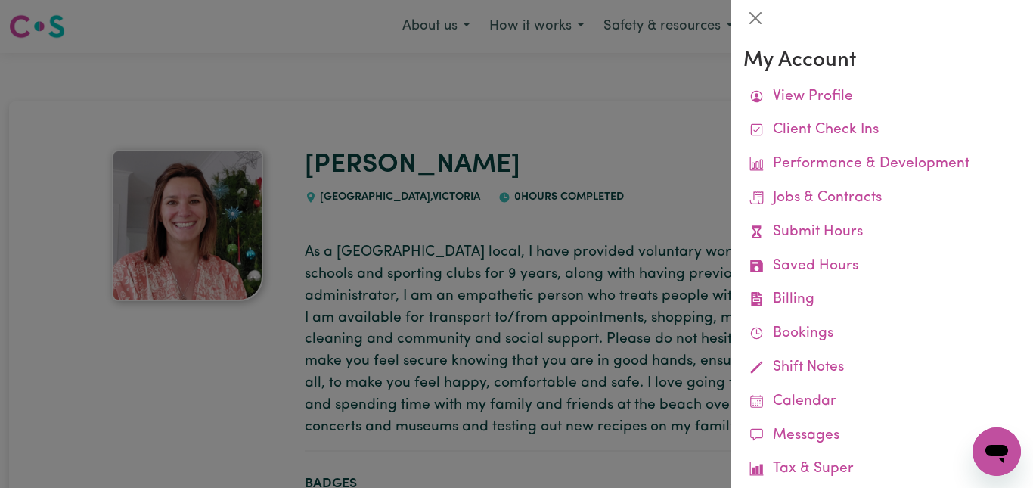
click at [494, 250] on div at bounding box center [516, 244] width 1033 height 488
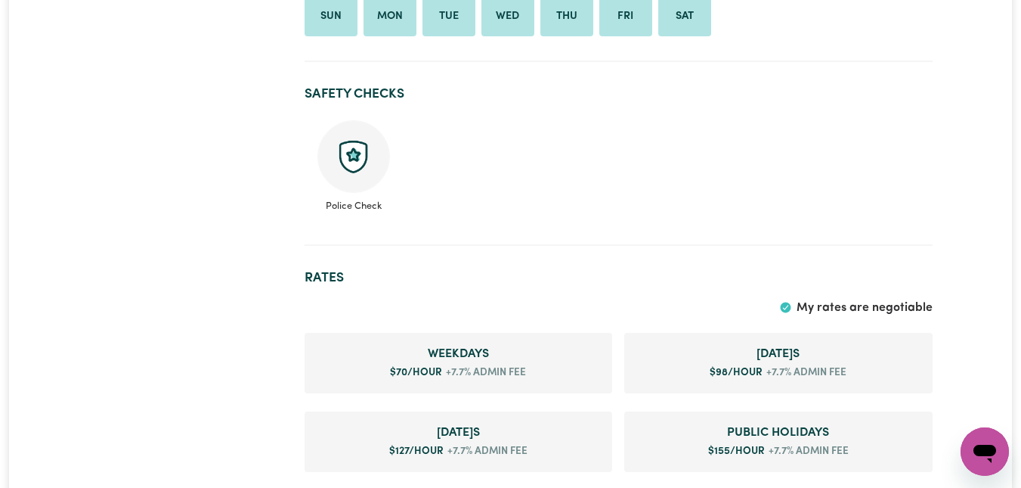
scroll to position [605, 0]
click at [361, 162] on img at bounding box center [354, 155] width 73 height 73
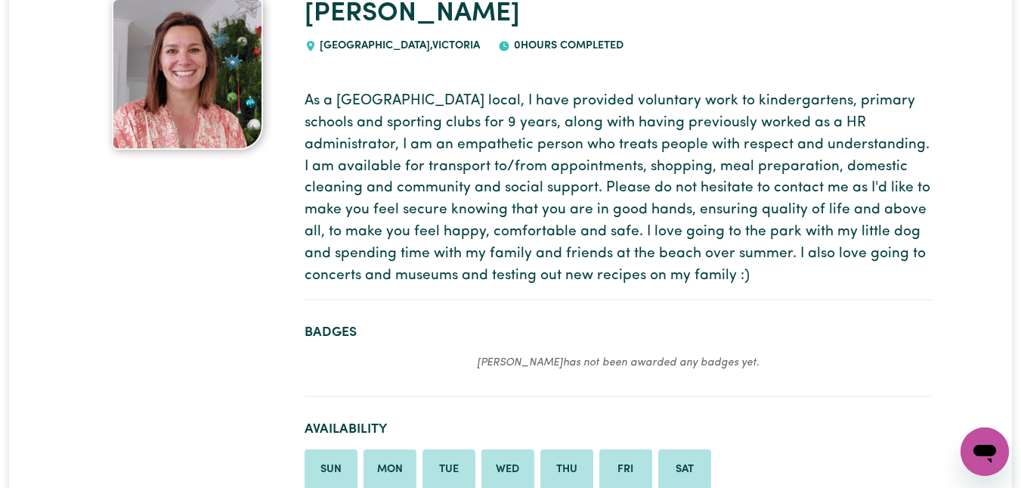
scroll to position [0, 0]
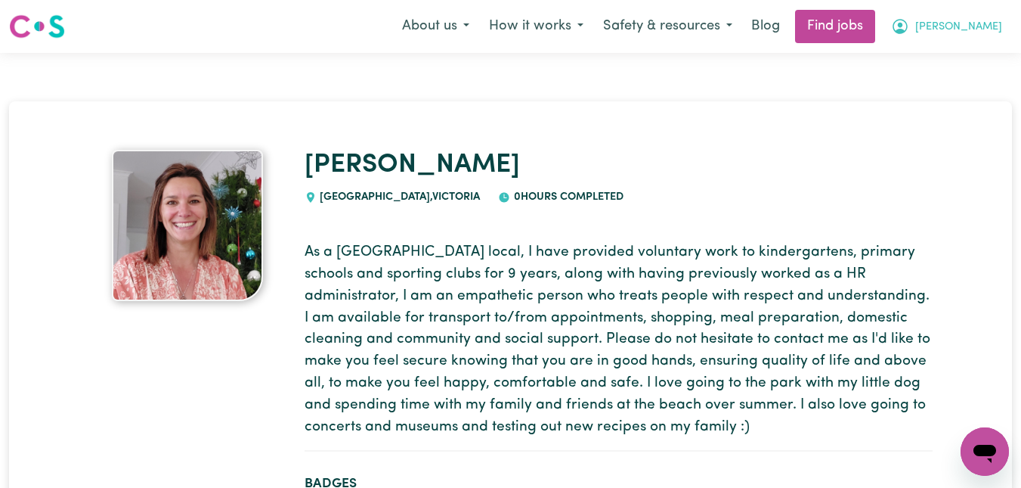
click at [977, 24] on span "[PERSON_NAME]" at bounding box center [959, 27] width 87 height 17
click at [958, 80] on link "My Dashboard" at bounding box center [951, 87] width 119 height 29
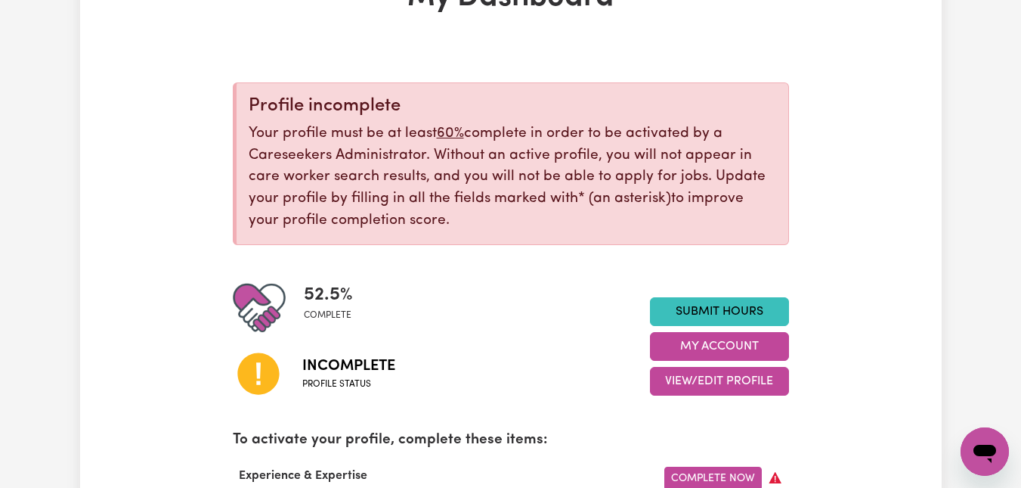
scroll to position [151, 0]
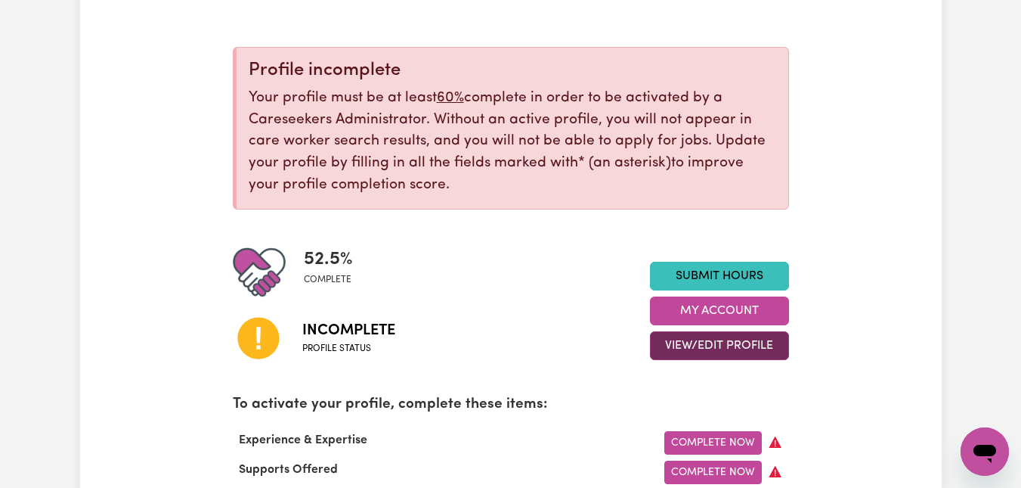
click at [718, 346] on button "View/Edit Profile" at bounding box center [719, 345] width 139 height 29
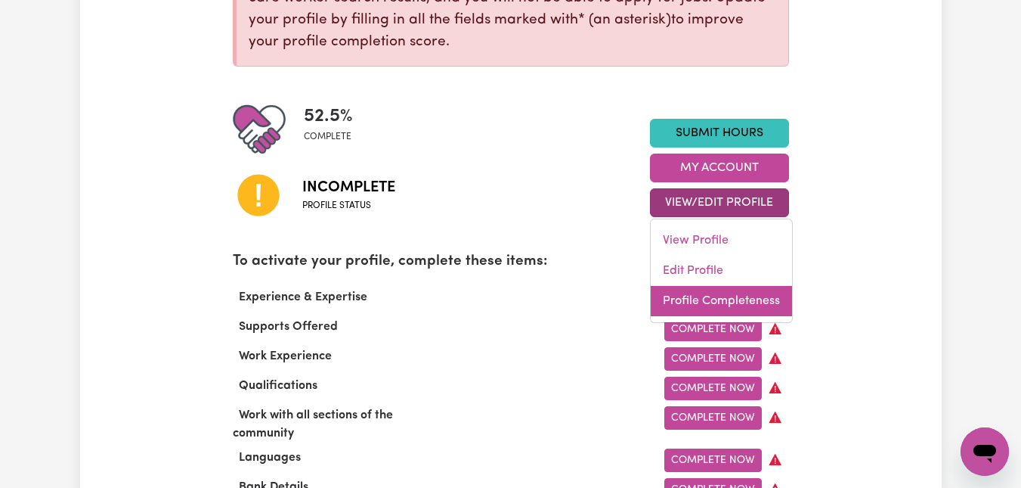
scroll to position [302, 0]
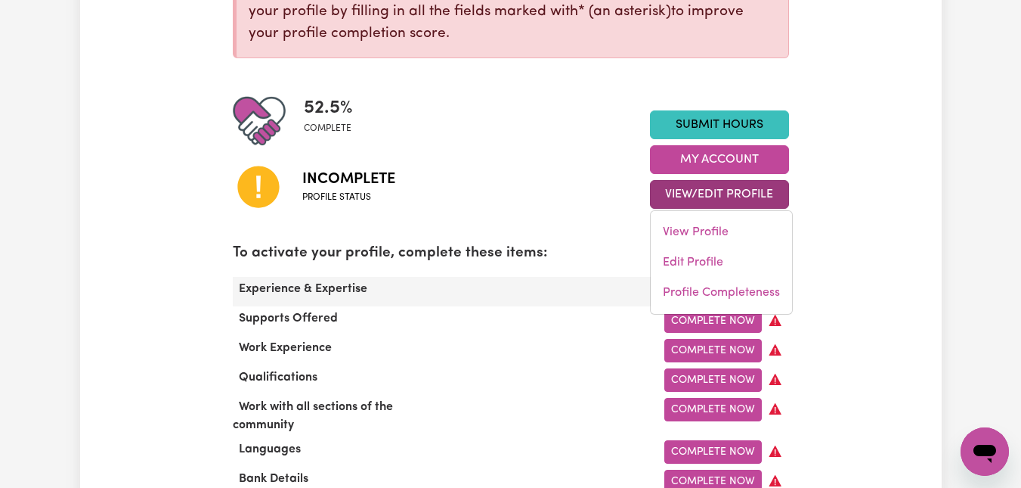
click at [491, 282] on div "Complete Now" at bounding box center [630, 291] width 335 height 23
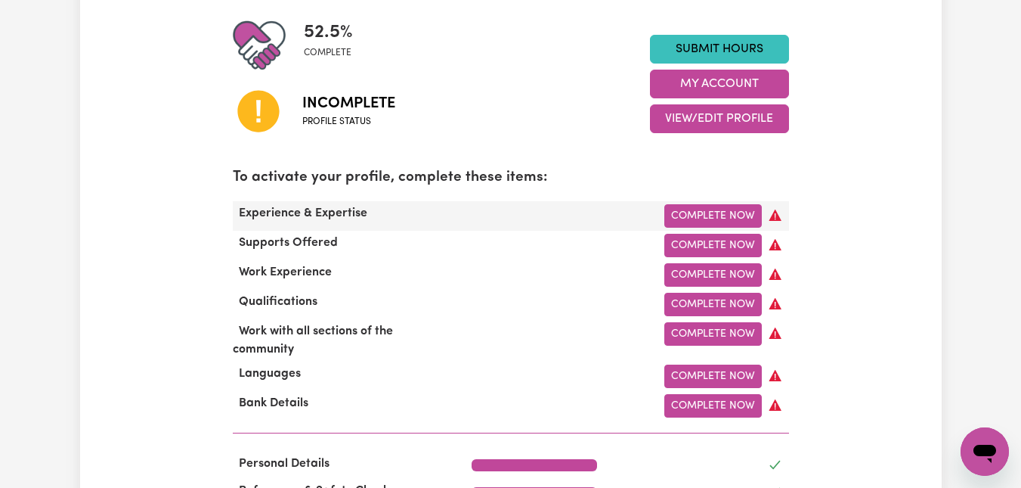
scroll to position [454, 0]
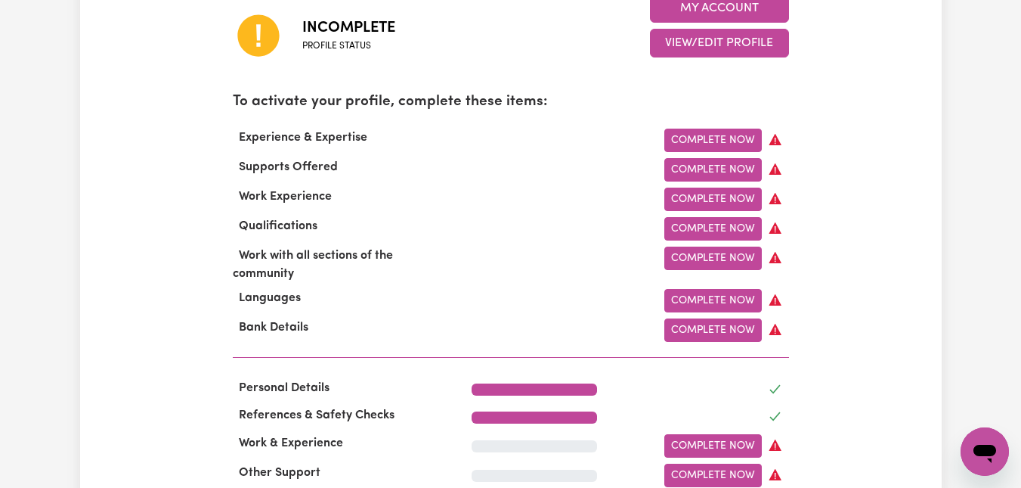
click at [491, 102] on p "To activate your profile, complete these items:" at bounding box center [511, 102] width 556 height 22
click at [714, 42] on button "View/Edit Profile" at bounding box center [719, 43] width 139 height 29
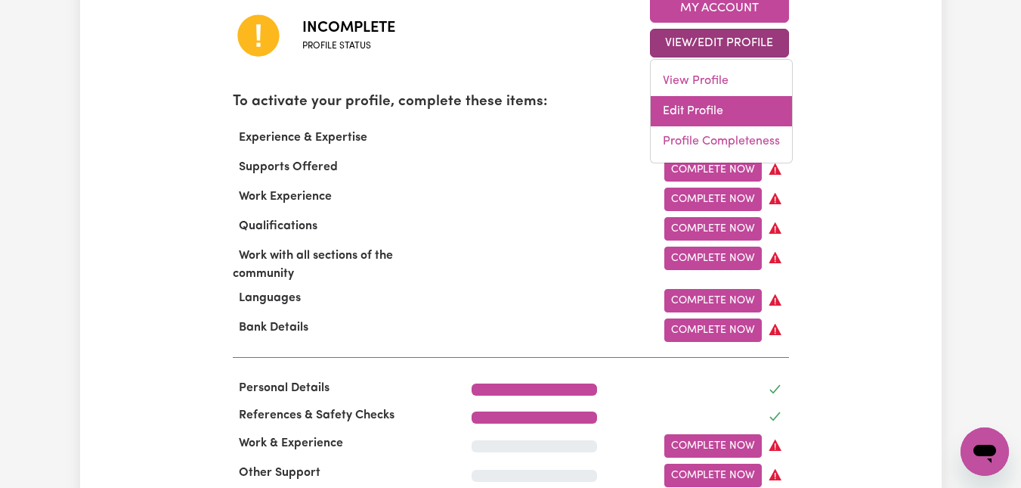
click at [696, 113] on link "Edit Profile" at bounding box center [721, 111] width 141 height 30
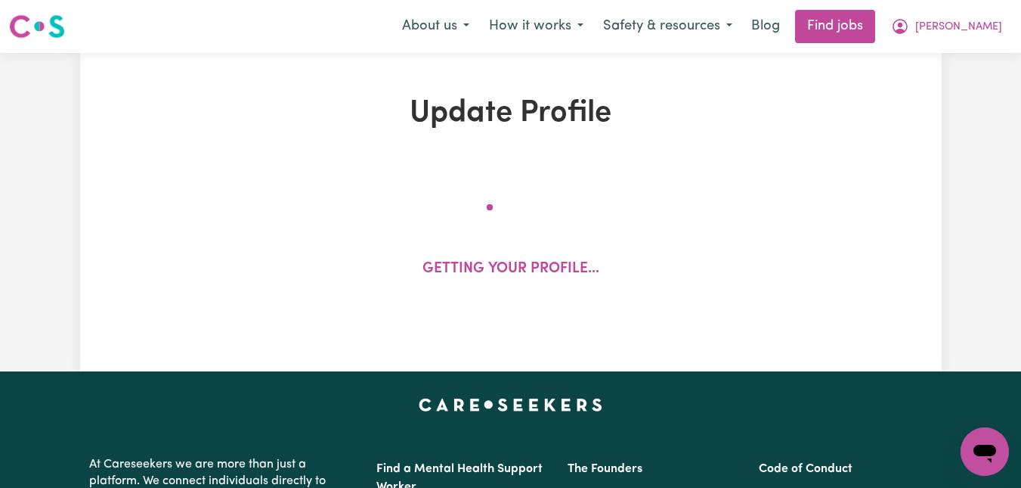
select select "[DEMOGRAPHIC_DATA]"
select select "[DEMOGRAPHIC_DATA] Citizen"
select select "Studying a healthcare related degree or qualification"
select select "70"
select select "98"
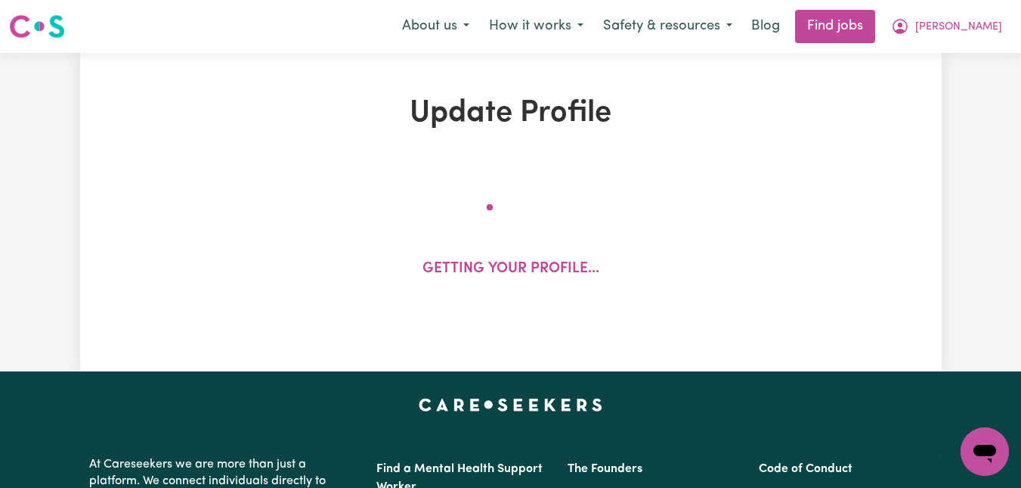
select select "127"
select select "155"
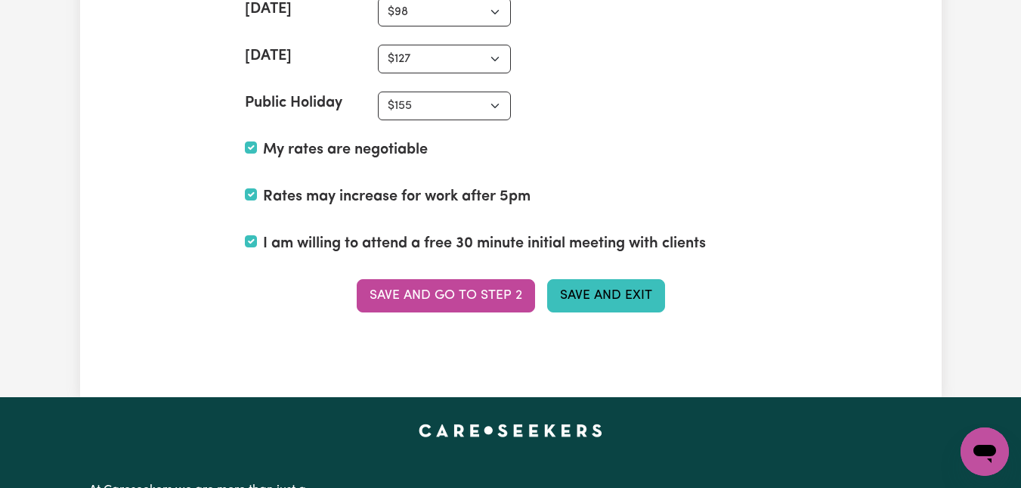
scroll to position [4234, 0]
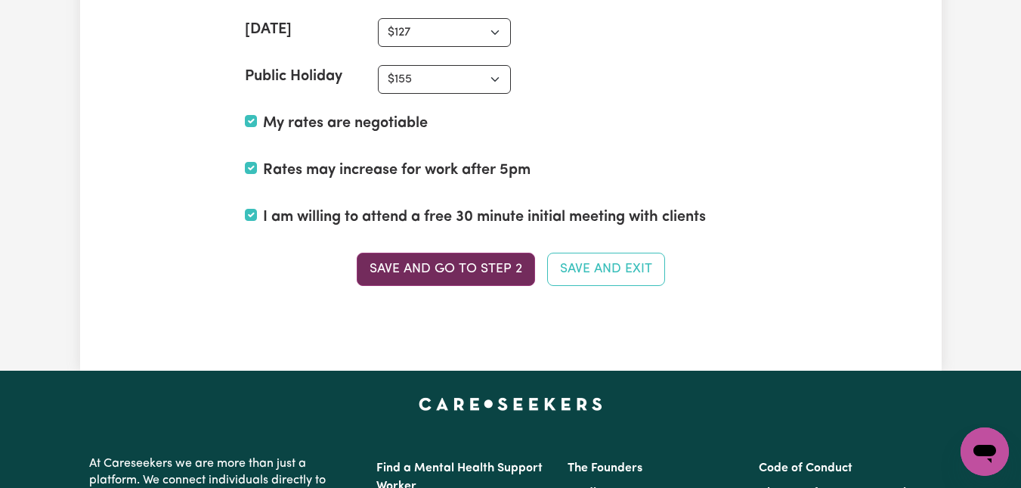
click at [423, 269] on button "Save and go to Step 2" at bounding box center [446, 269] width 178 height 33
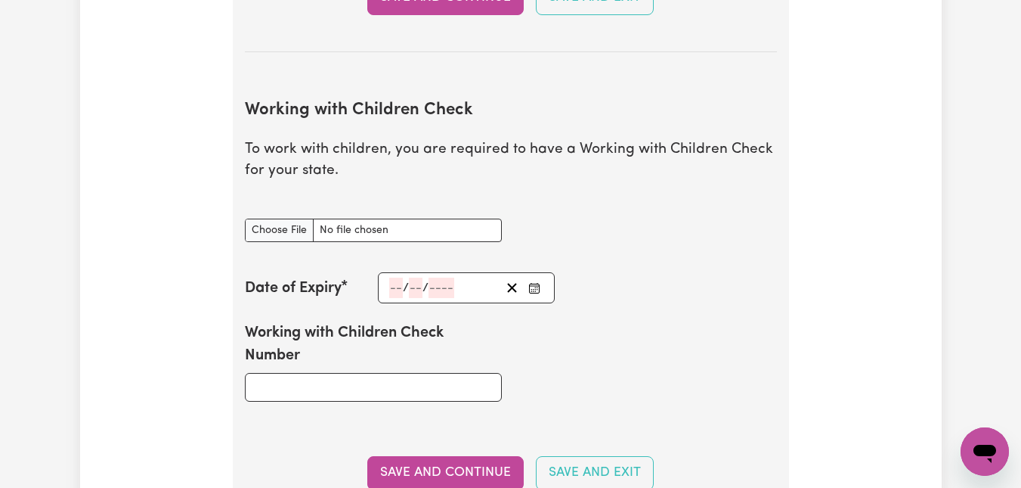
scroll to position [1437, 0]
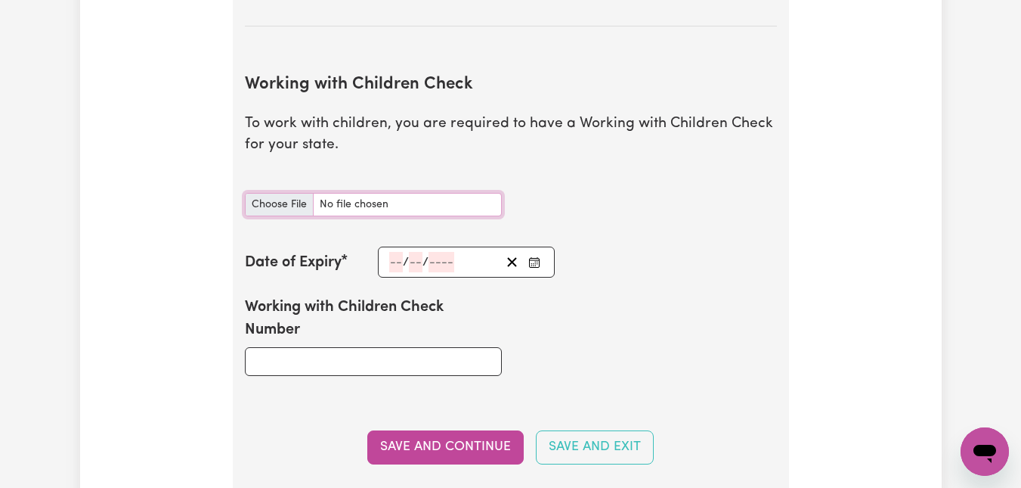
click at [346, 201] on input "Working with Children Check document" at bounding box center [373, 204] width 257 height 23
type input "C:\fakepath\CBivolcheff WWCC_front_16Nov2025.jpg"
click at [388, 259] on div "/ /" at bounding box center [444, 262] width 113 height 20
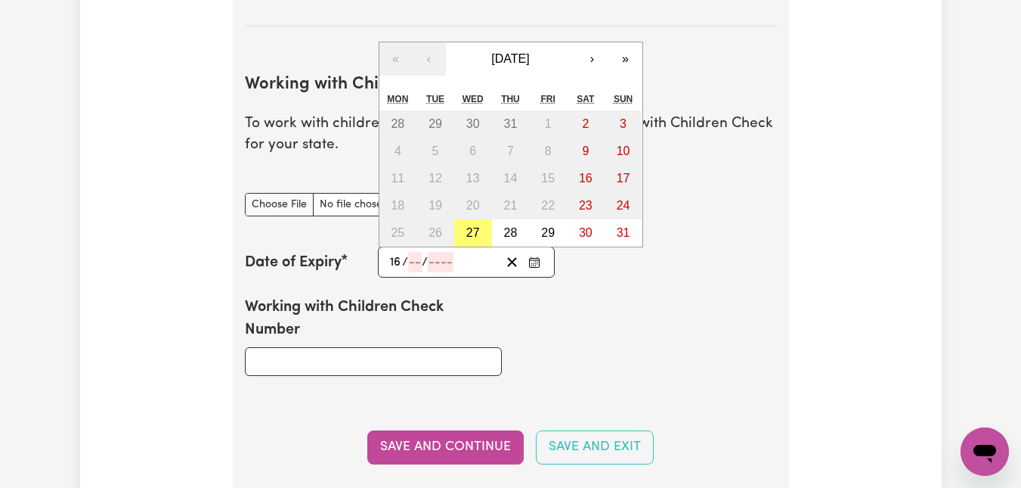
type input "16"
type input "11"
type input "202"
type input "2025-11-16"
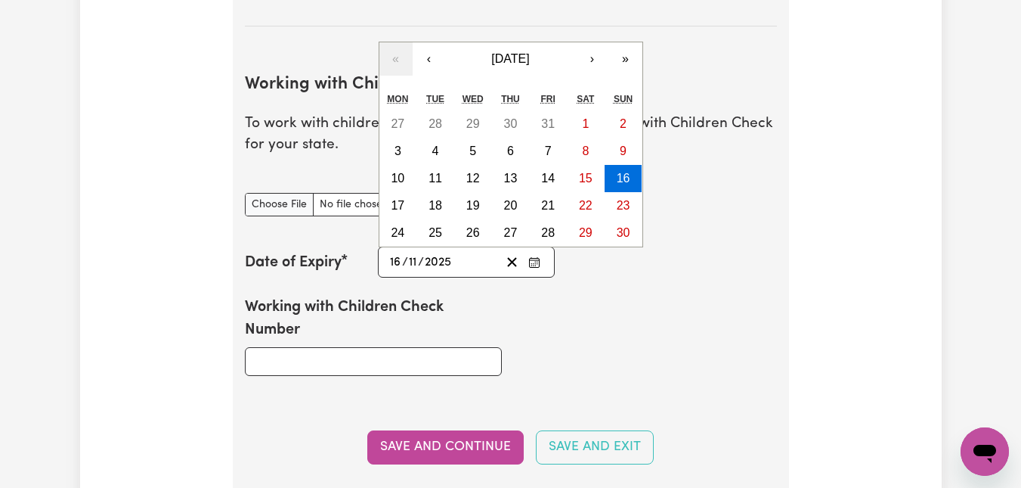
type input "2025"
click at [423, 362] on input "Working with Children Check Number" at bounding box center [373, 361] width 257 height 29
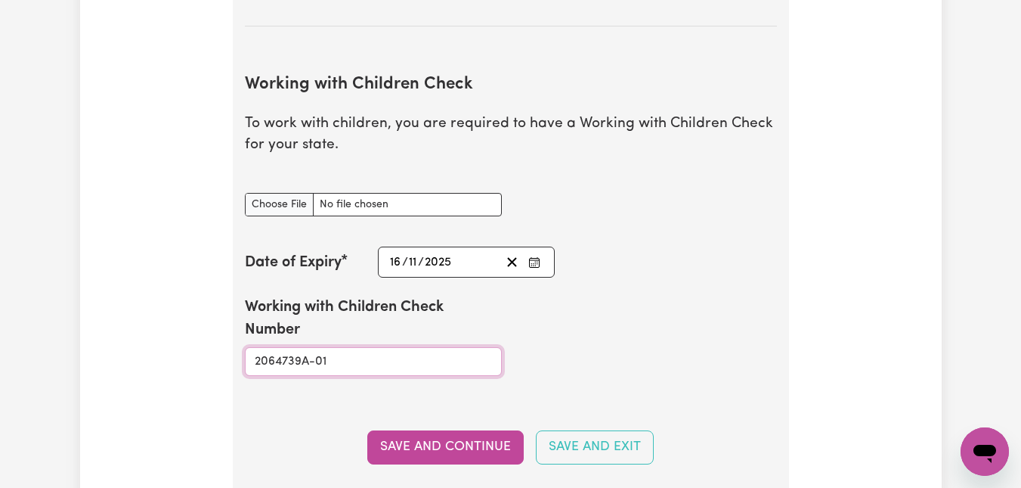
type input "2064739A-01"
click at [458, 444] on button "Save and Continue" at bounding box center [445, 446] width 157 height 33
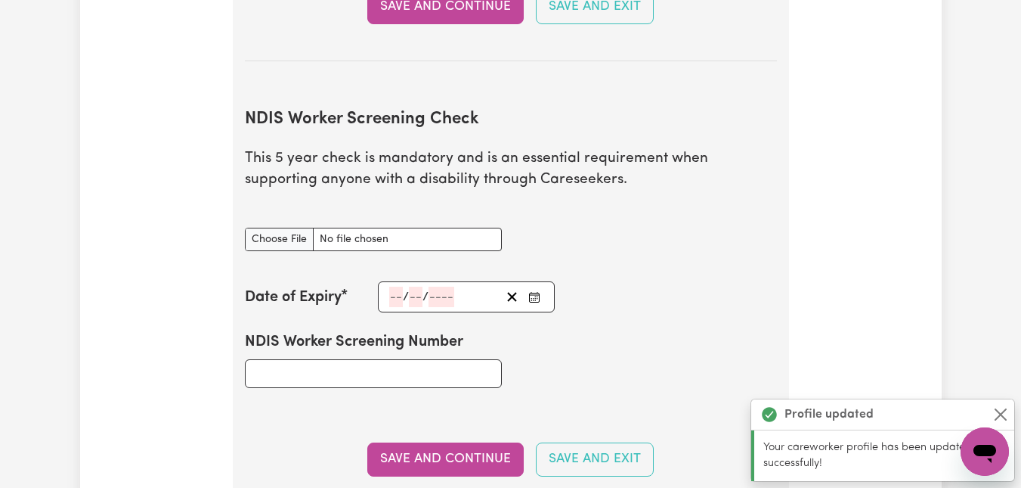
scroll to position [2038, 0]
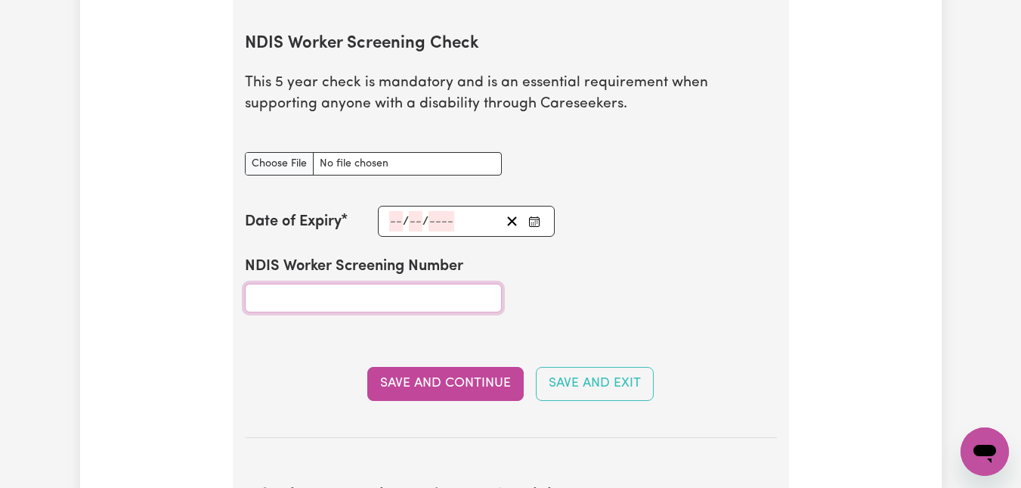
click at [408, 299] on input "NDIS Worker Screening Number" at bounding box center [373, 298] width 257 height 29
type input "79364791"
click at [324, 163] on input "NDIS Worker Screening Check document" at bounding box center [373, 163] width 257 height 23
type input "C:\fakepath\NDIS Worker Screening CBivolcheff.pdf"
click at [405, 221] on span "/" at bounding box center [406, 222] width 6 height 14
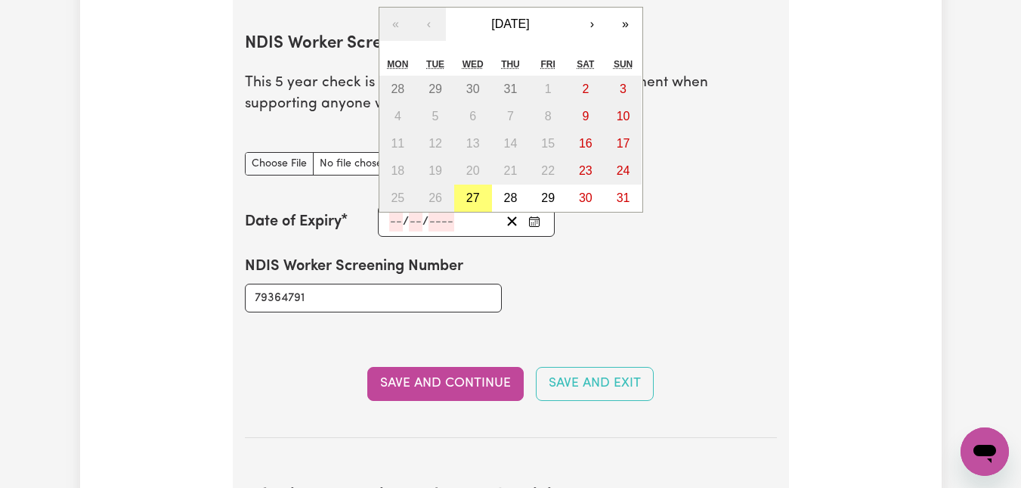
click at [391, 222] on input "number" at bounding box center [396, 221] width 14 height 20
type input "02"
type input "07"
type input "203"
type input "2030-07-02"
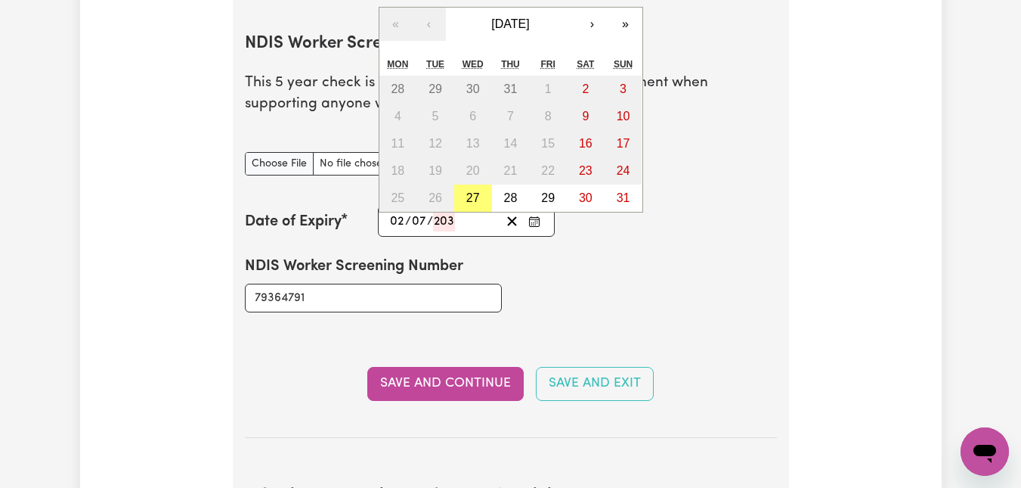
type input "2"
type input "7"
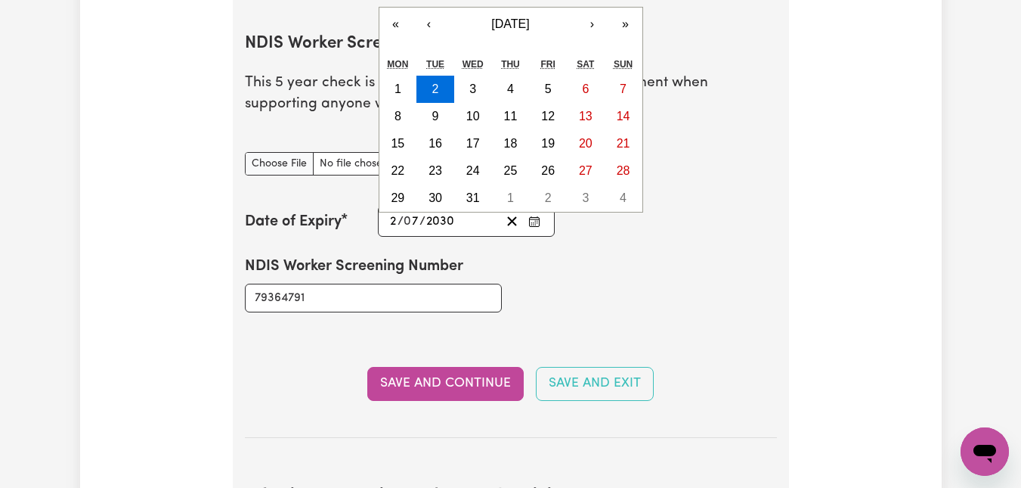
type input "2030"
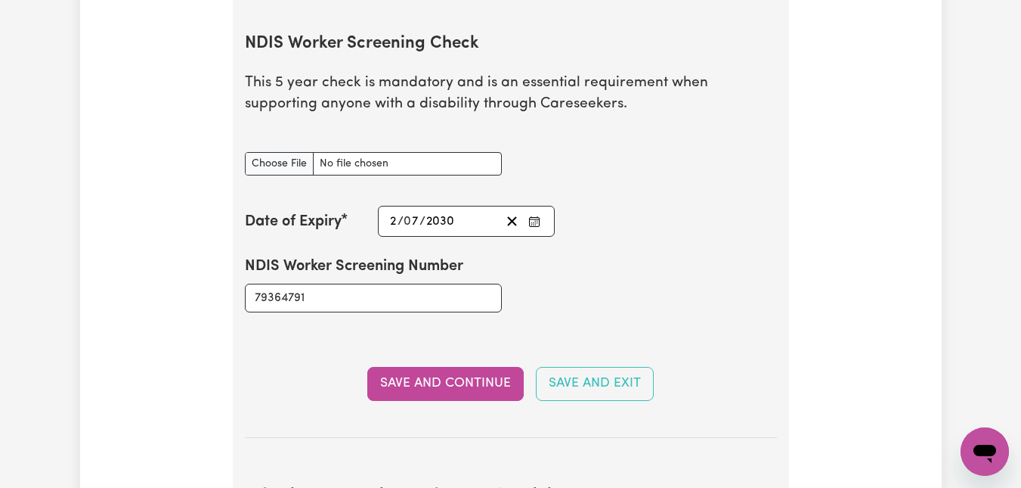
click at [612, 296] on div "NDIS Worker Screening Number 79364791" at bounding box center [511, 284] width 550 height 94
click at [454, 380] on button "Save and Continue" at bounding box center [445, 383] width 157 height 33
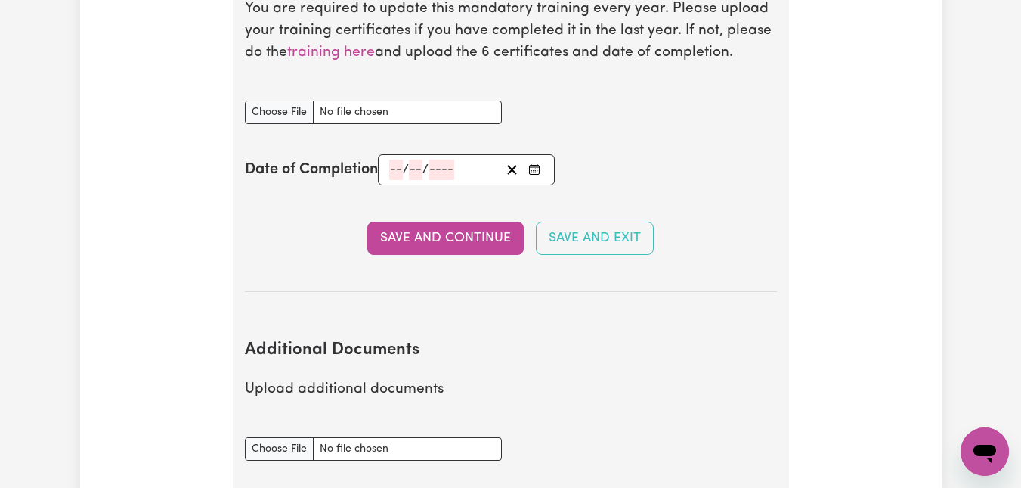
scroll to position [2651, 0]
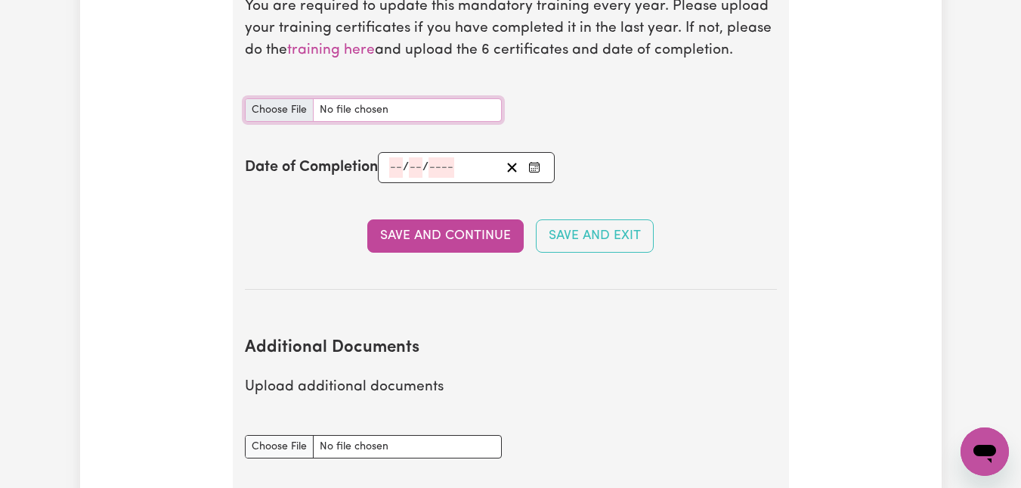
click at [352, 106] on input "Infection Prevention and Control Training document" at bounding box center [373, 109] width 257 height 23
type input "C:\fakepath\NDIS_Worker_Orientation_Completion_Certificate_Charlene Bivolcheff_…"
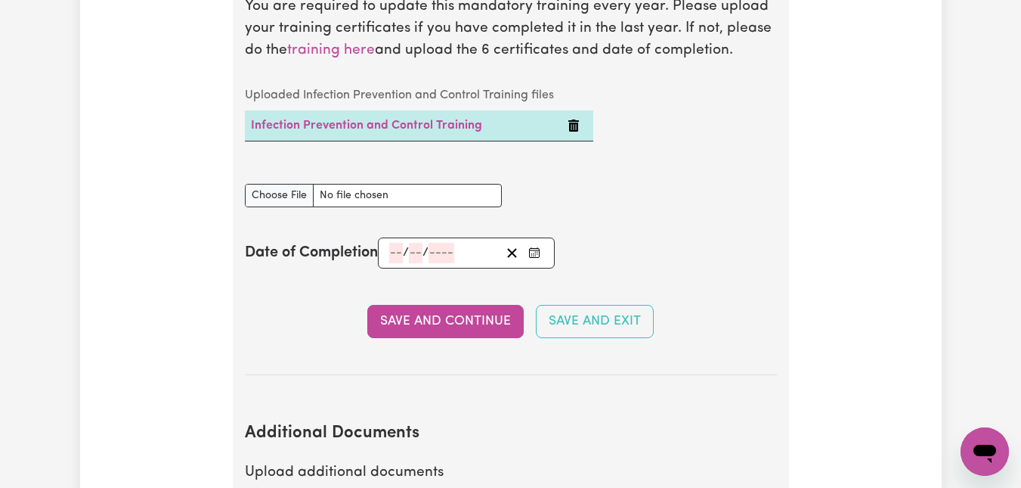
click at [391, 260] on input "number" at bounding box center [396, 253] width 14 height 20
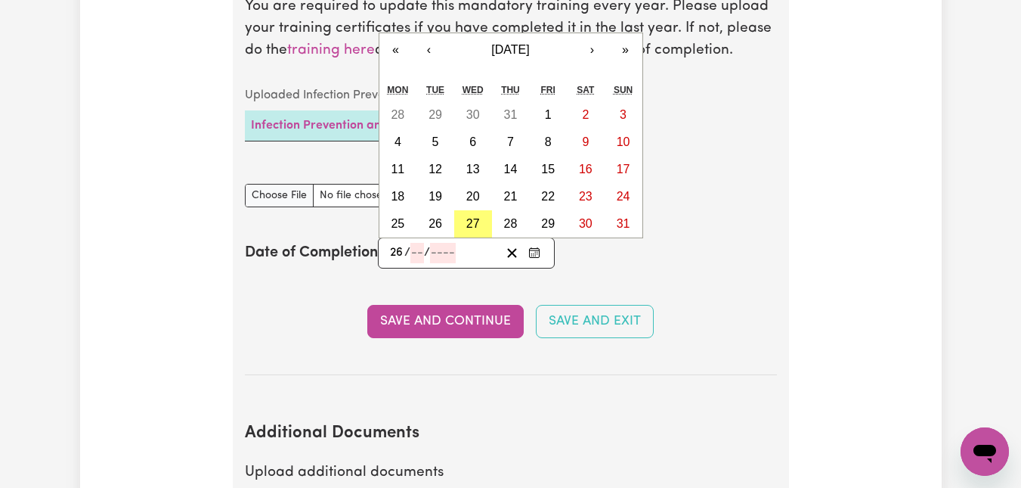
type input "26"
type input "07"
type input "0002-07-26"
type input "7"
type input "2"
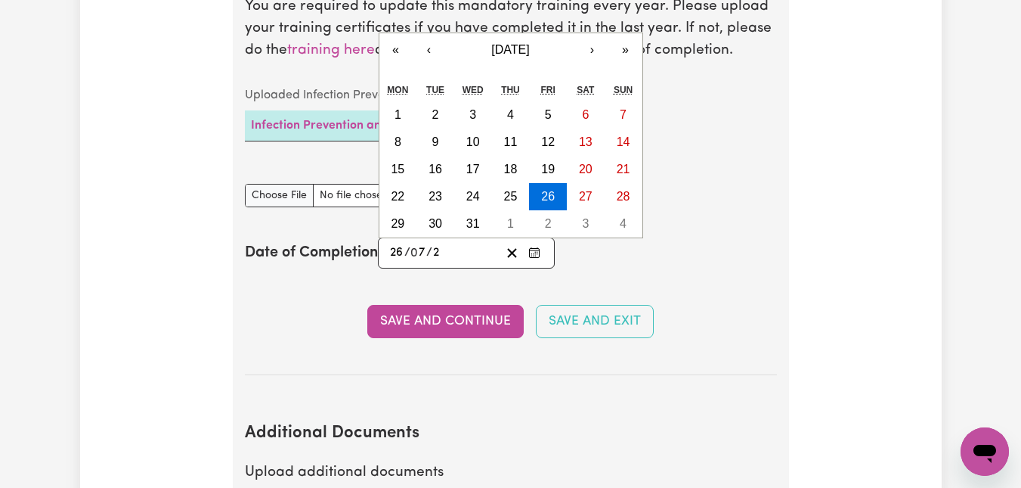
type input "0020-07-26"
type input "20"
type input "0202-07-26"
type input "202"
type input "2025-07-26"
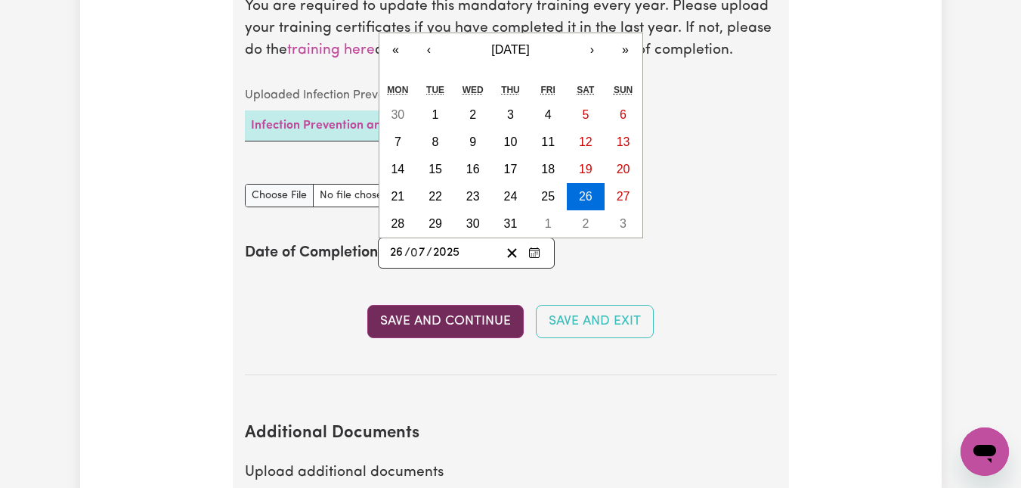
type input "2025"
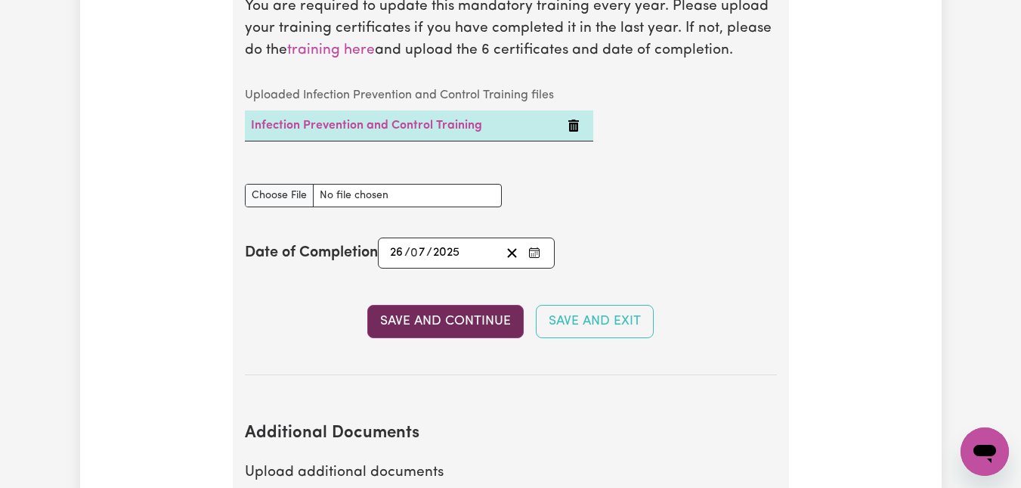
click at [473, 333] on button "Save and Continue" at bounding box center [445, 321] width 157 height 33
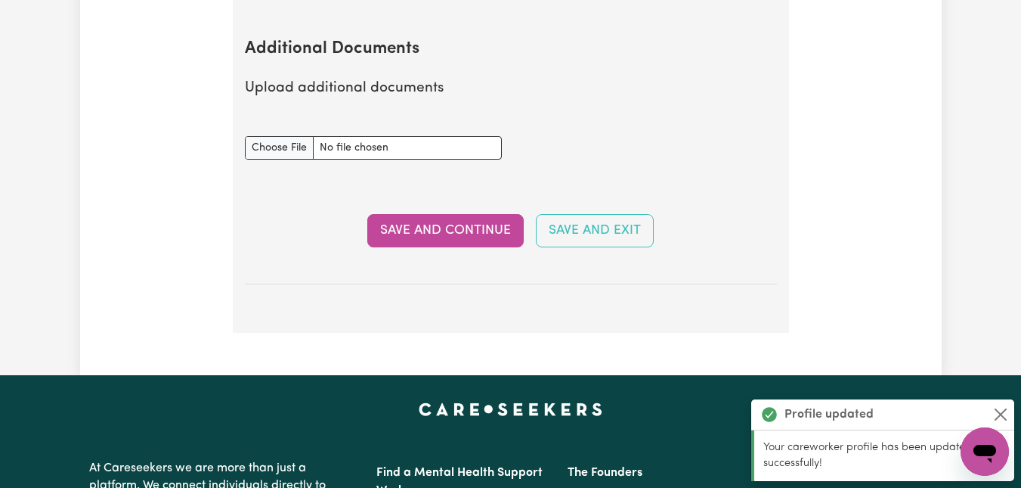
scroll to position [3064, 0]
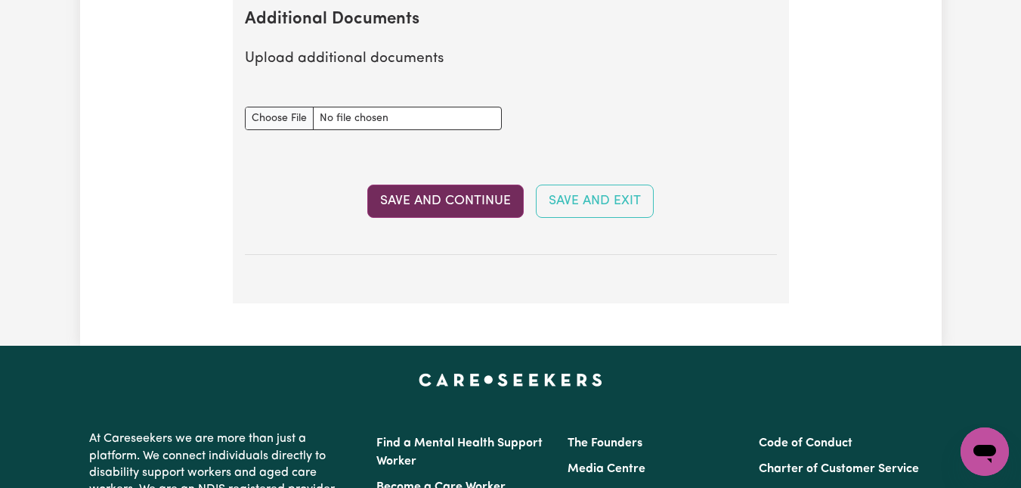
click at [468, 213] on button "Save and Continue" at bounding box center [445, 200] width 157 height 33
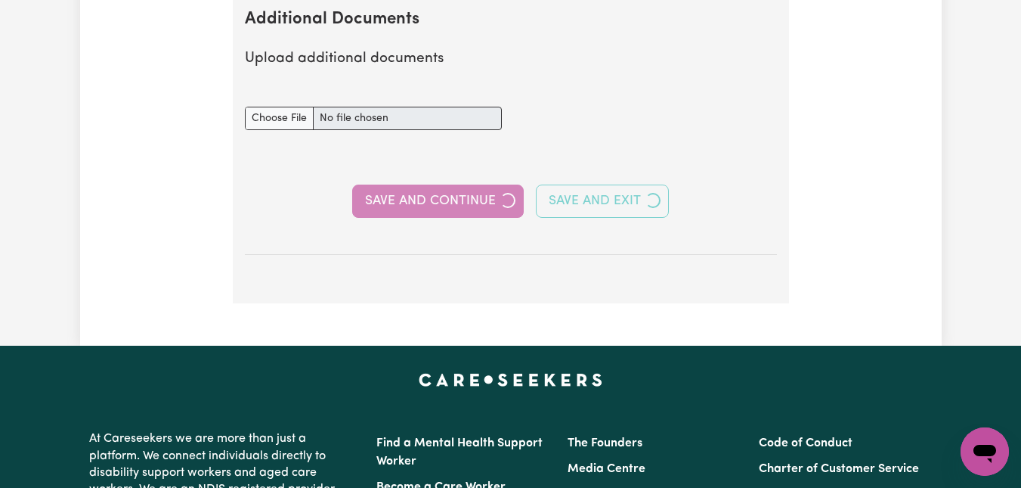
select select "Certificate III (Individual Support)"
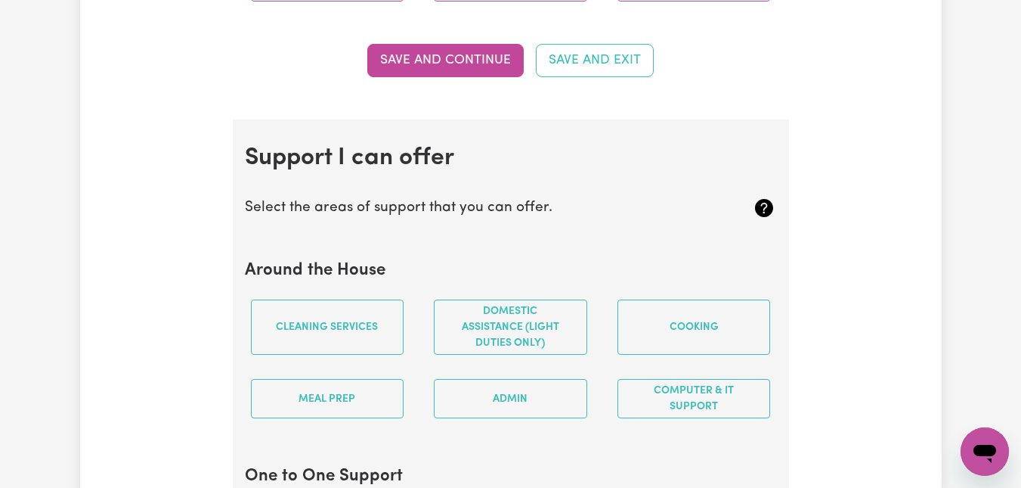
scroll to position [1361, 0]
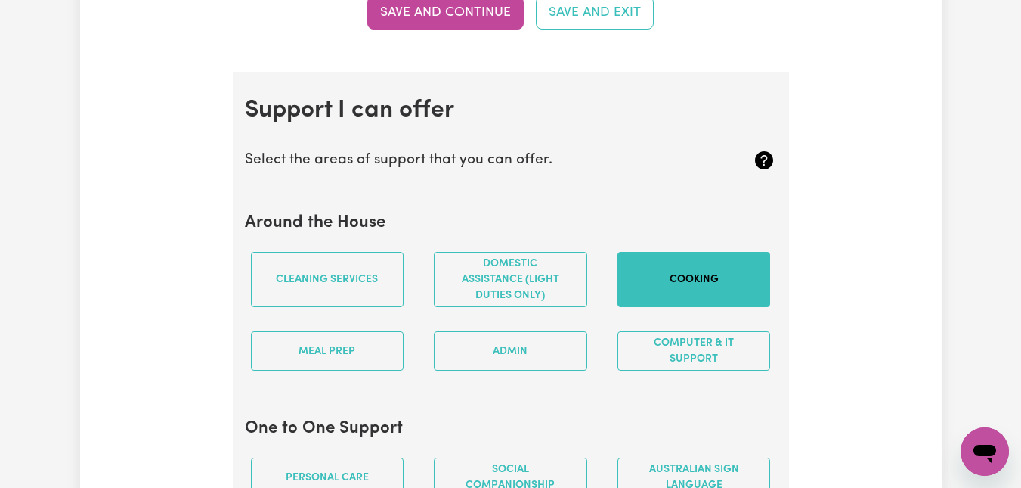
click at [690, 281] on button "Cooking" at bounding box center [694, 279] width 153 height 55
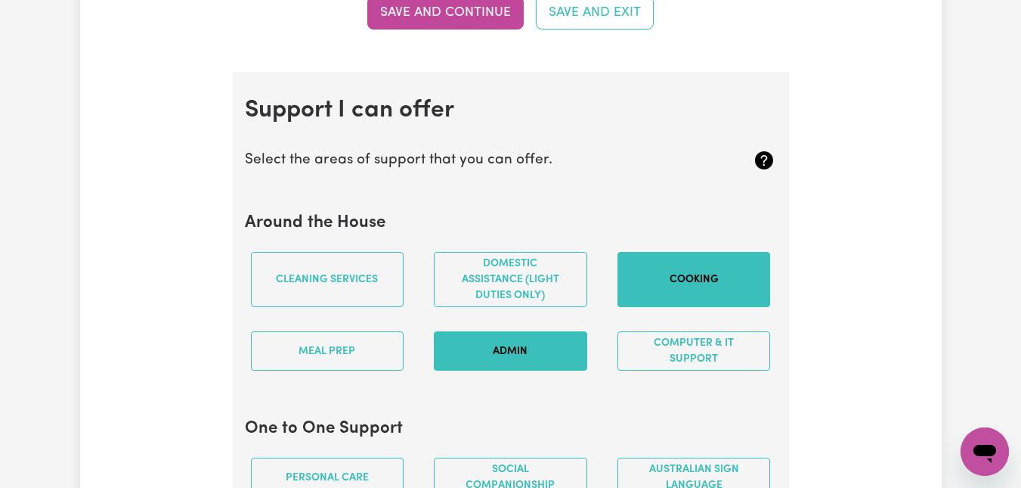
click at [524, 349] on button "Admin" at bounding box center [510, 350] width 153 height 39
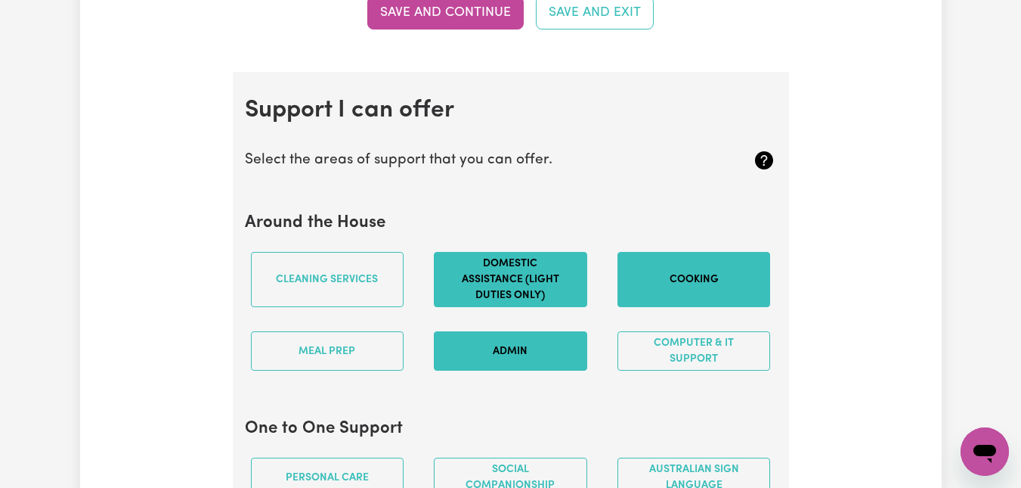
click at [482, 274] on button "Domestic assistance (light duties only)" at bounding box center [510, 279] width 153 height 55
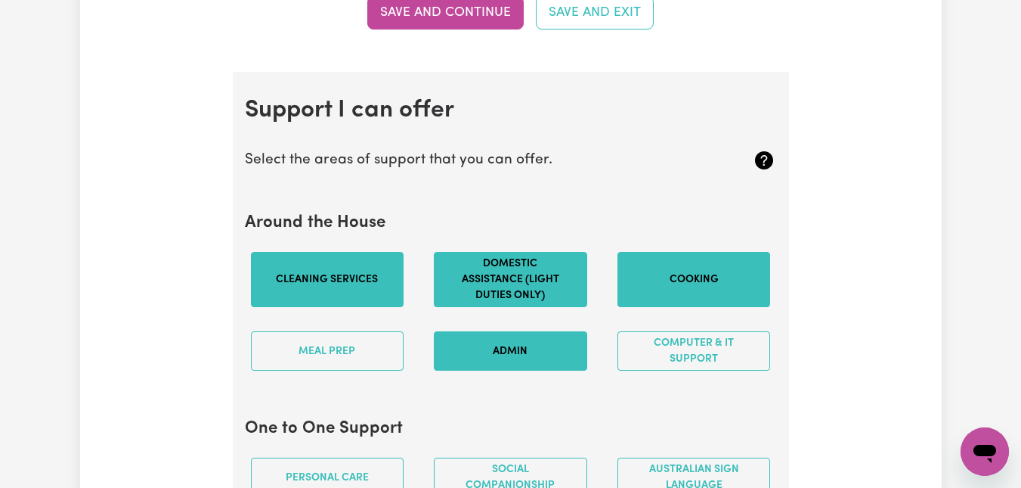
click at [336, 281] on button "Cleaning services" at bounding box center [327, 279] width 153 height 55
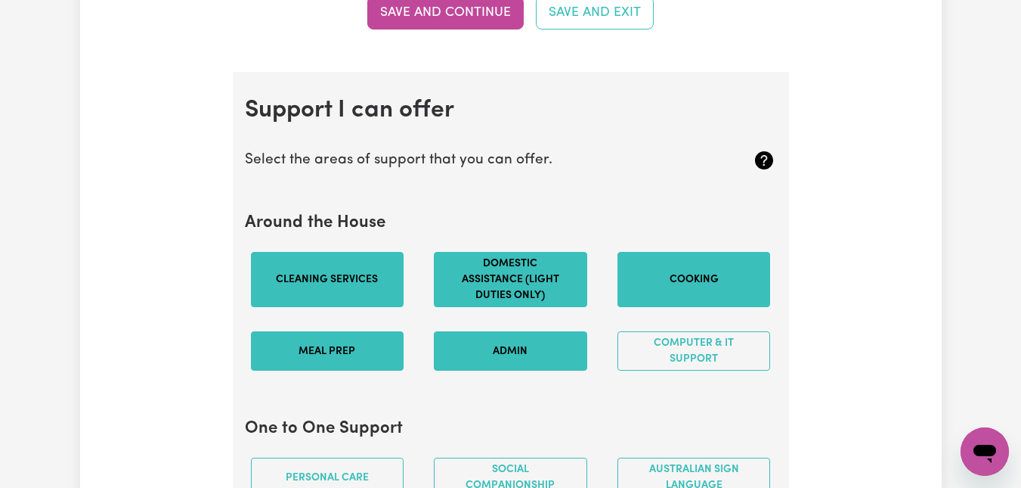
click at [343, 354] on button "Meal prep" at bounding box center [327, 350] width 153 height 39
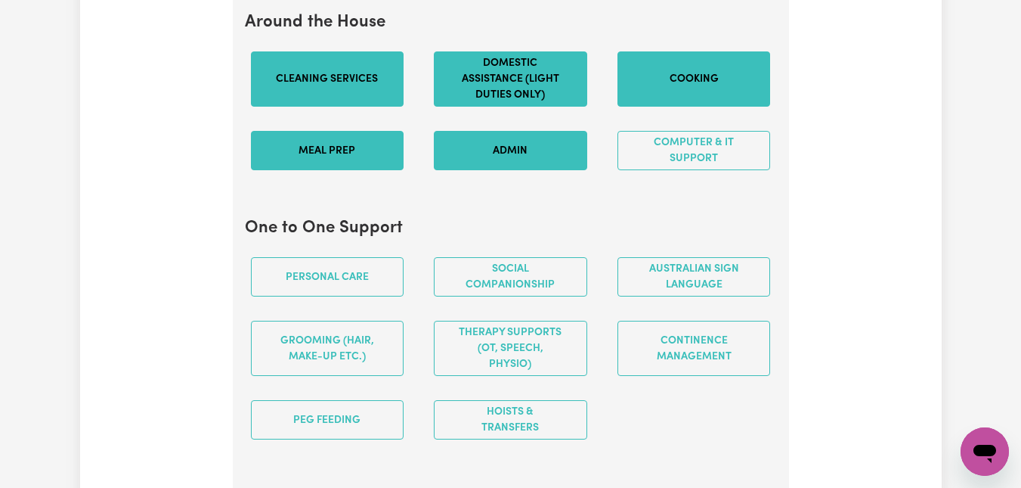
scroll to position [1588, 0]
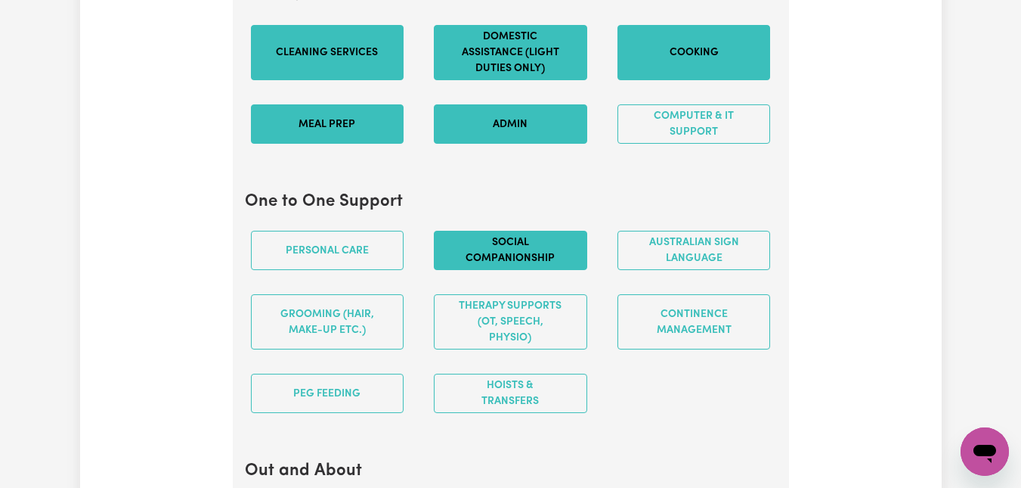
click at [541, 257] on button "Social companionship" at bounding box center [510, 250] width 153 height 39
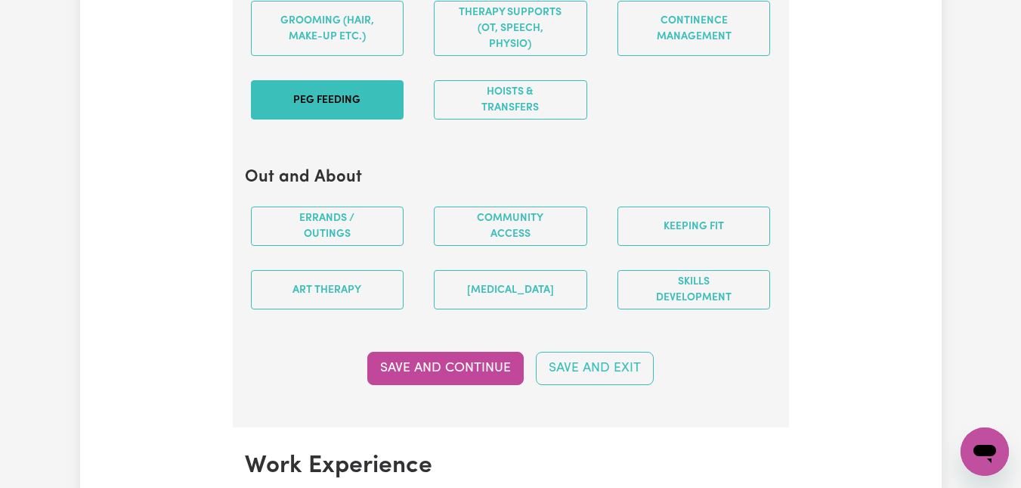
scroll to position [1890, 0]
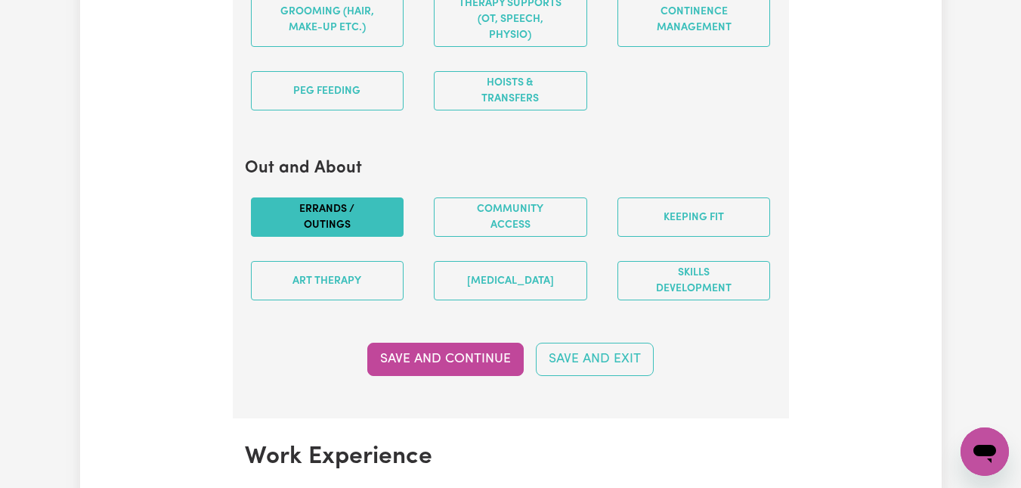
click at [350, 219] on button "Errands / Outings" at bounding box center [327, 216] width 153 height 39
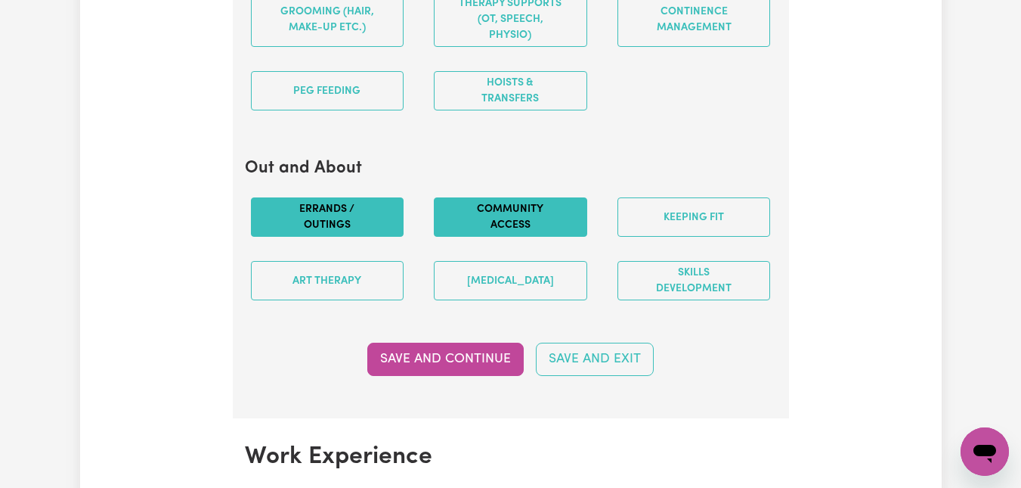
click at [546, 209] on button "Community access" at bounding box center [510, 216] width 153 height 39
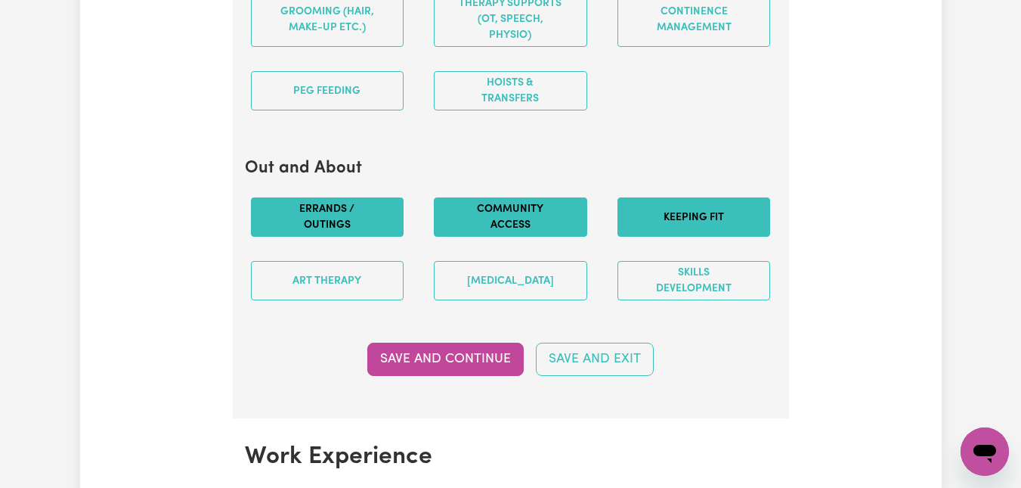
click at [686, 209] on button "Keeping fit" at bounding box center [694, 216] width 153 height 39
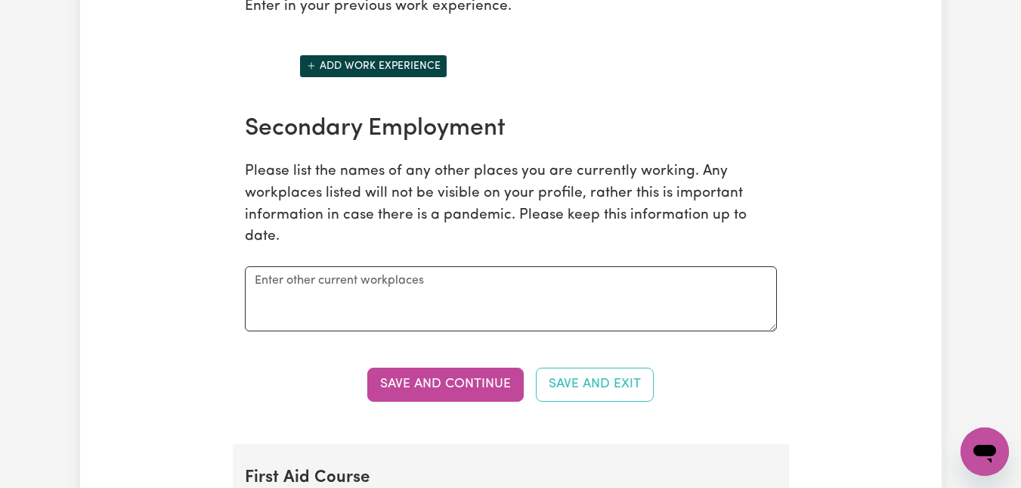
scroll to position [2420, 0]
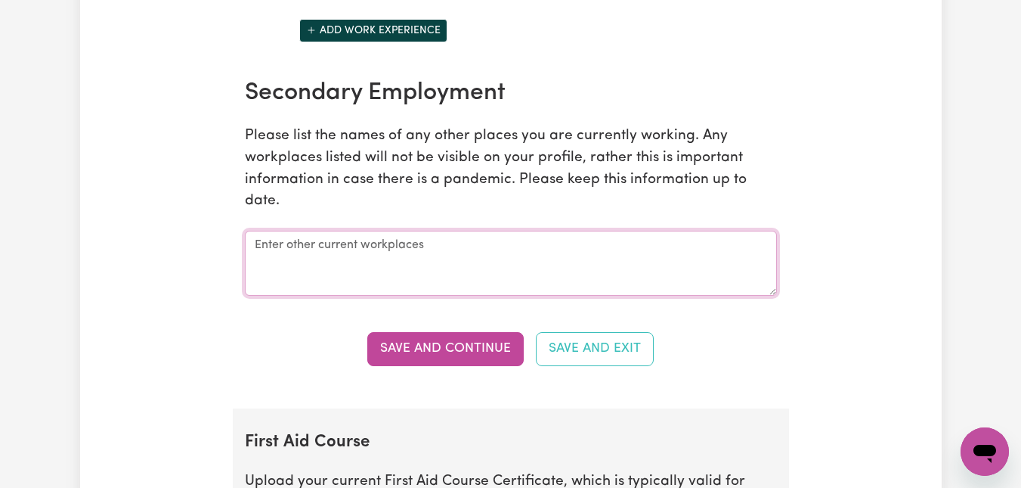
click at [453, 245] on textarea at bounding box center [511, 263] width 532 height 65
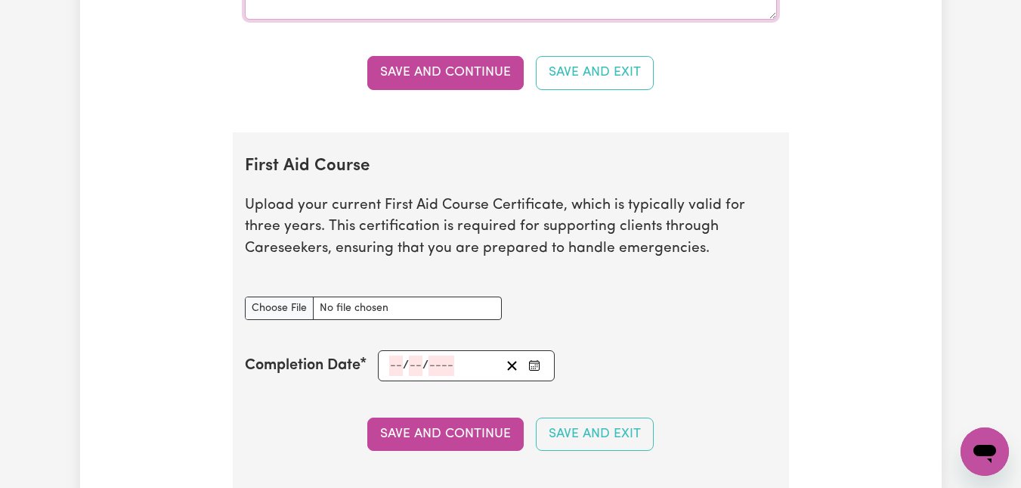
scroll to position [2722, 0]
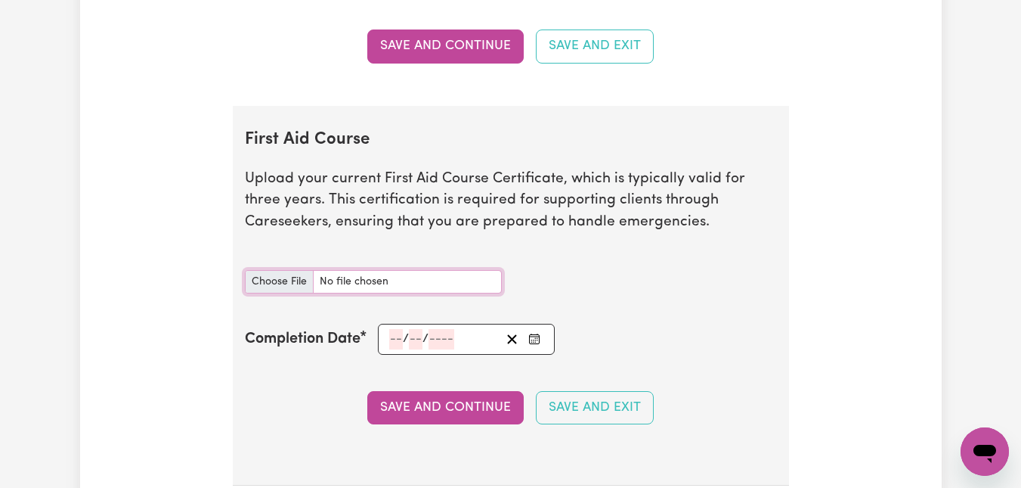
click at [355, 278] on input "First Aid Course document" at bounding box center [373, 281] width 257 height 23
type input "C:\fakepath\Charlene_Bivolcheff_HLTAID011___Provide_First_Aid_Certificate_3 Jul…"
click at [391, 338] on input "number" at bounding box center [396, 339] width 14 height 20
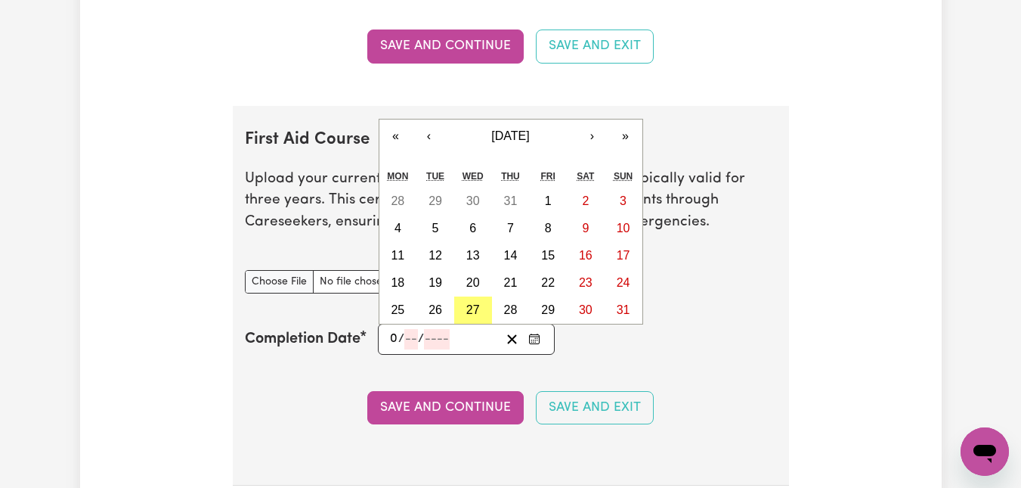
type input "03"
type input "07"
type input "202"
type input "2025-07-03"
type input "3"
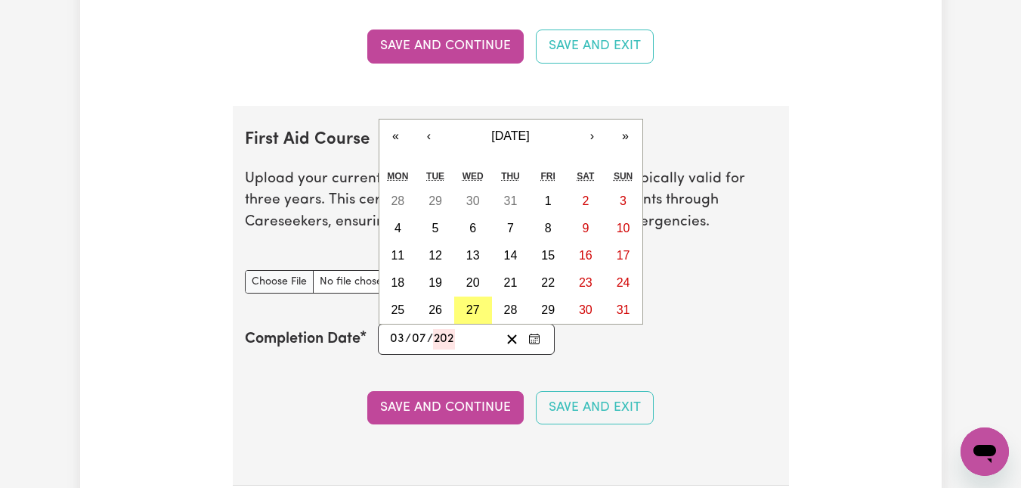
type input "7"
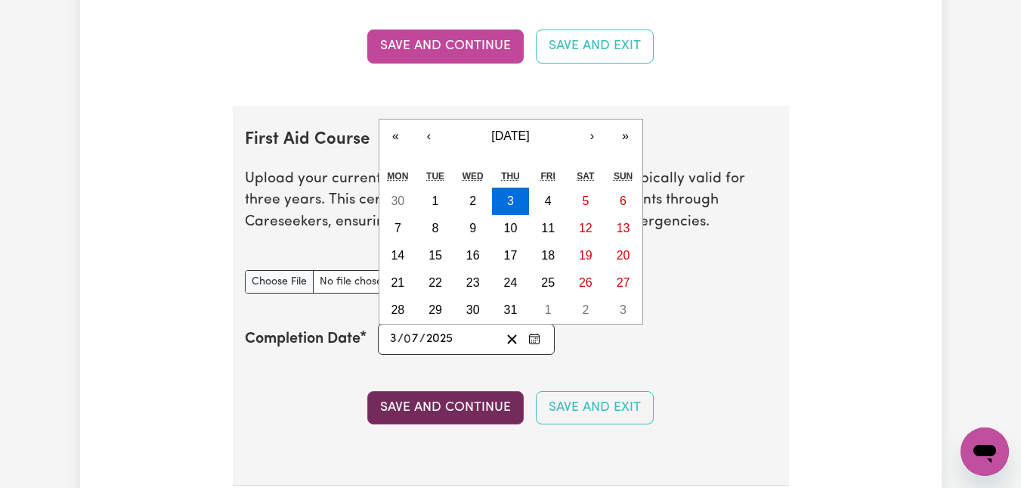
type input "2025"
click at [457, 412] on button "Save and Continue" at bounding box center [445, 407] width 157 height 33
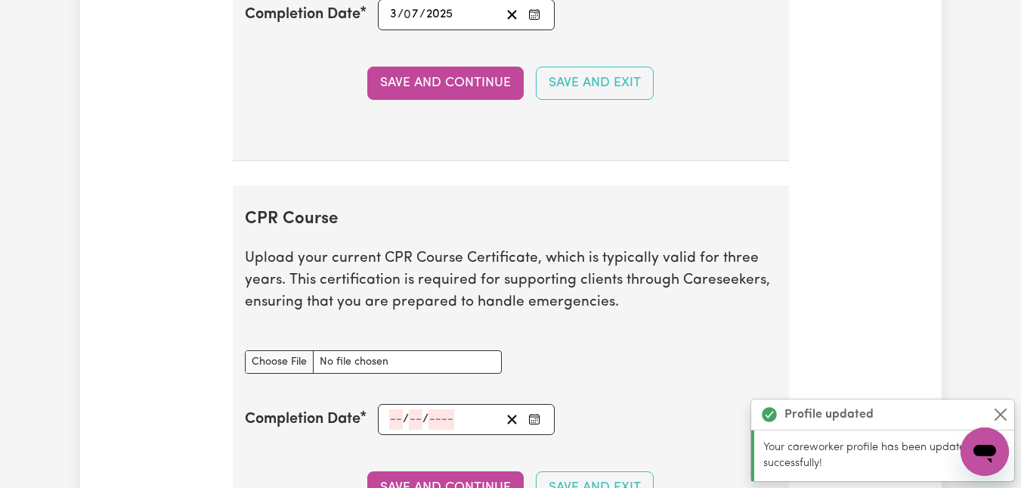
scroll to position [3232, 0]
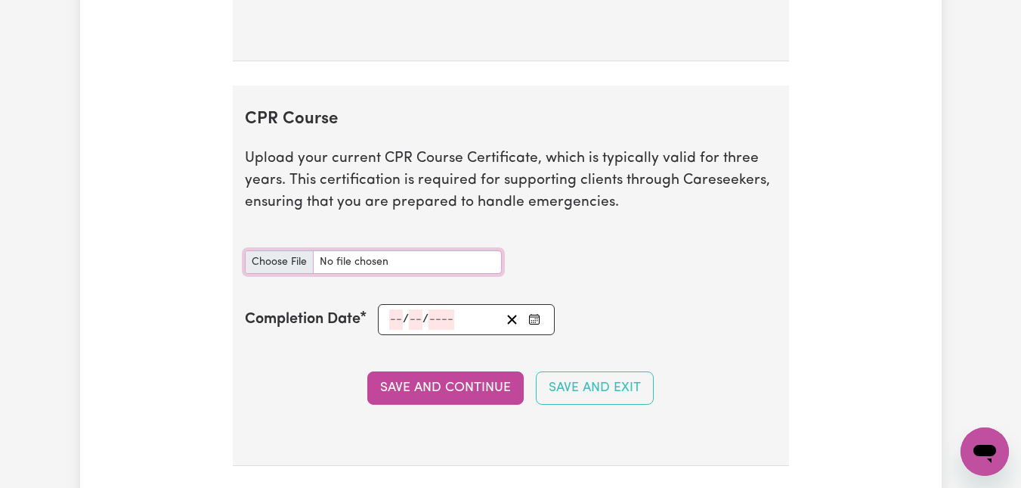
click at [336, 256] on input "CPR Course document" at bounding box center [373, 261] width 257 height 23
type input "C:\fakepath\Charlene_Bivolcheff_HLTAID011___Provide_First_Aid_Certificate_3 Jul…"
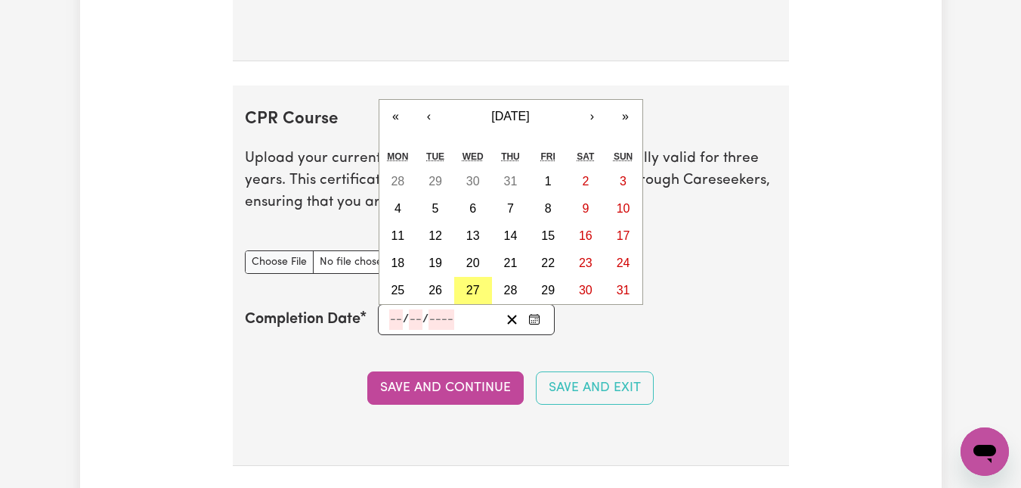
click at [389, 321] on input "number" at bounding box center [396, 319] width 14 height 20
type input "03"
type input "7"
type input "202"
type input "2025-07-03"
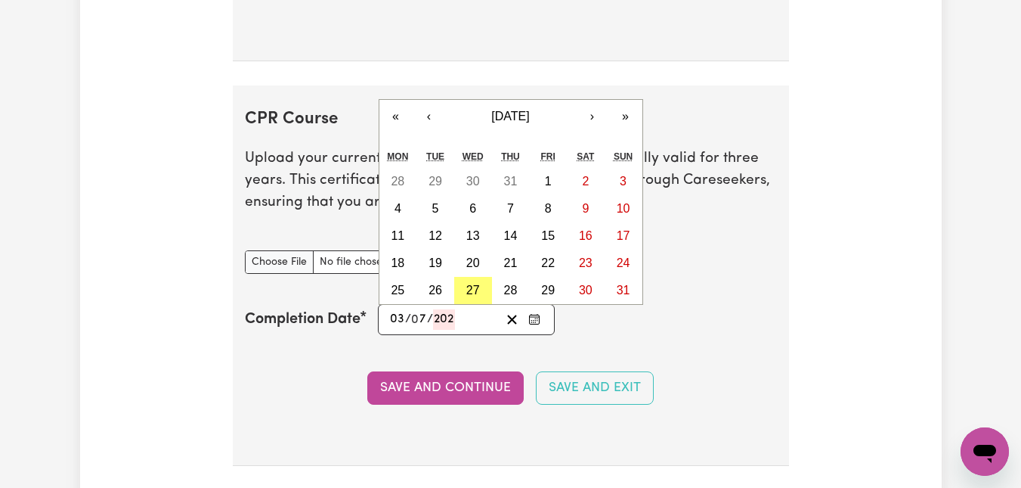
type input "3"
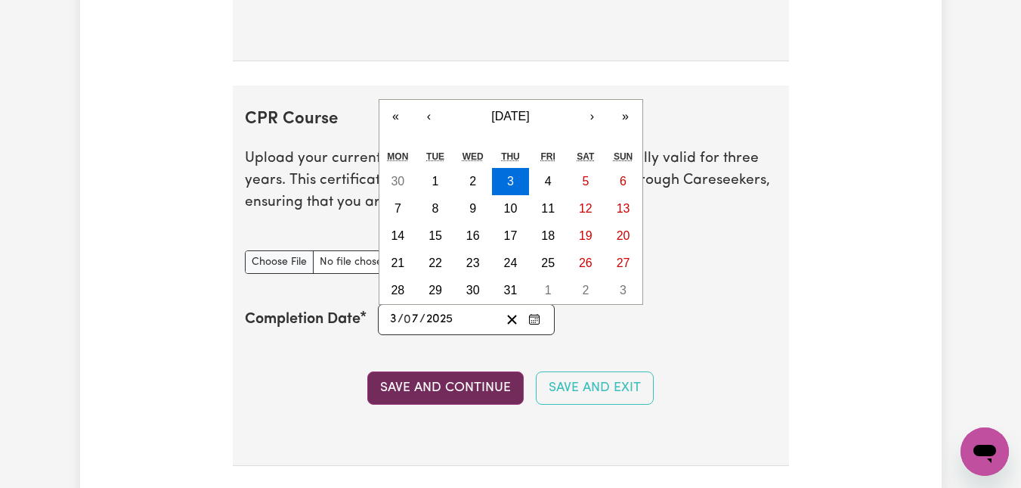
type input "2025"
click at [454, 389] on button "Save and Continue" at bounding box center [445, 387] width 157 height 33
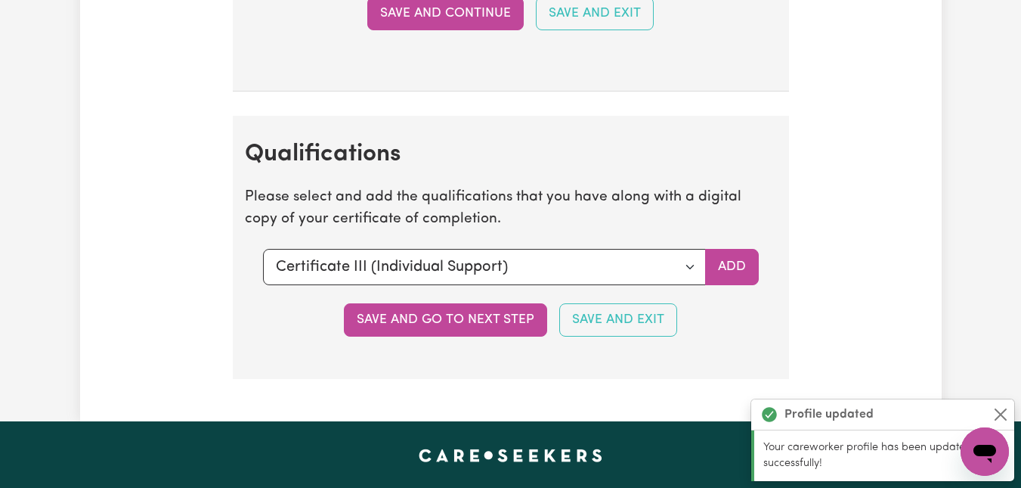
scroll to position [3722, 0]
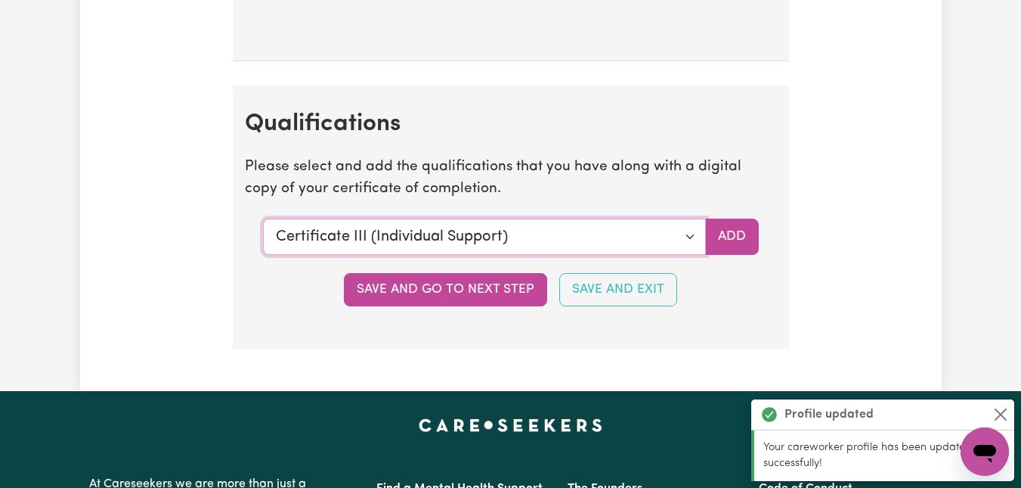
click at [411, 234] on select "Select a qualification to add... Certificate III (Individual Support) Certifica…" at bounding box center [484, 237] width 443 height 36
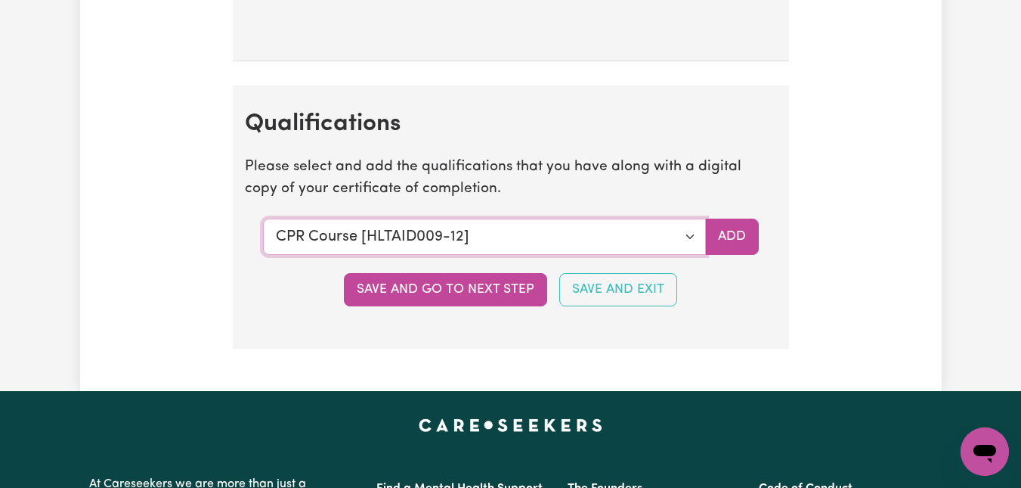
click at [263, 219] on select "Select a qualification to add... Certificate III (Individual Support) Certifica…" at bounding box center [484, 237] width 443 height 36
click at [611, 237] on select "Select a qualification to add... Certificate III (Individual Support) Certifica…" at bounding box center [484, 237] width 443 height 36
click at [496, 240] on select "Select a qualification to add... Certificate III (Individual Support) Certifica…" at bounding box center [484, 237] width 443 height 36
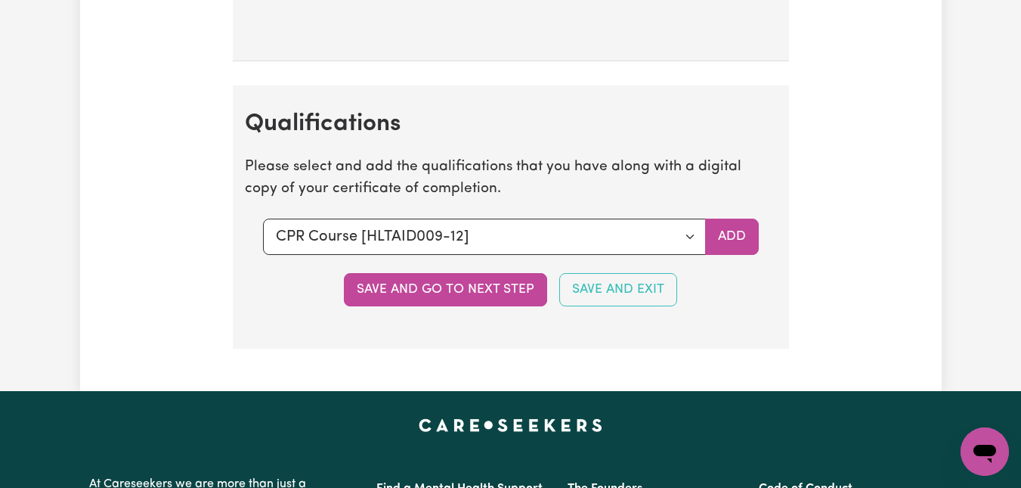
click at [250, 296] on div "Save and go to next step Save and Exit" at bounding box center [511, 289] width 532 height 33
click at [561, 228] on select "Select a qualification to add... Certificate III (Individual Support) Certifica…" at bounding box center [484, 237] width 443 height 36
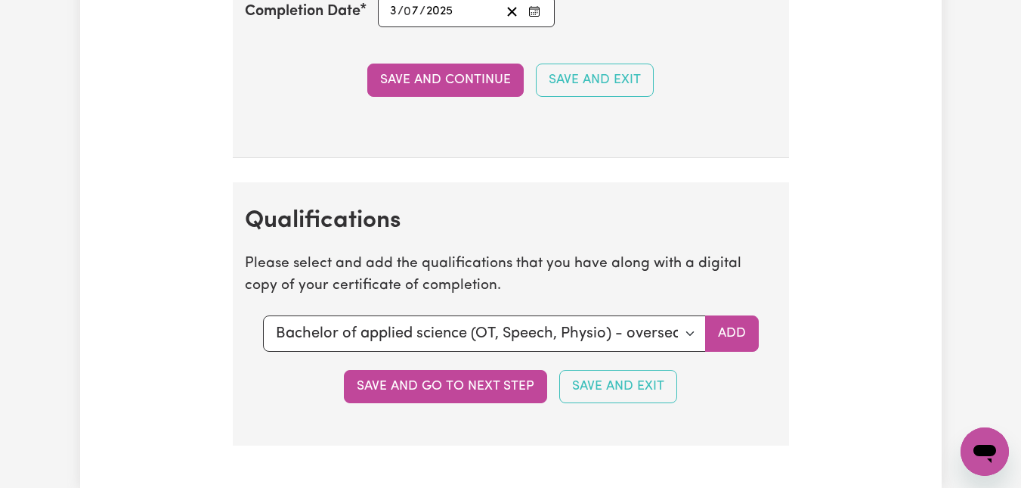
scroll to position [3646, 0]
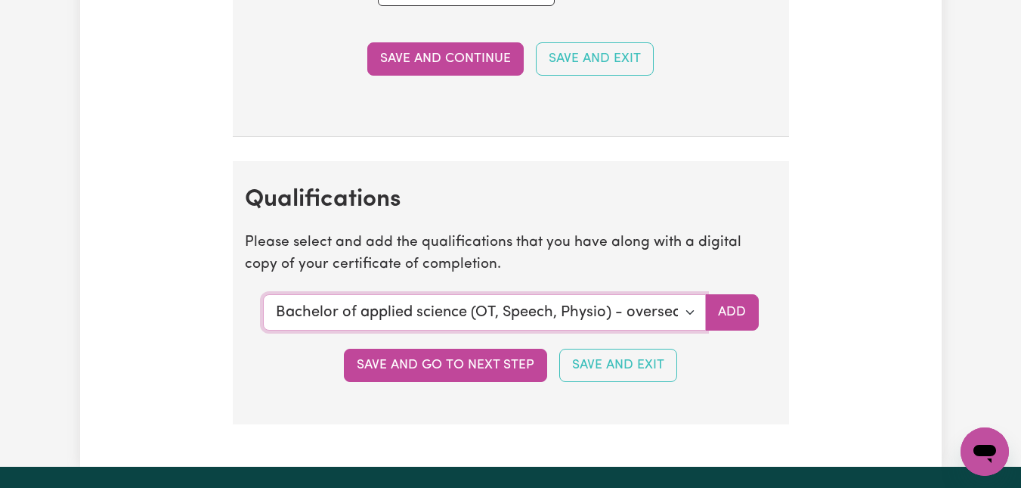
click at [688, 311] on select "Select a qualification to add... Certificate III (Individual Support) Certifica…" at bounding box center [484, 312] width 443 height 36
click at [263, 294] on select "Select a qualification to add... Certificate III (Individual Support) Certifica…" at bounding box center [484, 312] width 443 height 36
click at [552, 326] on select "Select a qualification to add... Certificate III (Individual Support) Certifica…" at bounding box center [484, 312] width 443 height 36
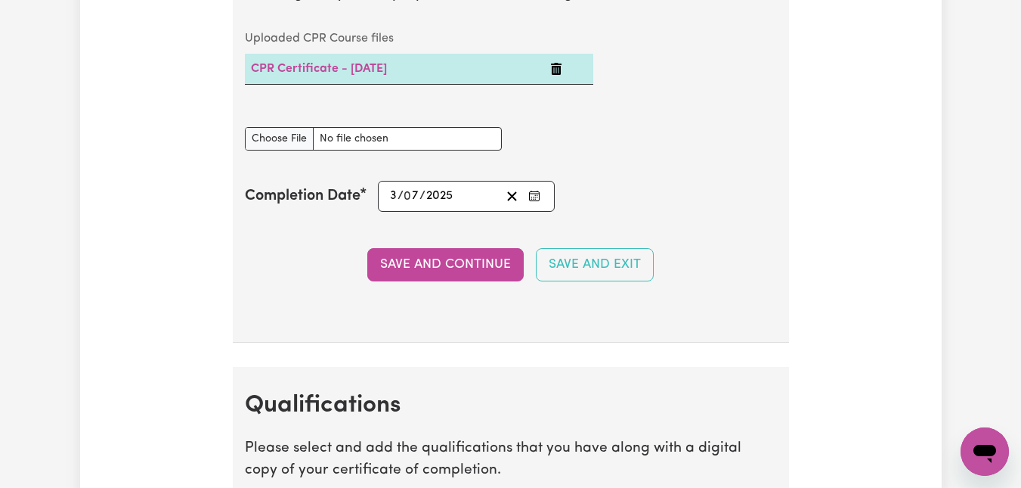
scroll to position [3419, 0]
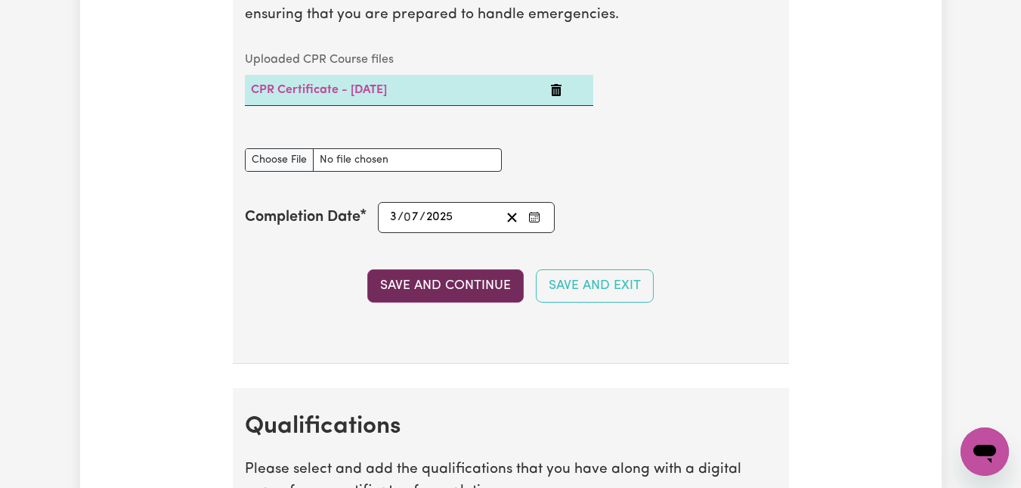
click at [470, 283] on button "Save and Continue" at bounding box center [445, 285] width 157 height 33
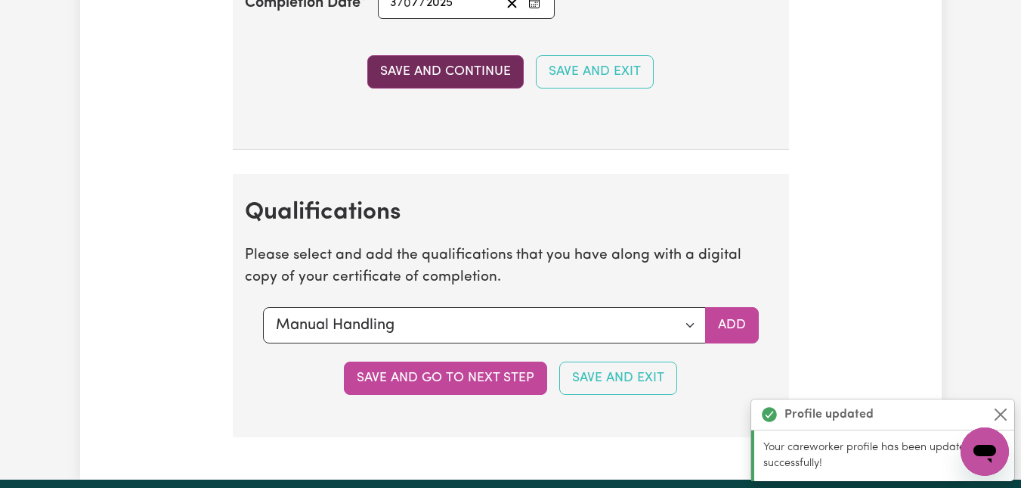
scroll to position [3807, 0]
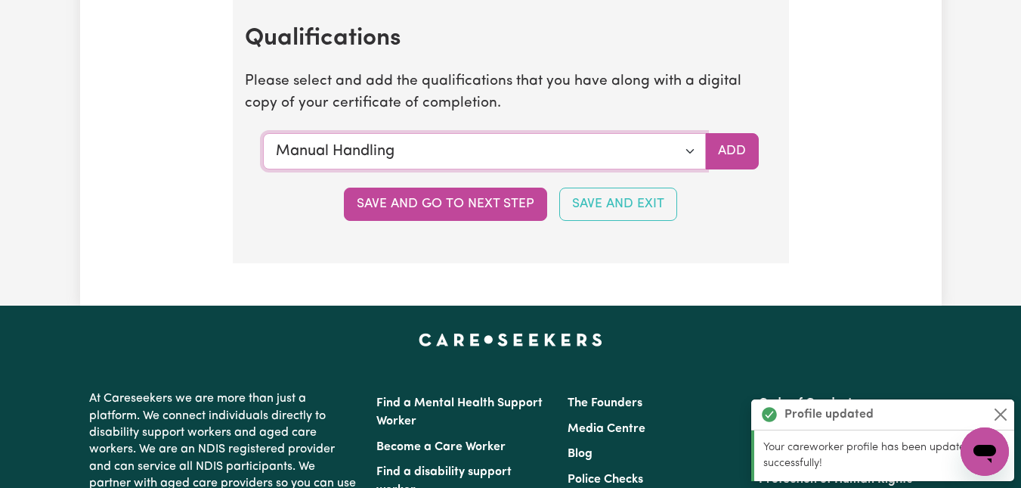
click at [690, 147] on select "Select a qualification to add... Certificate III (Individual Support) Certifica…" at bounding box center [484, 151] width 443 height 36
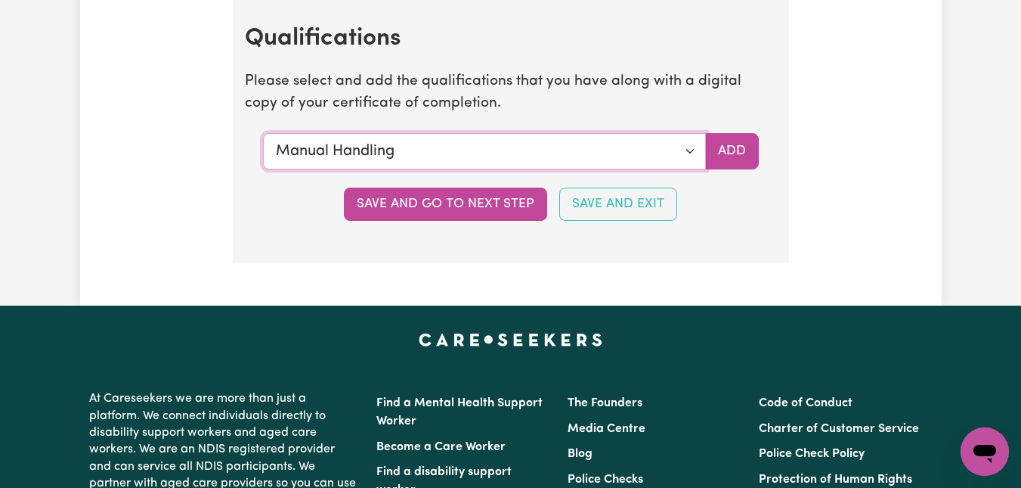
click at [454, 156] on select "Select a qualification to add... Certificate III (Individual Support) Certifica…" at bounding box center [484, 151] width 443 height 36
click at [442, 153] on select "Select a qualification to add... Certificate III (Individual Support) Certifica…" at bounding box center [484, 151] width 443 height 36
click at [442, 154] on select "Select a qualification to add... Certificate III (Individual Support) Certifica…" at bounding box center [484, 151] width 443 height 36
click at [610, 74] on p "Please select and add the qualifications that you have along with a digital cop…" at bounding box center [511, 93] width 532 height 44
click at [688, 144] on select "Select a qualification to add... Certificate III (Individual Support) Certifica…" at bounding box center [484, 151] width 443 height 36
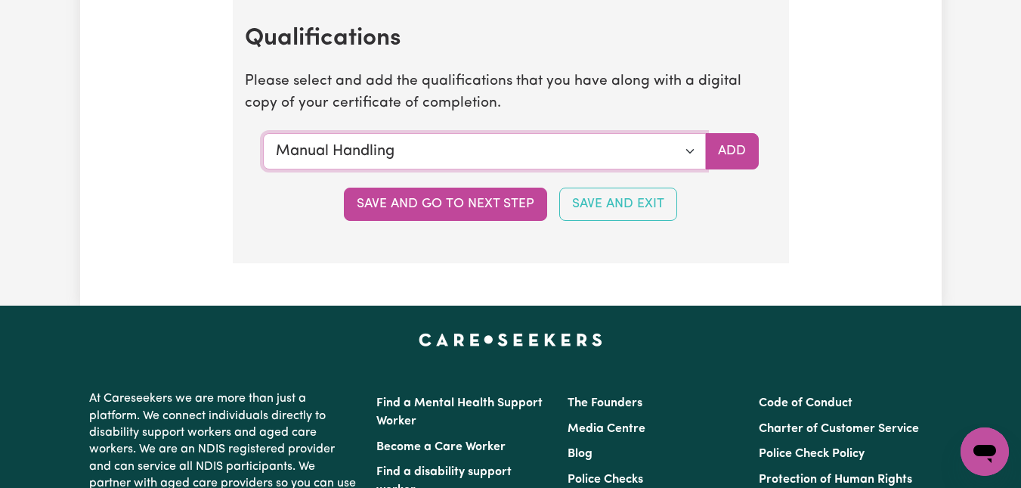
select select "CPR Course [HLTAID009-12]"
click at [263, 133] on select "Select a qualification to add... Certificate III (Individual Support) Certifica…" at bounding box center [484, 151] width 443 height 36
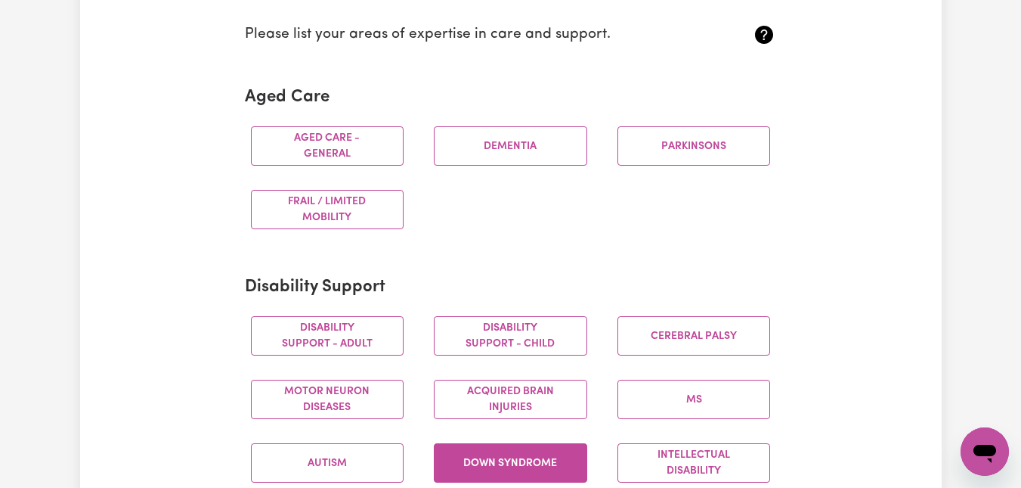
scroll to position [405, 0]
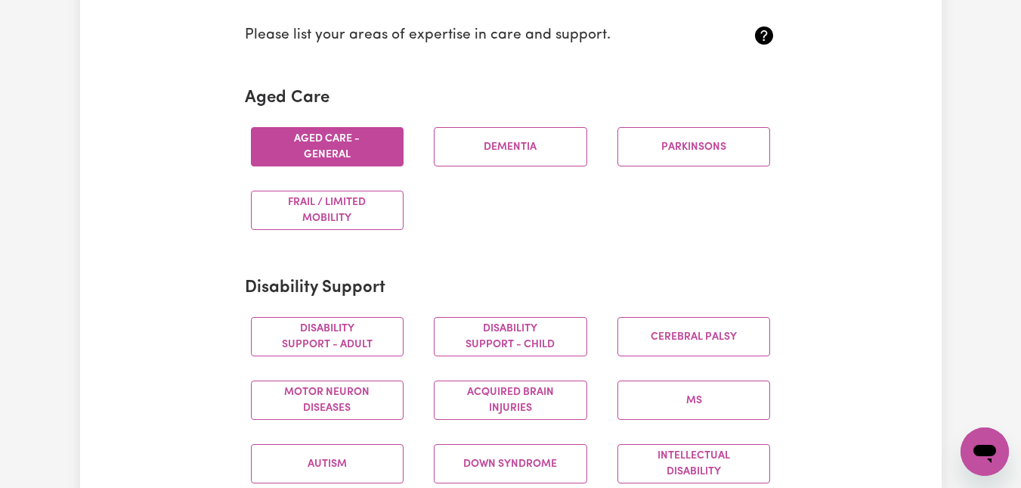
click at [340, 139] on button "Aged care - General" at bounding box center [327, 146] width 153 height 39
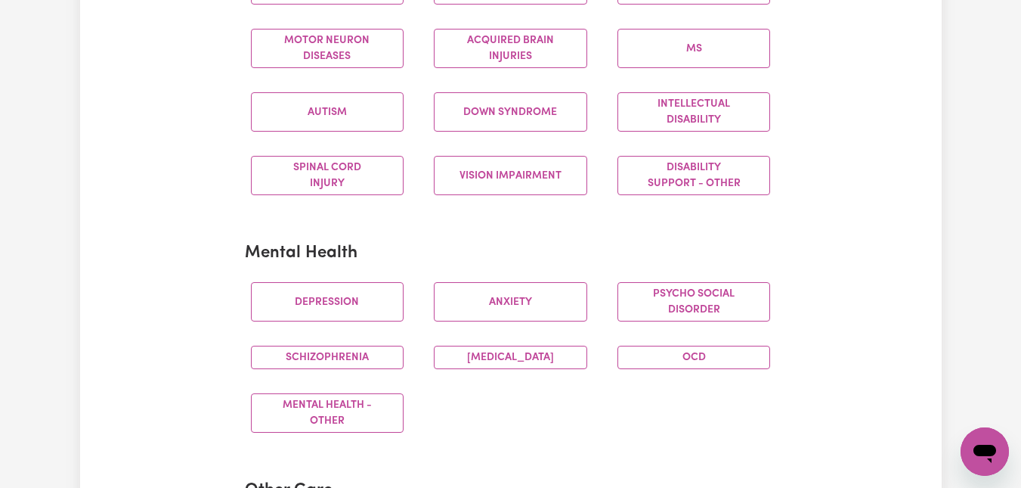
scroll to position [783, 0]
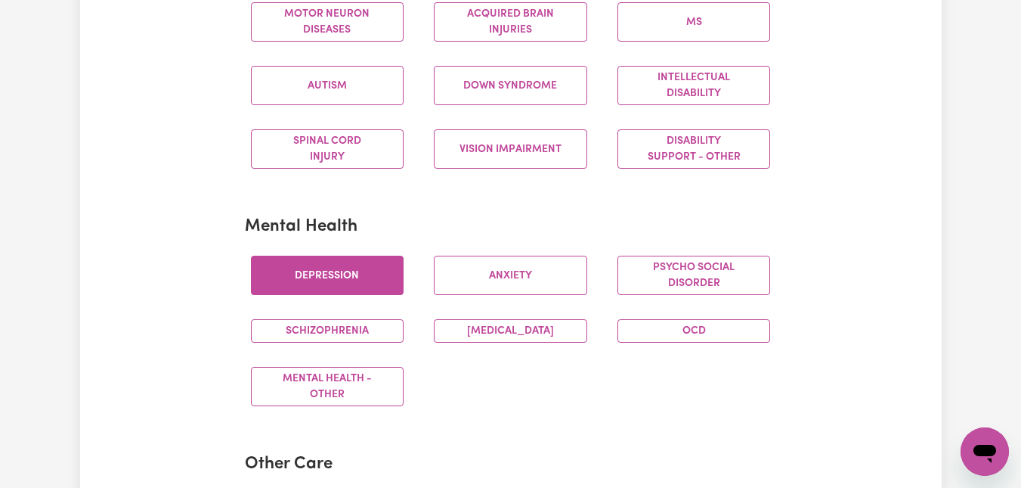
click at [333, 274] on button "Depression" at bounding box center [327, 275] width 153 height 39
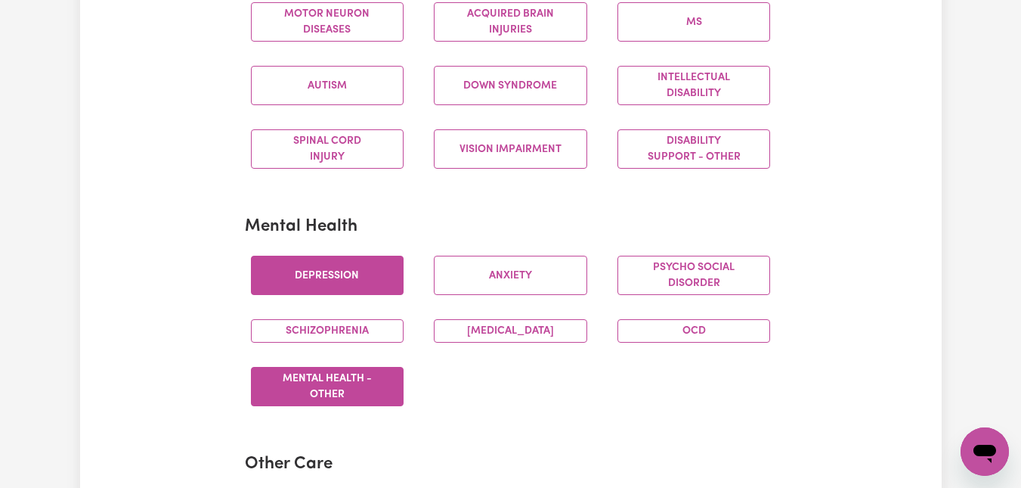
click at [343, 381] on button "Mental Health - Other" at bounding box center [327, 386] width 153 height 39
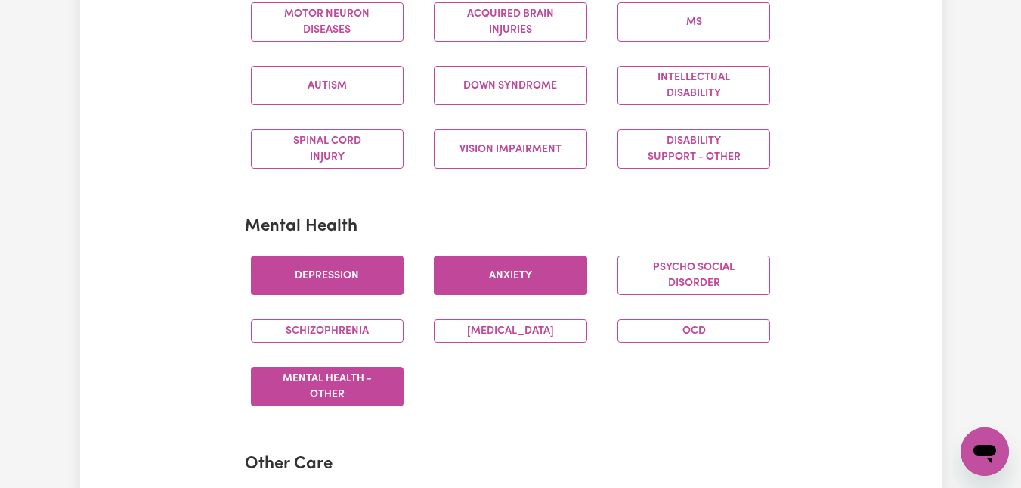
click at [534, 281] on button "Anxiety" at bounding box center [510, 275] width 153 height 39
click at [348, 389] on button "Mental Health - Other" at bounding box center [327, 386] width 153 height 39
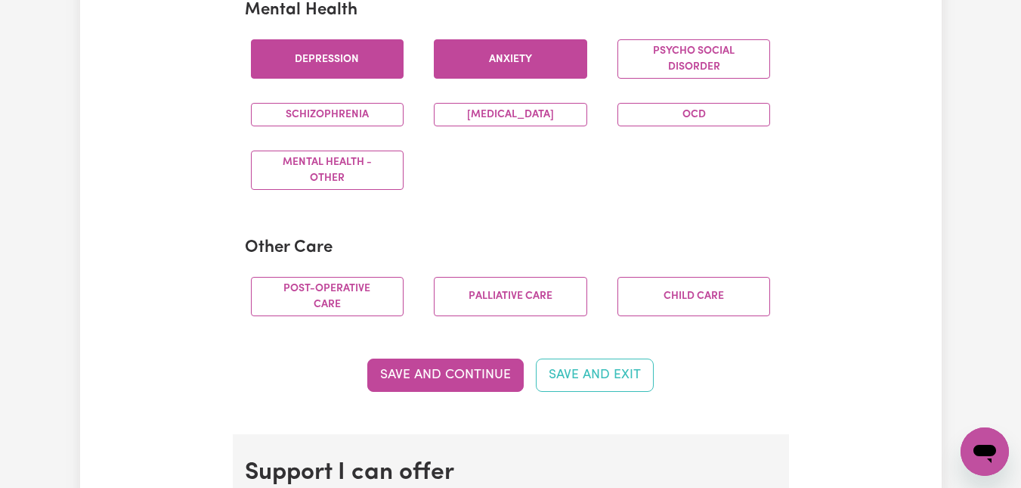
scroll to position [1009, 0]
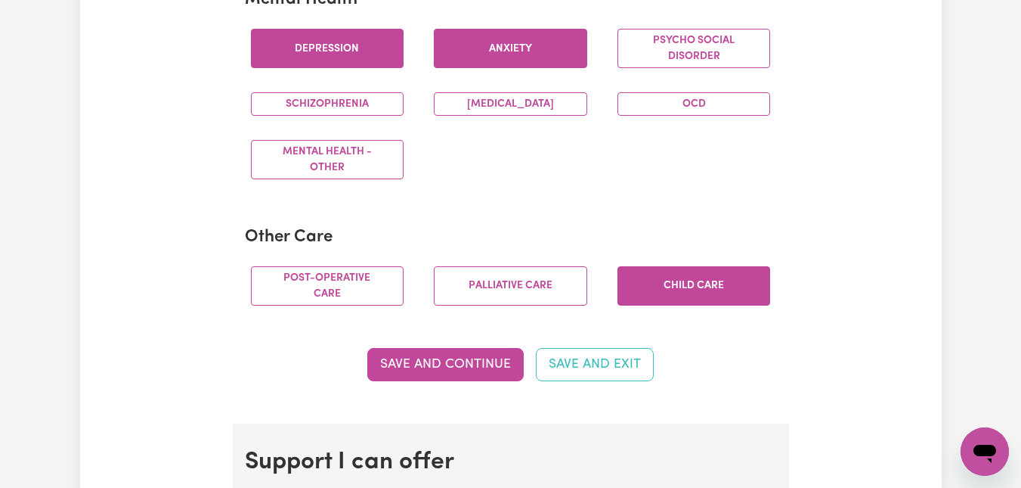
click at [725, 275] on button "Child care" at bounding box center [694, 285] width 153 height 39
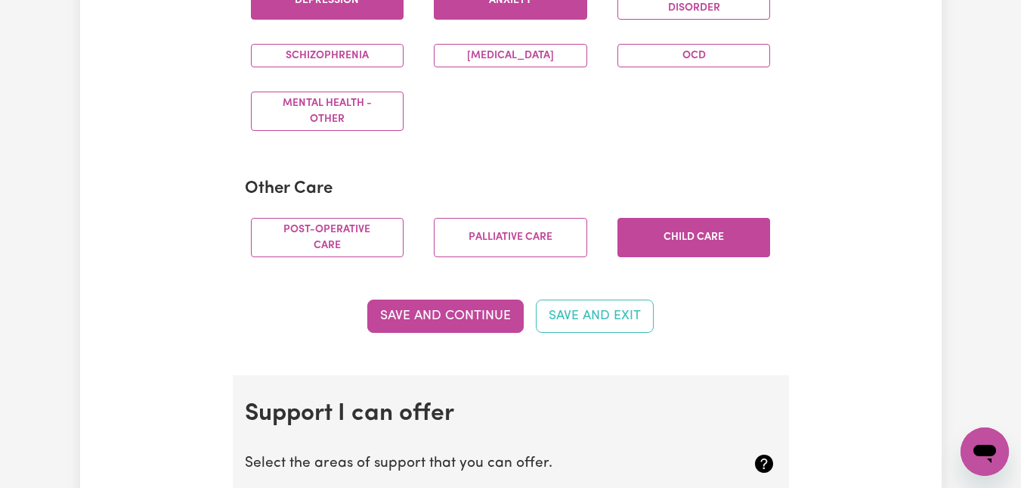
scroll to position [1085, 0]
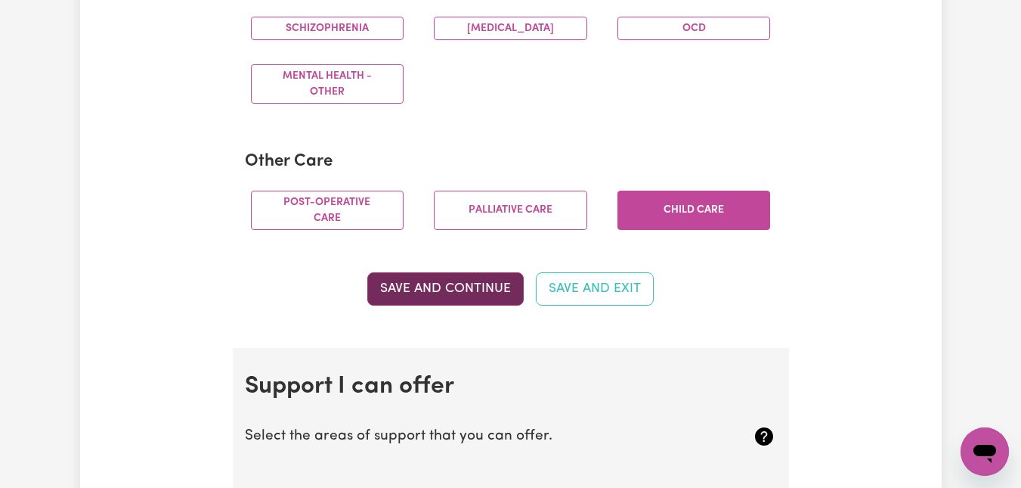
click at [468, 289] on button "Save and Continue" at bounding box center [445, 288] width 157 height 33
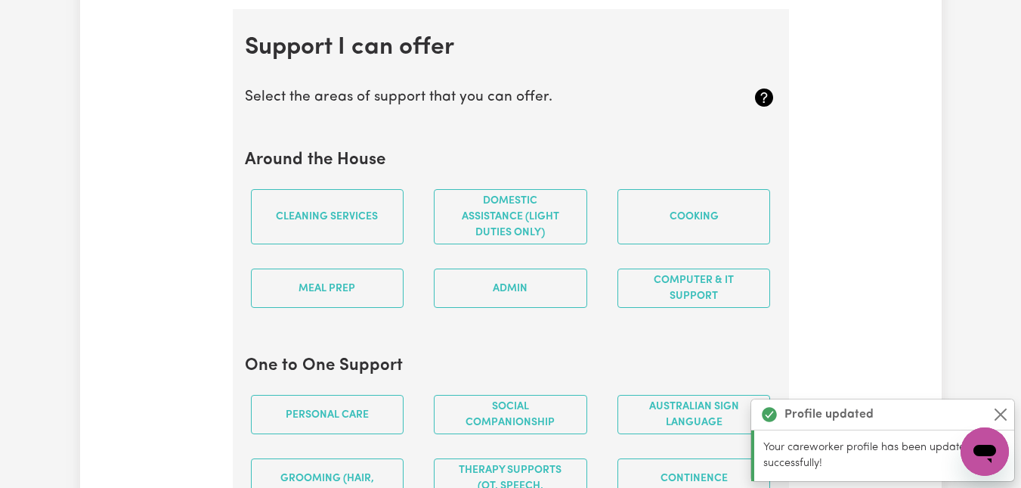
scroll to position [1433, 0]
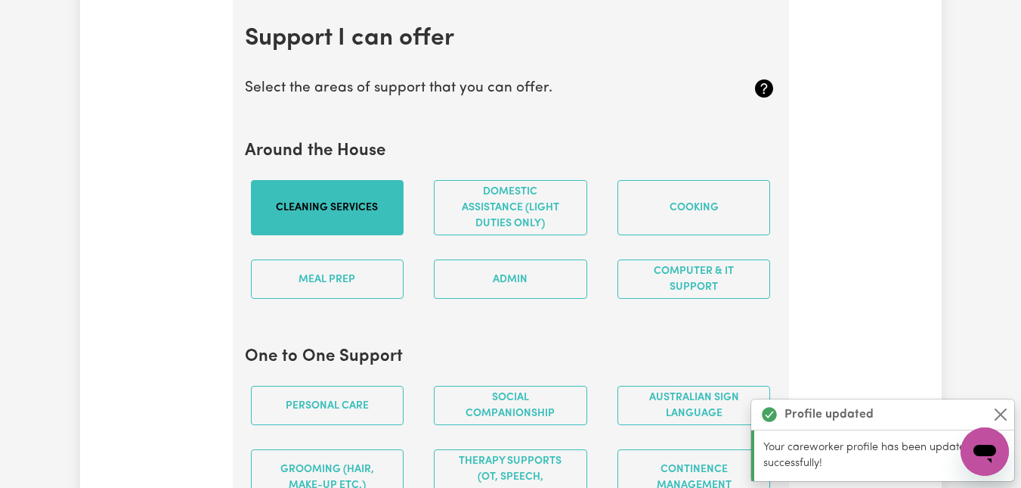
click at [321, 209] on button "Cleaning services" at bounding box center [327, 207] width 153 height 55
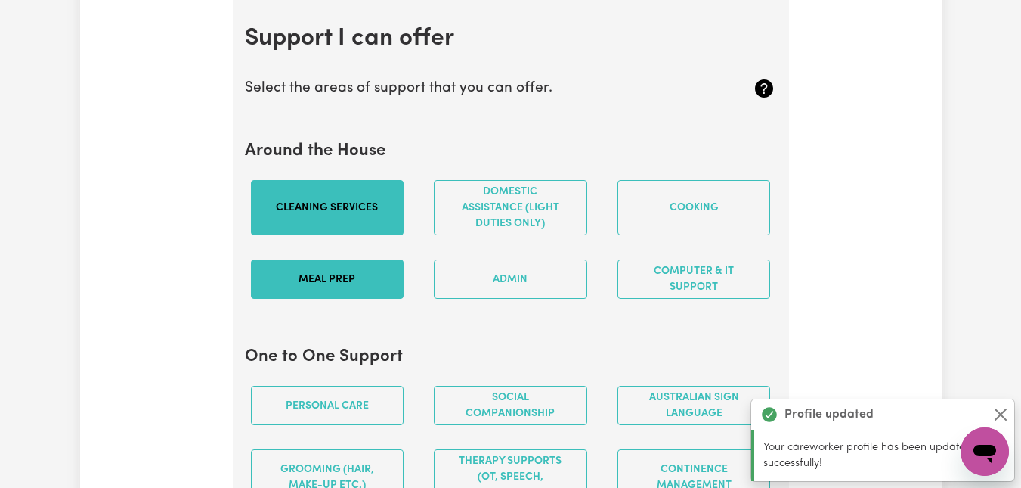
click at [334, 281] on button "Meal prep" at bounding box center [327, 278] width 153 height 39
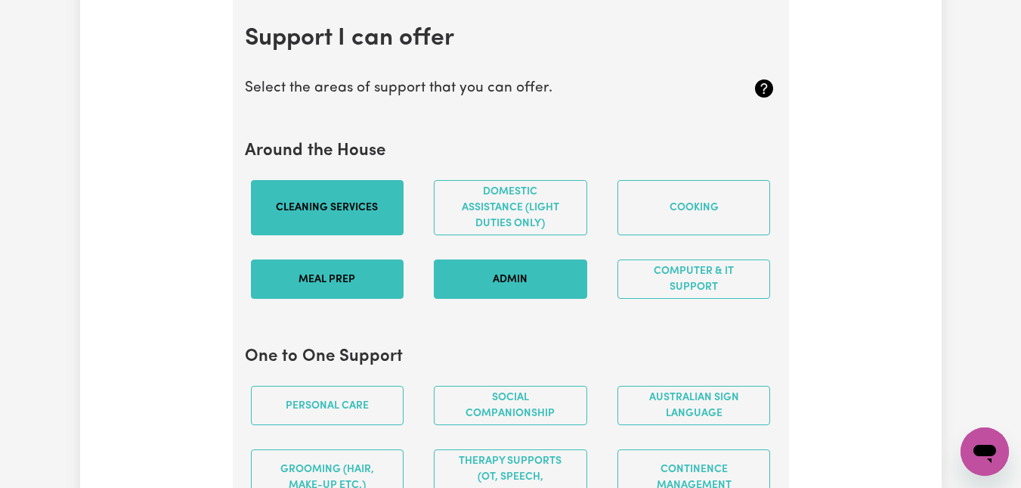
click at [500, 276] on button "Admin" at bounding box center [510, 278] width 153 height 39
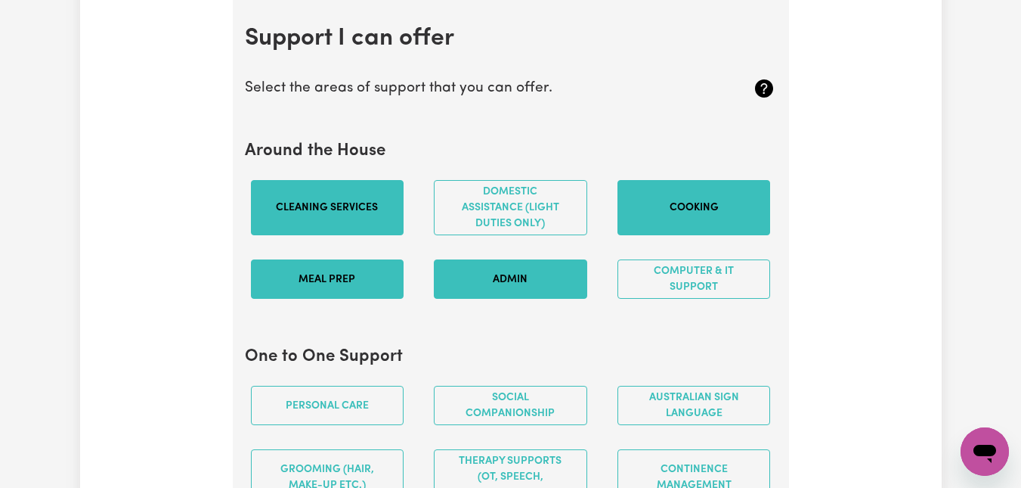
click at [687, 212] on button "Cooking" at bounding box center [694, 207] width 153 height 55
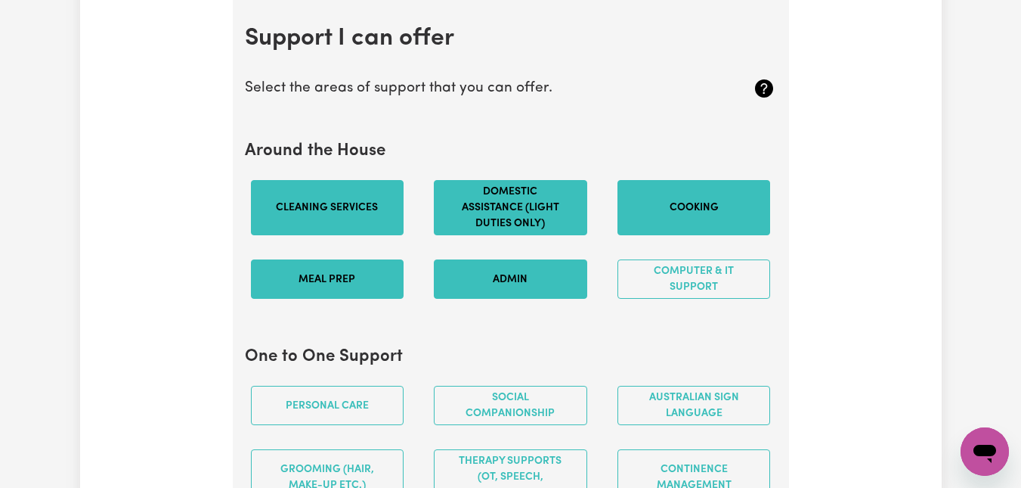
click at [521, 203] on button "Domestic assistance (light duties only)" at bounding box center [510, 207] width 153 height 55
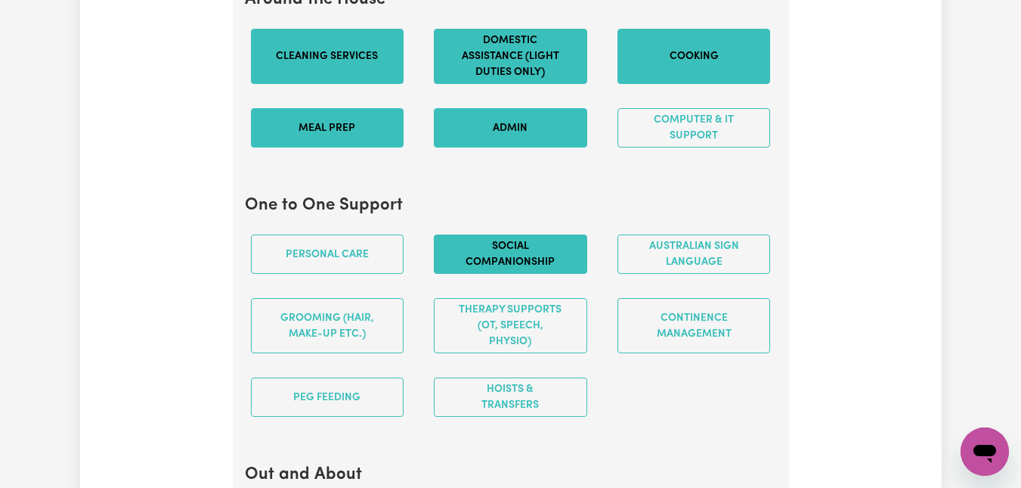
scroll to position [1660, 0]
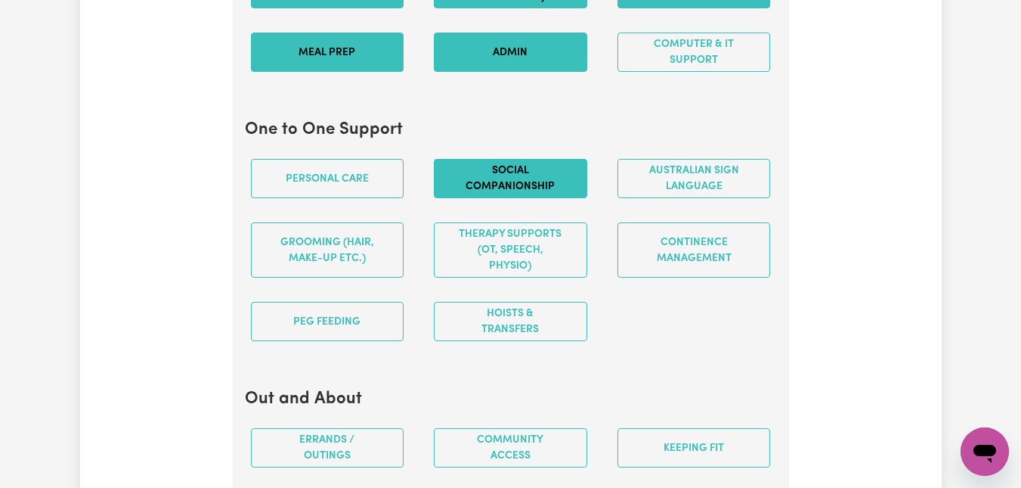
click at [519, 178] on button "Social companionship" at bounding box center [510, 178] width 153 height 39
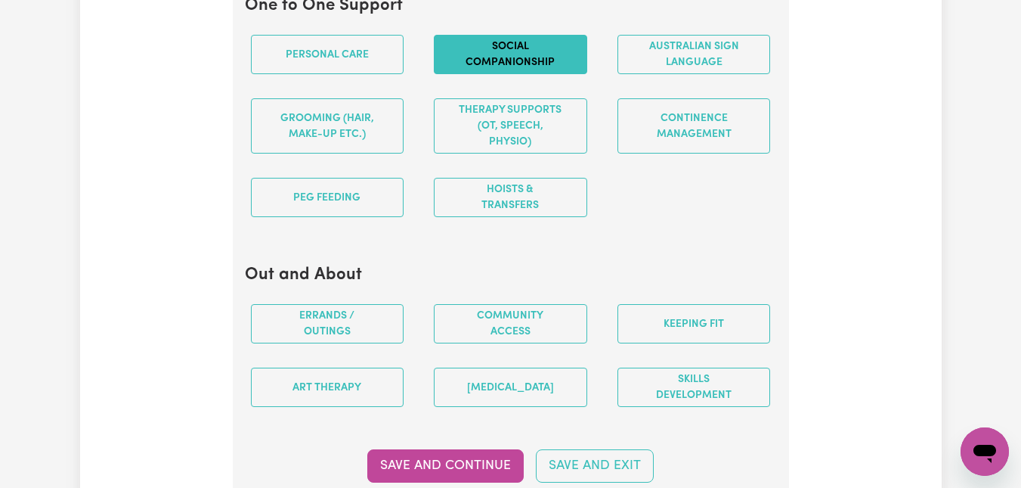
scroll to position [1811, 0]
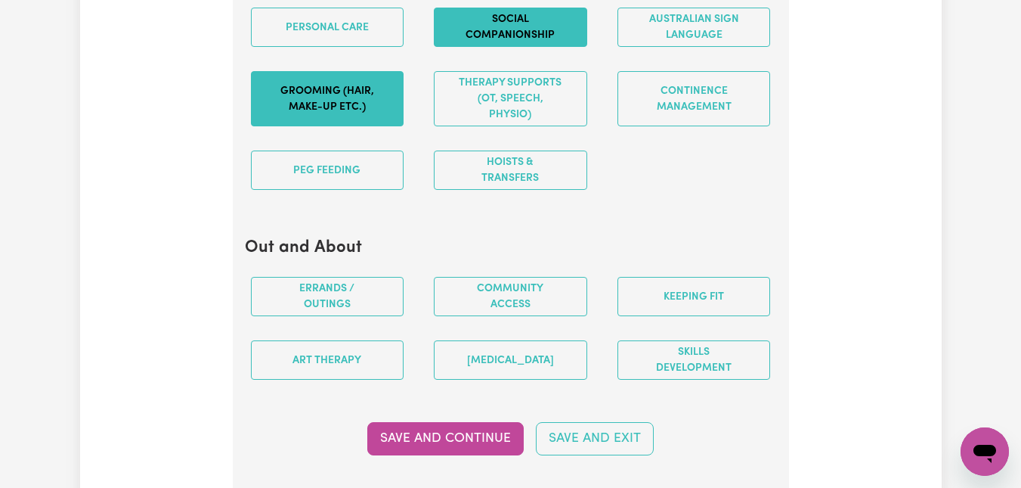
click at [284, 103] on button "Grooming (hair, make-up etc.)" at bounding box center [327, 98] width 153 height 55
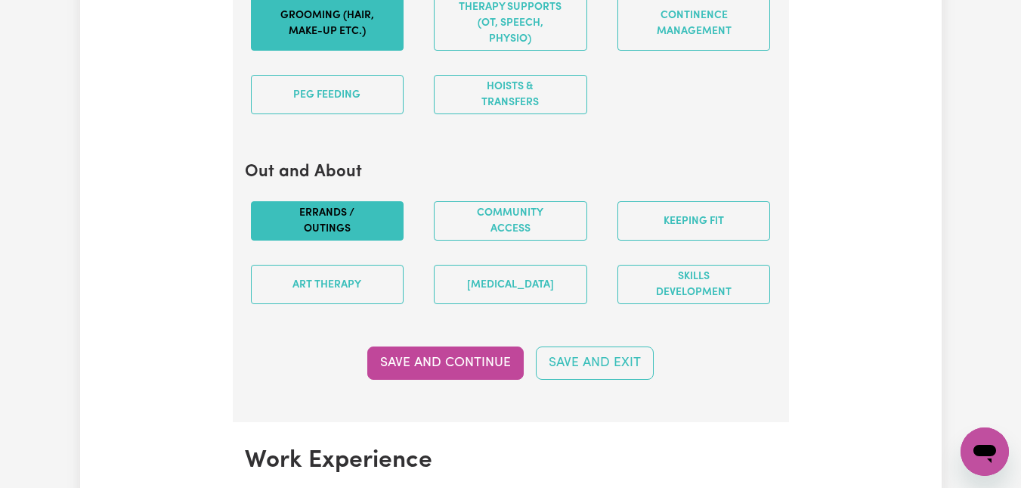
click at [339, 213] on button "Errands / Outings" at bounding box center [327, 220] width 153 height 39
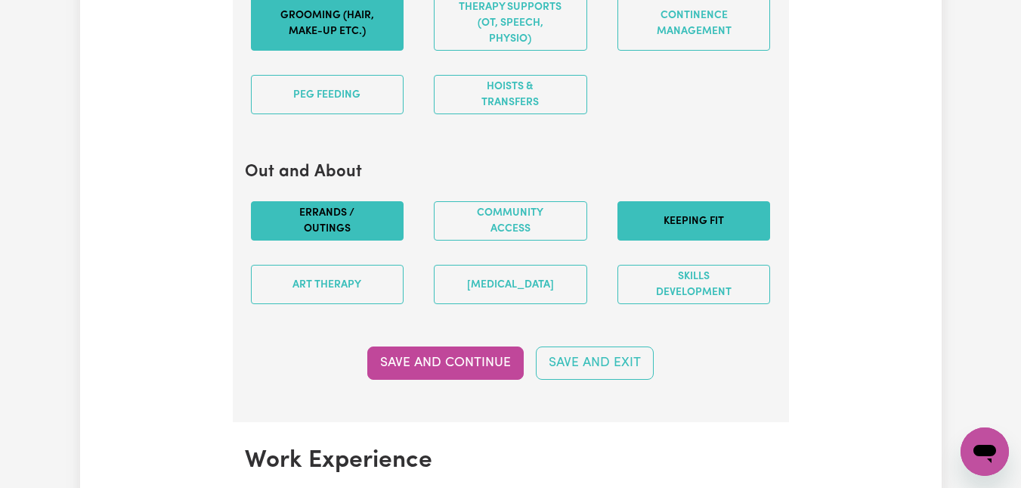
click at [720, 214] on button "Keeping fit" at bounding box center [694, 220] width 153 height 39
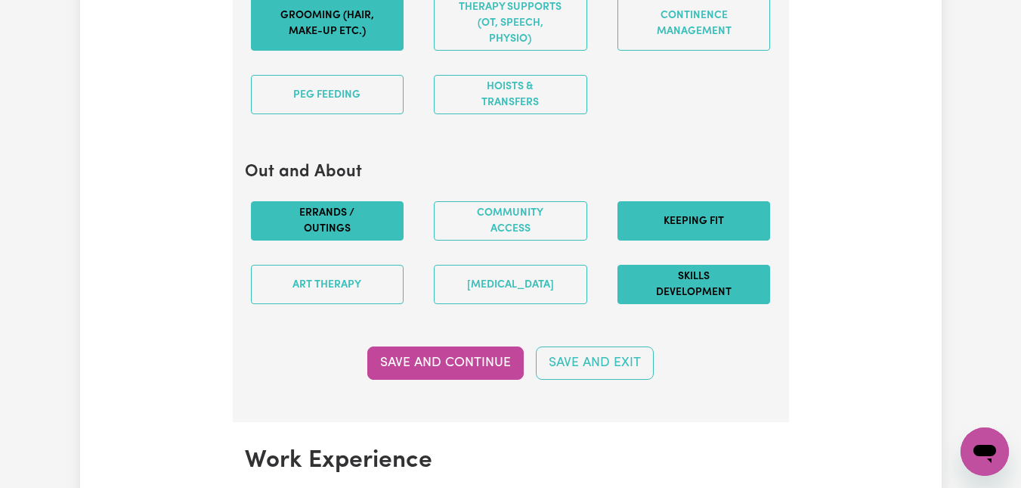
click at [675, 284] on button "Skills Development" at bounding box center [694, 284] width 153 height 39
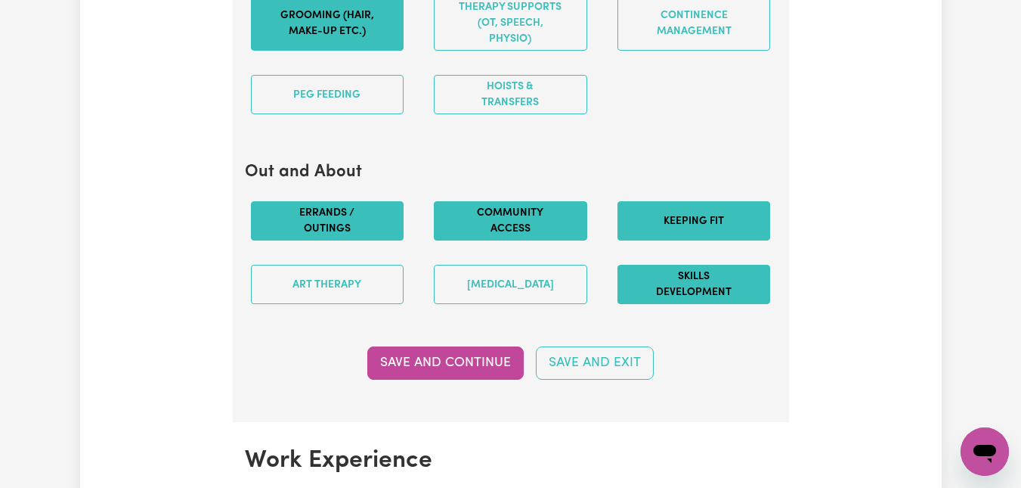
click at [507, 222] on button "Community access" at bounding box center [510, 220] width 153 height 39
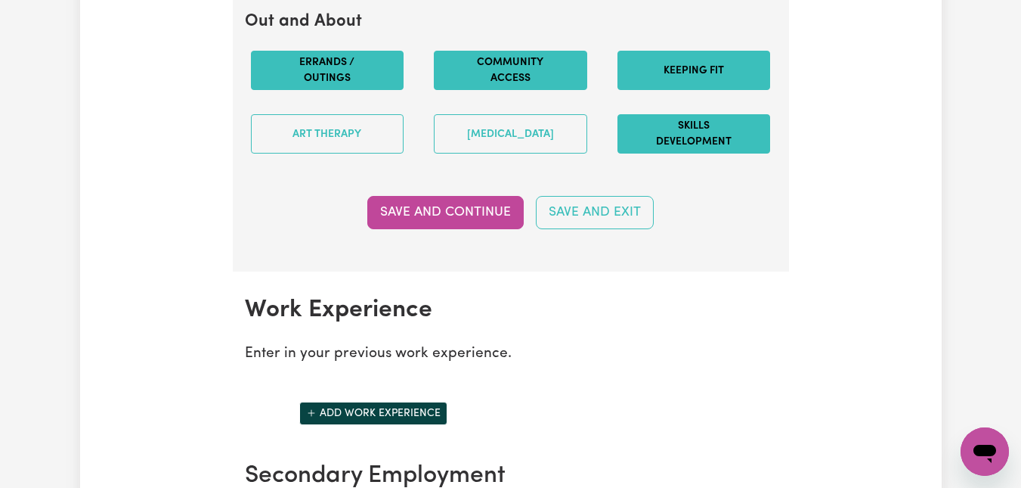
scroll to position [2038, 0]
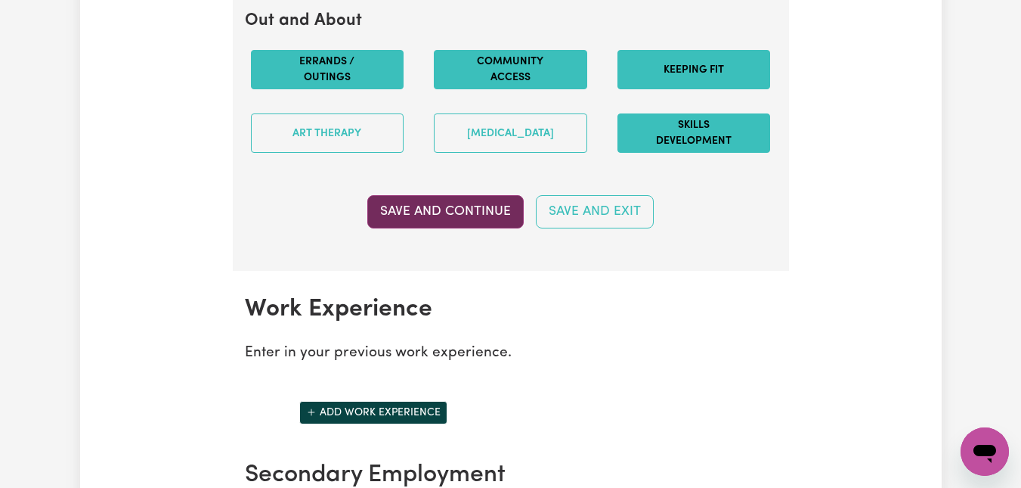
click at [439, 206] on button "Save and Continue" at bounding box center [445, 211] width 157 height 33
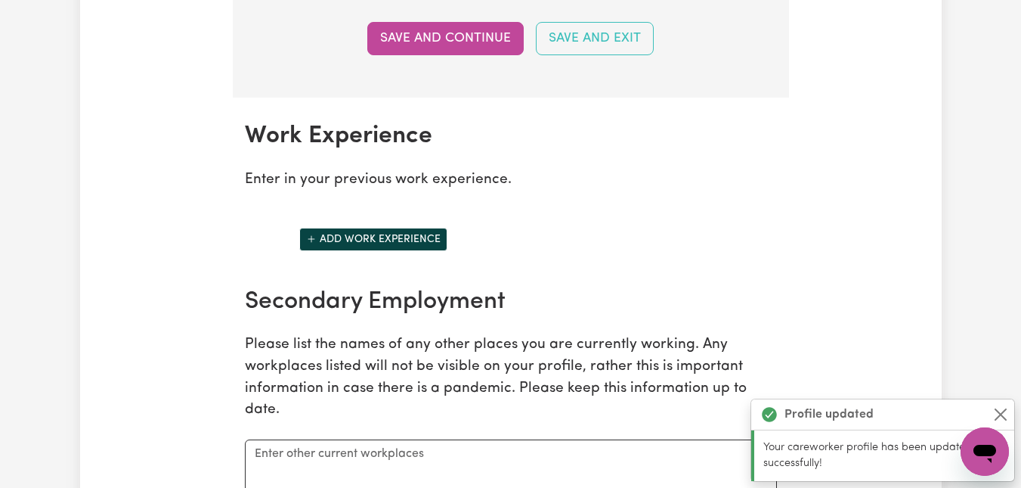
scroll to position [2308, 0]
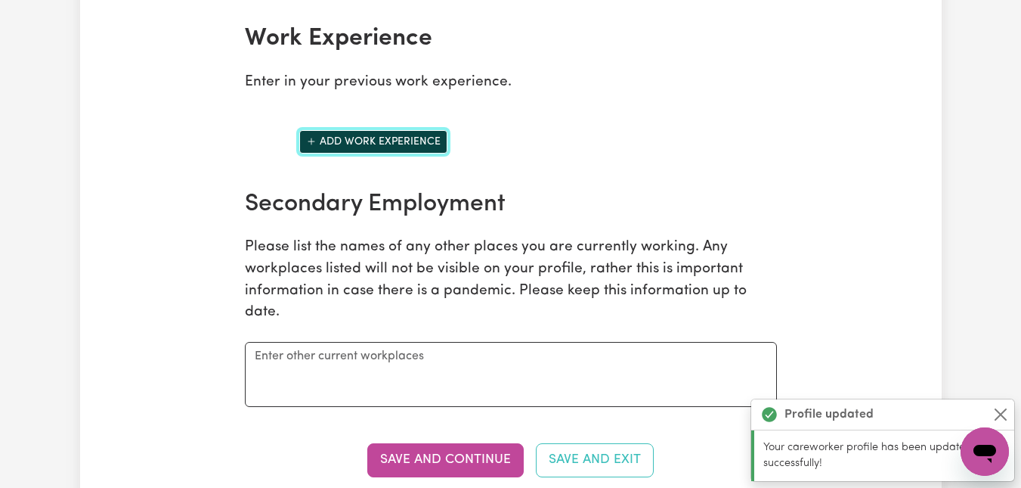
click at [320, 139] on button "Add work experience" at bounding box center [373, 141] width 148 height 23
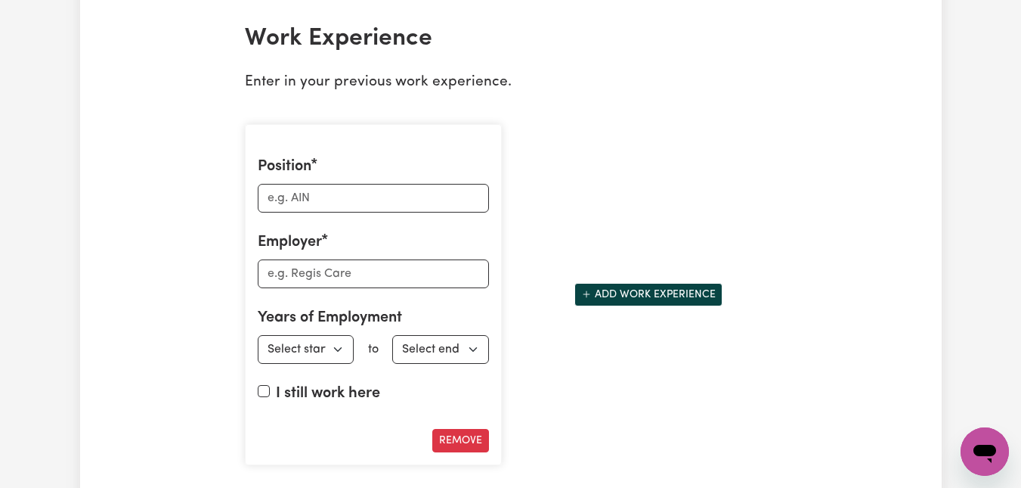
click at [335, 347] on select "Select start year 1951 1952 1953 1954 1955 1956 1957 1958 1959 1960 1961 1962 1…" at bounding box center [306, 349] width 97 height 29
click at [540, 355] on div "Position Employer Years of Employment Employed from Select start year 1951 1952…" at bounding box center [511, 294] width 550 height 365
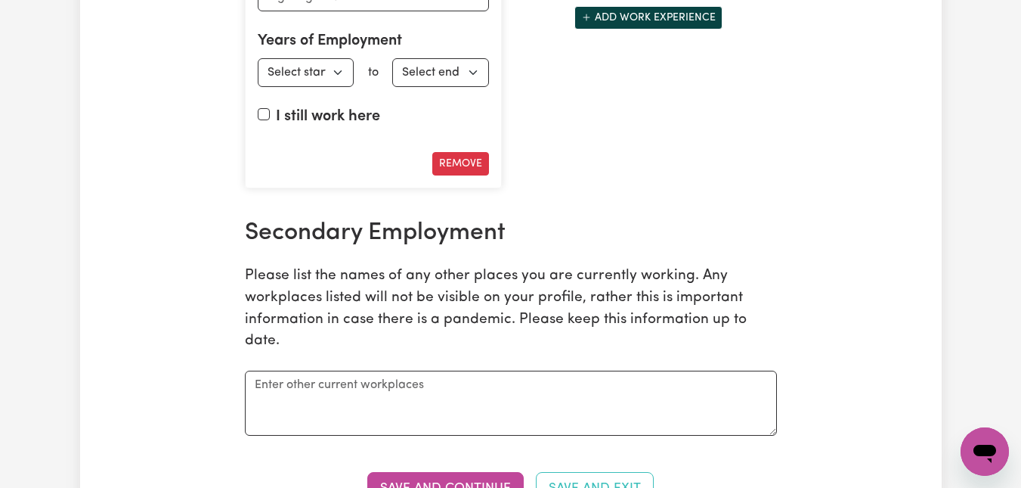
scroll to position [2611, 0]
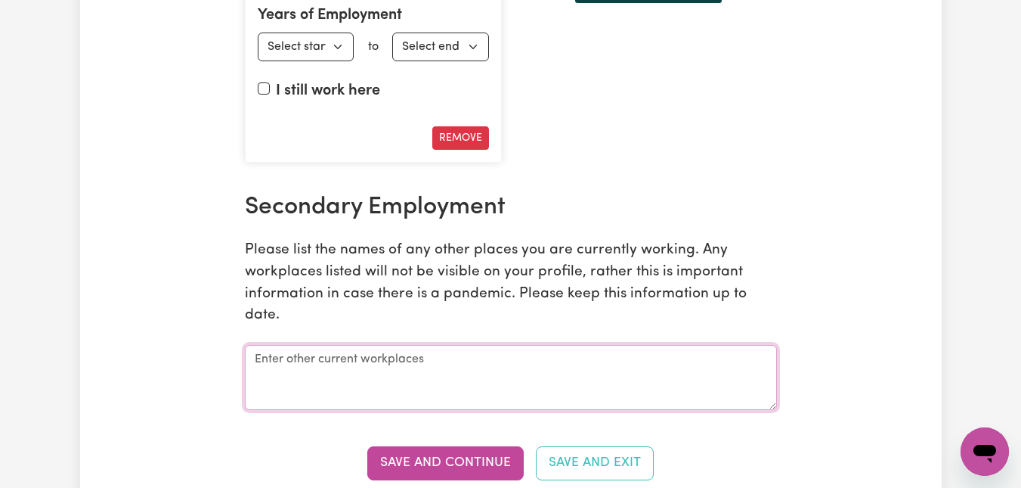
click at [550, 358] on textarea at bounding box center [511, 377] width 532 height 65
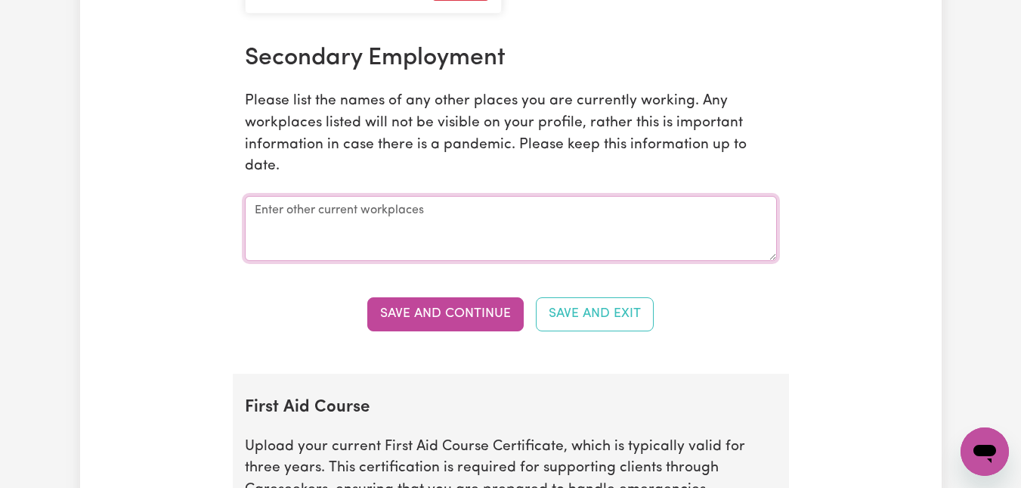
scroll to position [2762, 0]
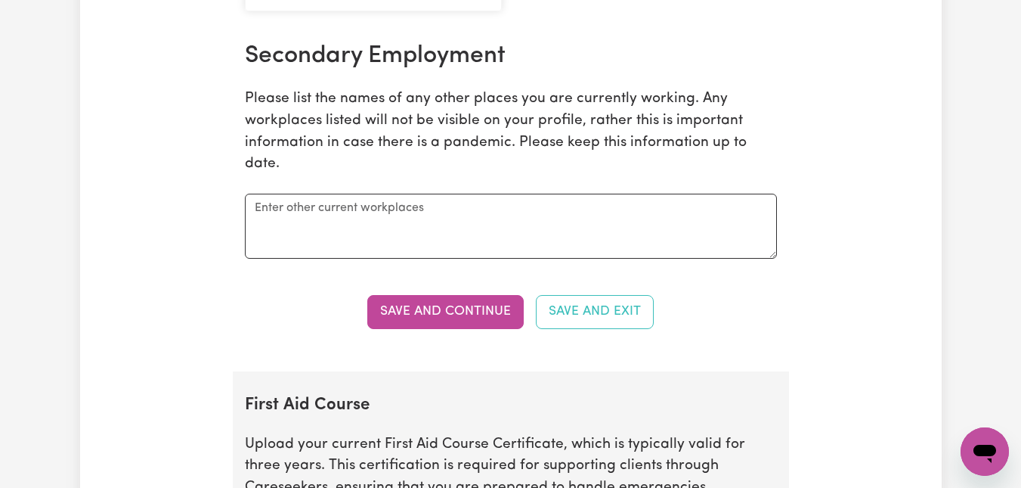
click at [455, 315] on button "Save and Continue" at bounding box center [445, 311] width 157 height 33
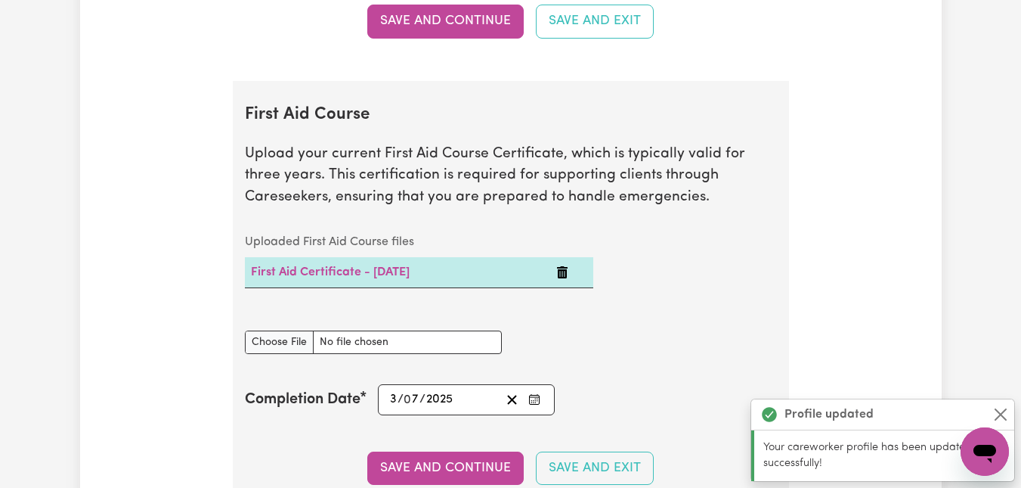
scroll to position [3133, 0]
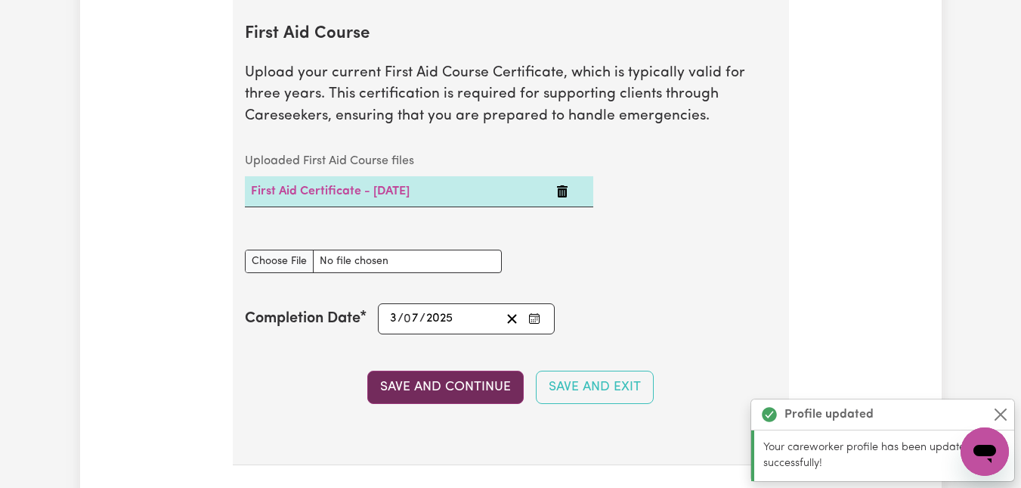
click at [461, 381] on button "Save and Continue" at bounding box center [445, 386] width 157 height 33
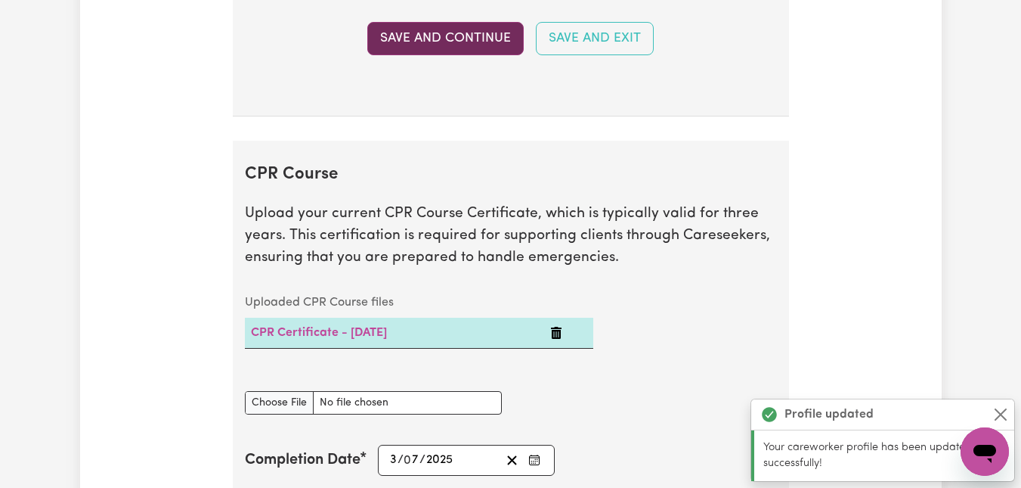
scroll to position [3623, 0]
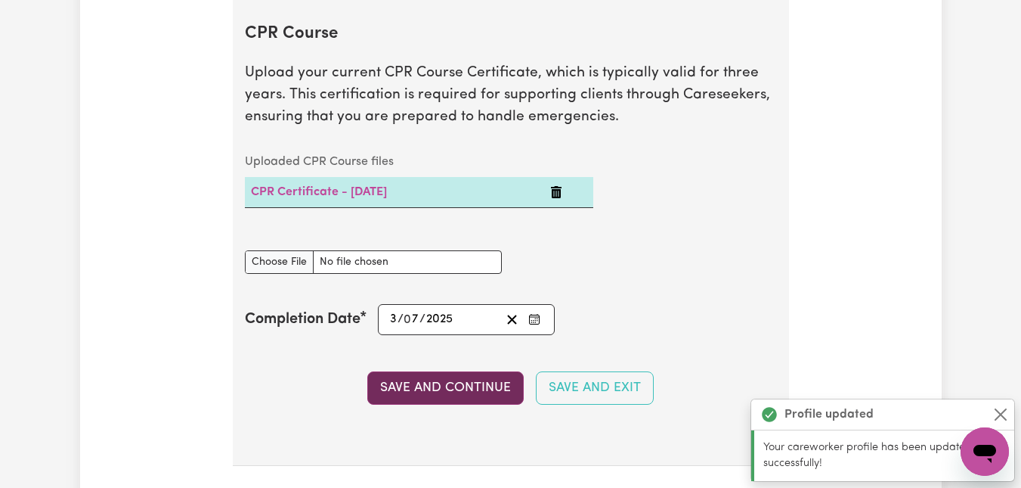
click at [429, 383] on button "Save and Continue" at bounding box center [445, 387] width 157 height 33
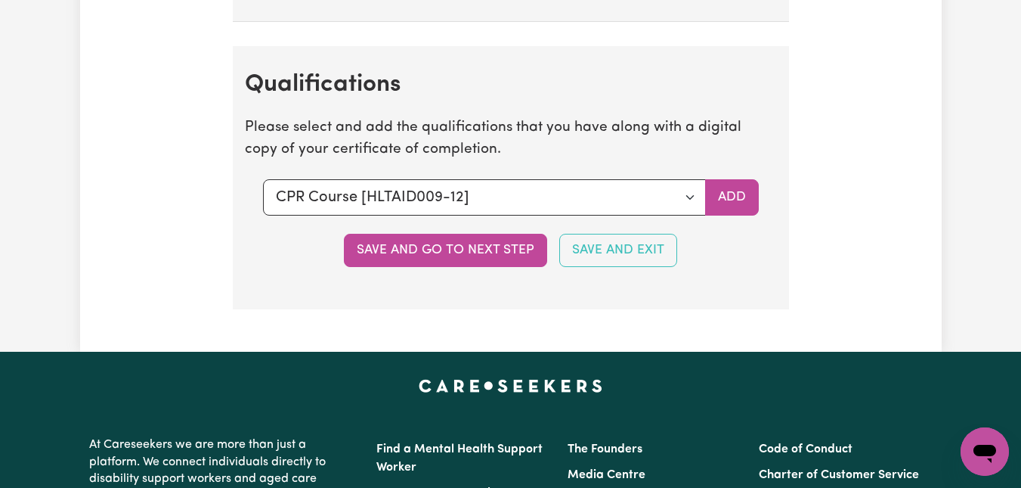
scroll to position [4112, 0]
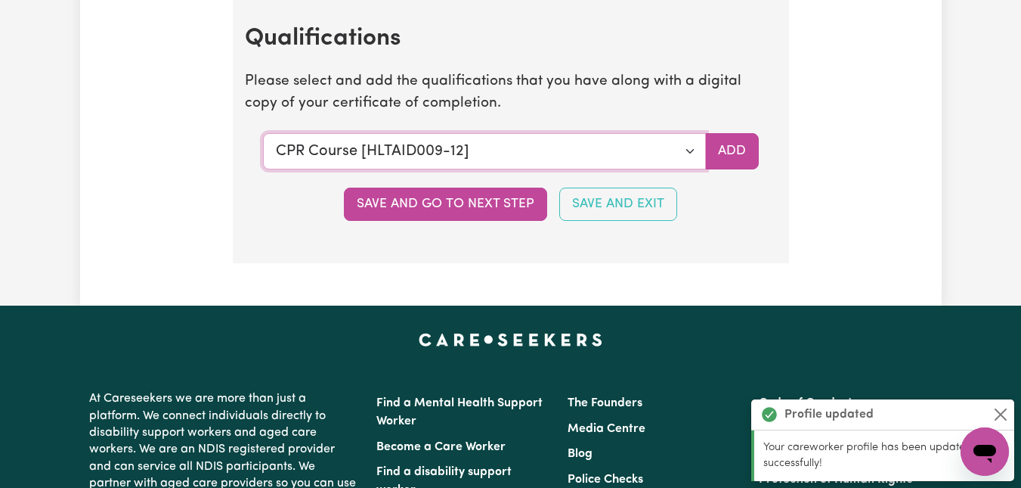
click at [491, 141] on select "Select a qualification to add... Certificate III (Individual Support) Certifica…" at bounding box center [484, 151] width 443 height 36
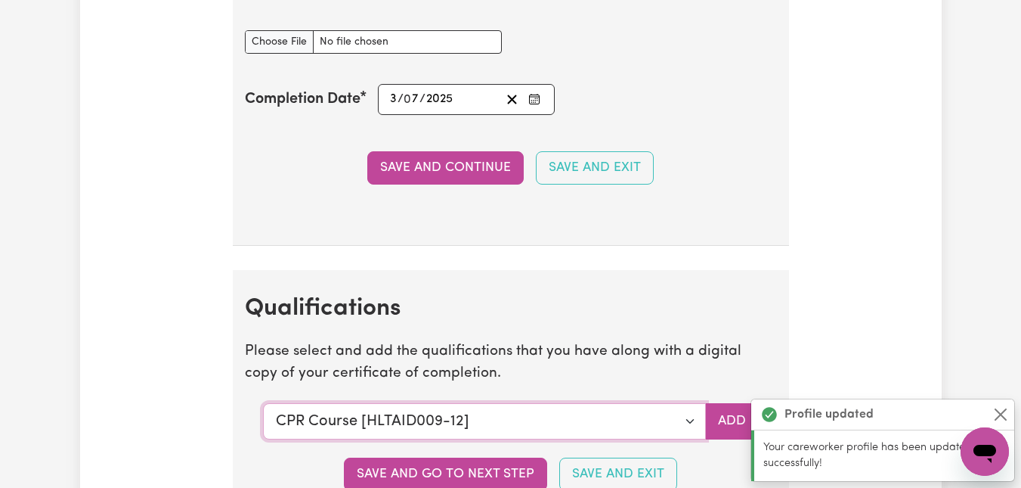
scroll to position [3810, 0]
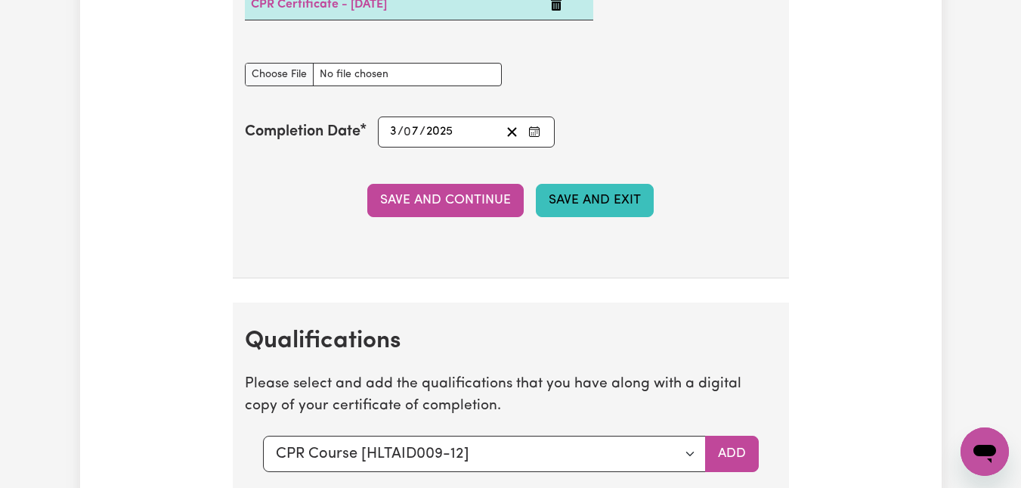
click at [581, 197] on button "Save and Exit" at bounding box center [595, 200] width 118 height 33
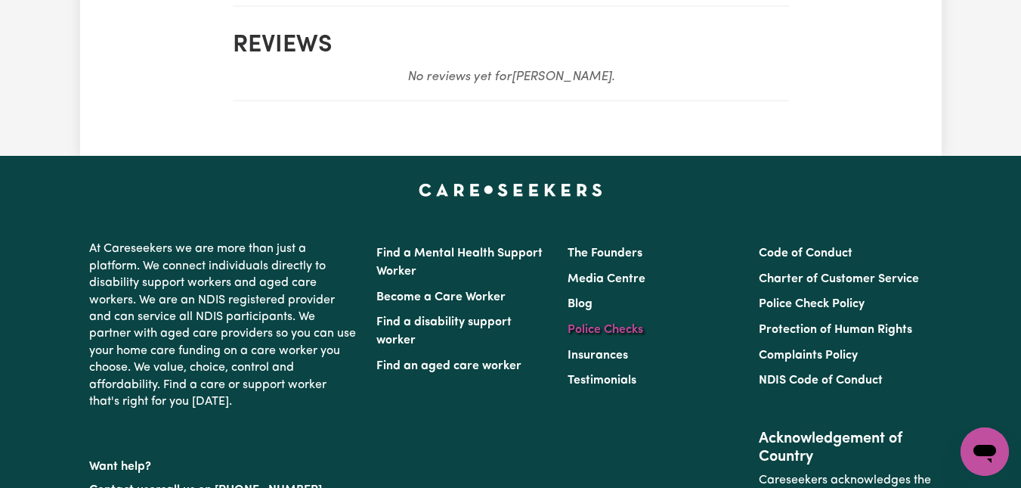
scroll to position [1465, 0]
